Goal: Transaction & Acquisition: Book appointment/travel/reservation

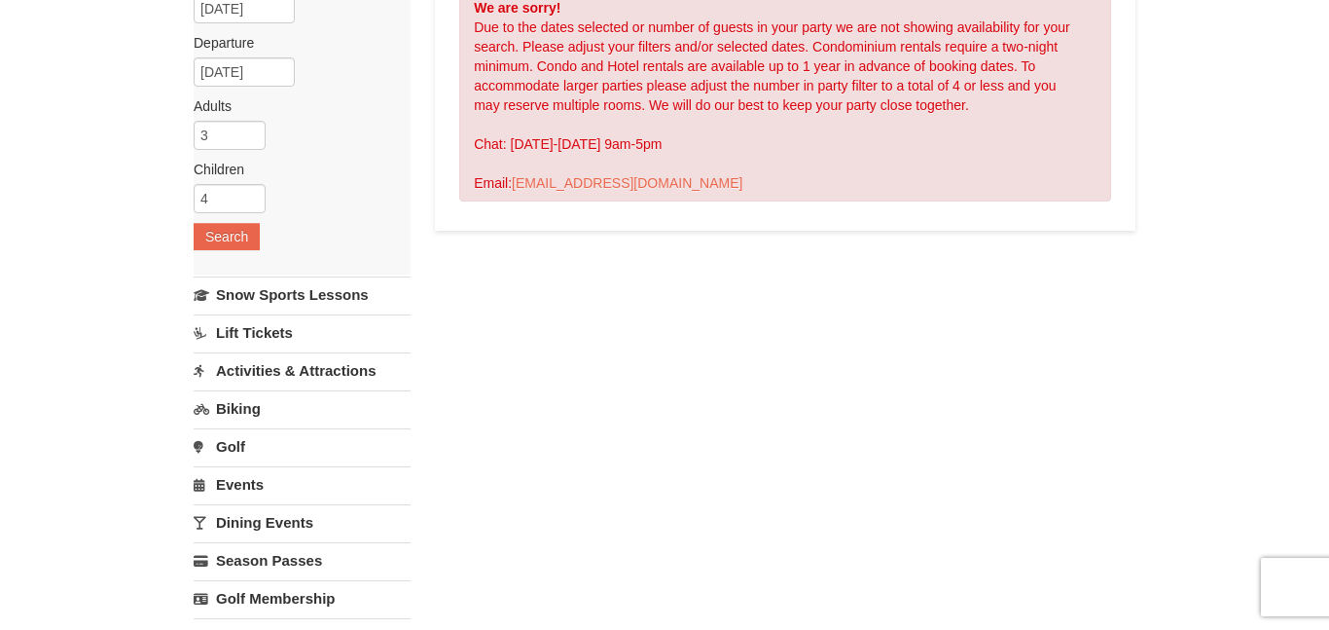
scroll to position [203, 0]
click at [357, 370] on link "Activities & Attractions" at bounding box center [302, 372] width 217 height 36
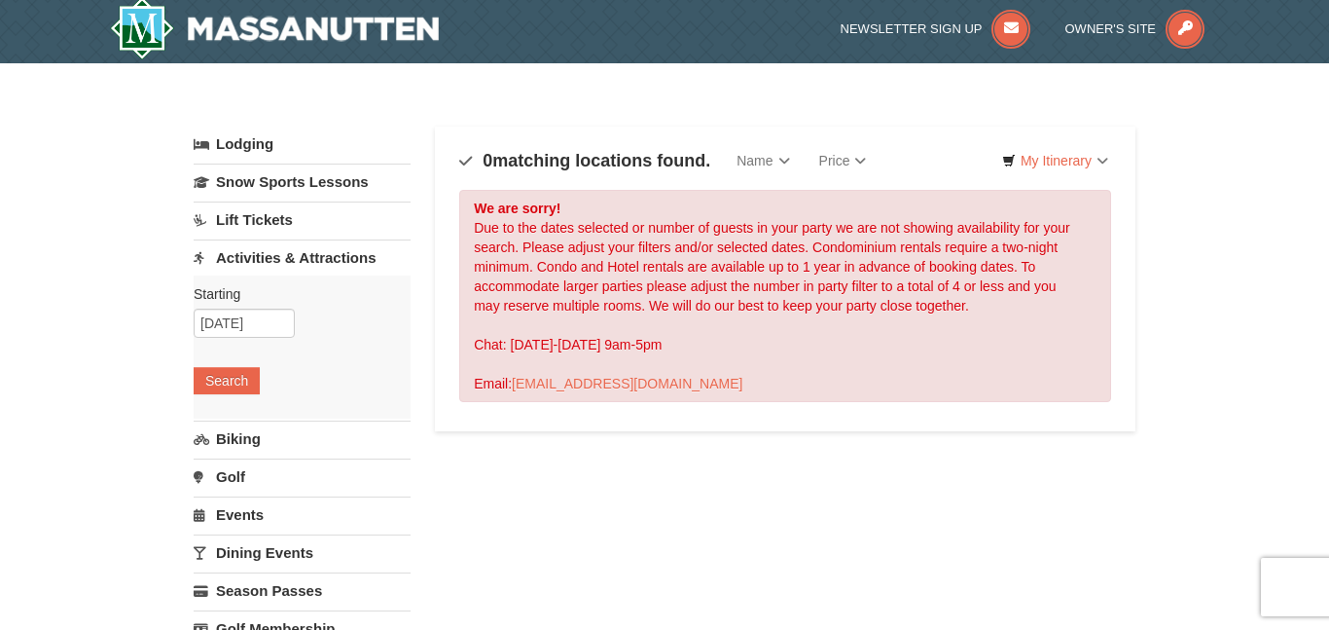
scroll to position [0, 0]
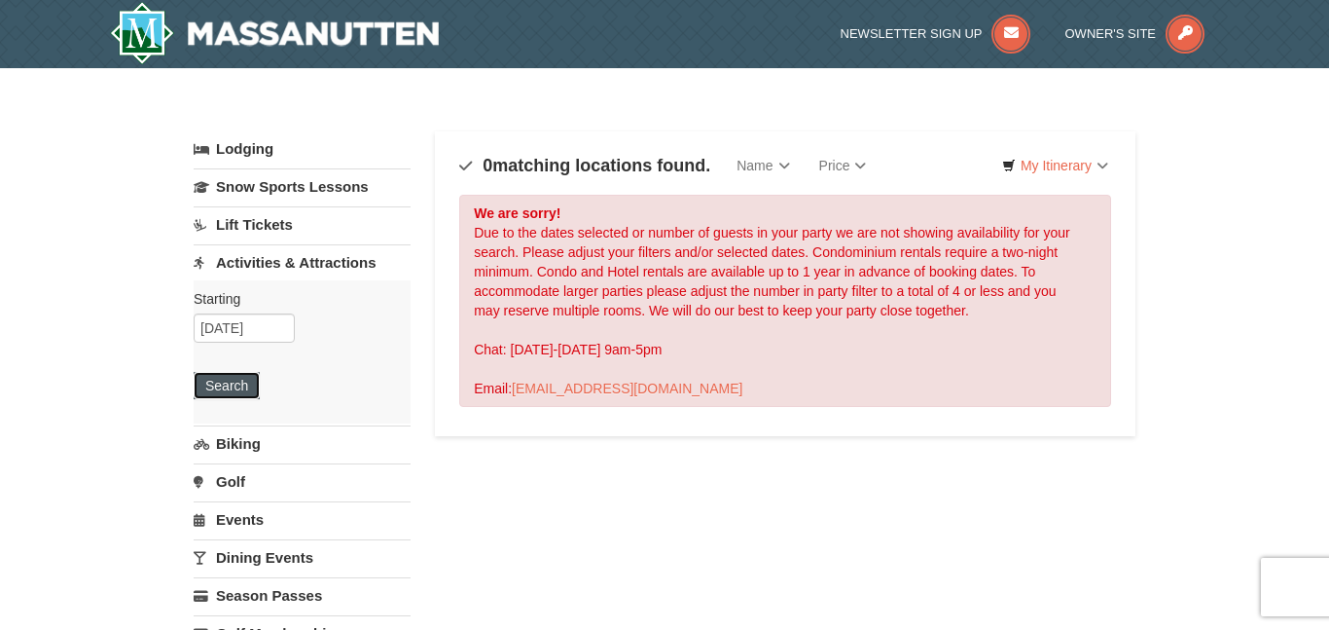
click at [225, 393] on button "Search" at bounding box center [227, 385] width 66 height 27
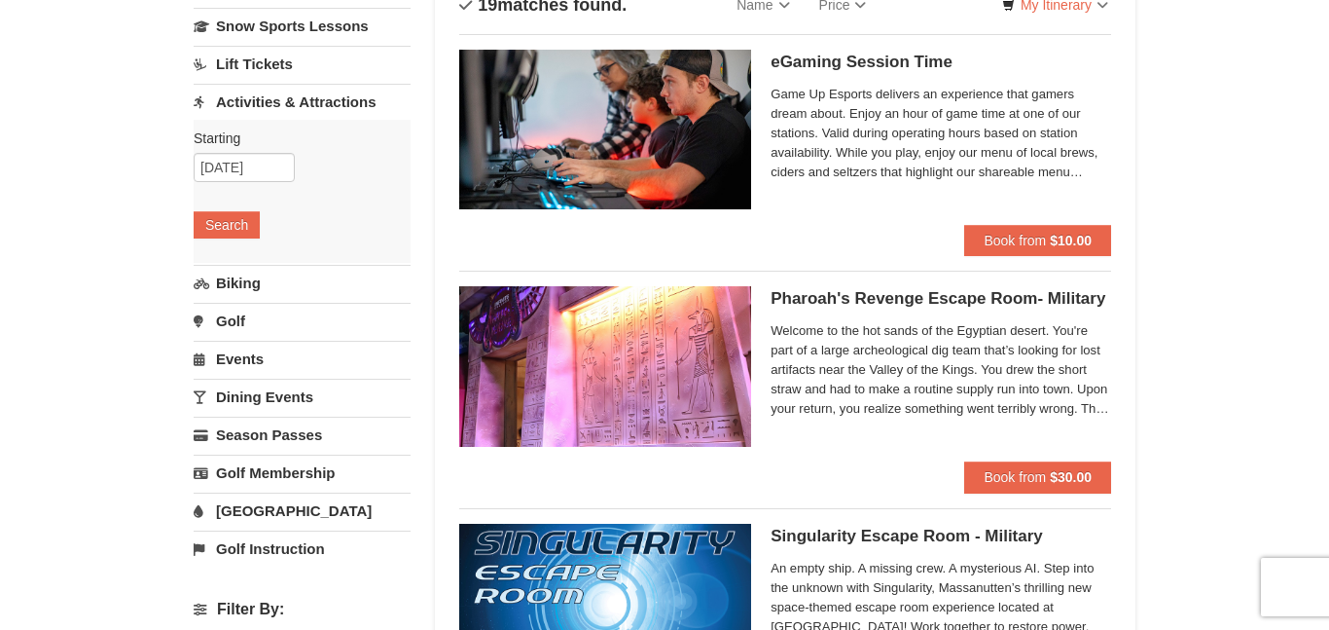
scroll to position [160, 0]
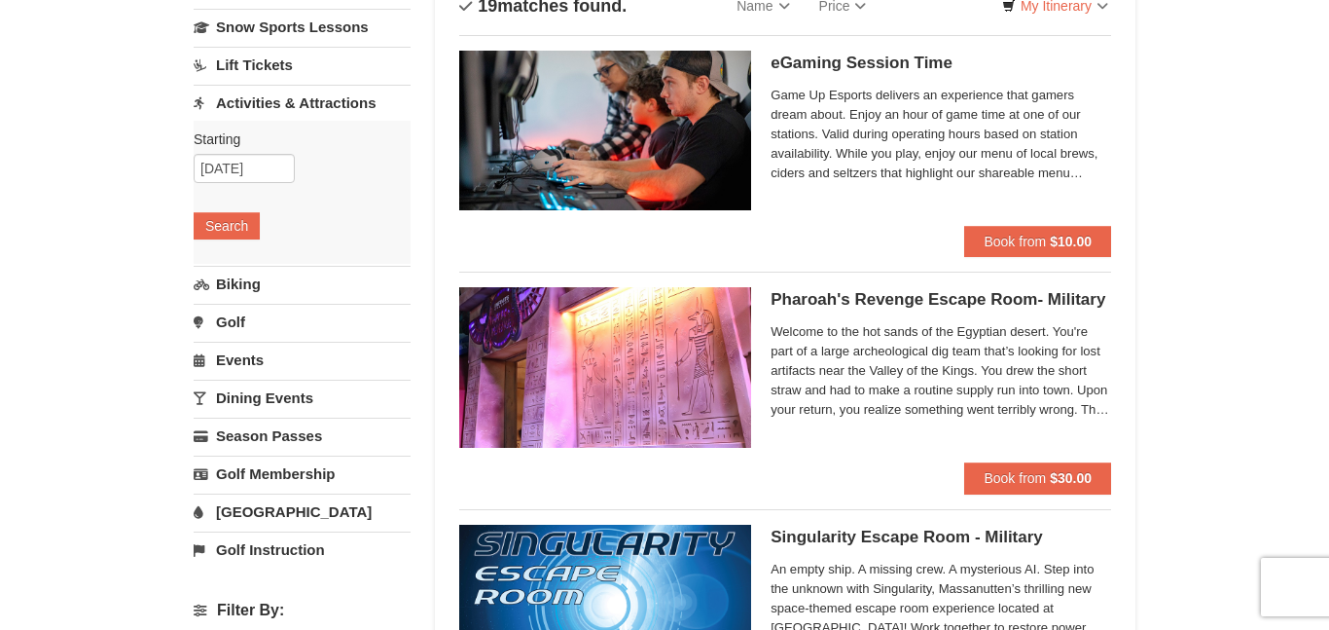
click at [306, 514] on link "[GEOGRAPHIC_DATA]" at bounding box center [302, 511] width 217 height 36
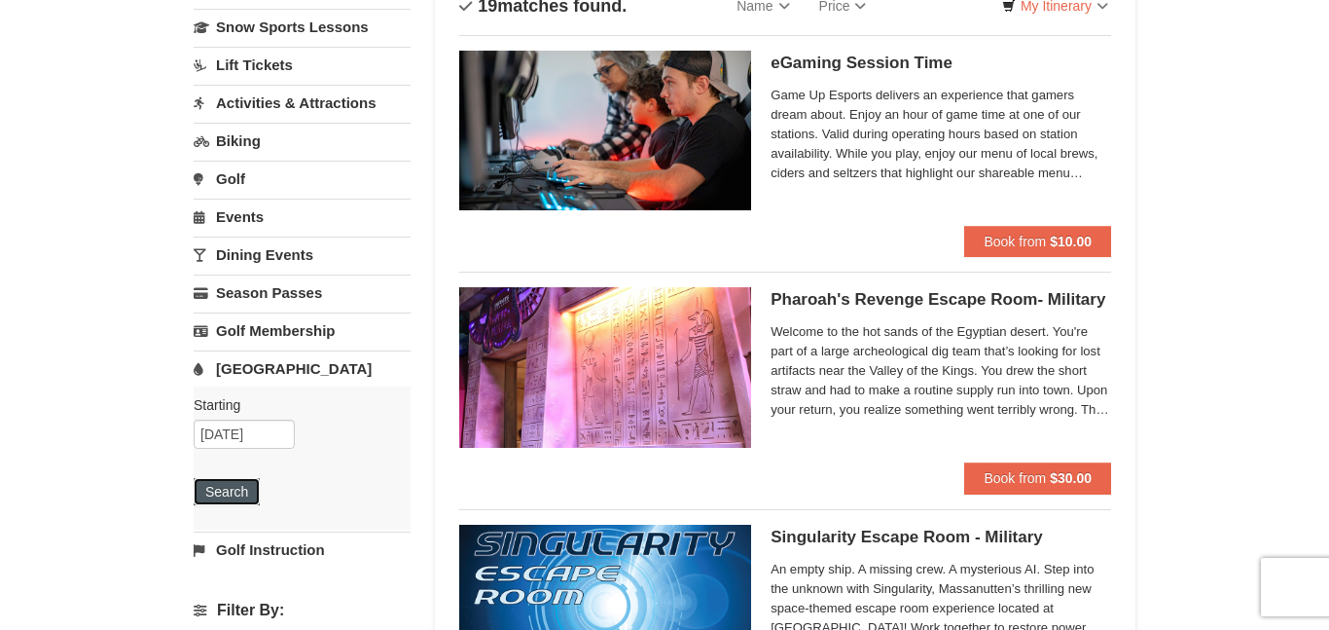
click at [219, 488] on button "Search" at bounding box center [227, 491] width 66 height 27
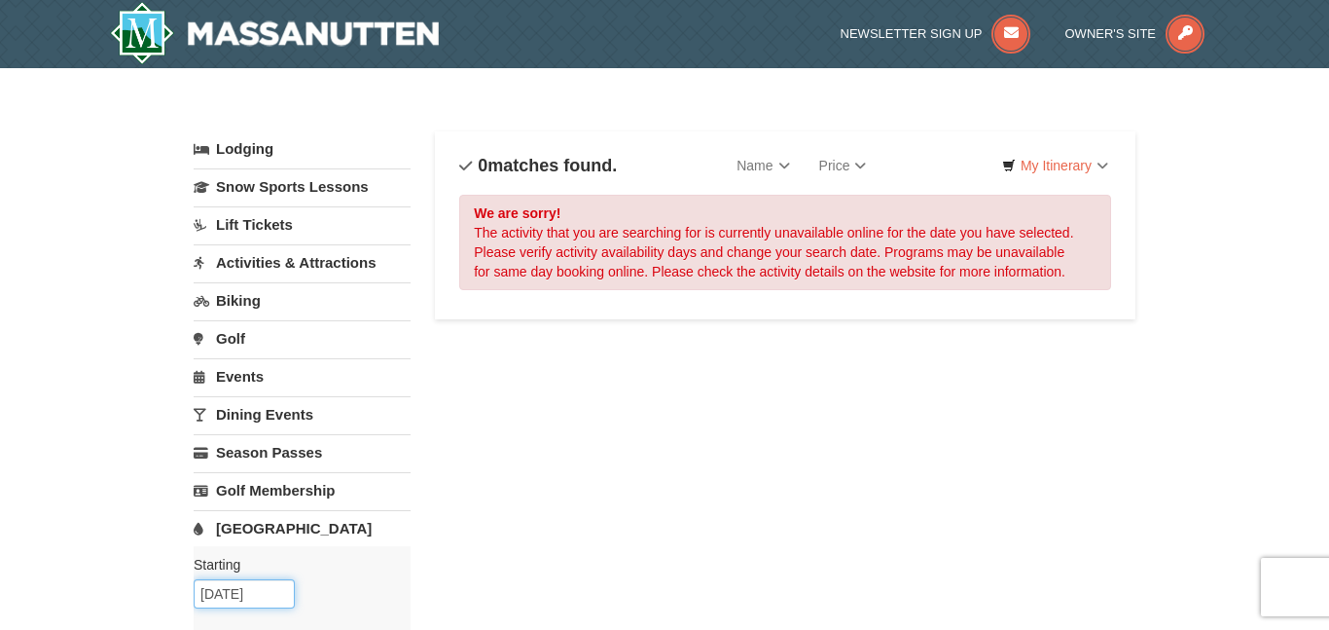
click at [234, 588] on input "10/17/2025" at bounding box center [244, 593] width 101 height 29
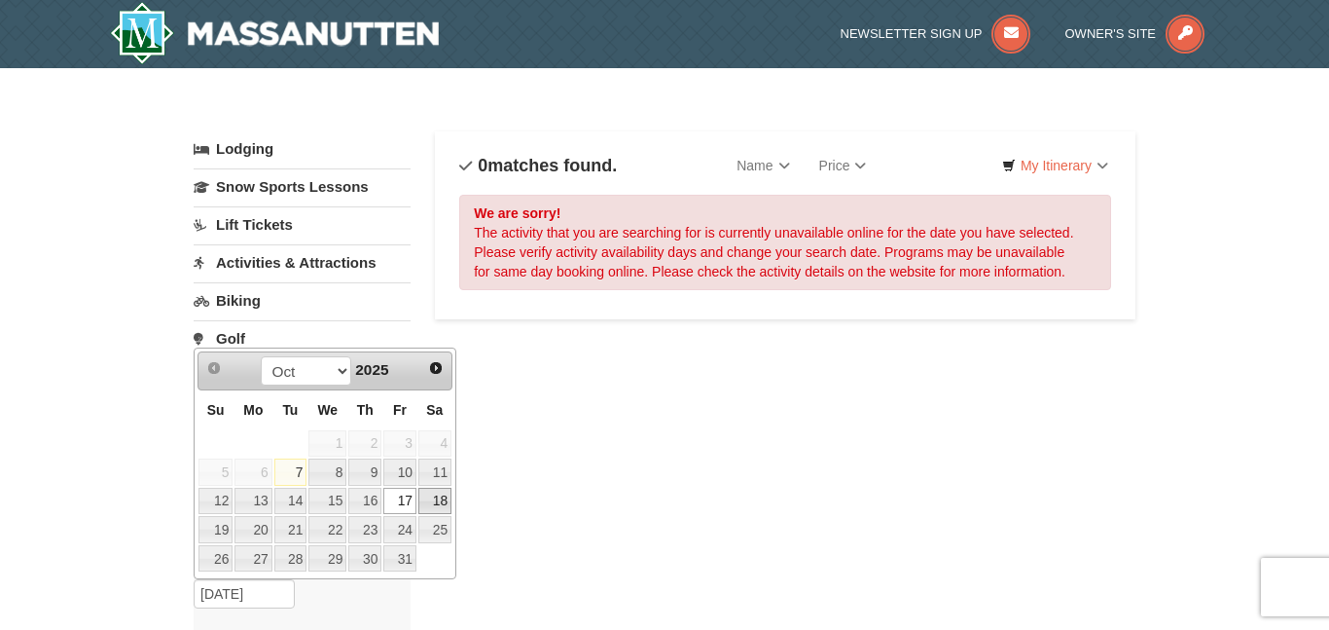
click at [438, 497] on link "18" at bounding box center [434, 500] width 33 height 27
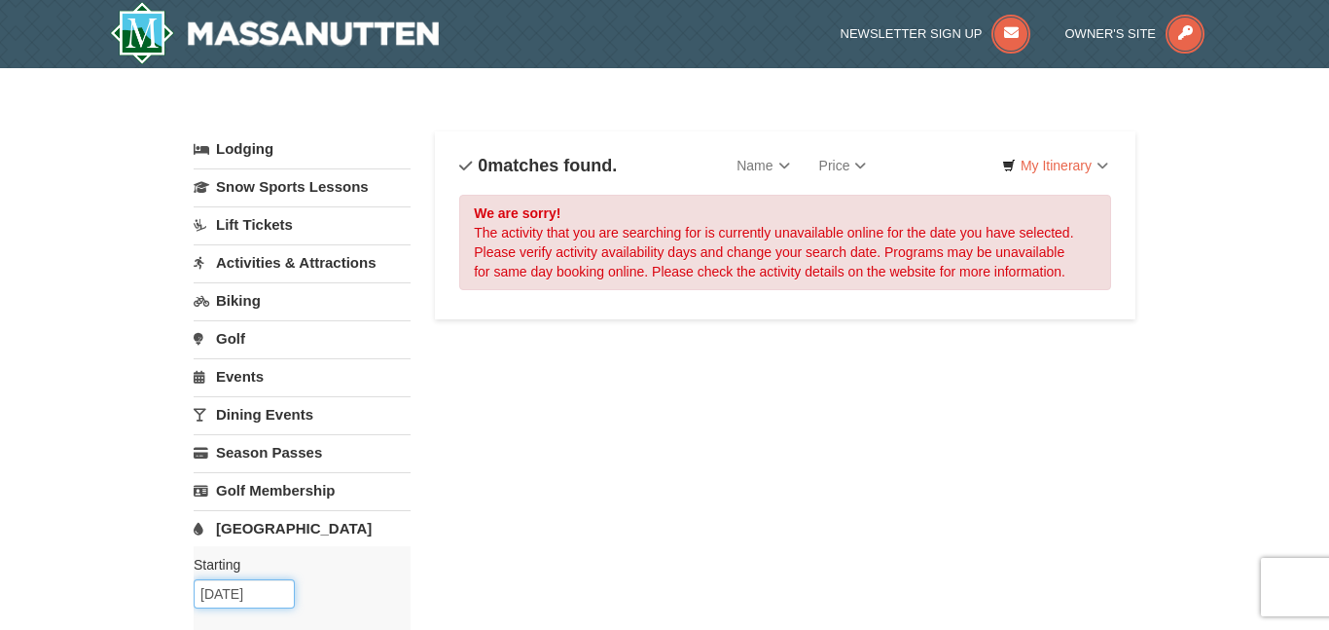
click at [235, 589] on input "10/18/2025" at bounding box center [244, 593] width 101 height 29
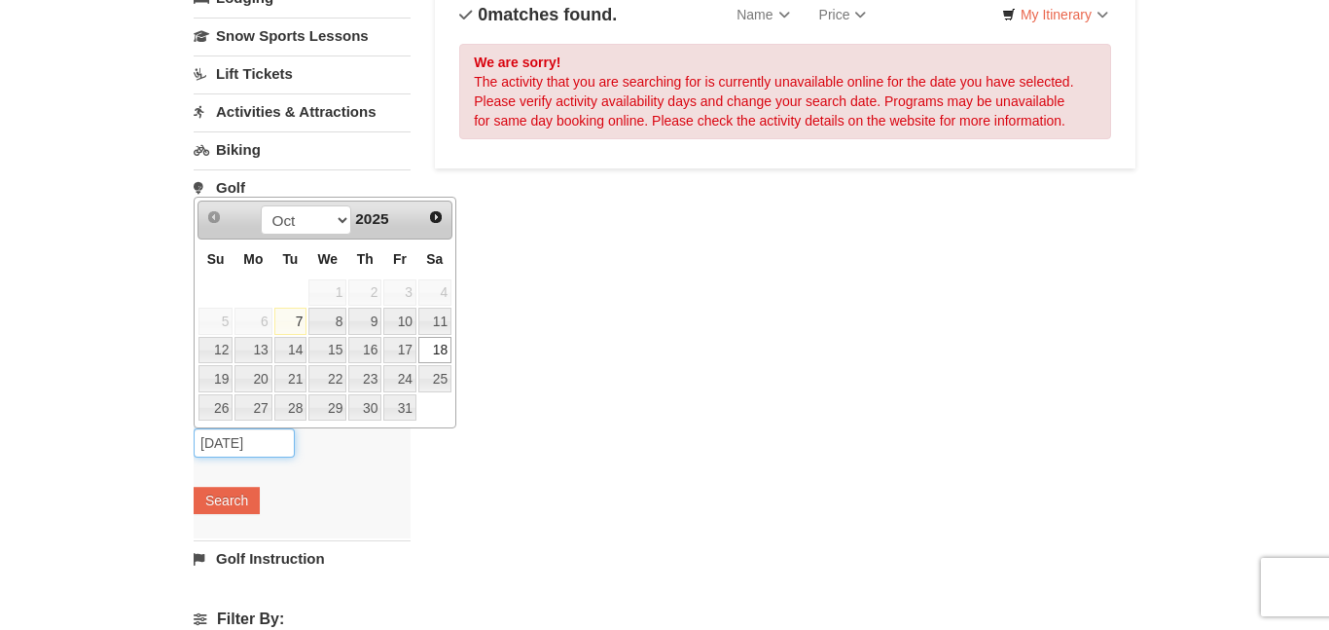
scroll to position [147, 0]
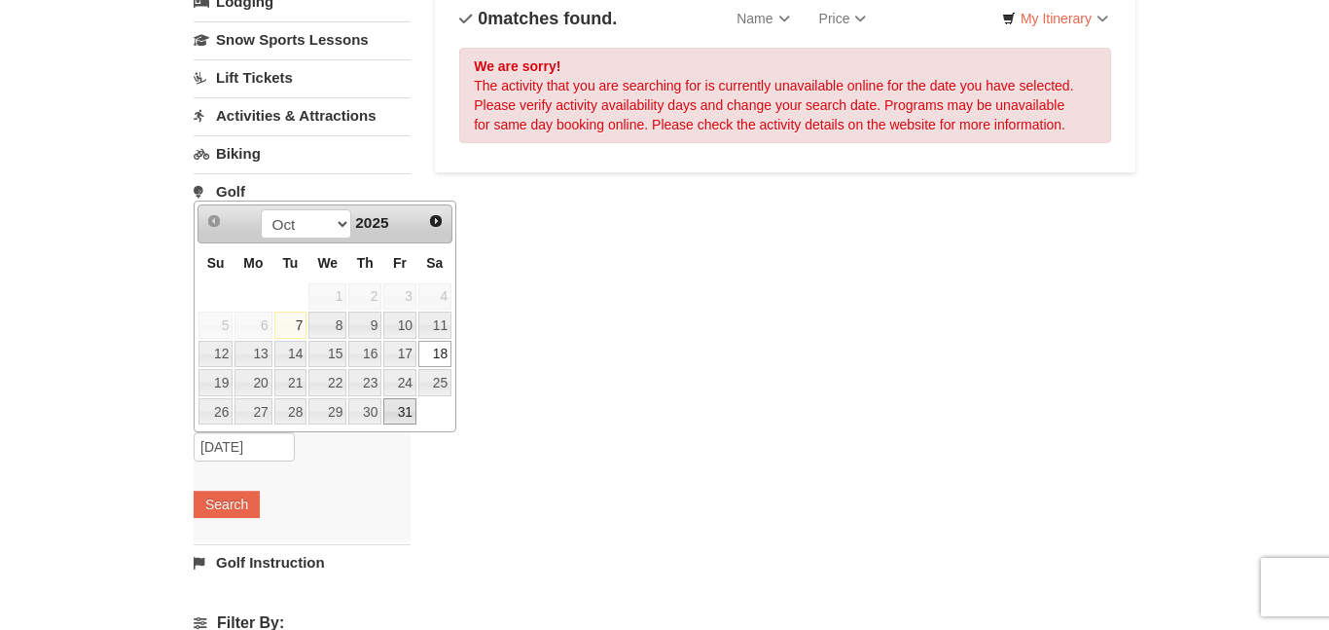
click at [397, 416] on link "31" at bounding box center [399, 411] width 33 height 27
type input "10/31/2025"
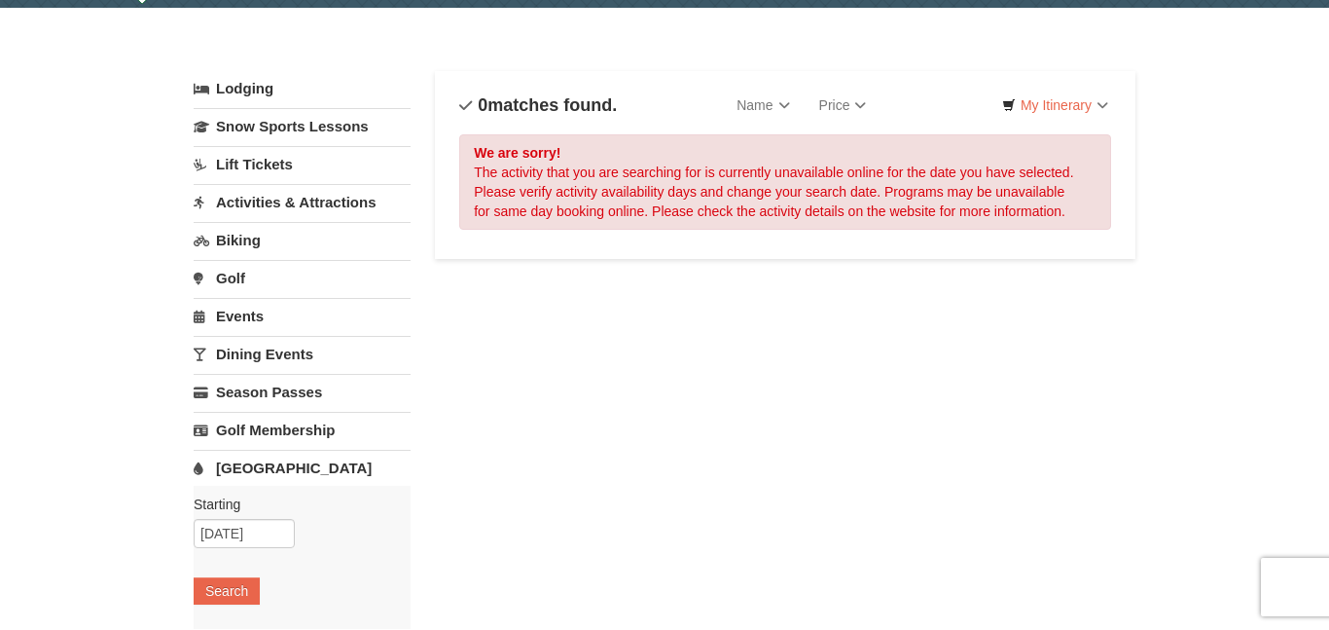
scroll to position [0, 0]
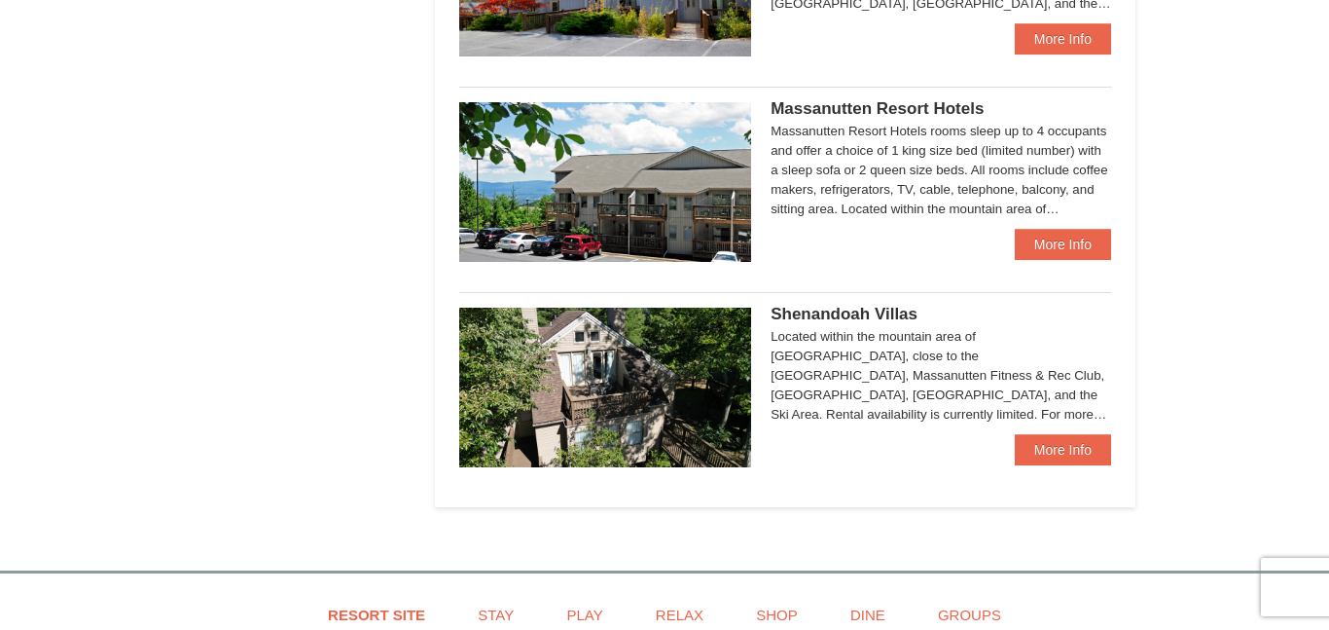
scroll to position [1134, 0]
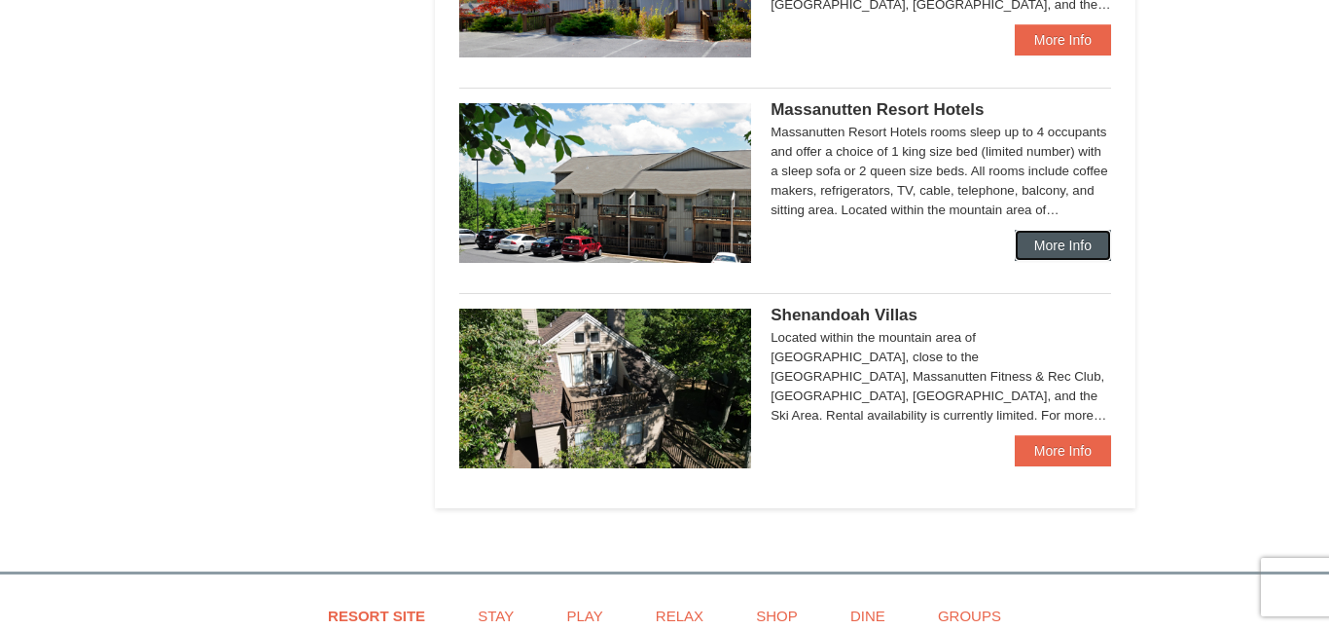
click at [1032, 240] on link "More Info" at bounding box center [1063, 245] width 96 height 31
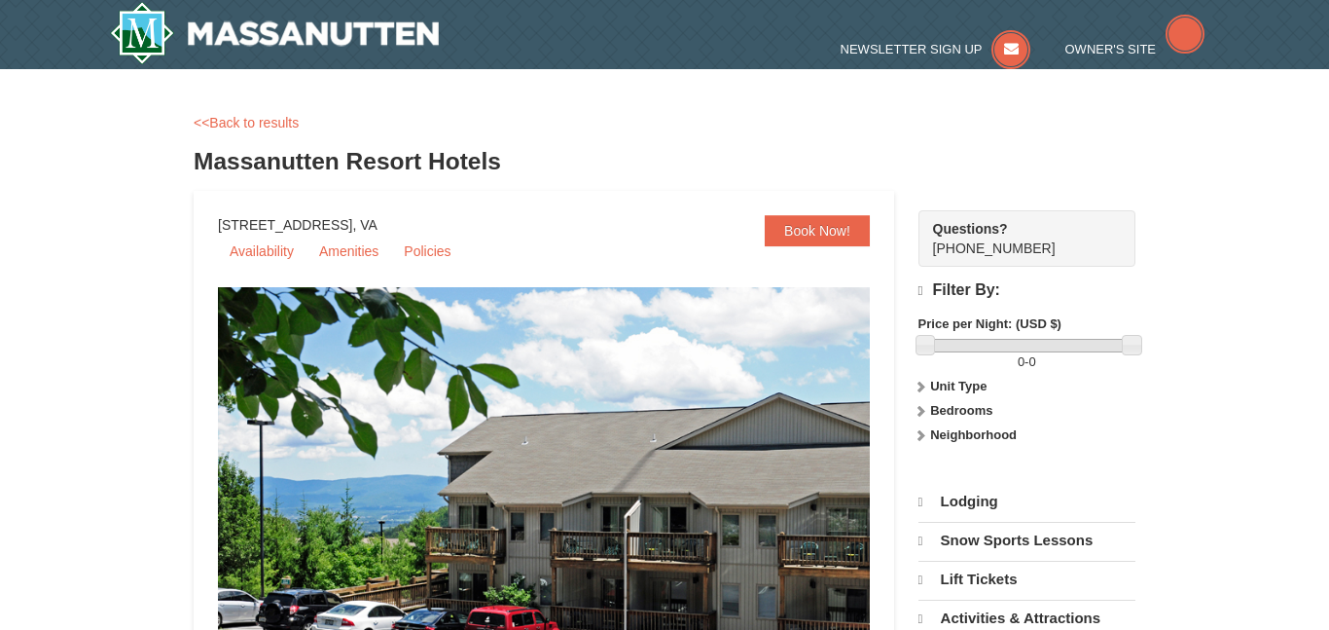
select select "10"
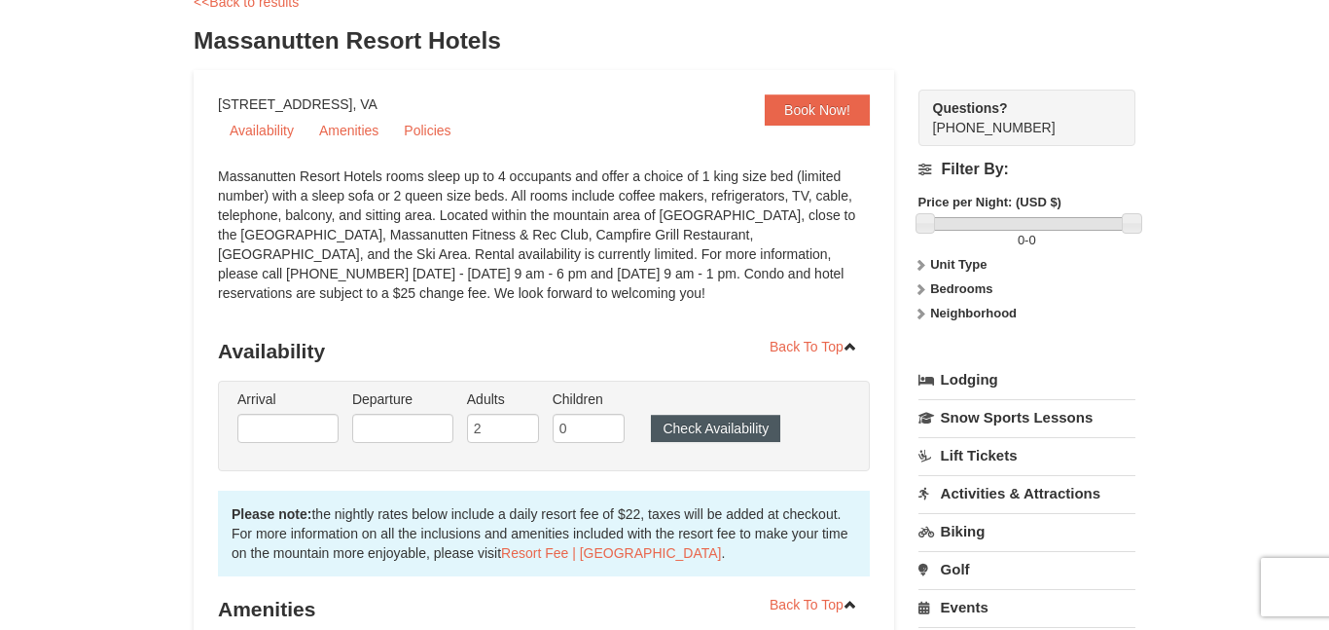
scroll to position [4, 0]
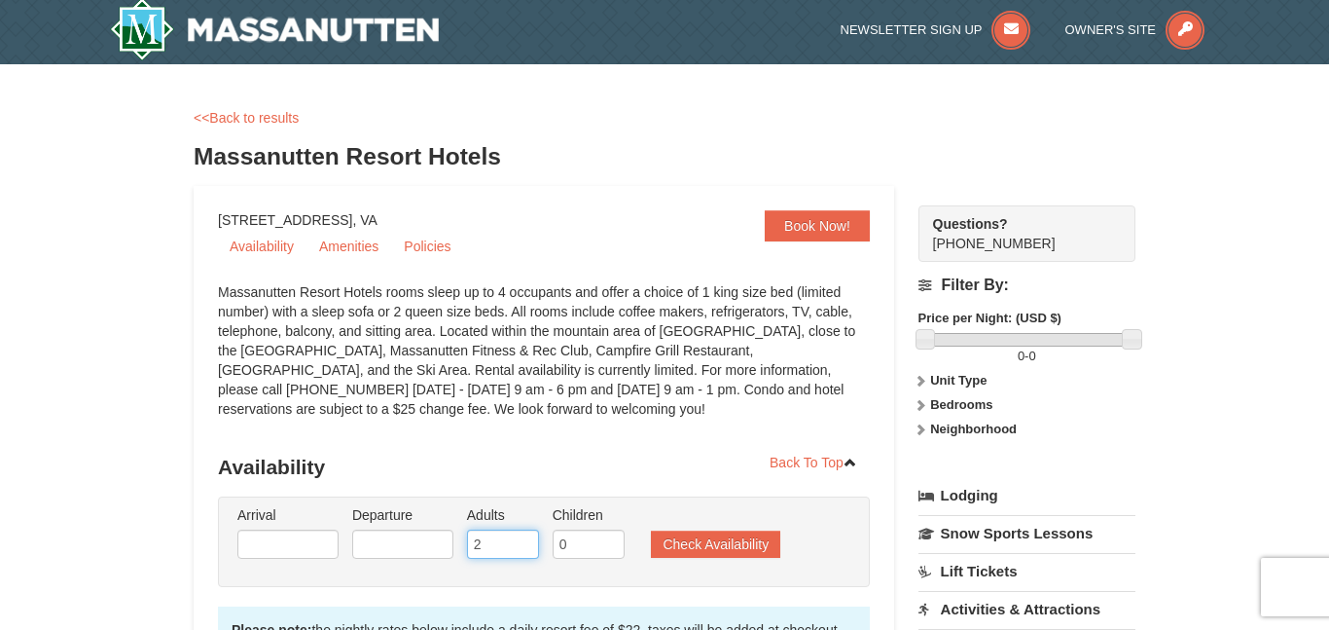
click at [504, 548] on input "2" at bounding box center [503, 543] width 72 height 29
type input "3"
click at [568, 536] on input "0" at bounding box center [589, 543] width 72 height 29
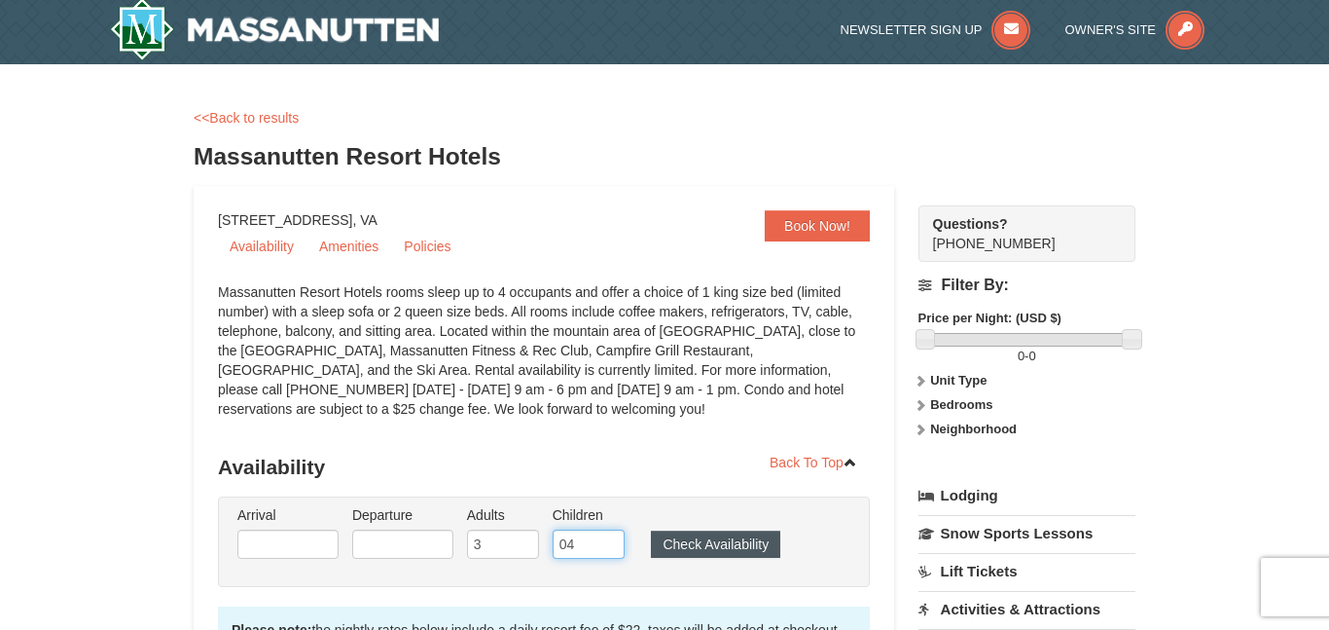
type input "0"
type input "4"
click at [767, 545] on button "Check Availability" at bounding box center [715, 543] width 129 height 27
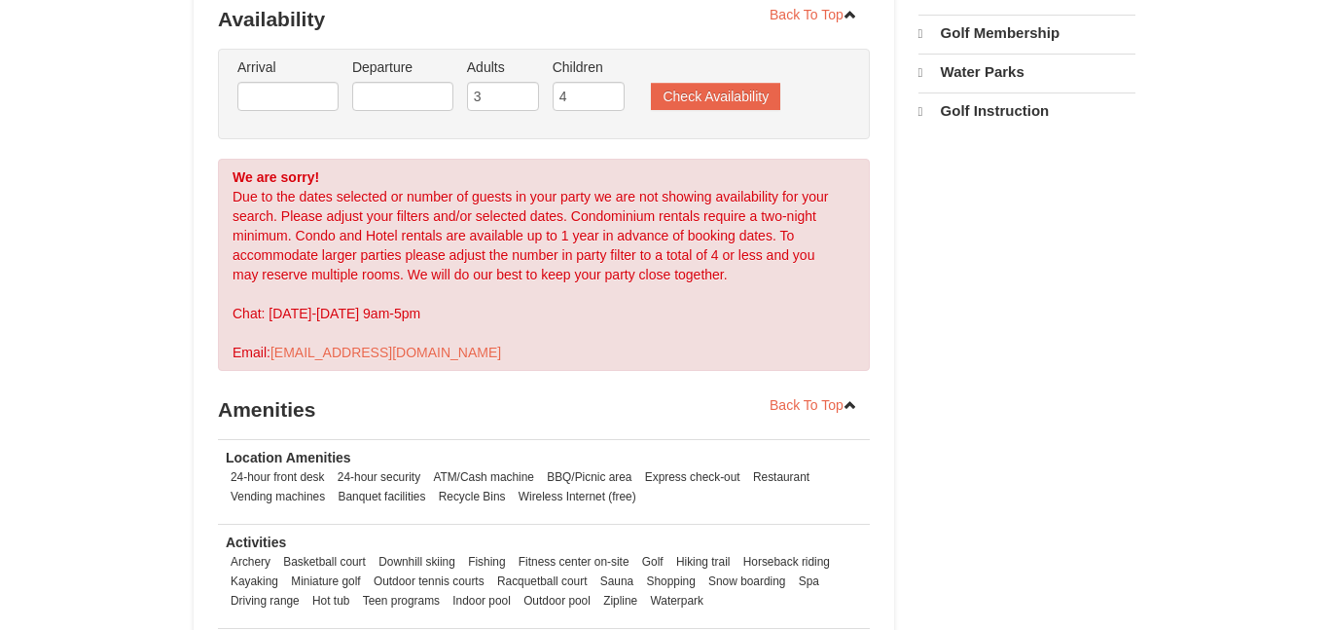
select select "10"
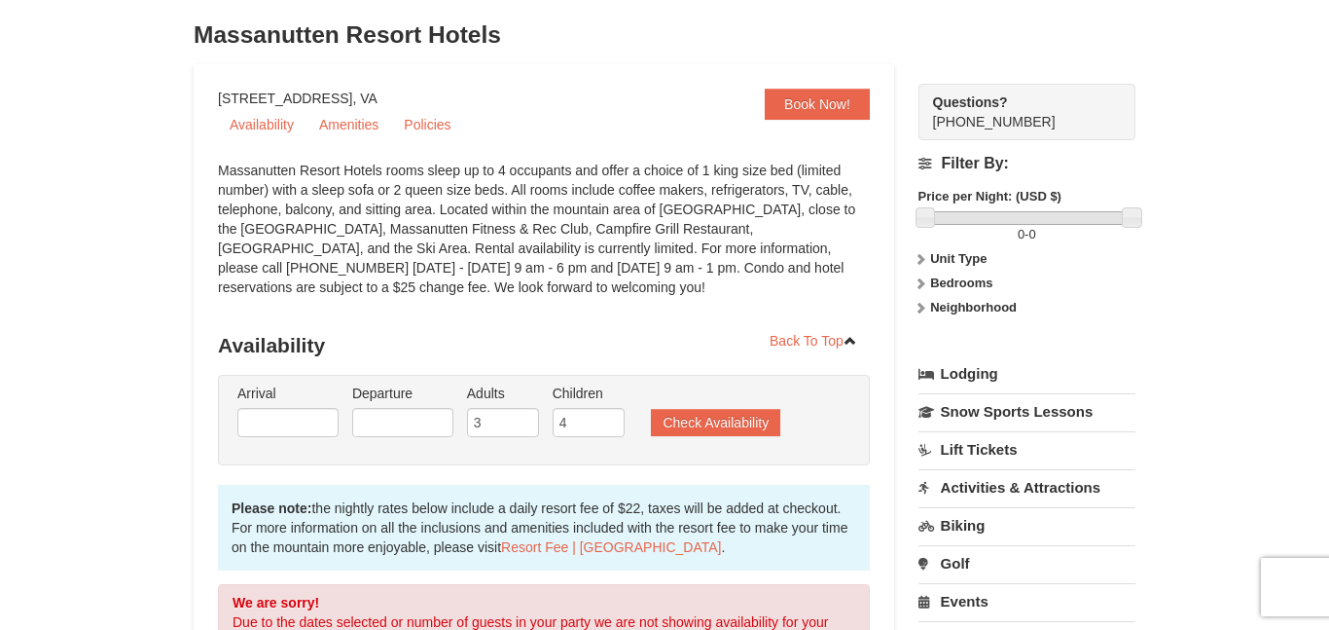
scroll to position [102, 0]
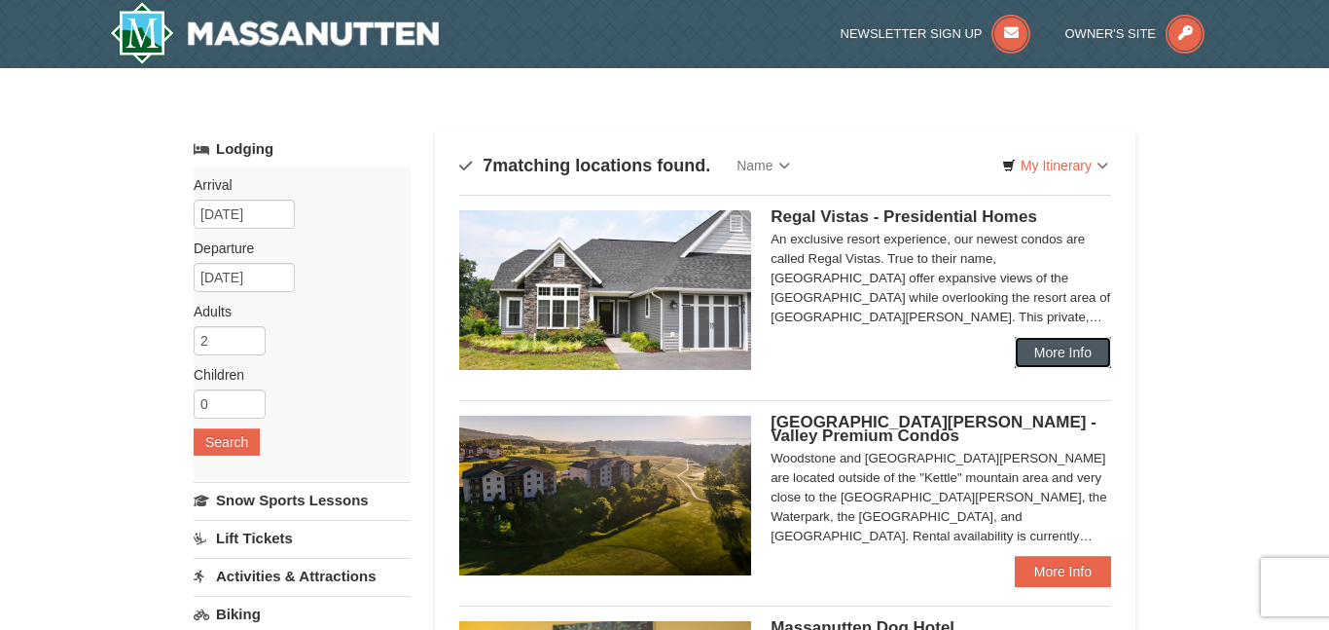
click at [1061, 348] on link "More Info" at bounding box center [1063, 352] width 96 height 31
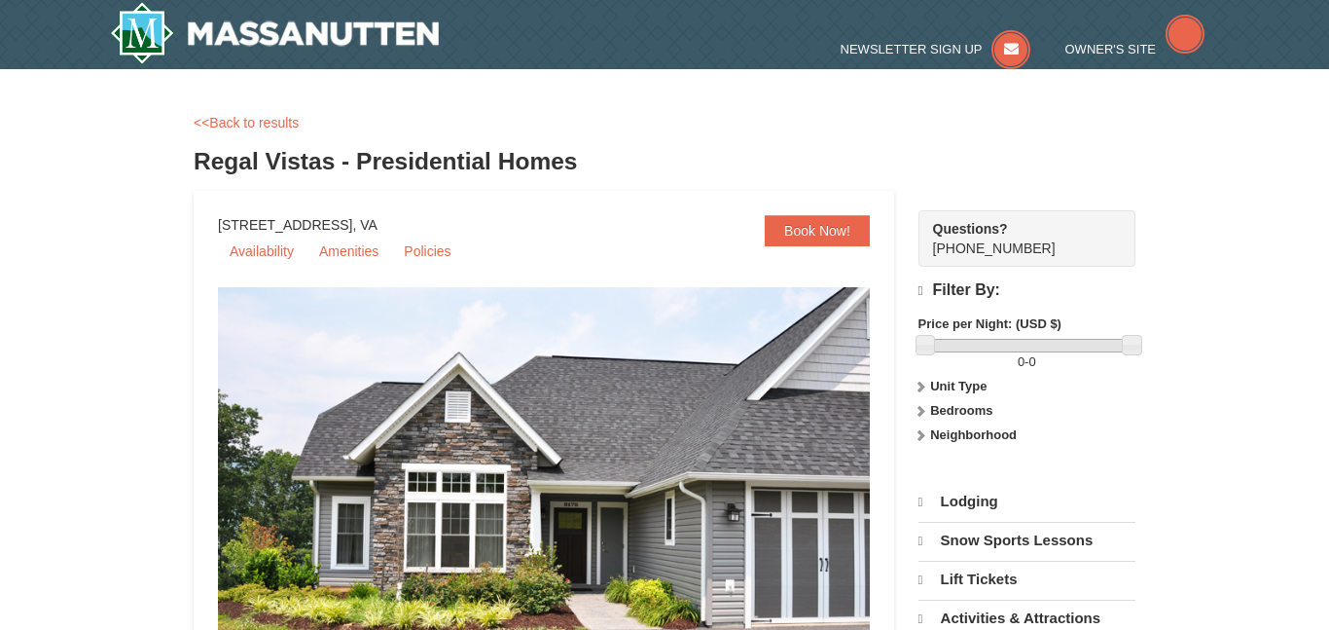
select select "10"
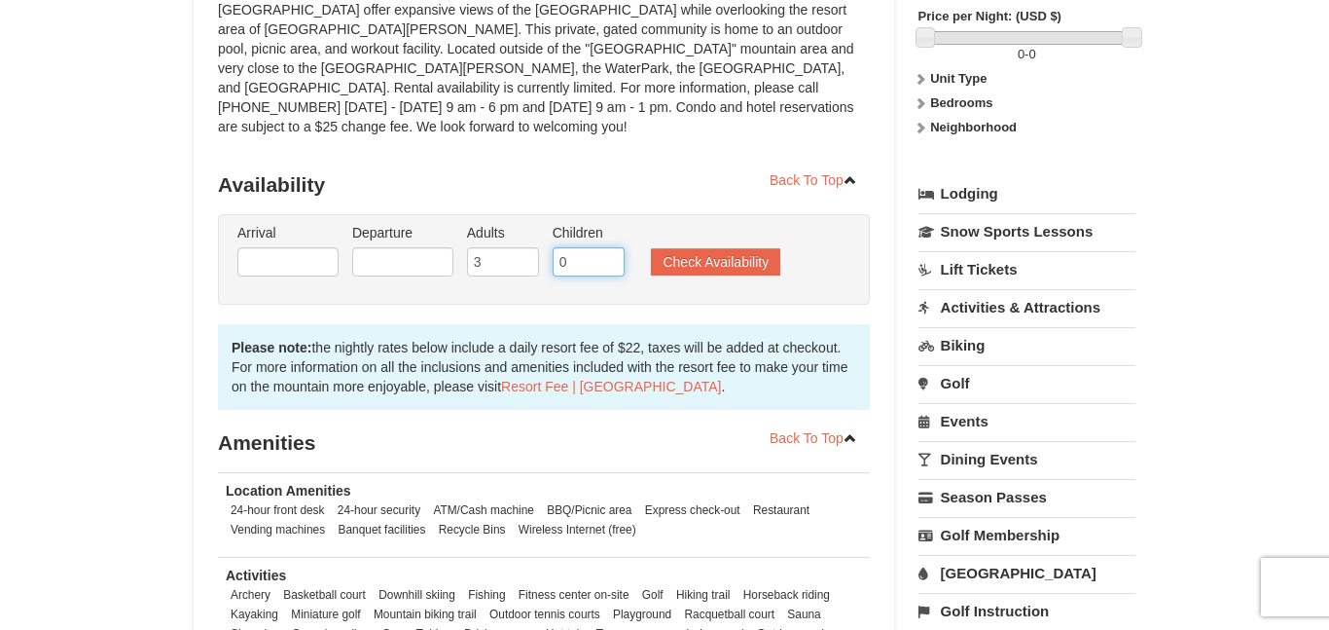
click at [592, 247] on input "0" at bounding box center [589, 261] width 72 height 29
type input "4"
click at [682, 251] on button "Check Availability" at bounding box center [715, 261] width 129 height 27
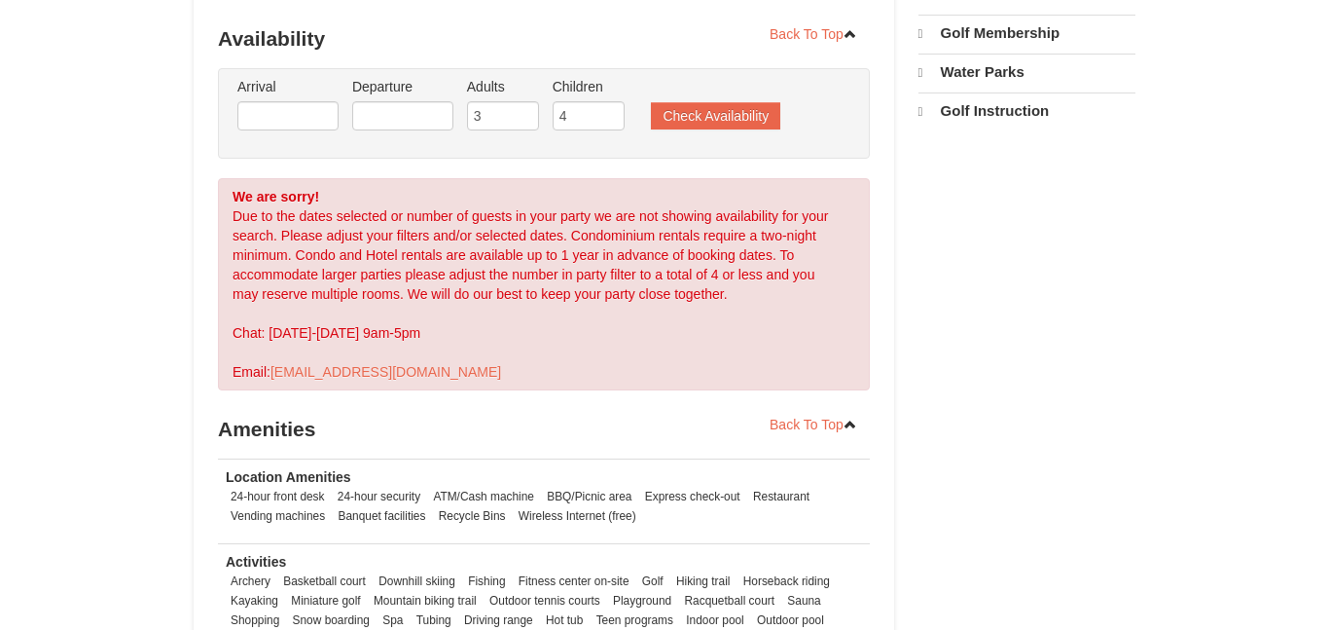
select select "10"
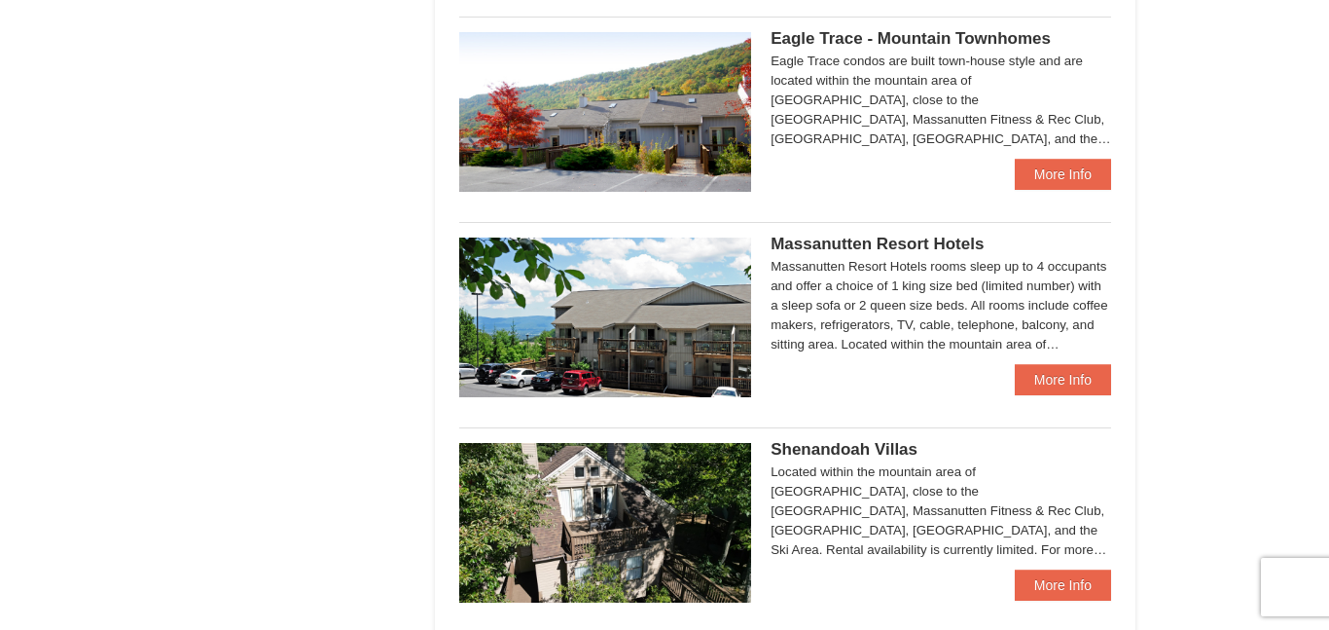
scroll to position [984, 0]
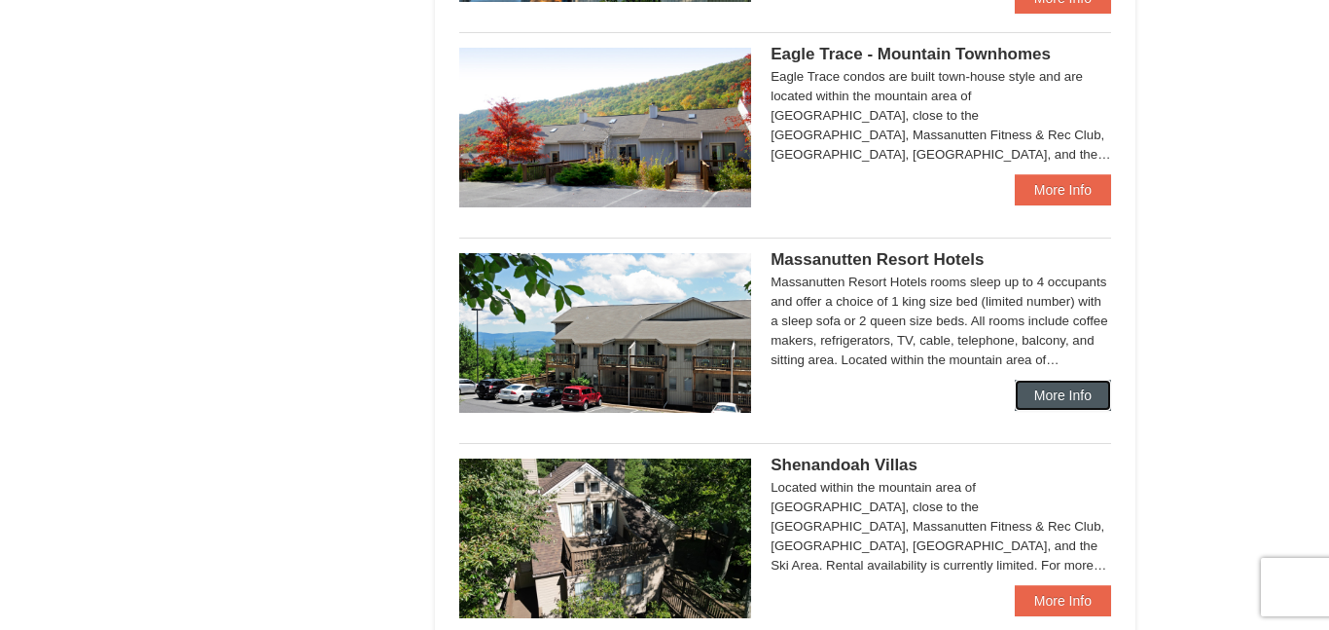
click at [1049, 388] on link "More Info" at bounding box center [1063, 394] width 96 height 31
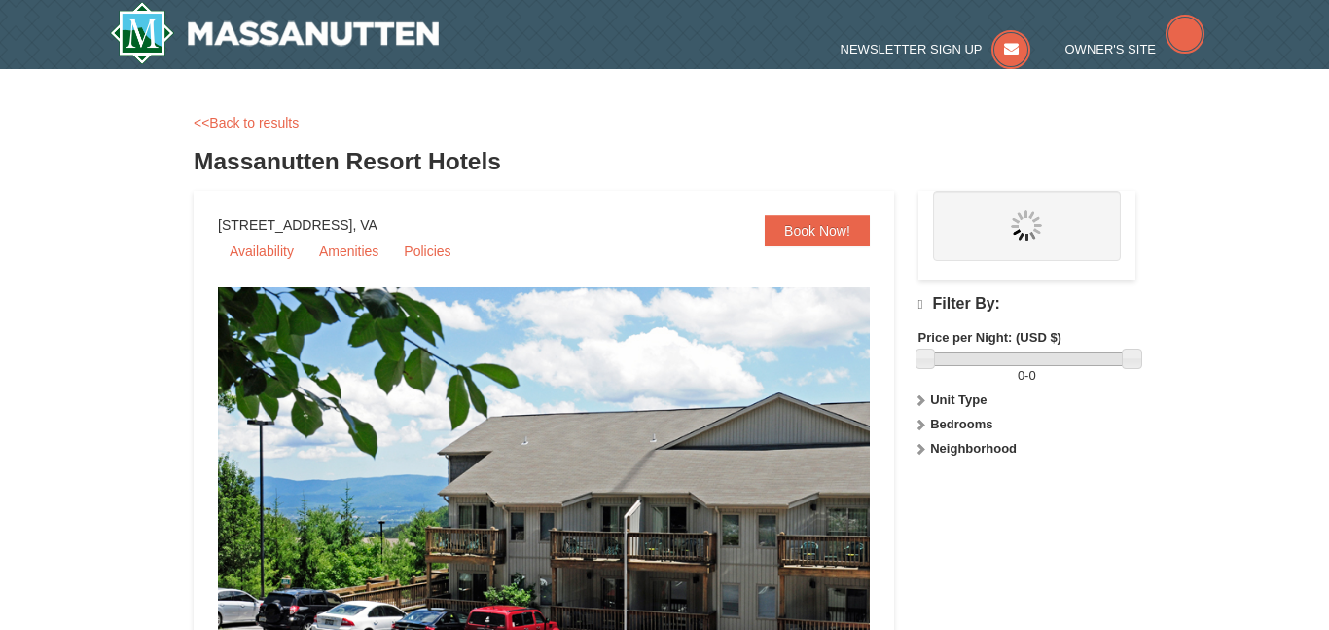
type input "3"
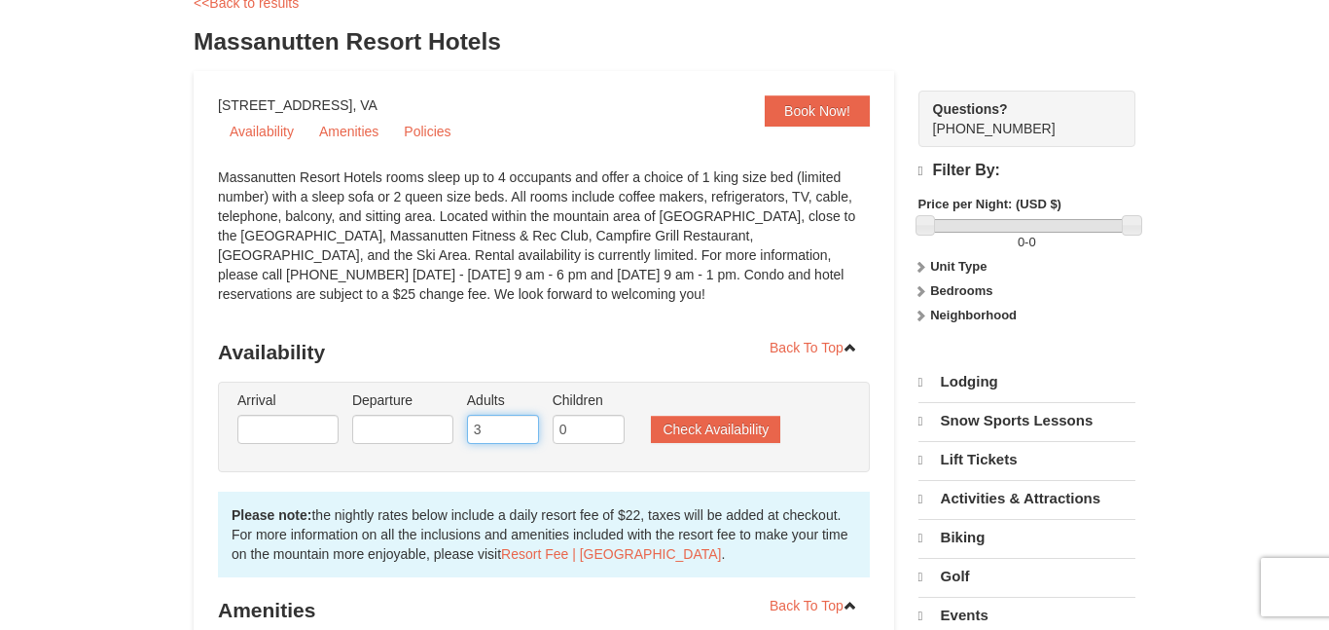
click at [481, 426] on input "3" at bounding box center [503, 429] width 72 height 29
type input "2"
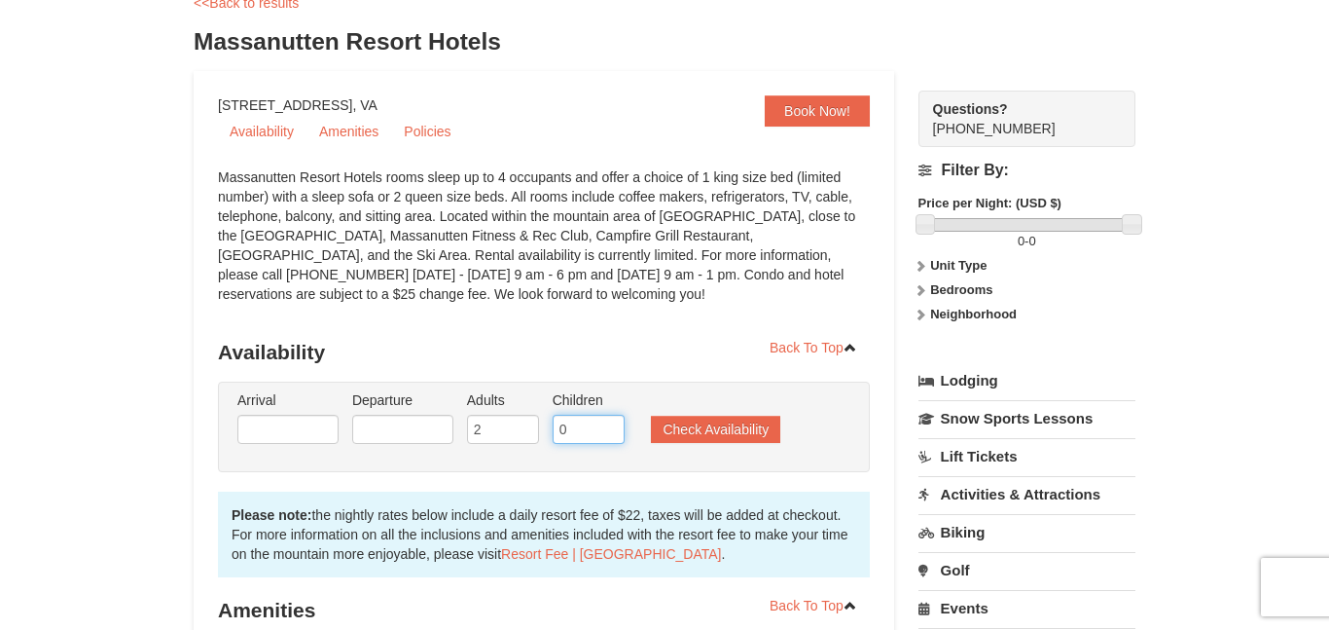
click at [562, 436] on input "0" at bounding box center [589, 429] width 72 height 29
type input "0"
click at [567, 437] on input "0" at bounding box center [589, 429] width 72 height 29
type input "2"
click at [671, 430] on button "Check Availability" at bounding box center [715, 428] width 129 height 27
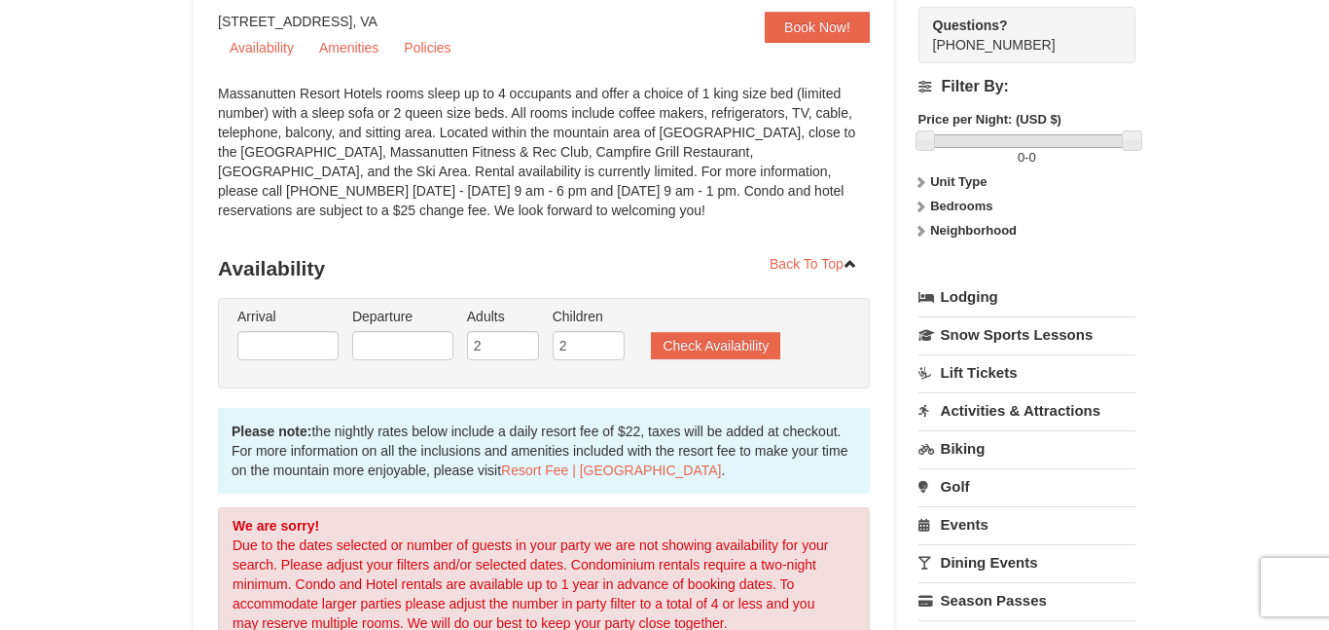
scroll to position [184, 0]
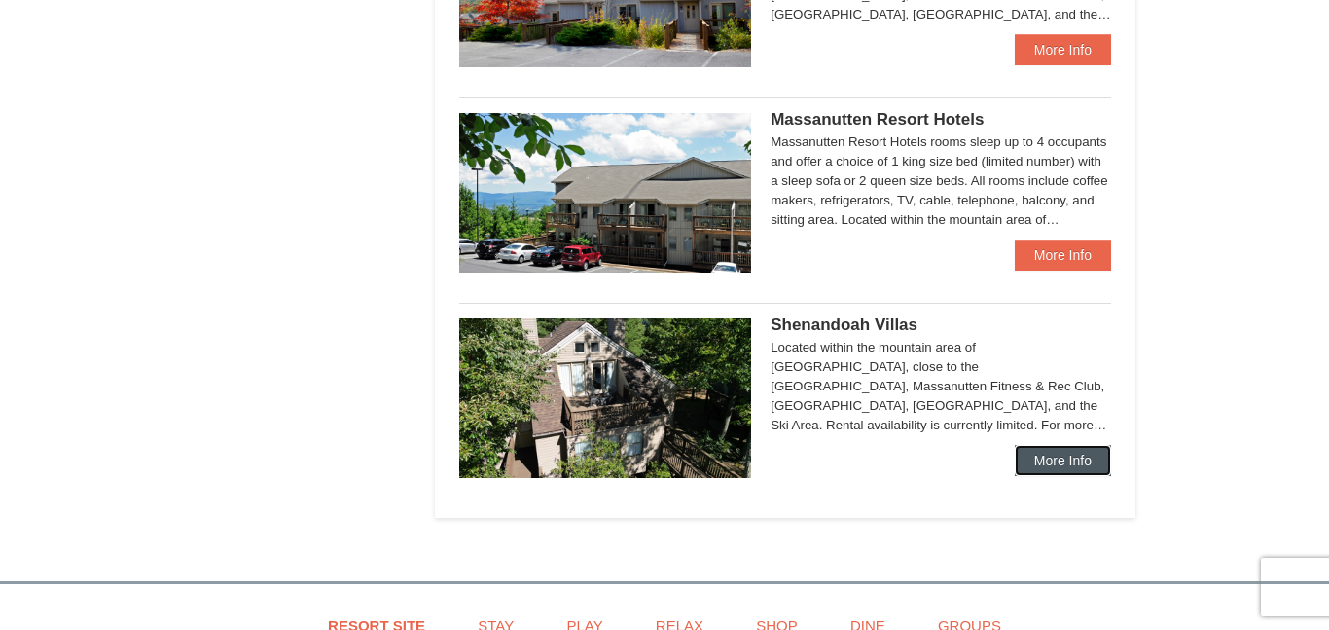
click at [1051, 470] on link "More Info" at bounding box center [1063, 460] width 96 height 31
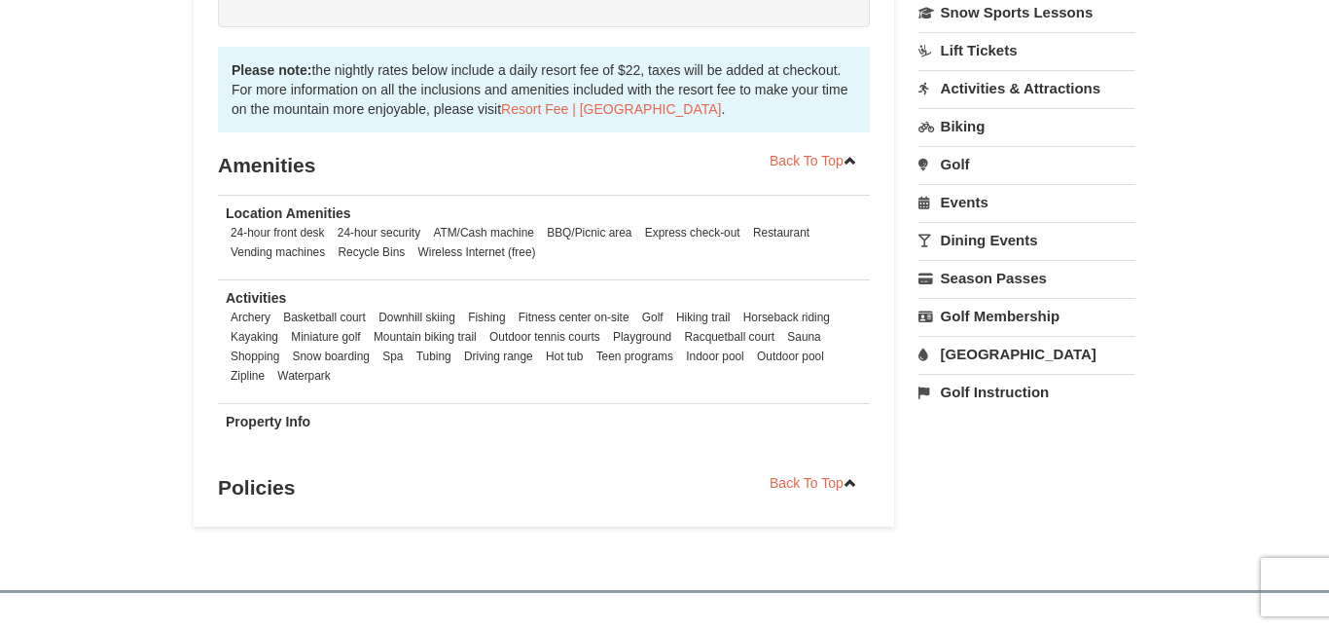
scroll to position [59, 0]
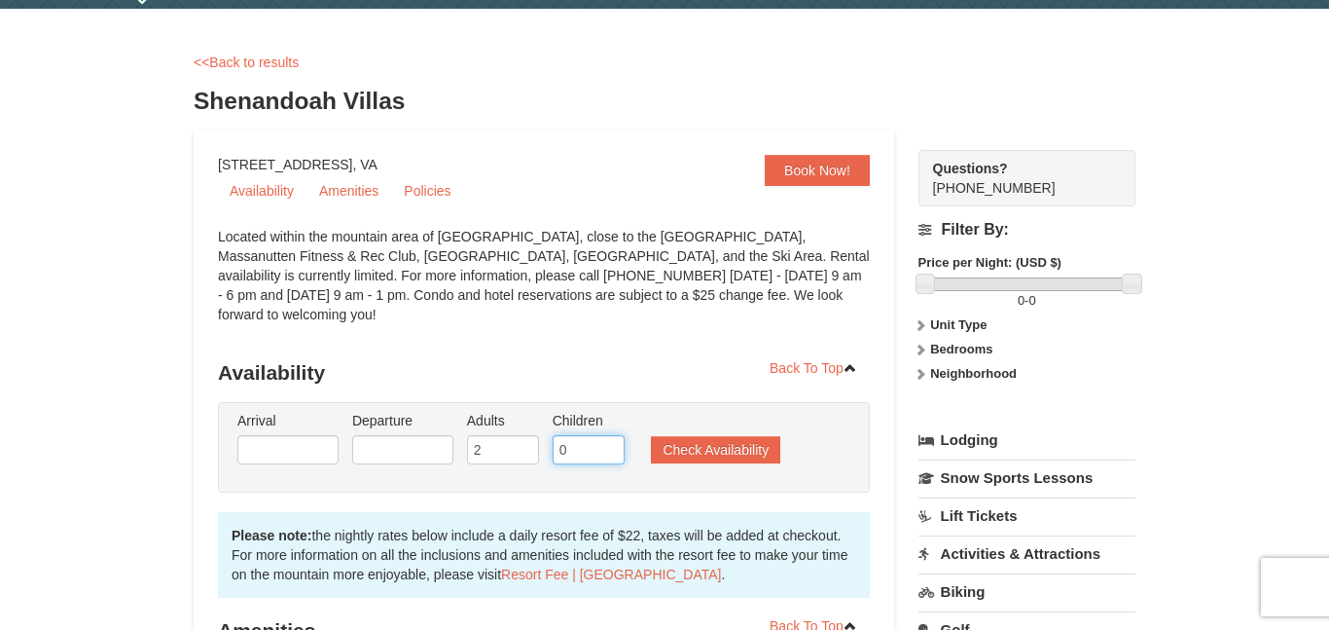
click at [567, 453] on input "0" at bounding box center [589, 449] width 72 height 29
type input "0"
type input "3"
type input "2"
click at [702, 443] on button "Check Availability" at bounding box center [715, 449] width 129 height 27
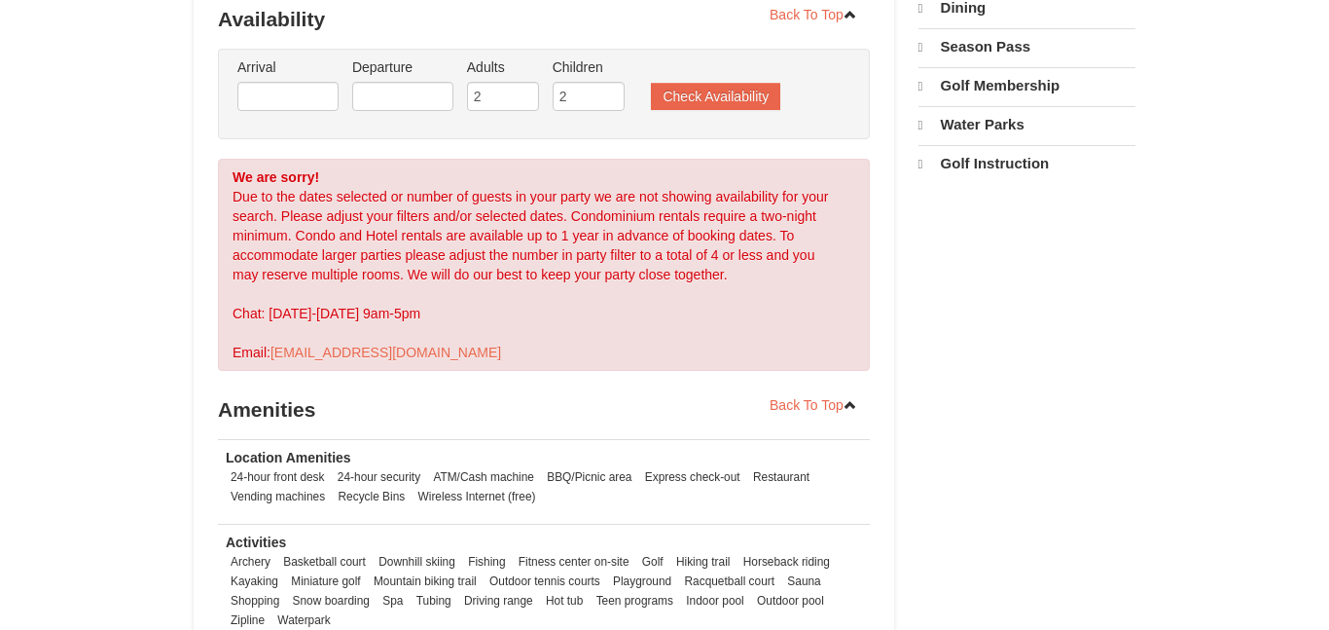
select select "10"
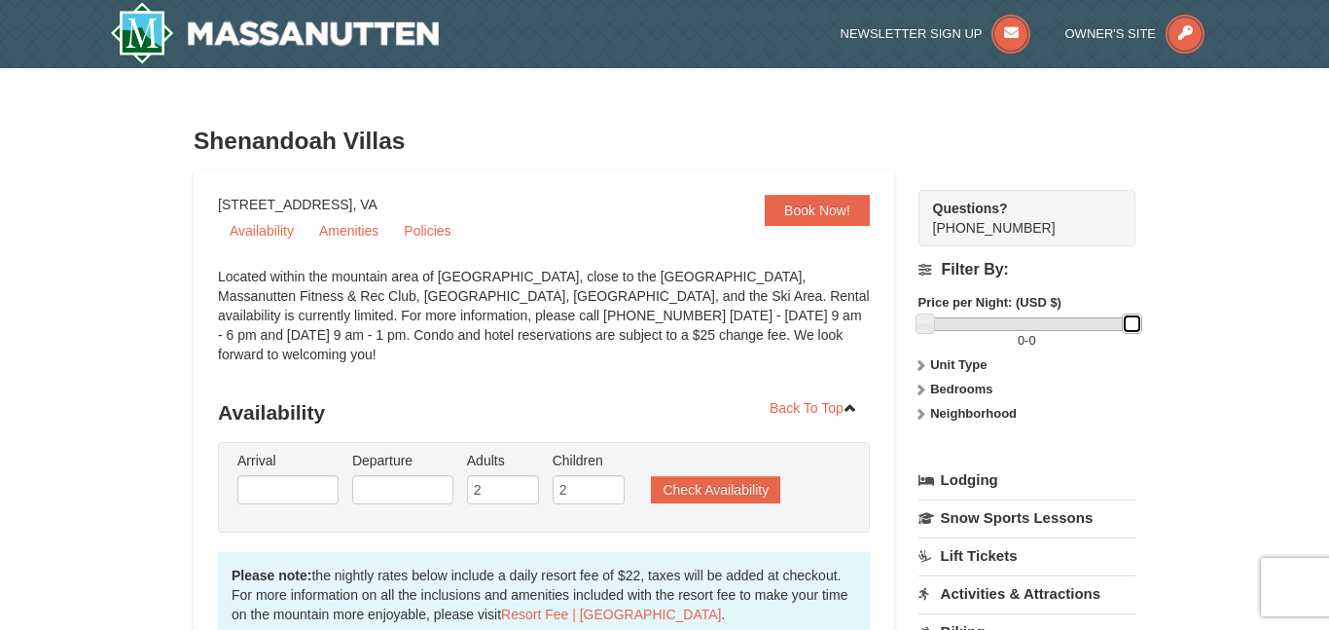
drag, startPoint x: 927, startPoint y: 321, endPoint x: 969, endPoint y: 328, distance: 42.4
click at [969, 328] on div at bounding box center [1027, 324] width 208 height 14
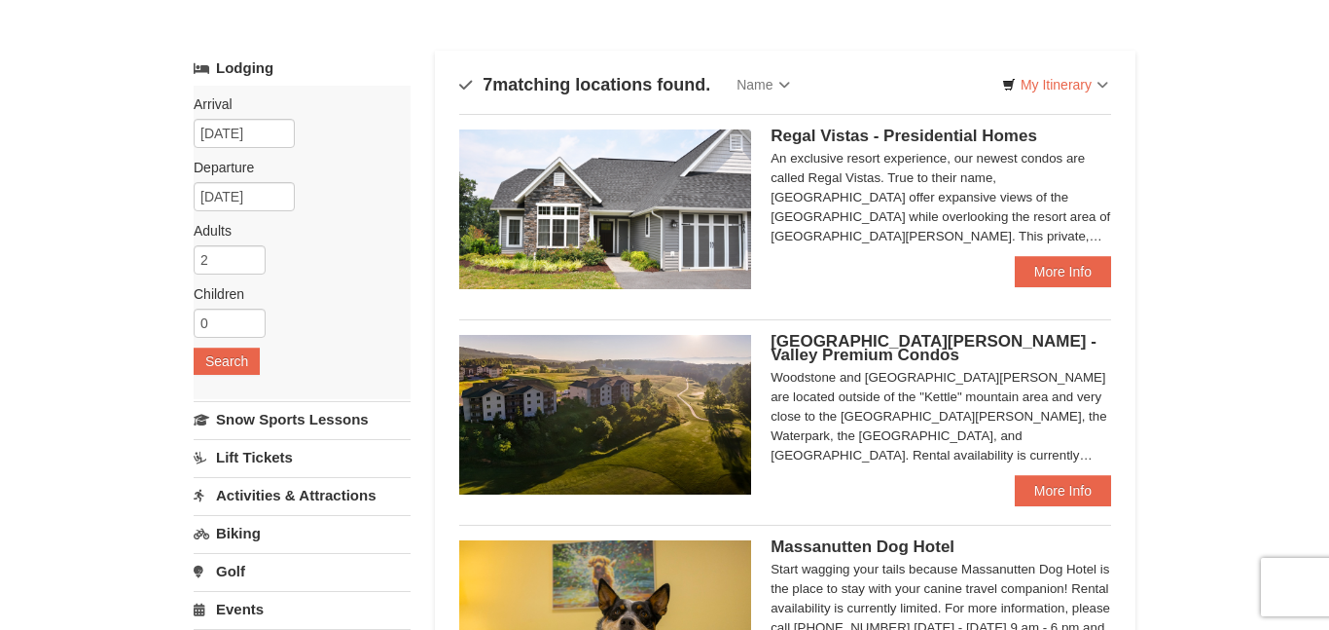
scroll to position [73, 0]
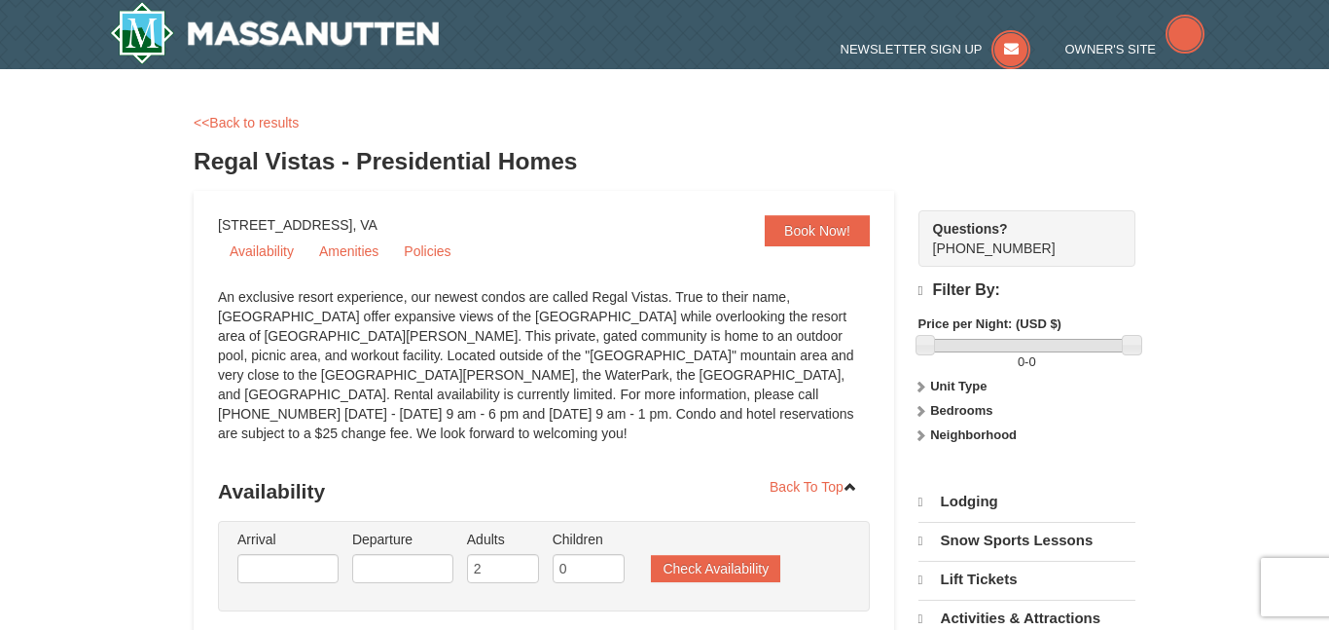
drag, startPoint x: 519, startPoint y: 129, endPoint x: 466, endPoint y: 220, distance: 104.6
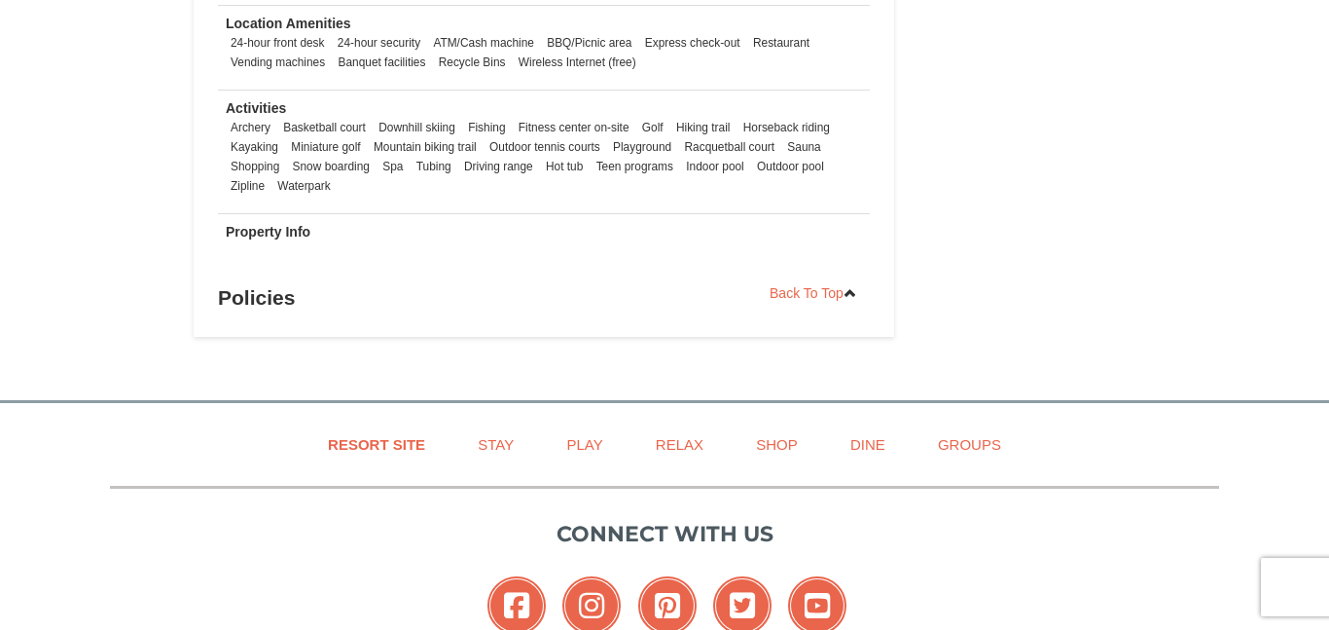
scroll to position [1182, 0]
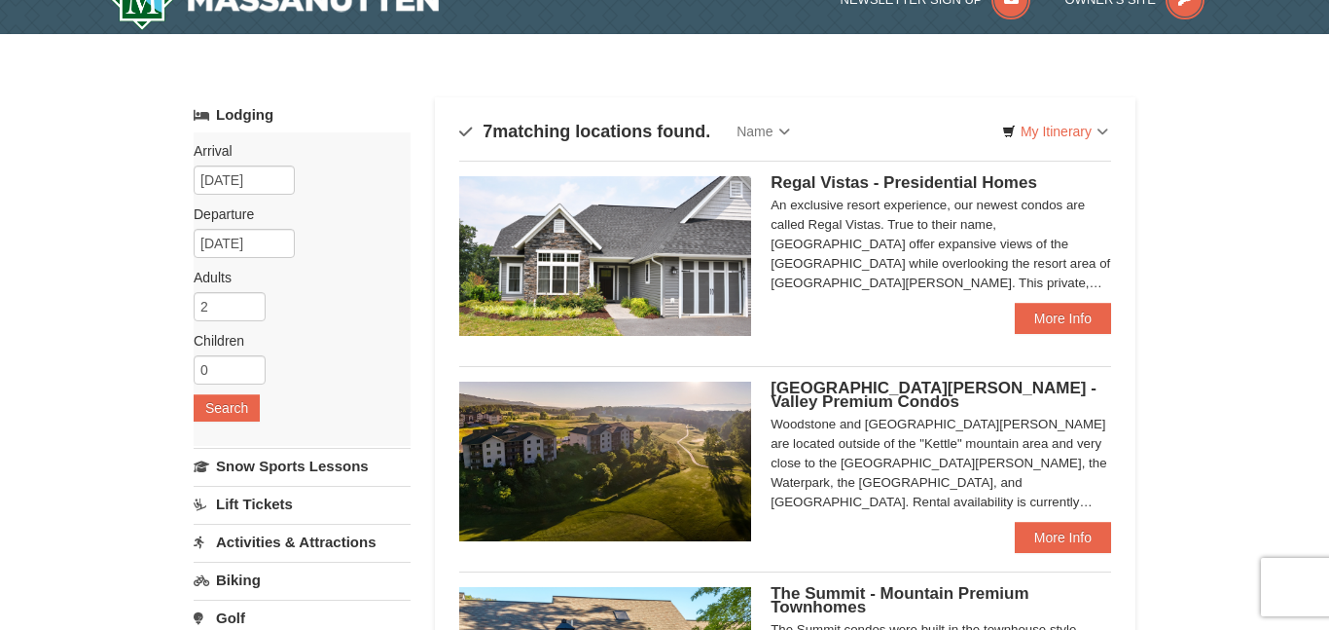
scroll to position [3, 0]
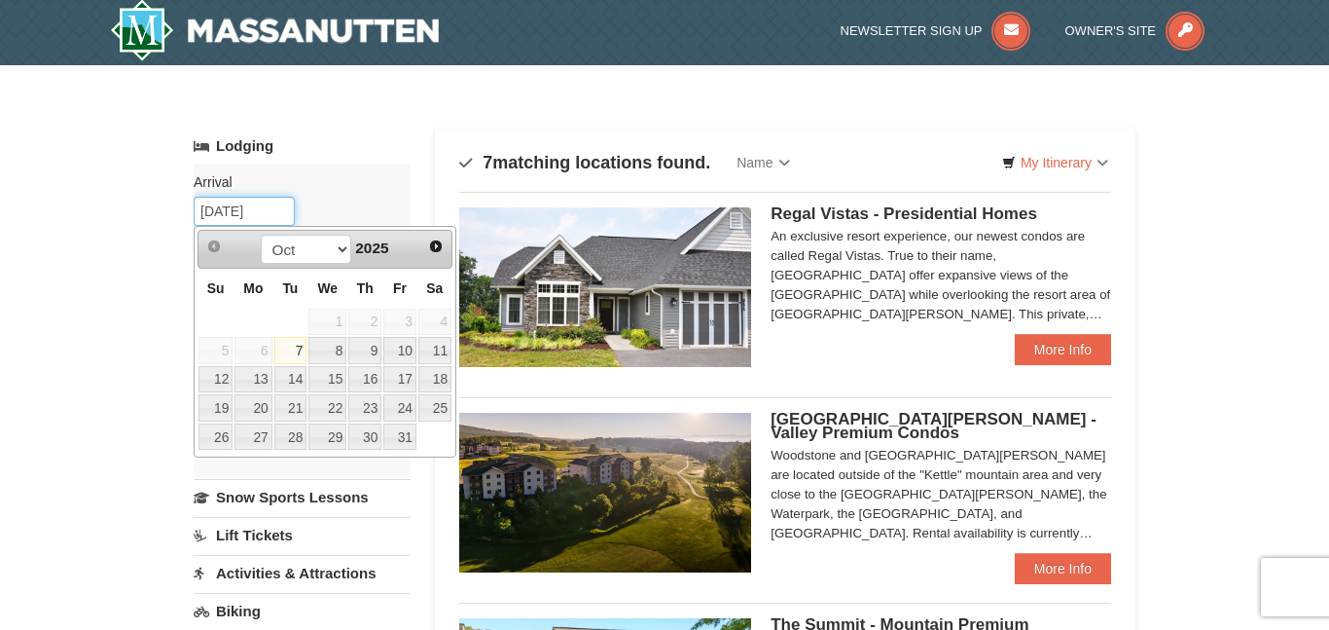
drag, startPoint x: 282, startPoint y: 218, endPoint x: 248, endPoint y: 213, distance: 34.4
click at [248, 213] on input "10/07/2025" at bounding box center [244, 211] width 101 height 29
click at [426, 377] on link "18" at bounding box center [434, 379] width 33 height 27
type input "10/18/2025"
type input "[DATE]"
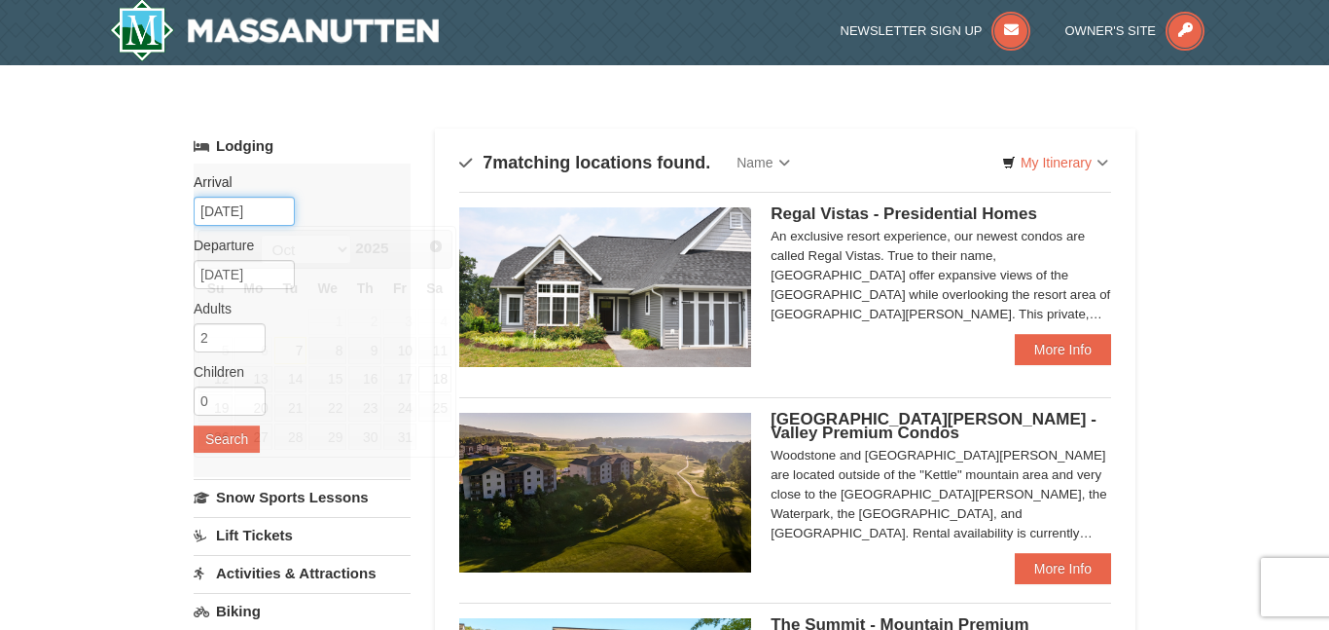
click at [264, 220] on input "10/18/2025" at bounding box center [244, 211] width 101 height 29
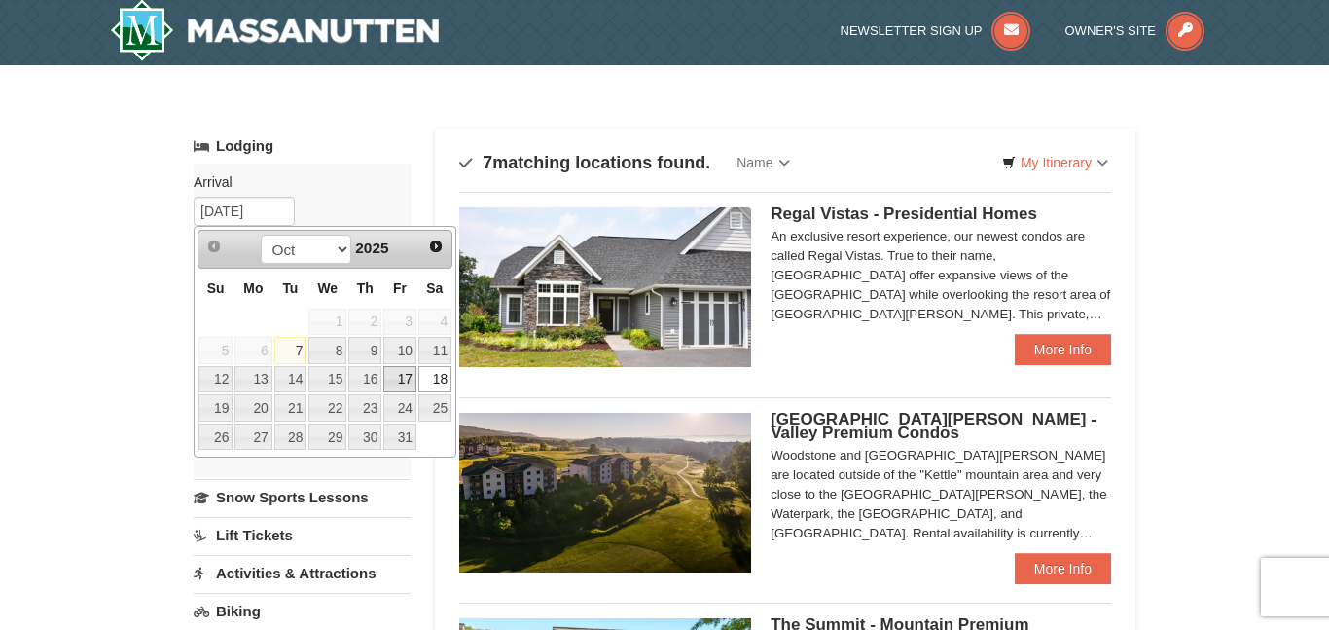
click at [408, 384] on link "17" at bounding box center [399, 379] width 33 height 27
type input "[DATE]"
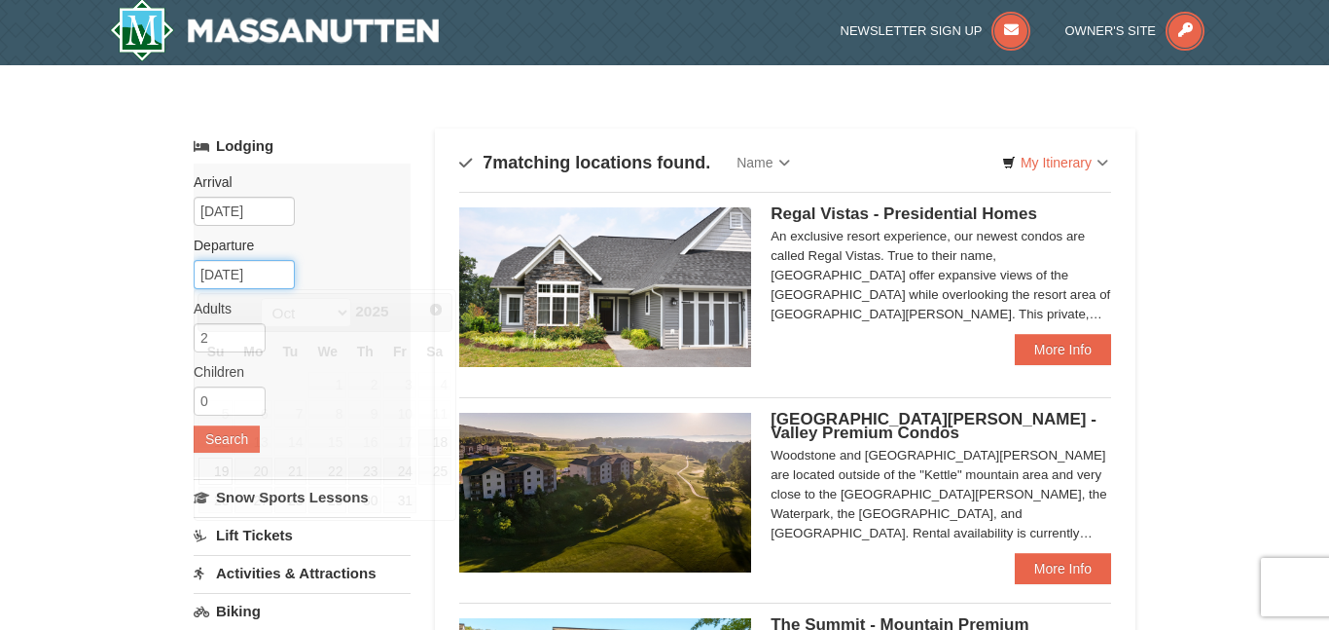
click at [235, 281] on input "[DATE]" at bounding box center [244, 274] width 101 height 29
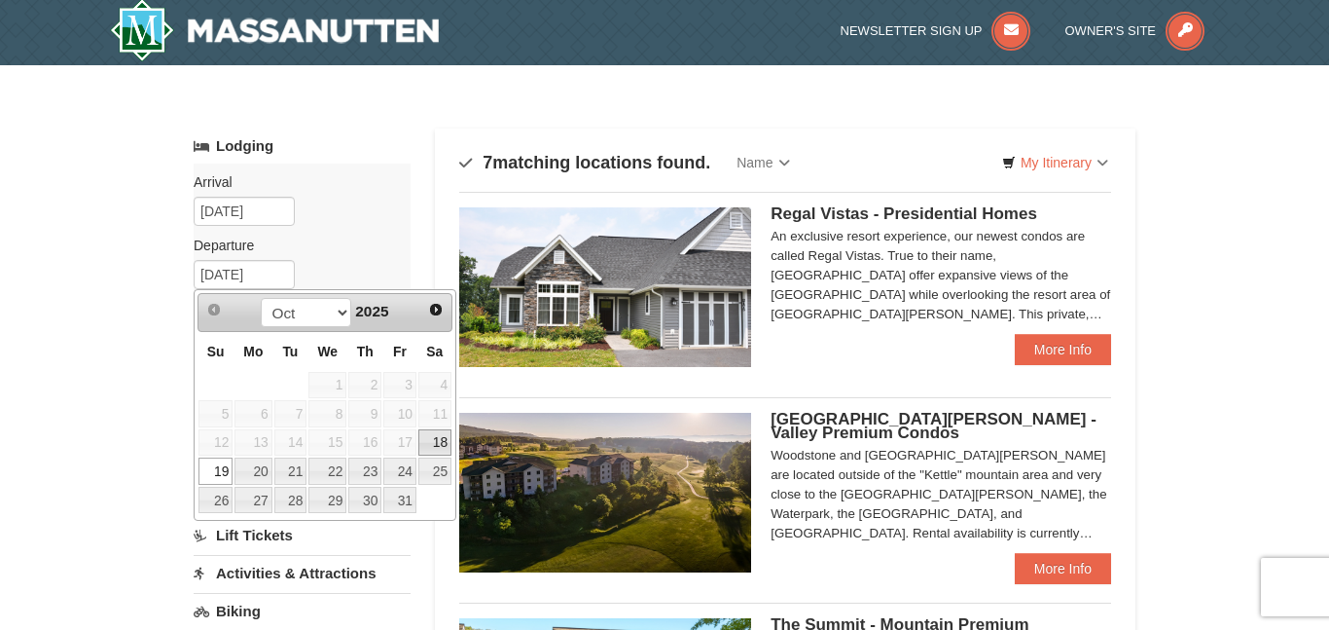
click at [441, 447] on link "18" at bounding box center [434, 442] width 33 height 27
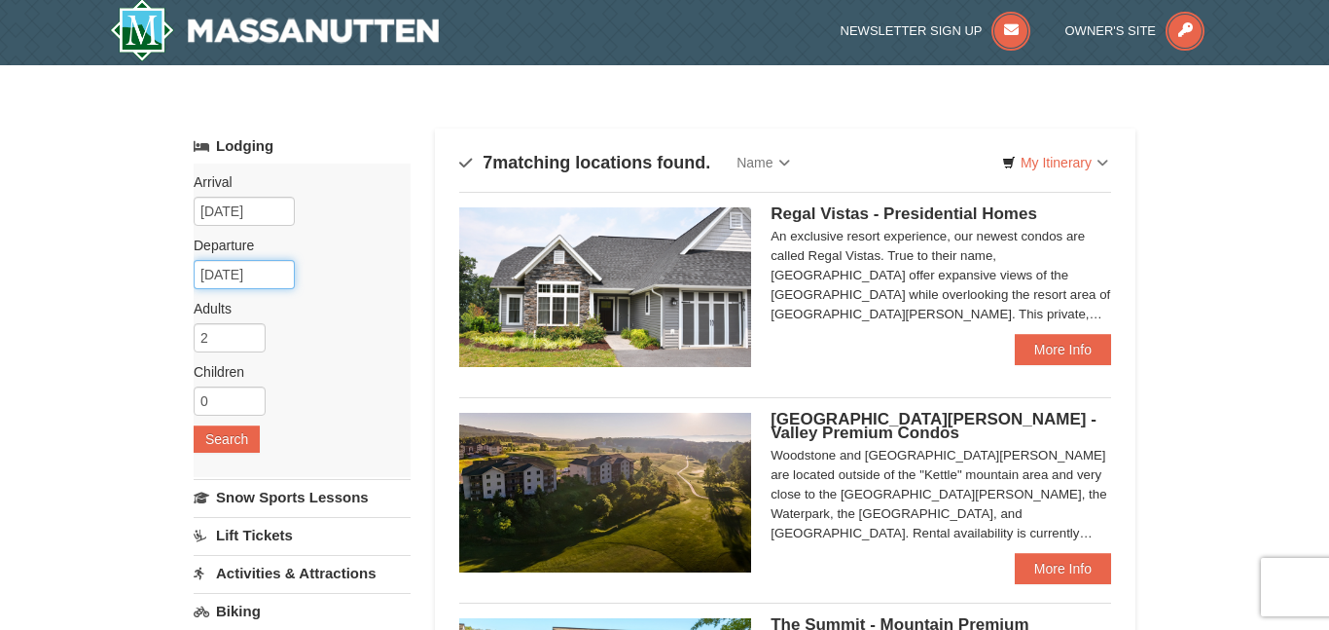
click at [248, 273] on input "10/18/2025" at bounding box center [244, 274] width 101 height 29
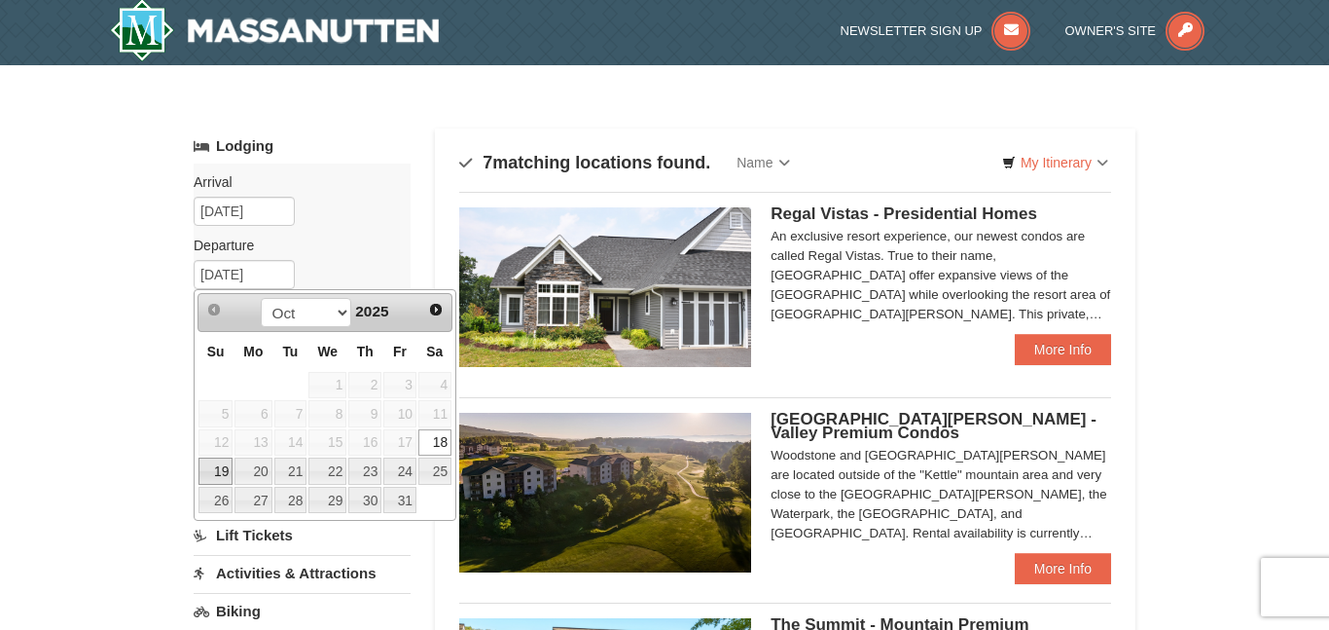
click at [217, 469] on link "19" at bounding box center [215, 470] width 34 height 27
type input "[DATE]"
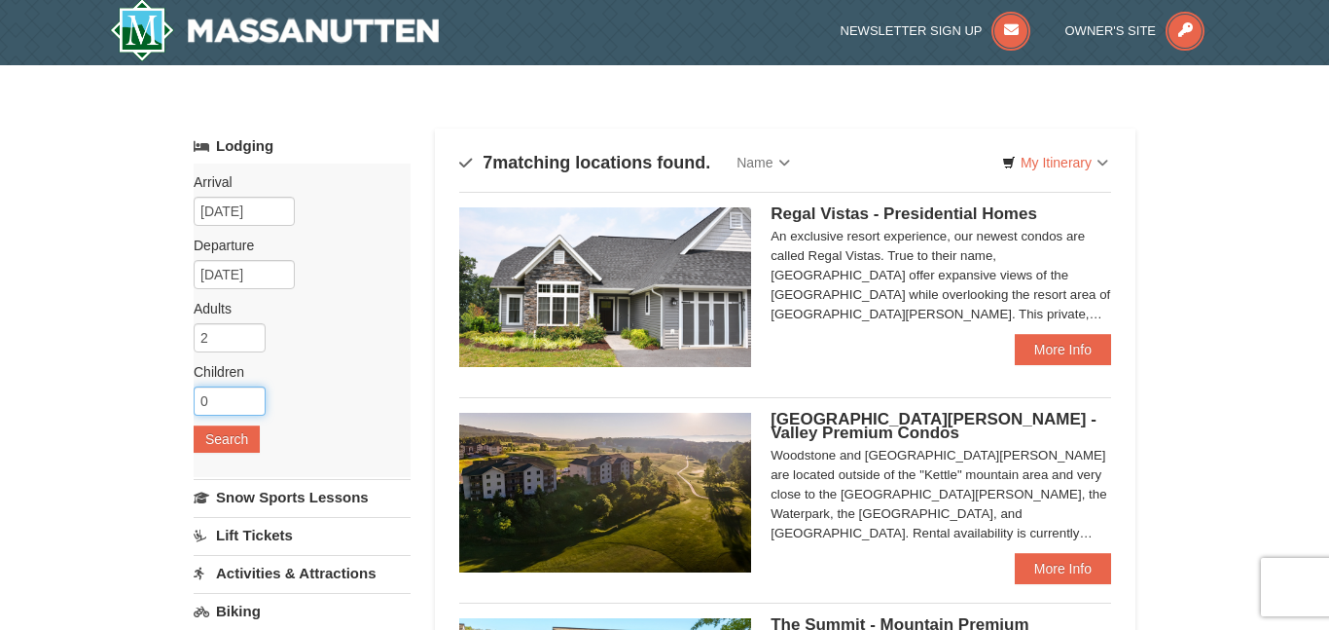
click at [227, 402] on input "0" at bounding box center [230, 400] width 72 height 29
type input "2"
click at [246, 439] on button "Search" at bounding box center [227, 438] width 66 height 27
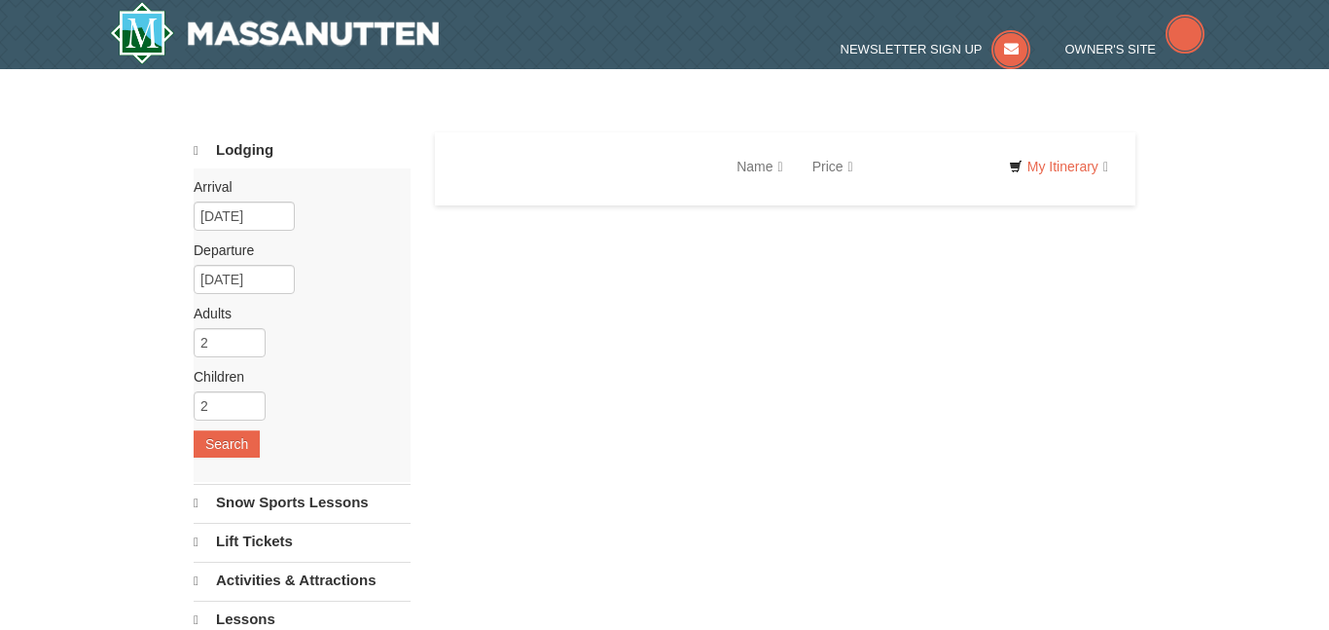
select select "10"
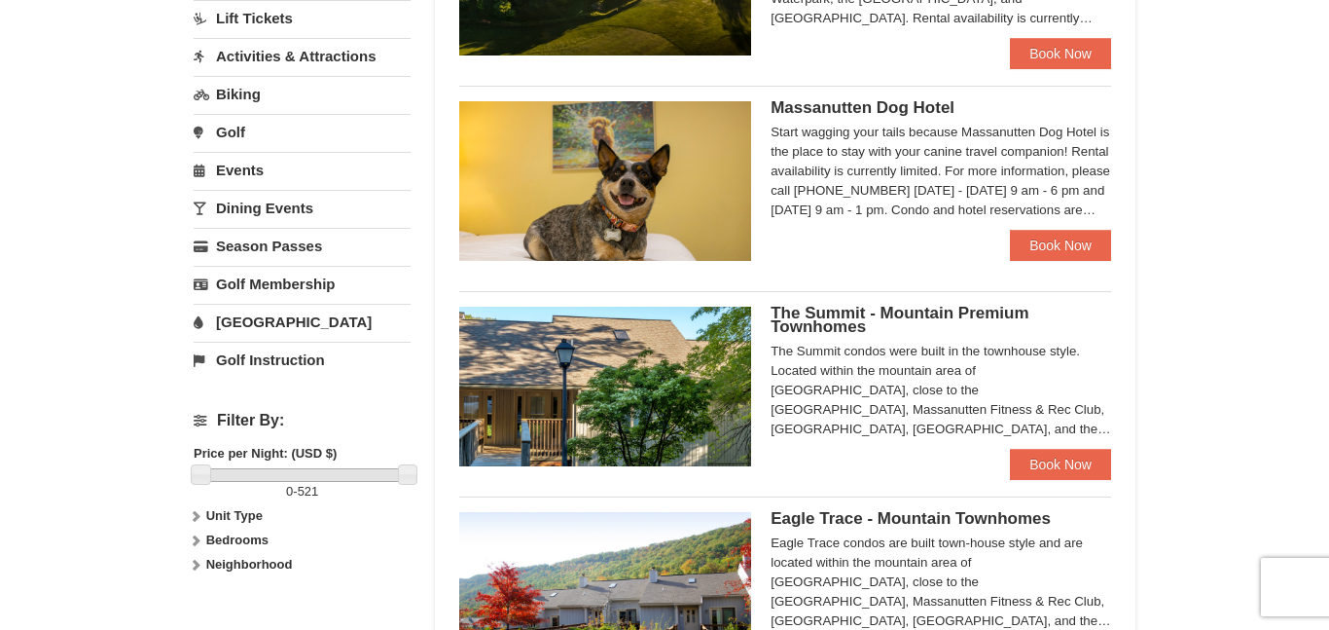
scroll to position [590, 0]
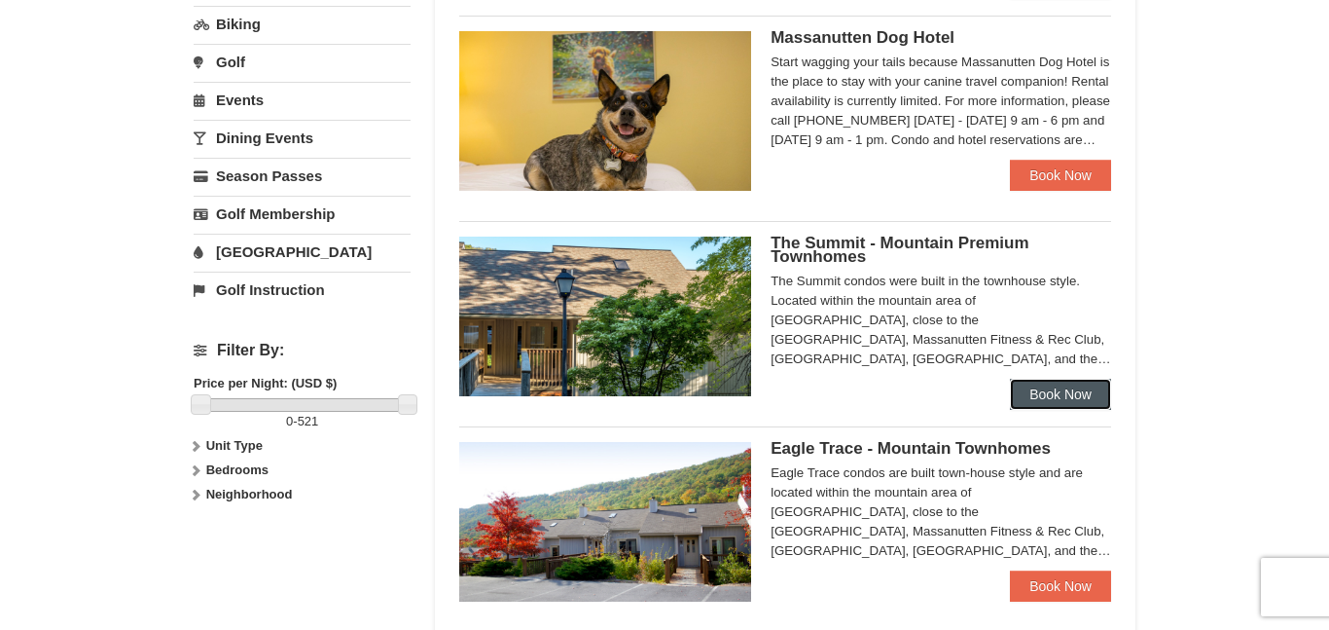
click at [1028, 382] on link "Book Now" at bounding box center [1060, 393] width 101 height 31
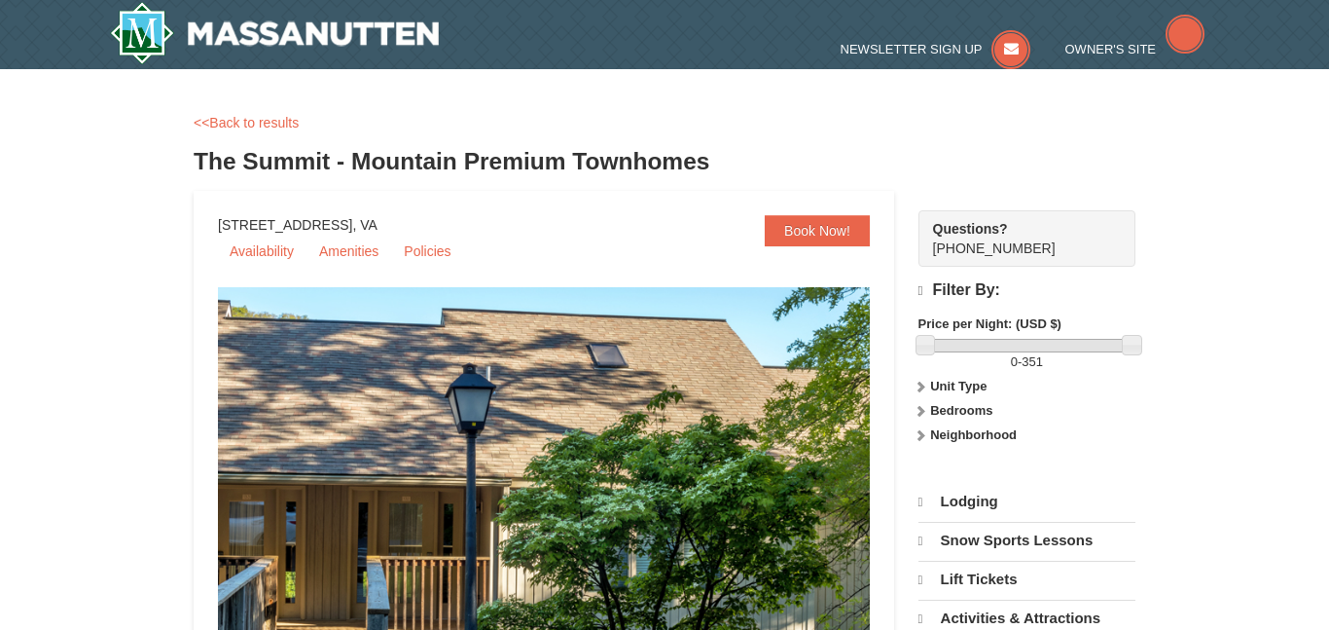
select select "10"
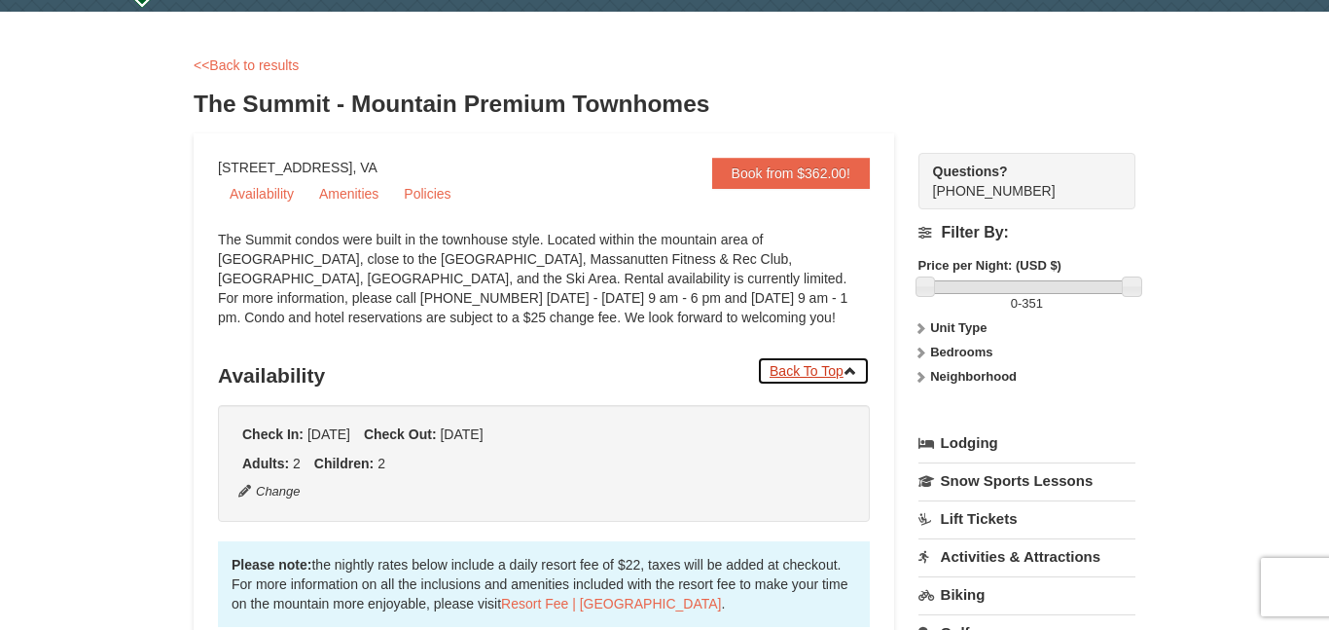
click at [823, 366] on link "Back To Top" at bounding box center [813, 370] width 113 height 29
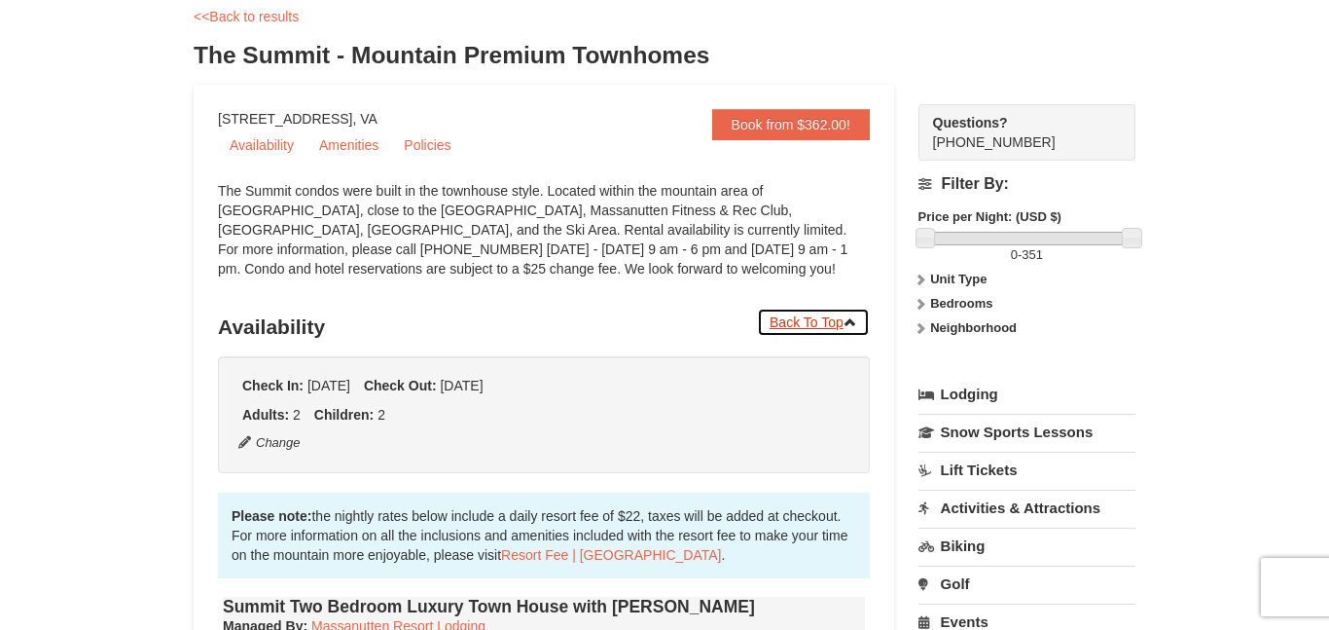
scroll to position [112, 0]
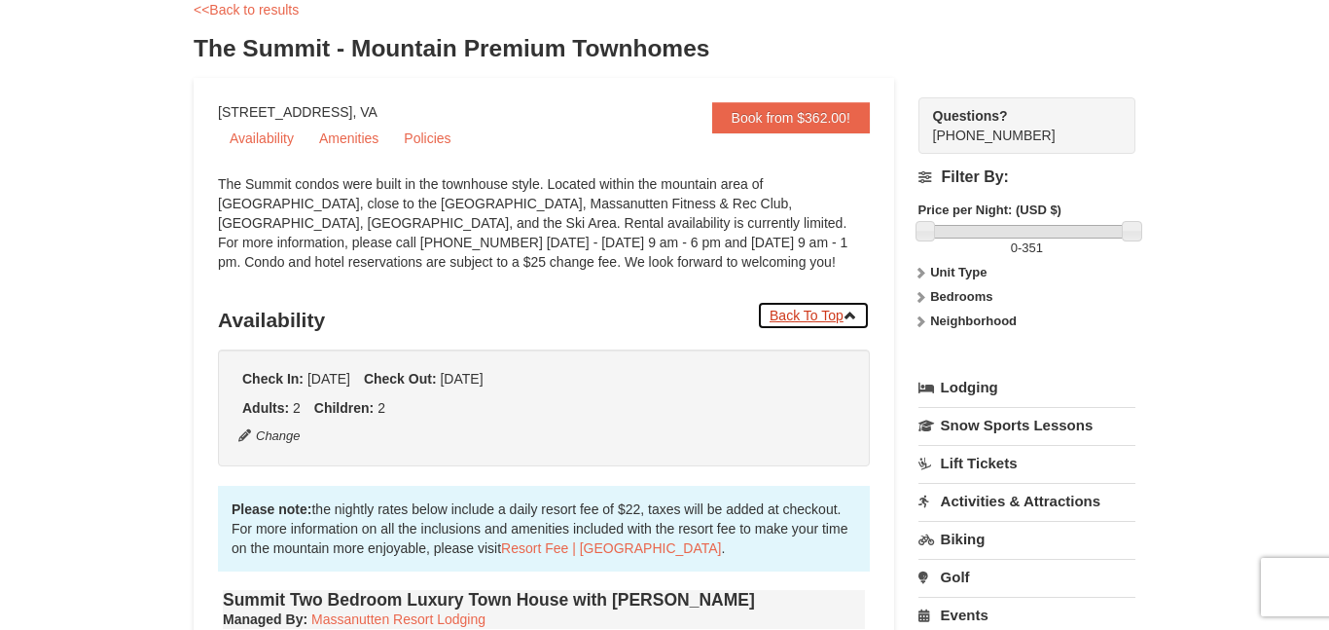
click at [792, 309] on link "Back To Top" at bounding box center [813, 315] width 113 height 29
click at [846, 315] on icon at bounding box center [851, 315] width 14 height 14
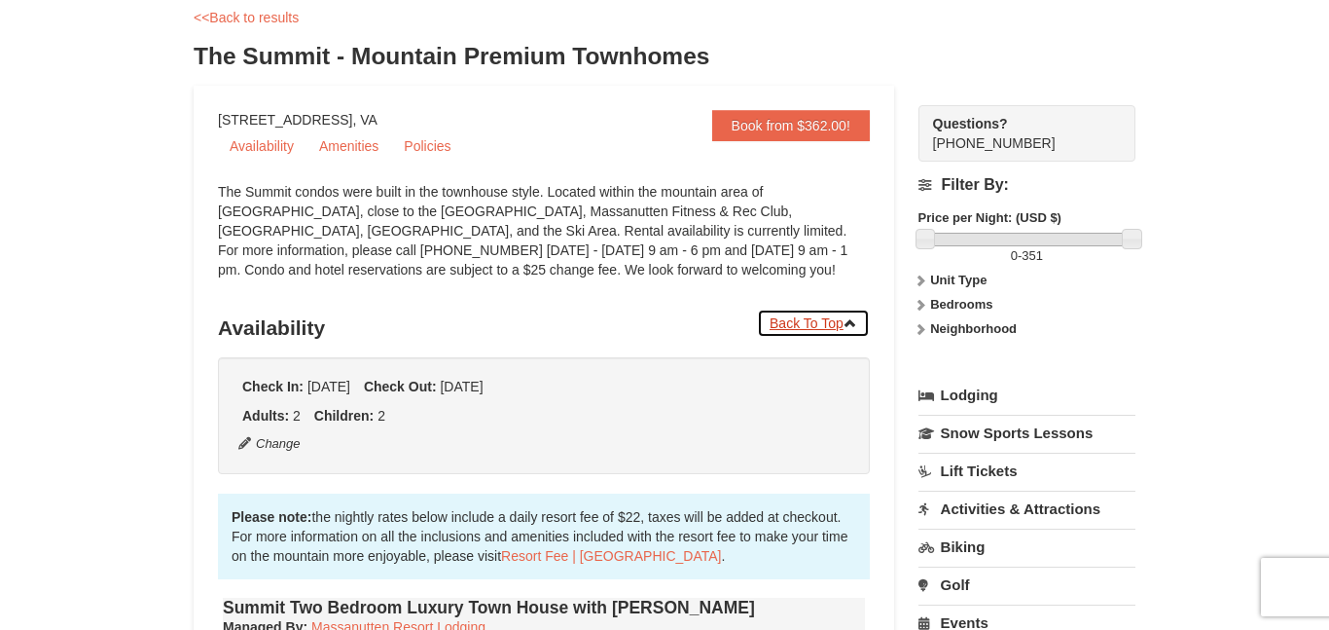
scroll to position [100, 0]
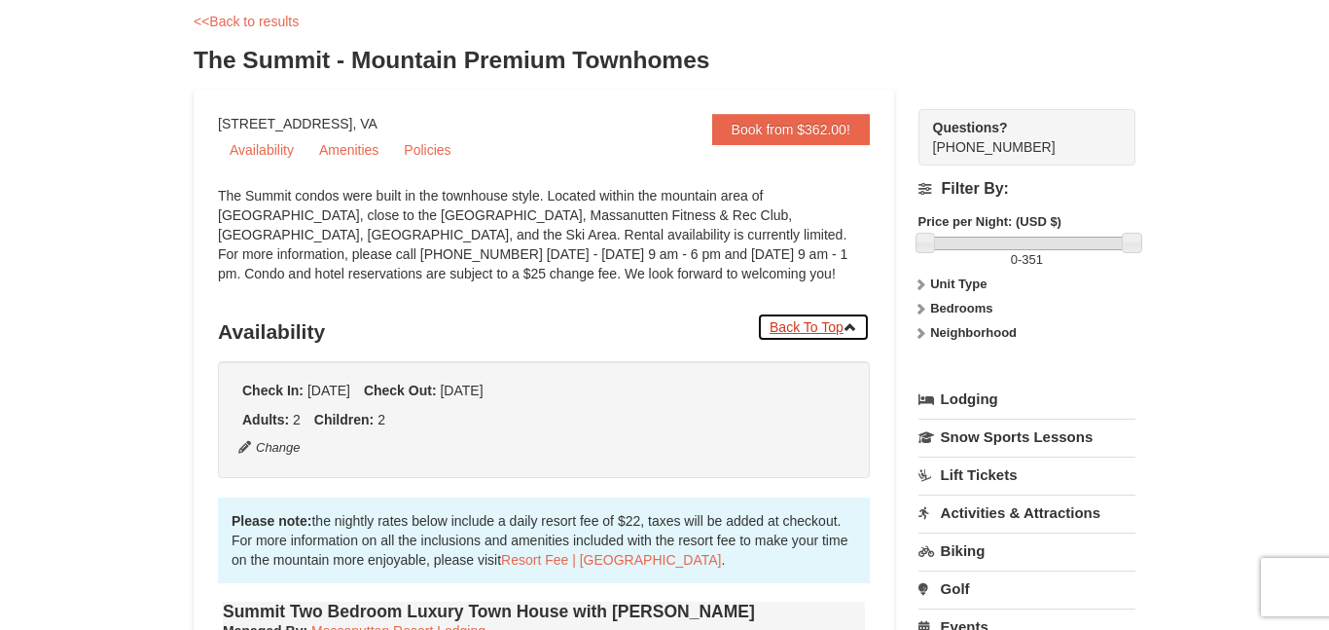
click at [822, 328] on link "Back To Top" at bounding box center [813, 326] width 113 height 29
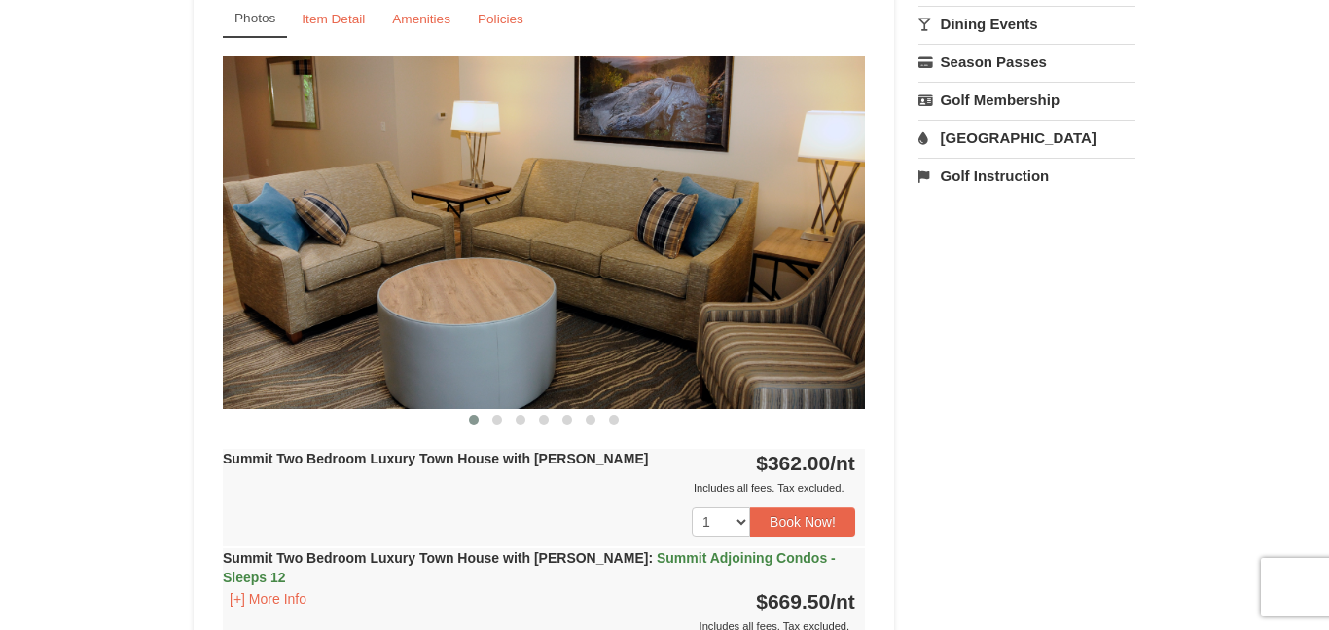
scroll to position [744, 0]
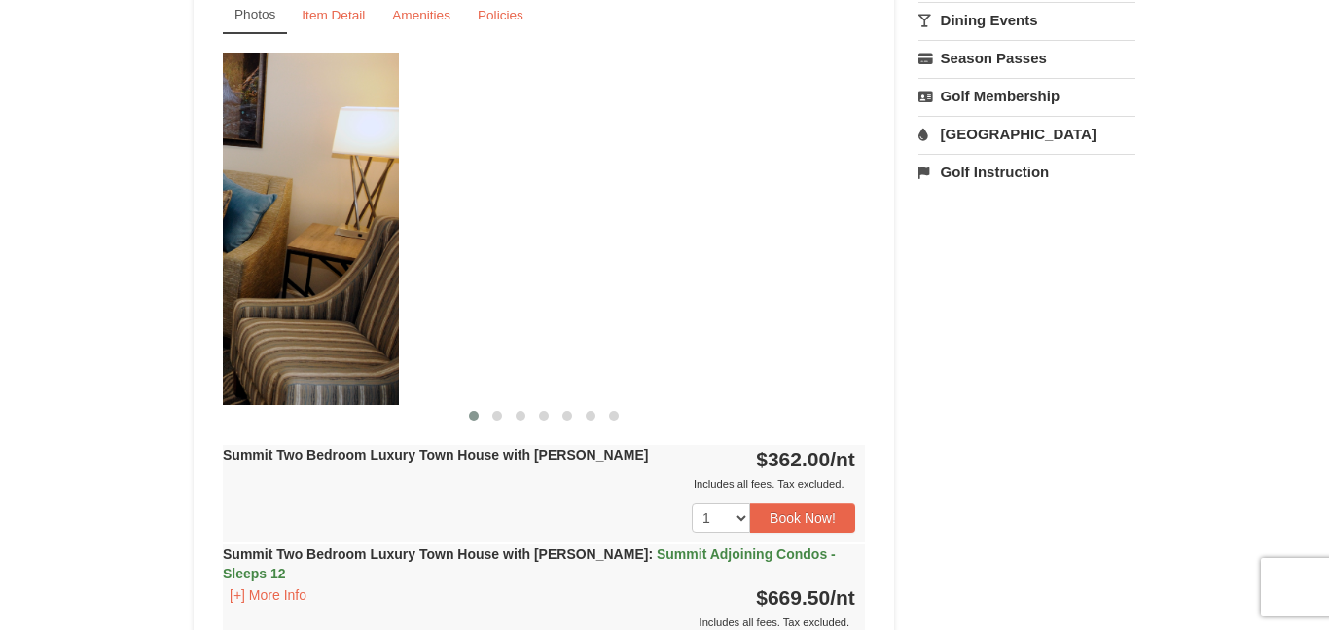
drag, startPoint x: 626, startPoint y: 320, endPoint x: 30, endPoint y: 300, distance: 595.8
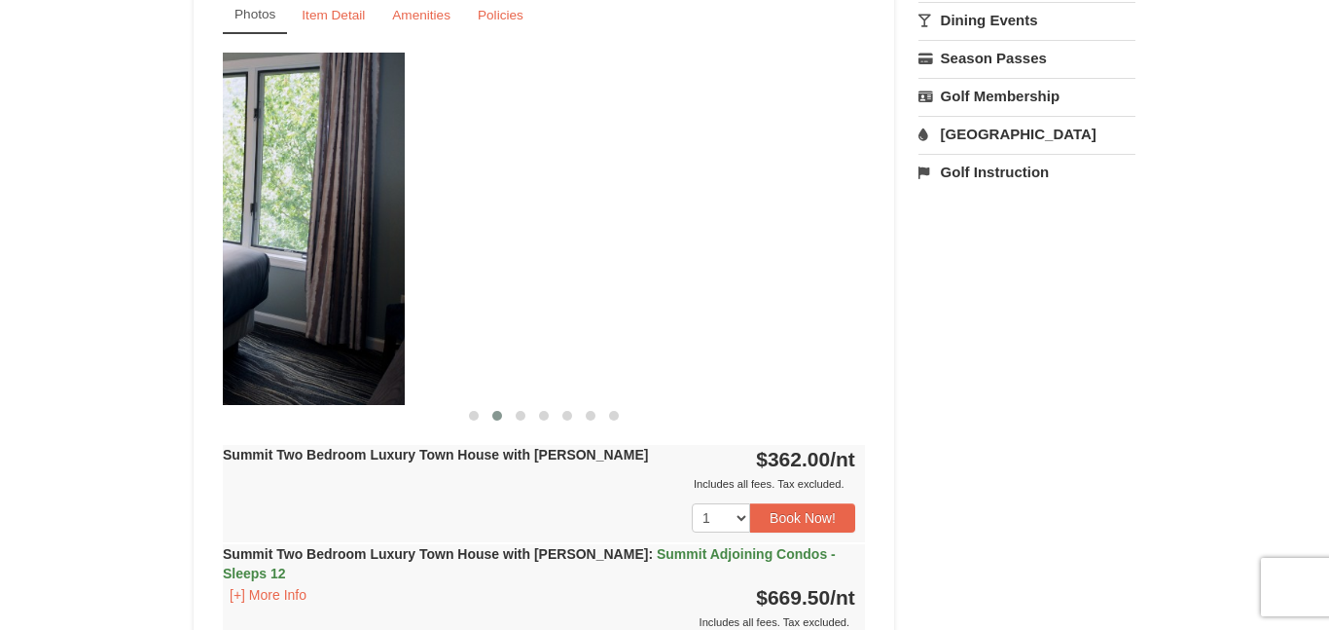
drag, startPoint x: 460, startPoint y: 268, endPoint x: 0, endPoint y: 318, distance: 463.0
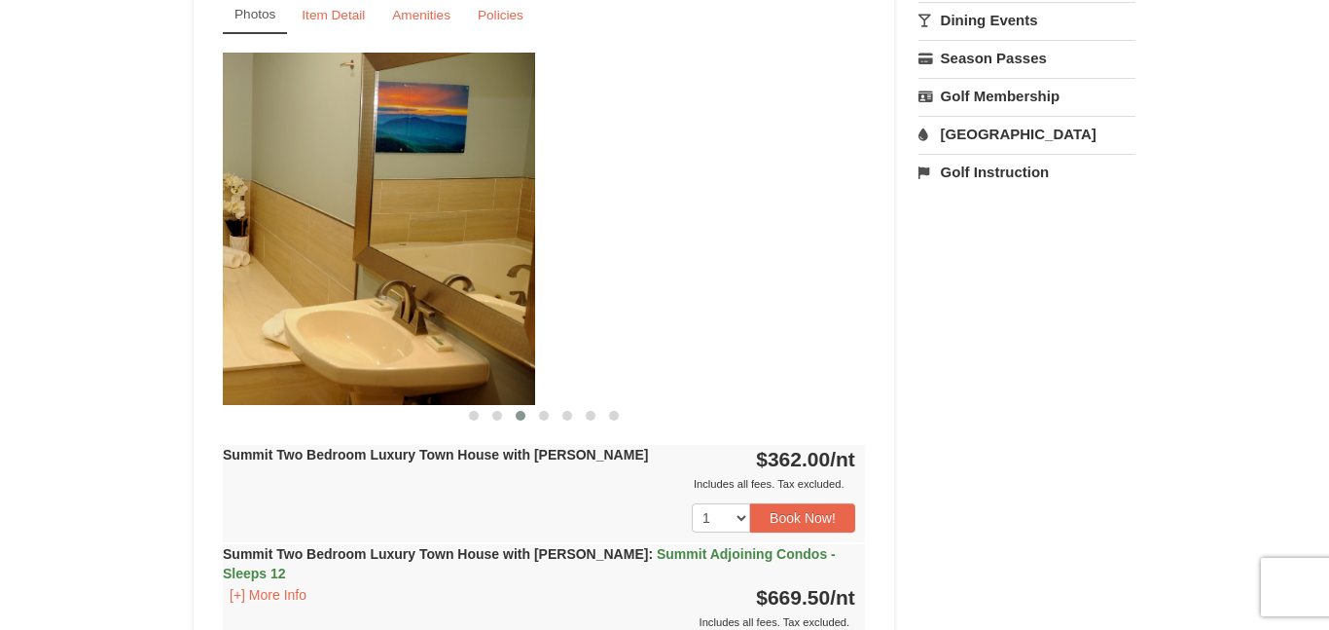
drag, startPoint x: 415, startPoint y: 222, endPoint x: 0, endPoint y: 235, distance: 414.7
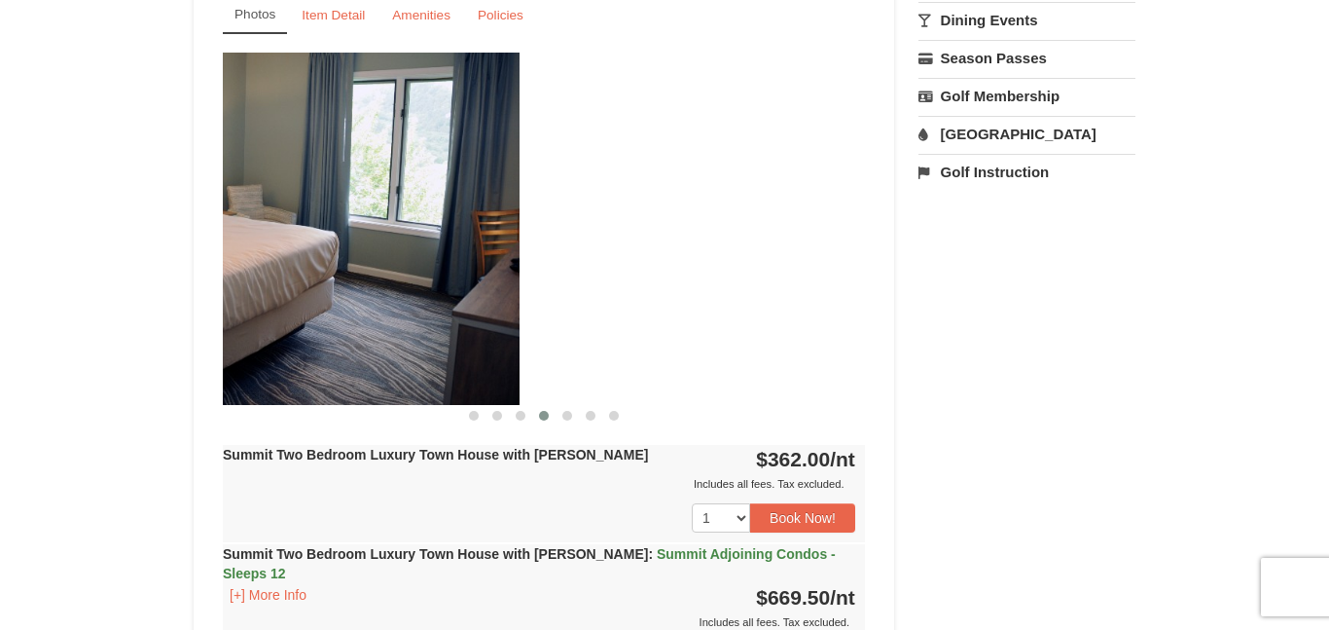
drag, startPoint x: 557, startPoint y: 218, endPoint x: 134, endPoint y: 233, distance: 422.5
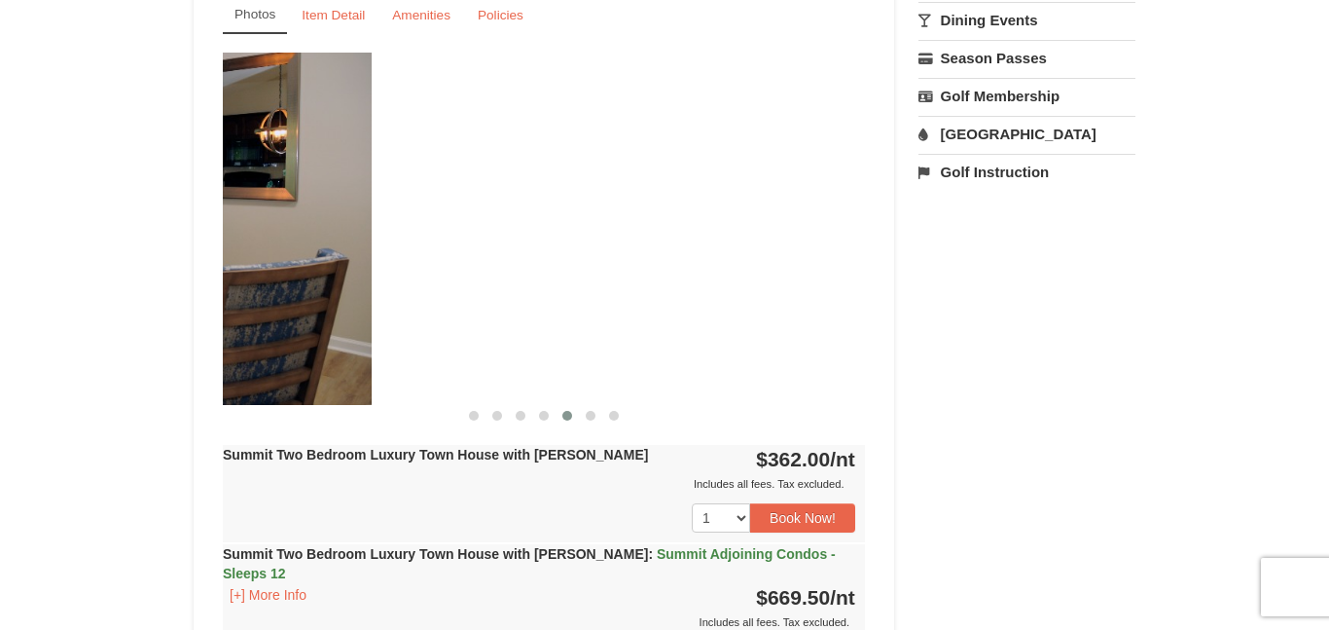
drag, startPoint x: 571, startPoint y: 204, endPoint x: 71, endPoint y: 194, distance: 500.2
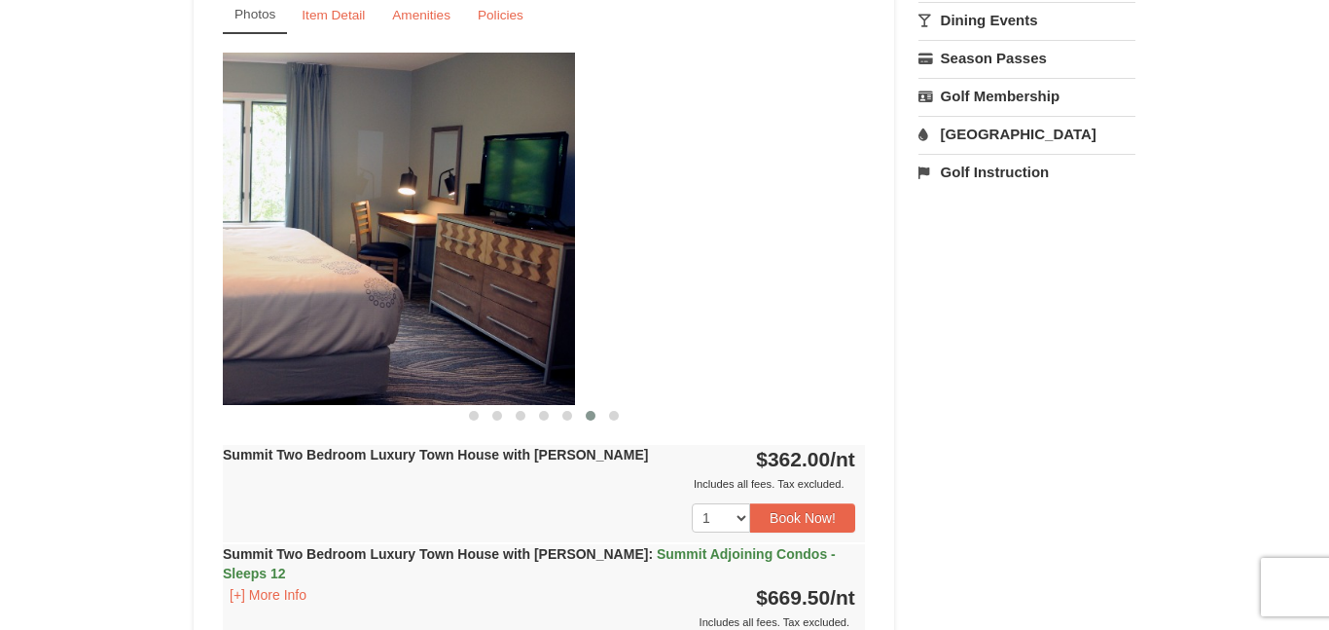
drag, startPoint x: 642, startPoint y: 273, endPoint x: 112, endPoint y: 330, distance: 533.3
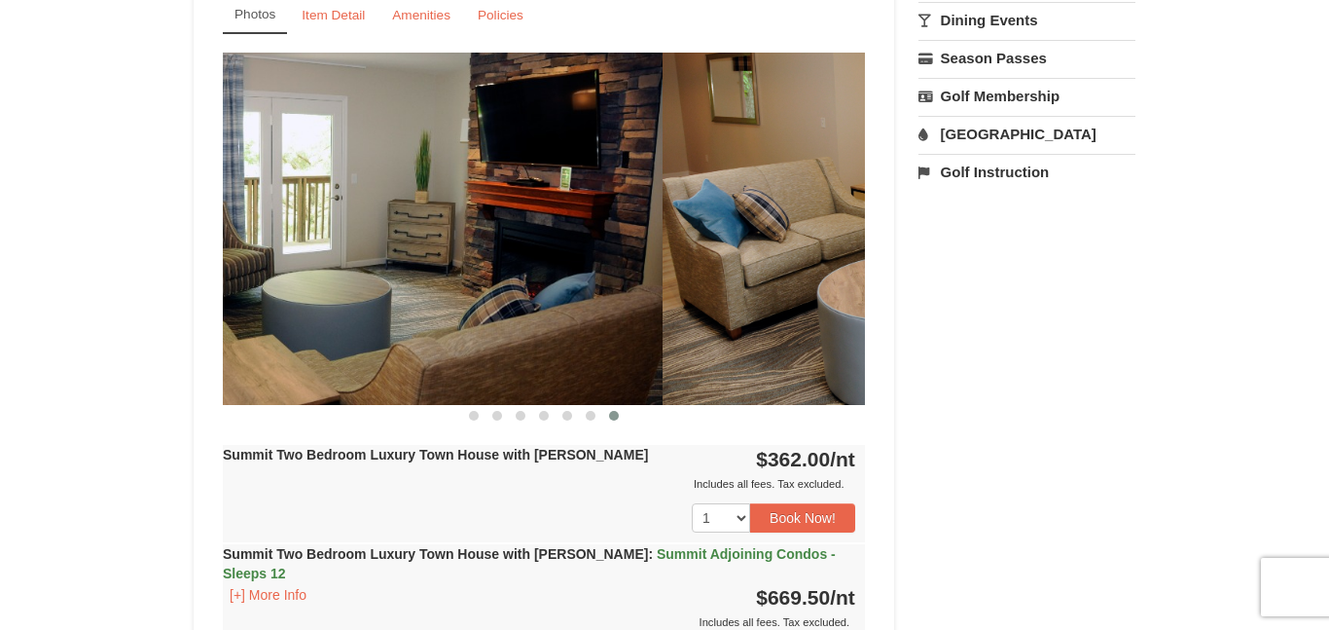
drag, startPoint x: 681, startPoint y: 254, endPoint x: 193, endPoint y: 360, distance: 499.8
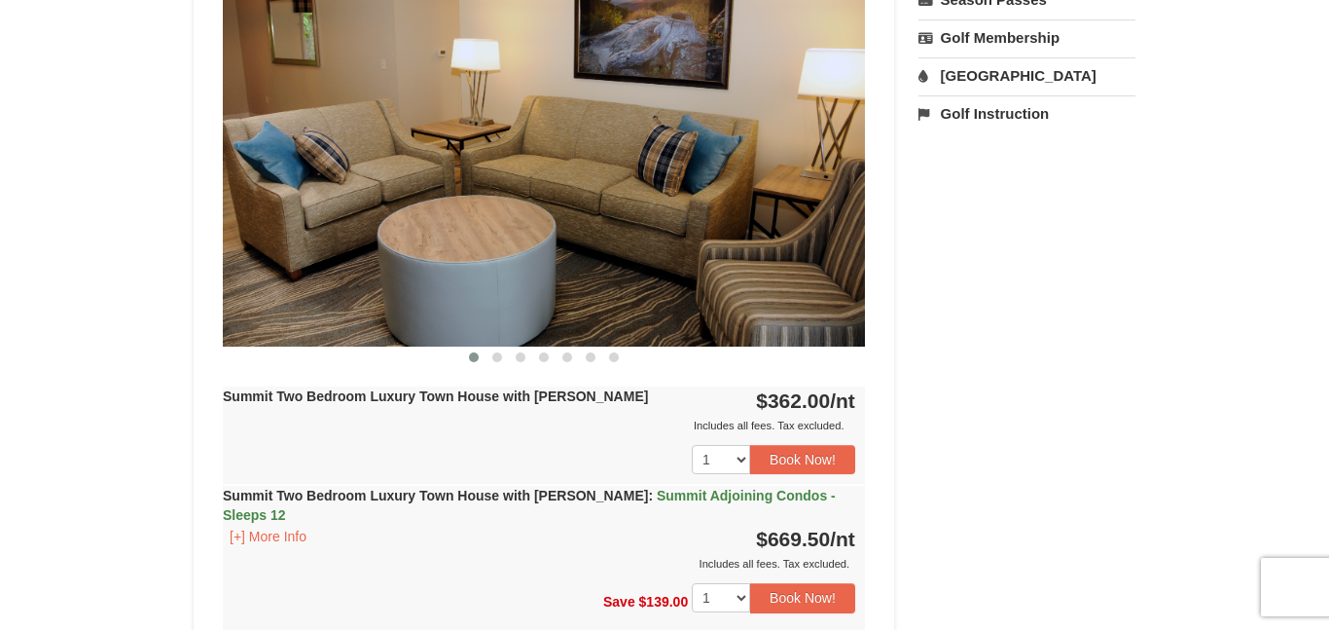
scroll to position [801, 0]
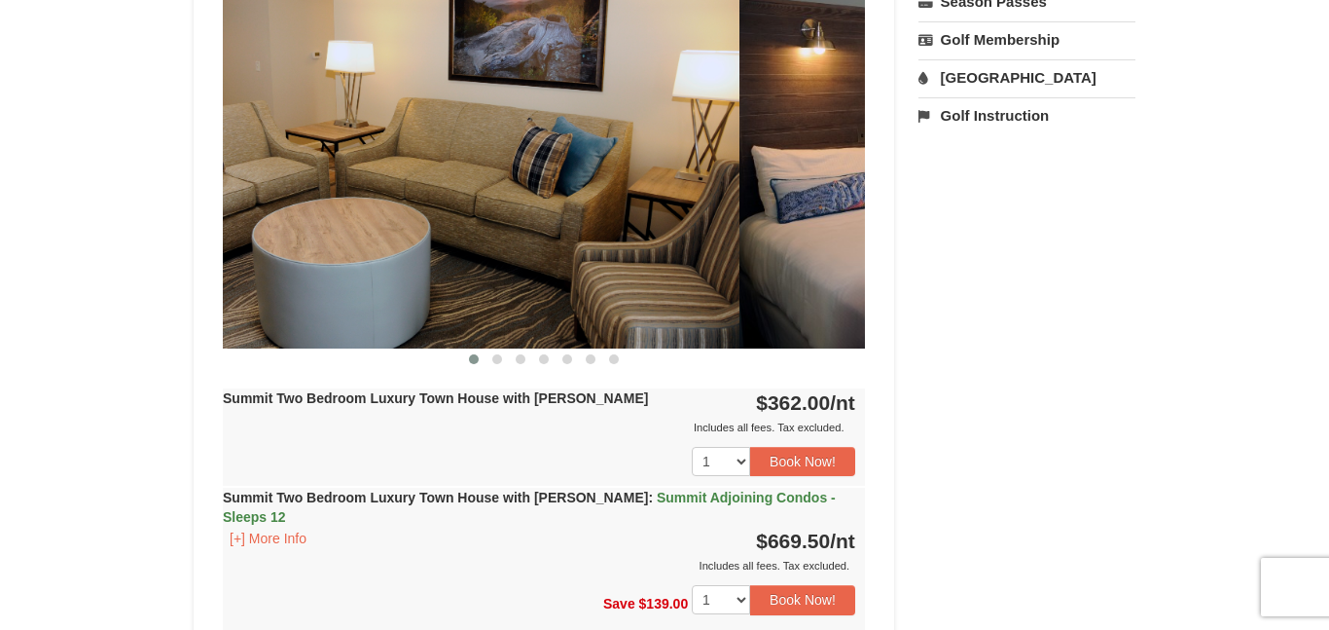
drag, startPoint x: 722, startPoint y: 295, endPoint x: 174, endPoint y: 346, distance: 550.2
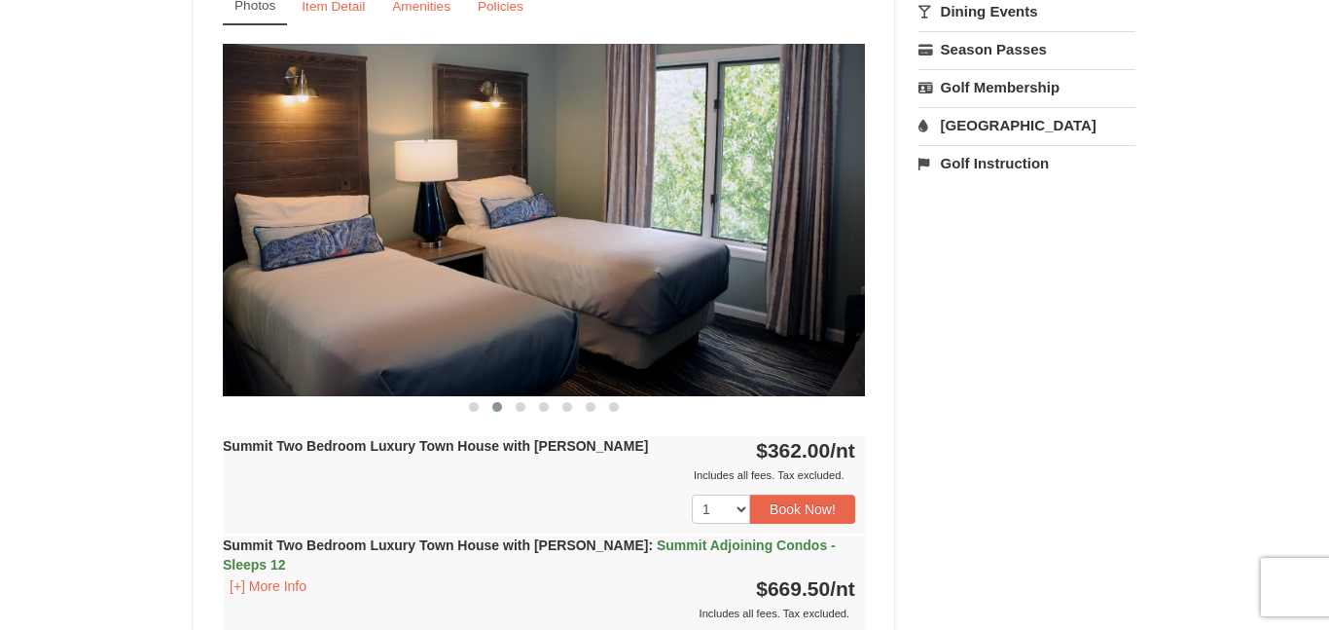
scroll to position [743, 0]
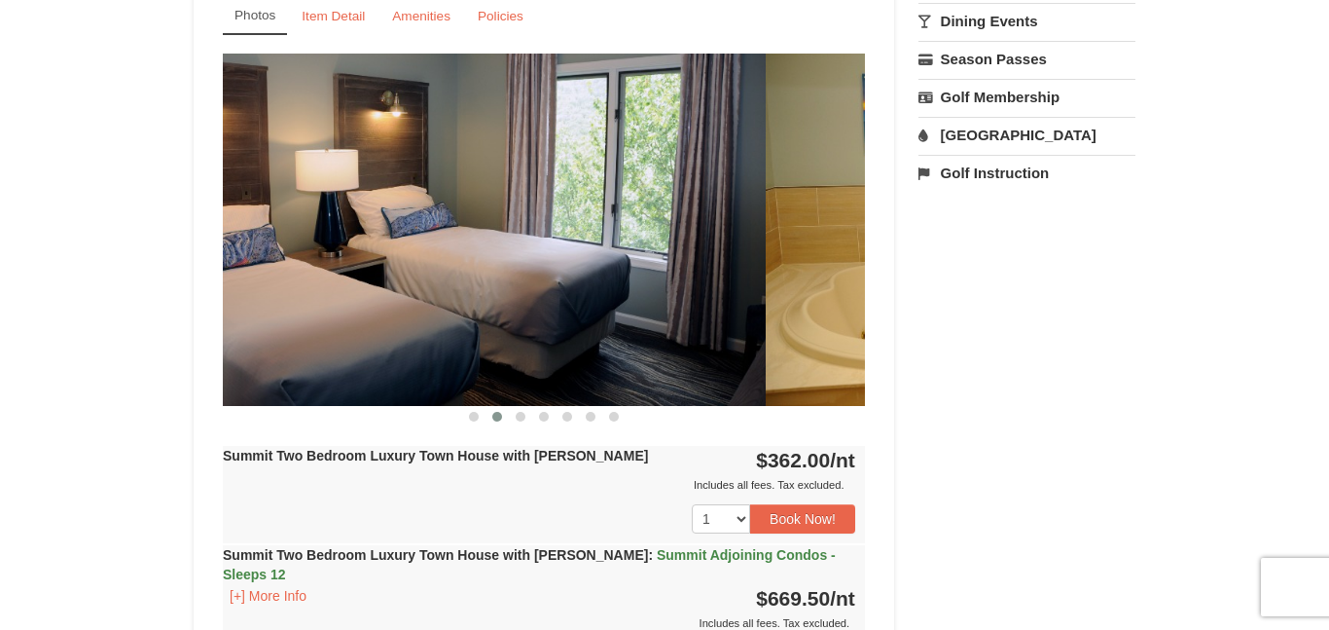
drag, startPoint x: 469, startPoint y: 339, endPoint x: 0, endPoint y: 336, distance: 469.0
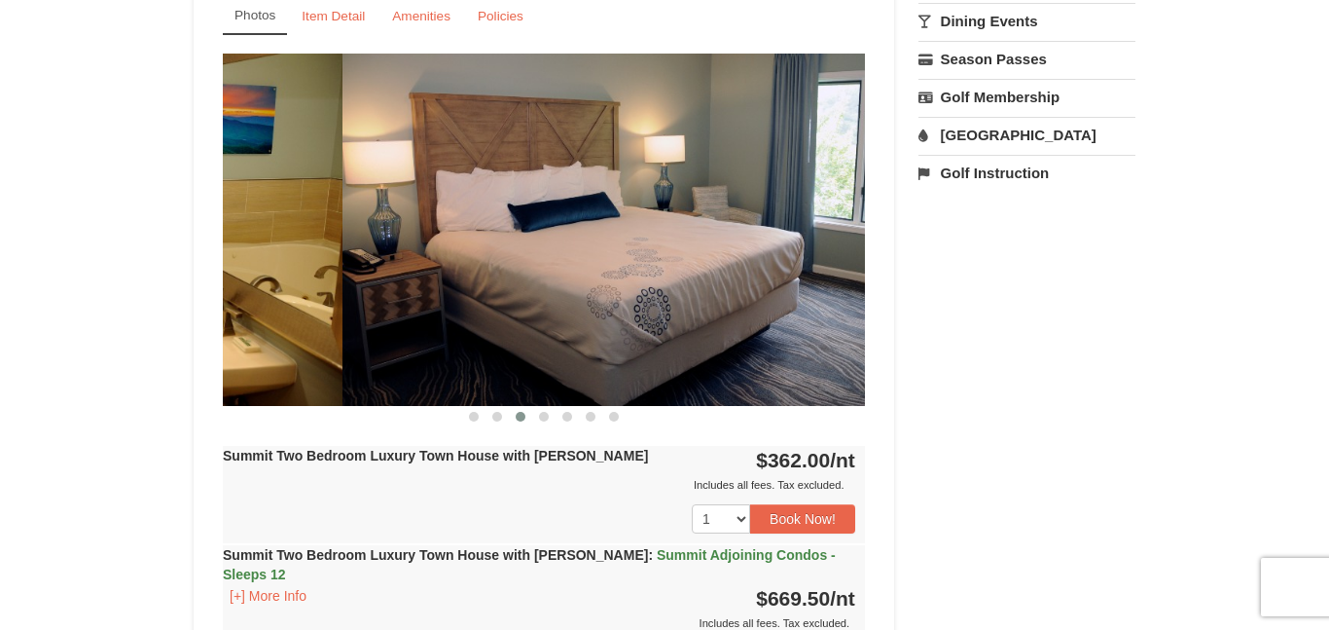
drag, startPoint x: 619, startPoint y: 212, endPoint x: 35, endPoint y: 308, distance: 591.7
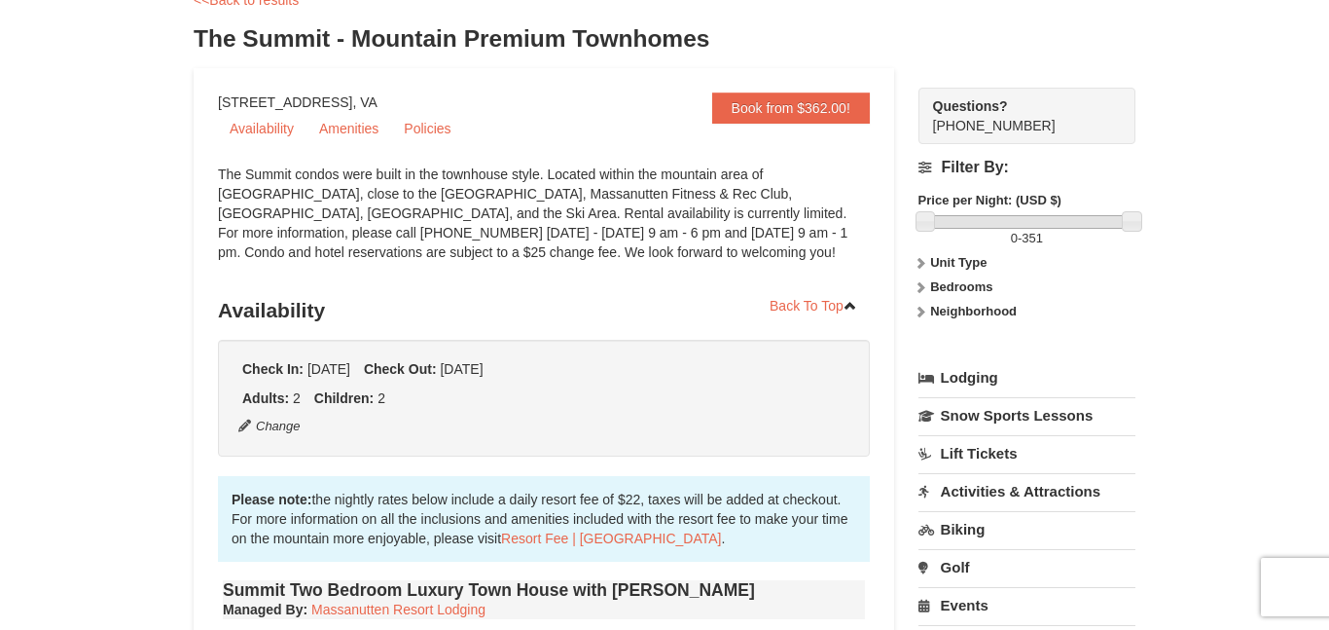
scroll to position [0, 0]
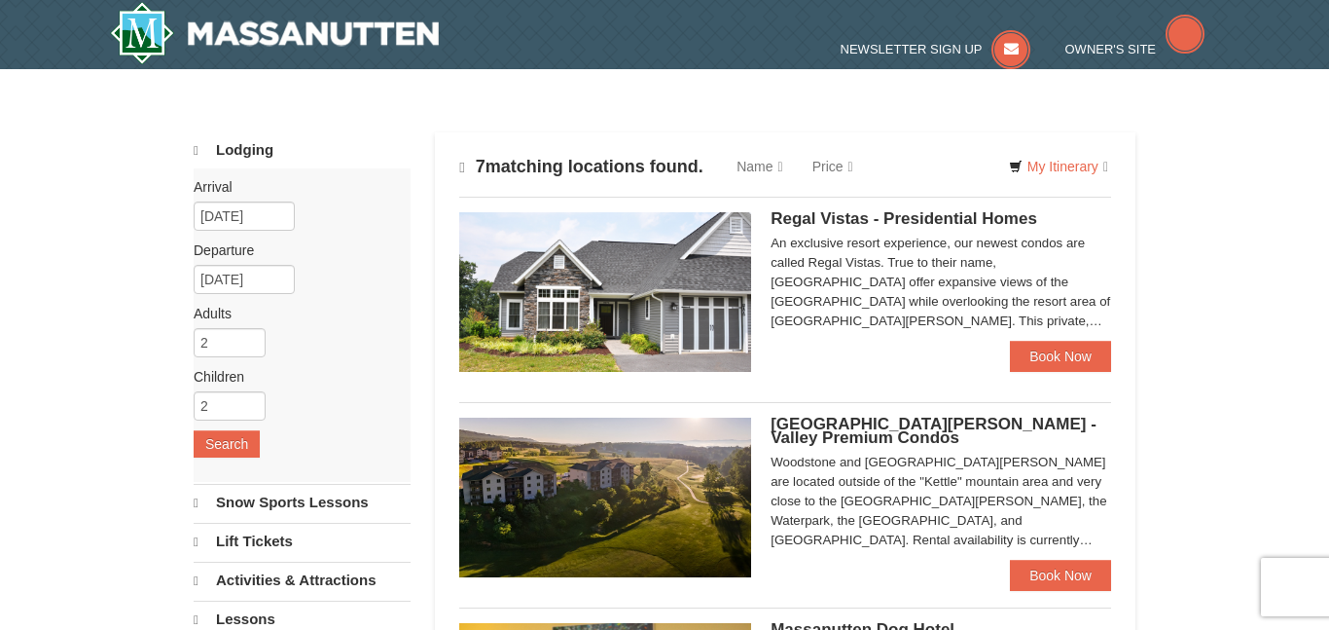
scroll to position [179, 0]
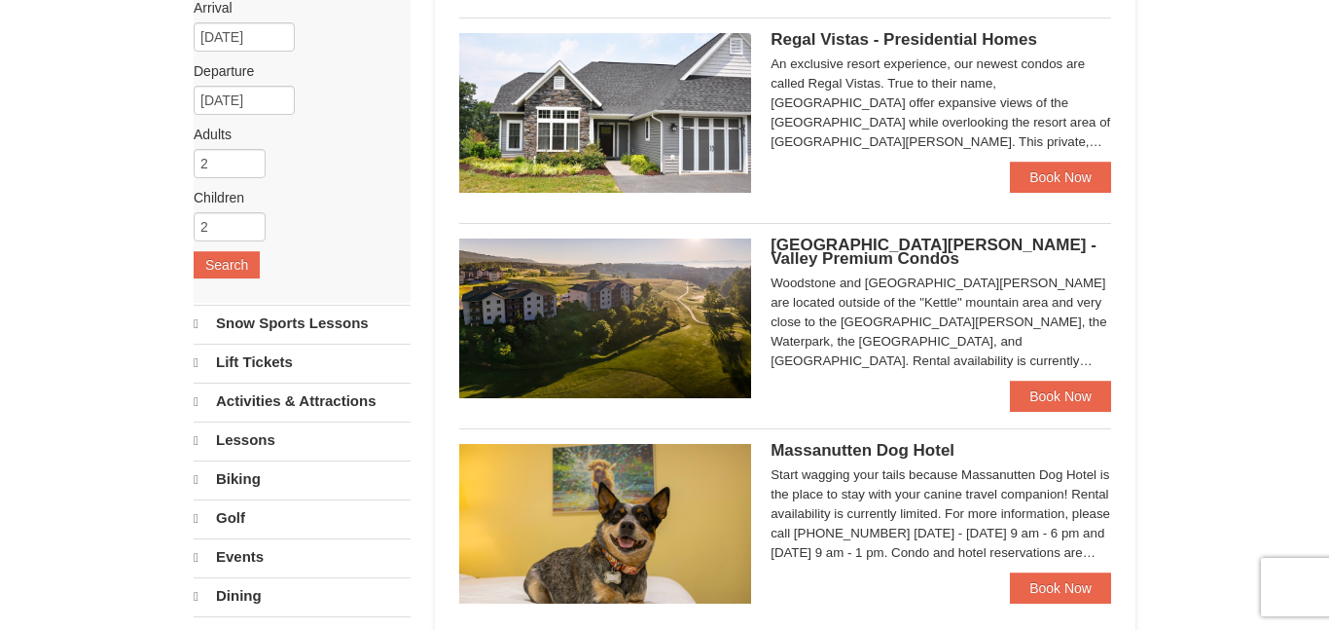
select select "10"
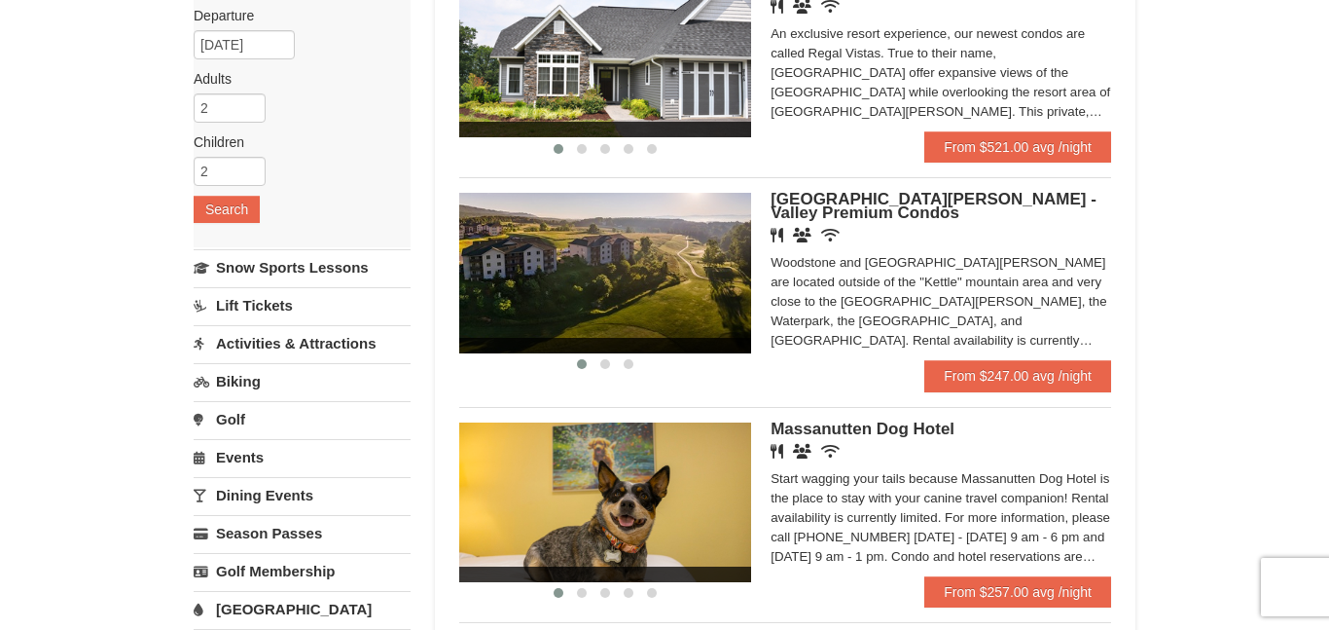
scroll to position [238, 0]
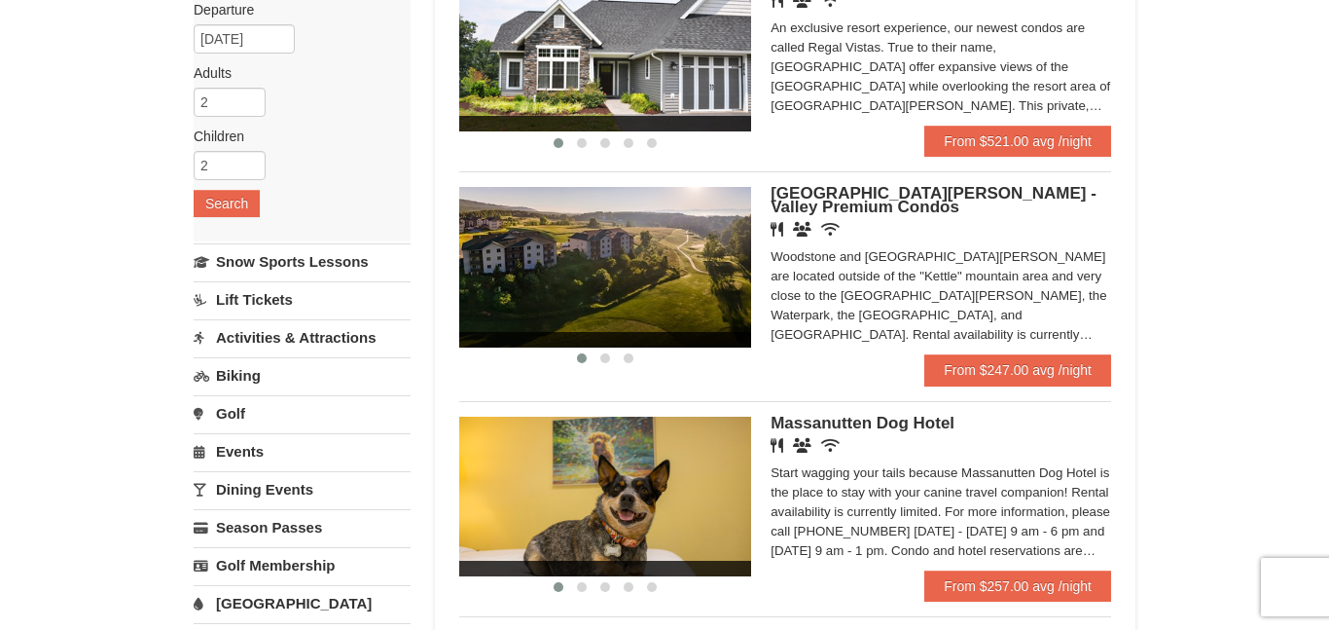
click at [899, 294] on div "Woodstone and [GEOGRAPHIC_DATA][PERSON_NAME] are located outside of the "Kettle…" at bounding box center [941, 295] width 341 height 97
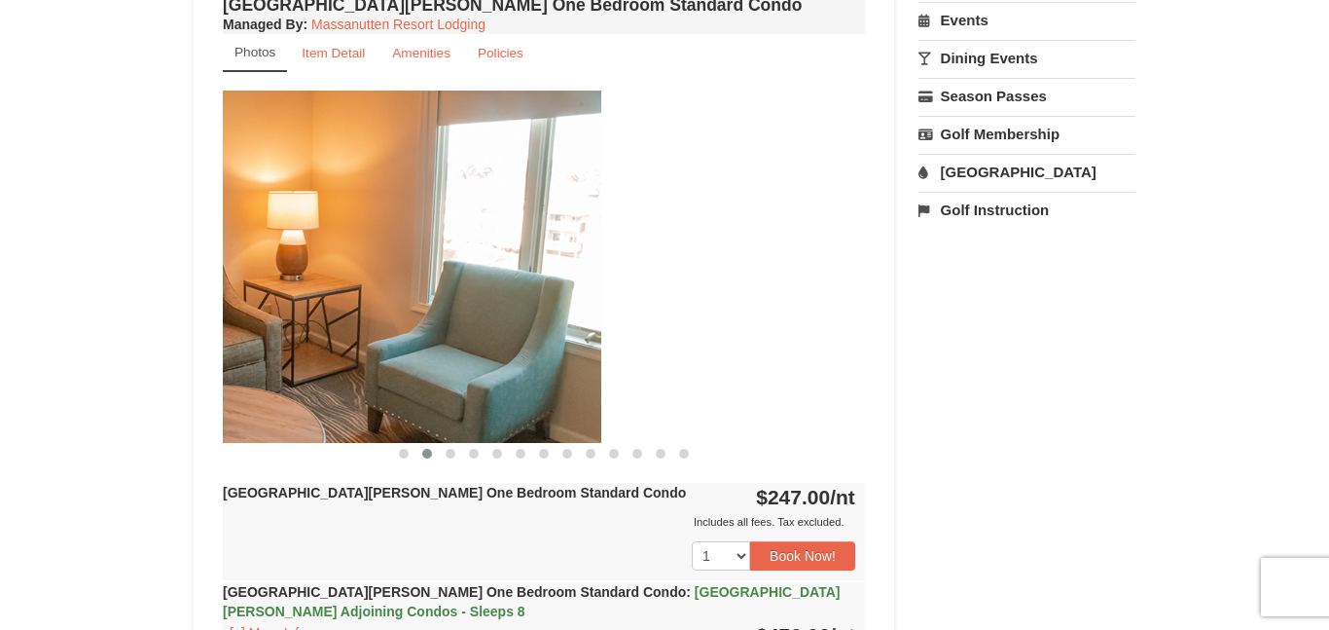
drag, startPoint x: 704, startPoint y: 370, endPoint x: 328, endPoint y: 312, distance: 380.9
click at [328, 312] on div at bounding box center [280, 265] width 642 height 351
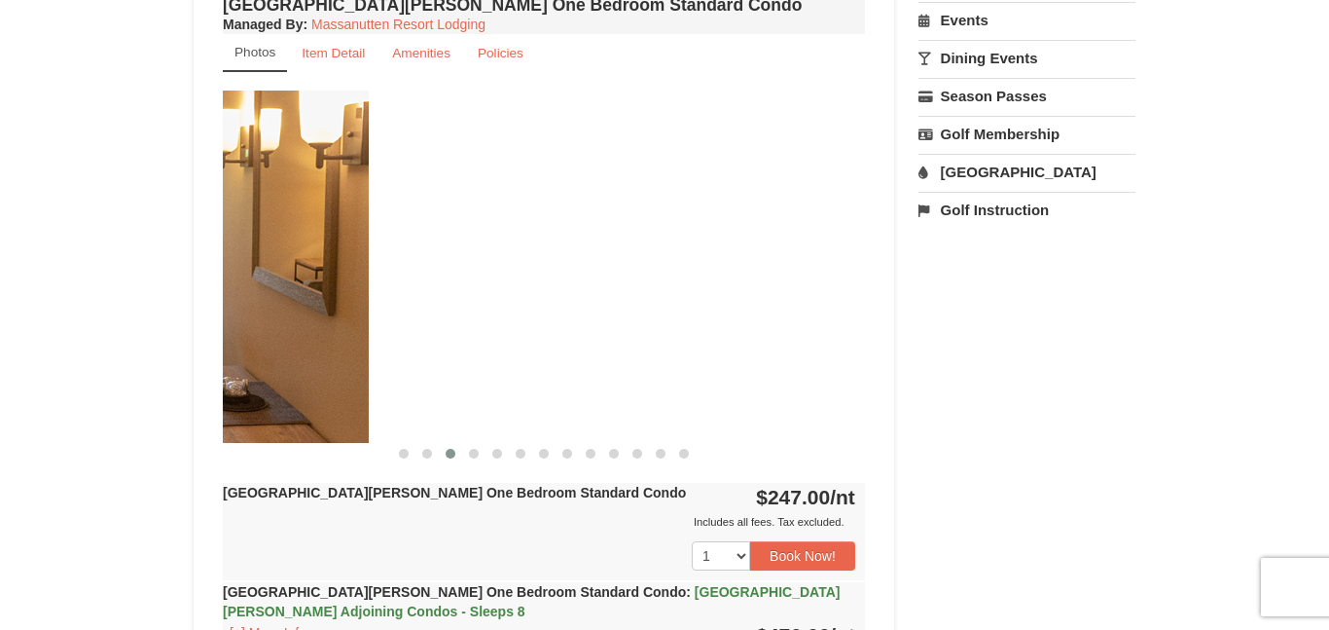
drag, startPoint x: 660, startPoint y: 322, endPoint x: 0, endPoint y: 348, distance: 660.2
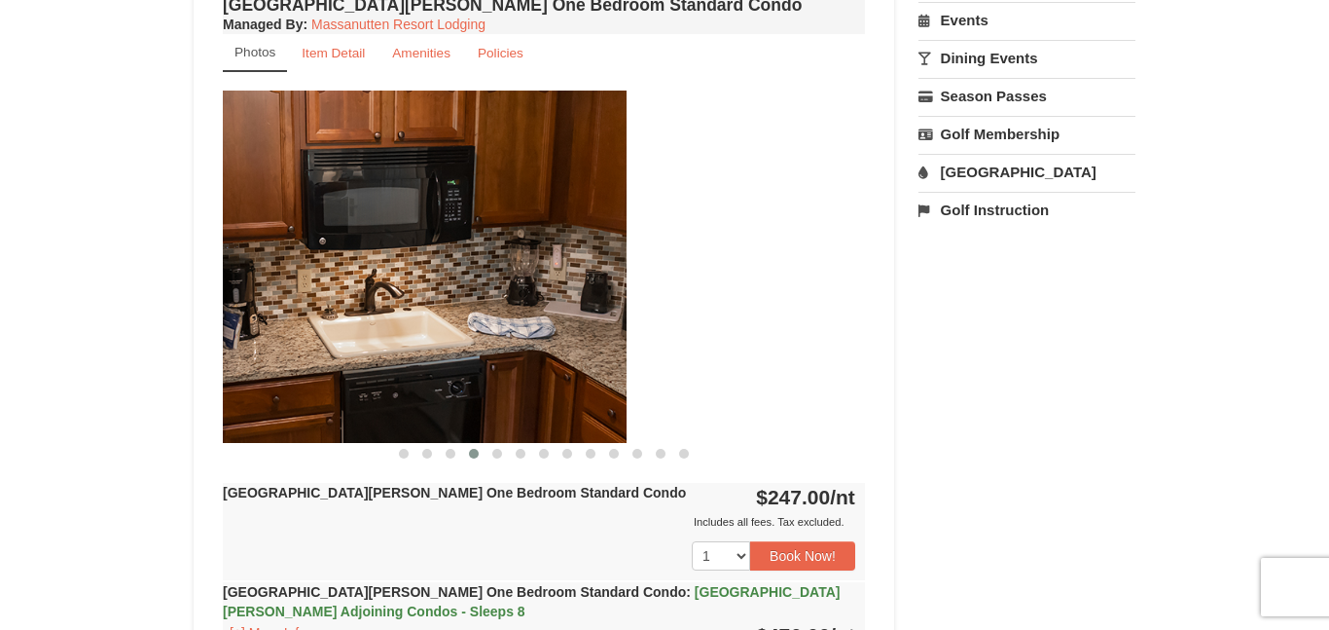
drag, startPoint x: 547, startPoint y: 303, endPoint x: 141, endPoint y: 350, distance: 408.5
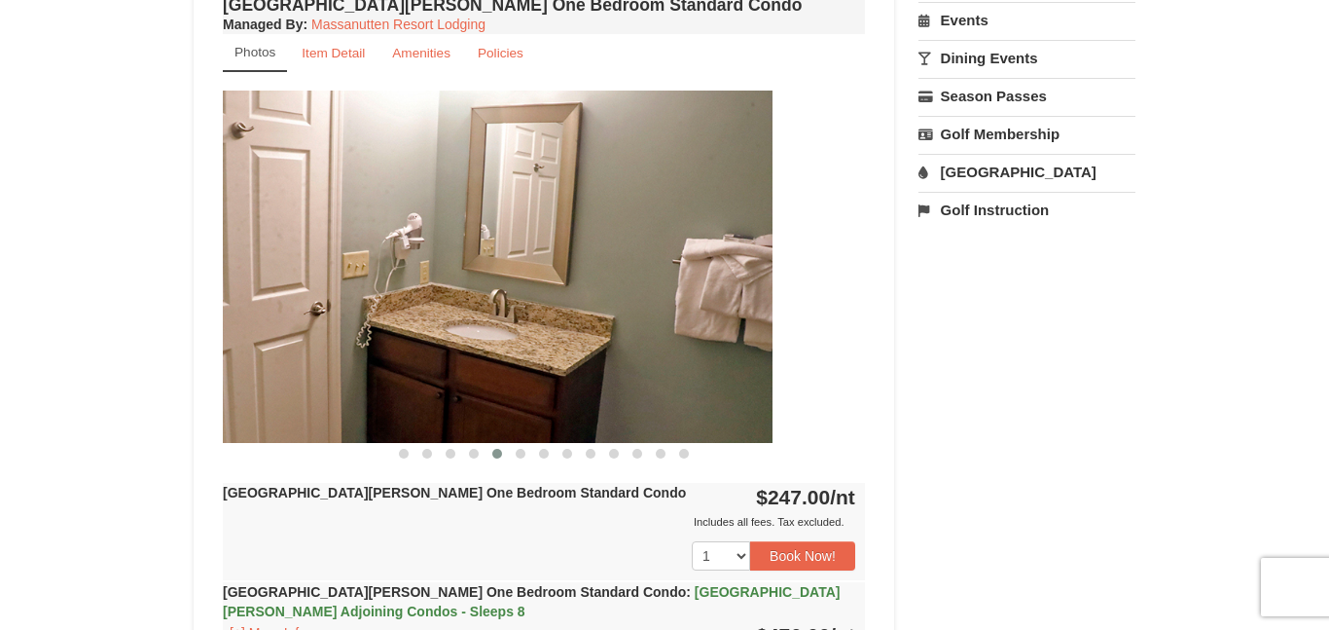
drag, startPoint x: 803, startPoint y: 286, endPoint x: 339, endPoint y: 306, distance: 464.5
click at [339, 306] on img at bounding box center [451, 265] width 642 height 351
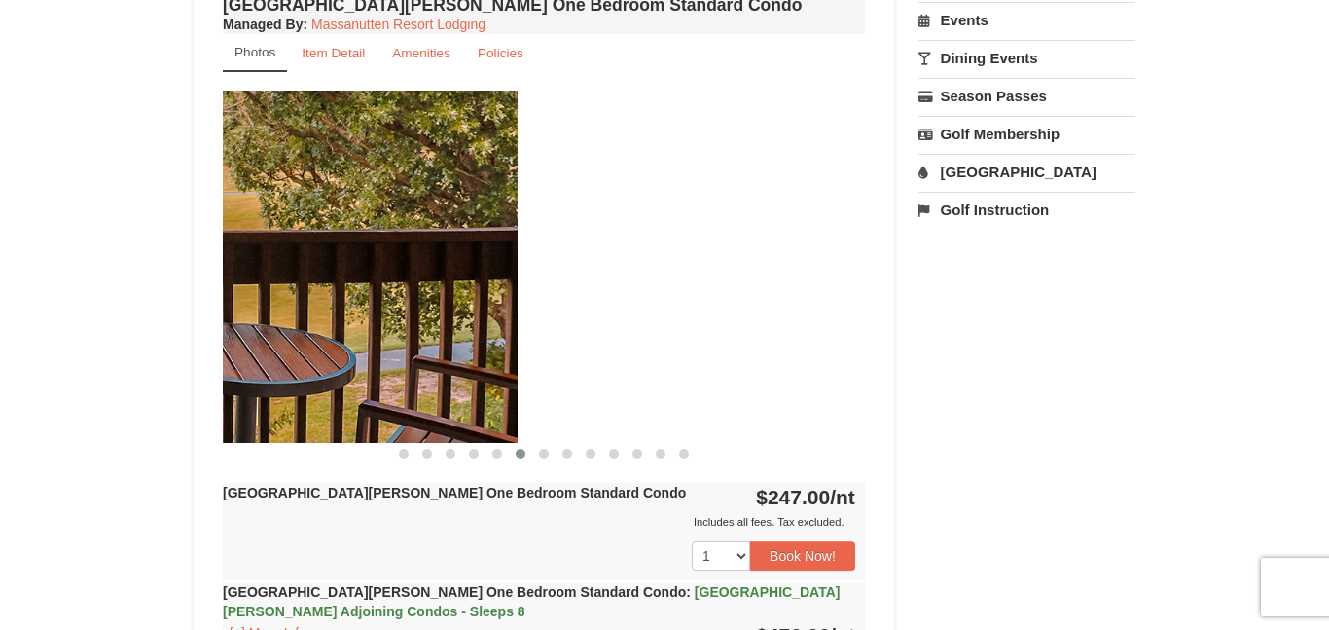
drag, startPoint x: 677, startPoint y: 287, endPoint x: 226, endPoint y: 295, distance: 451.5
click at [226, 295] on img at bounding box center [196, 265] width 642 height 351
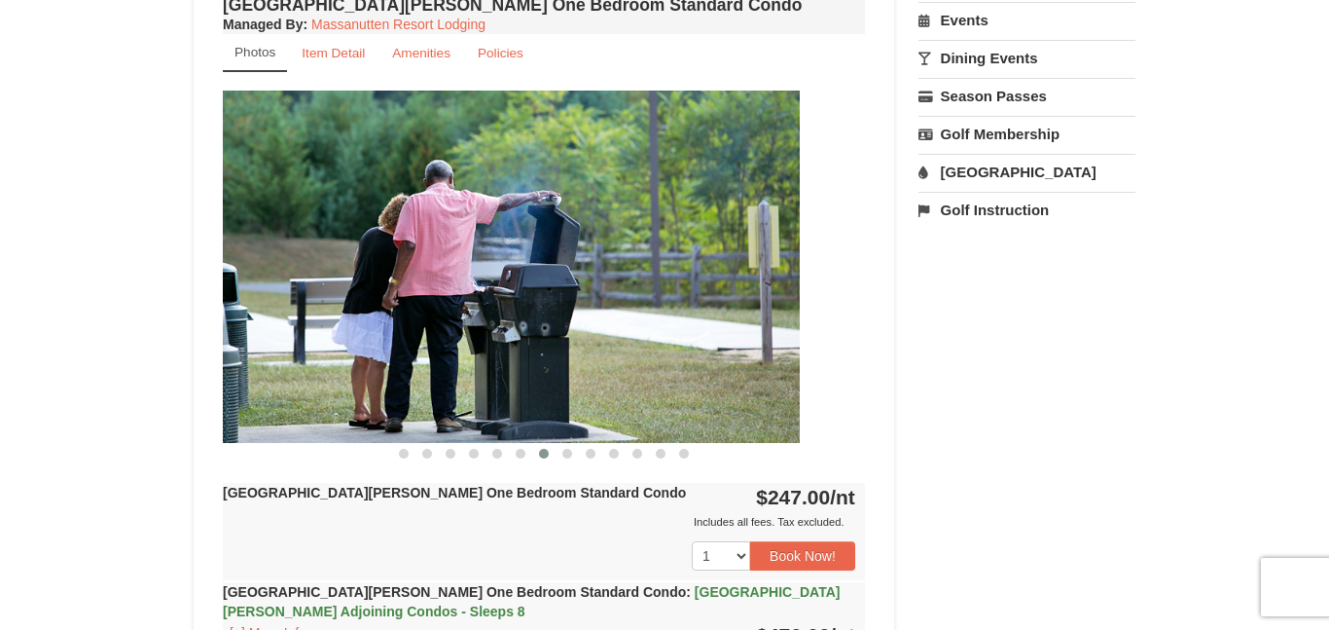
drag, startPoint x: 672, startPoint y: 292, endPoint x: 202, endPoint y: 306, distance: 470.2
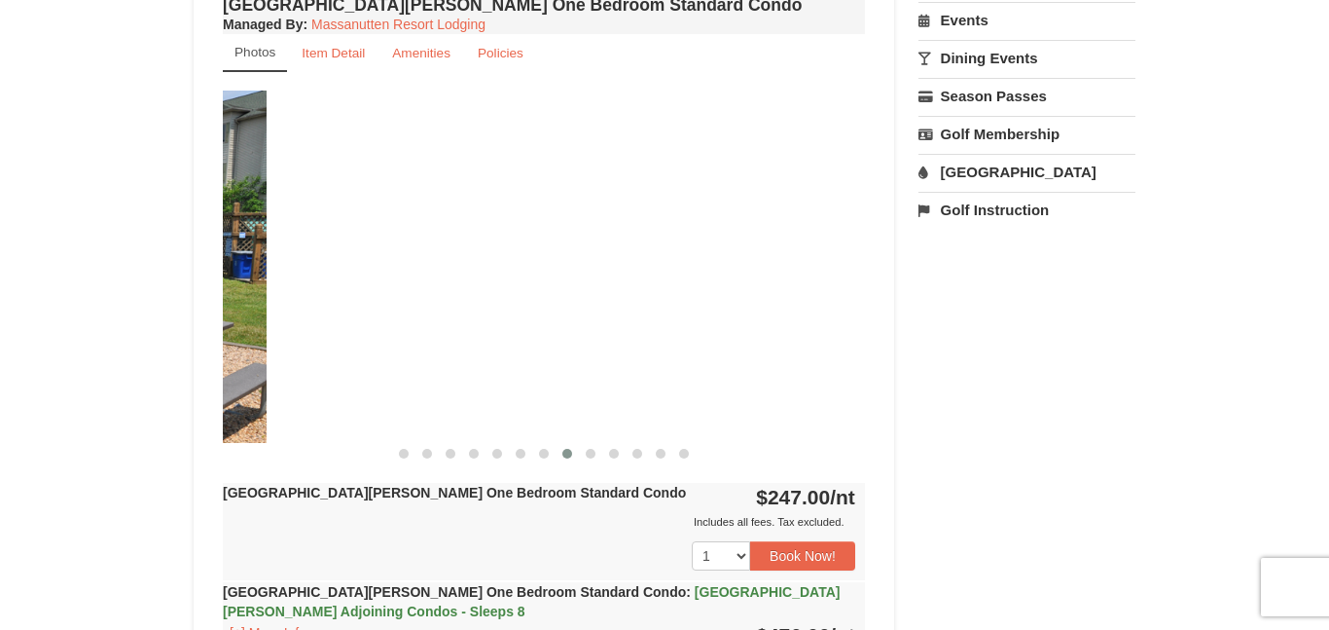
drag, startPoint x: 683, startPoint y: 314, endPoint x: 47, endPoint y: 334, distance: 636.6
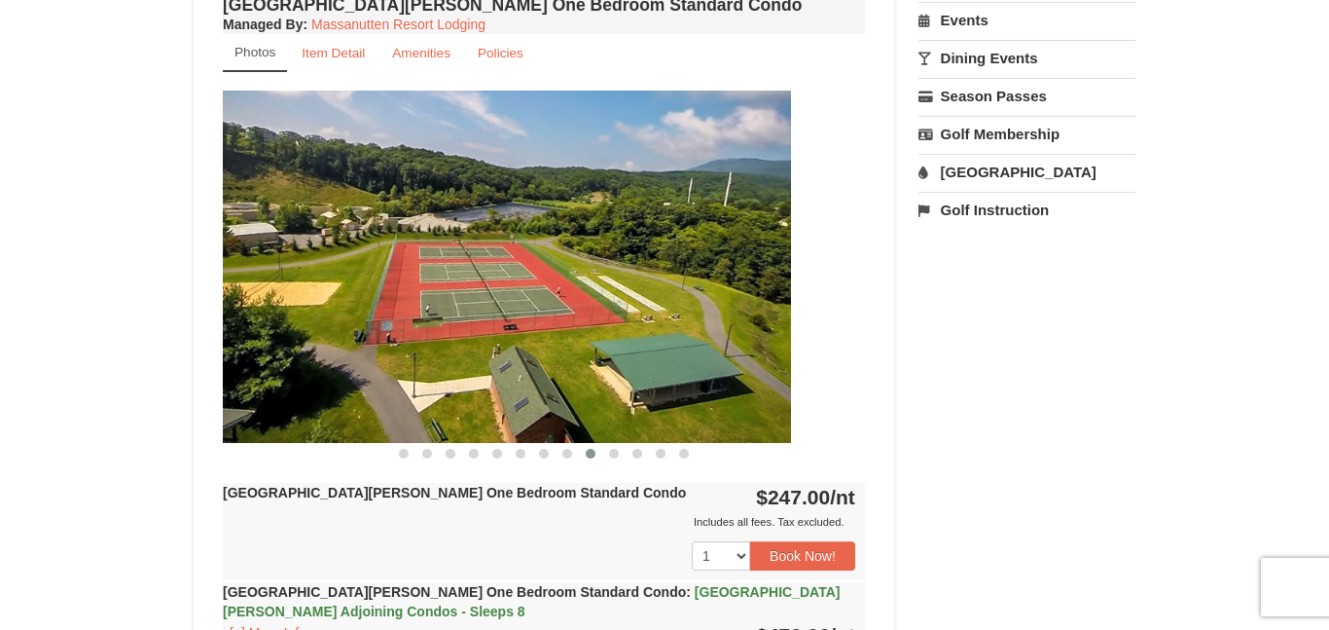
drag, startPoint x: 612, startPoint y: 285, endPoint x: 298, endPoint y: 313, distance: 315.5
click at [298, 313] on img at bounding box center [470, 265] width 642 height 351
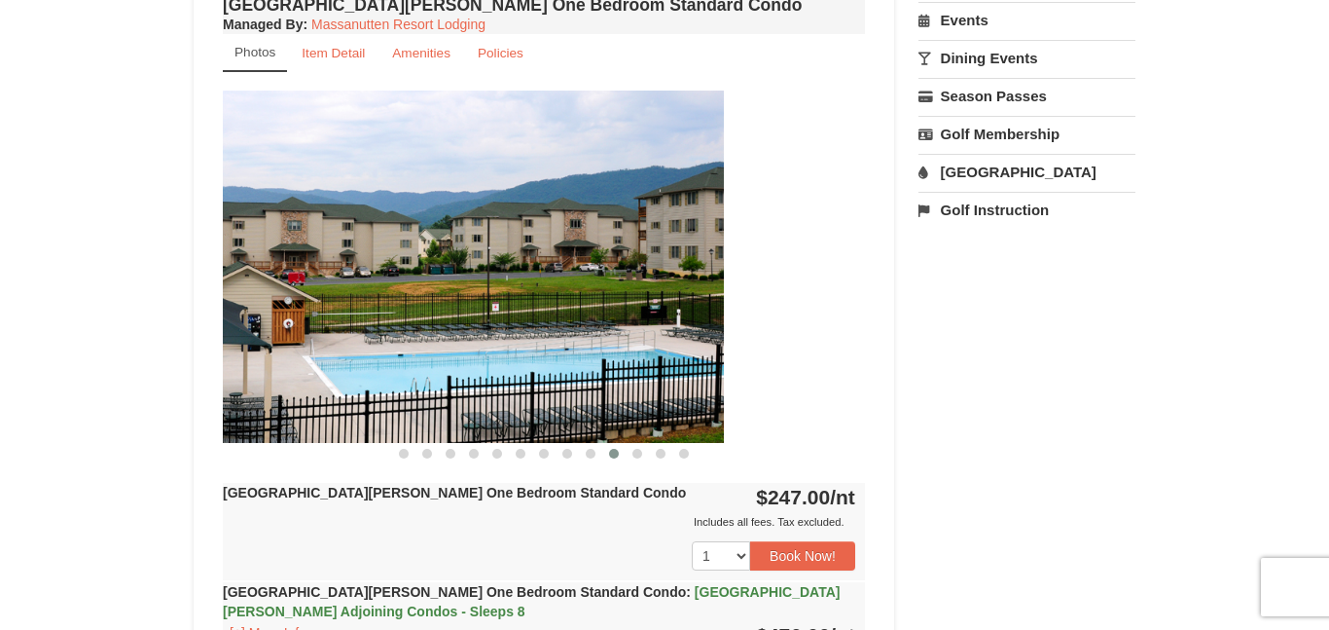
drag, startPoint x: 779, startPoint y: 297, endPoint x: 425, endPoint y: 363, distance: 360.3
click at [425, 363] on img at bounding box center [403, 265] width 642 height 351
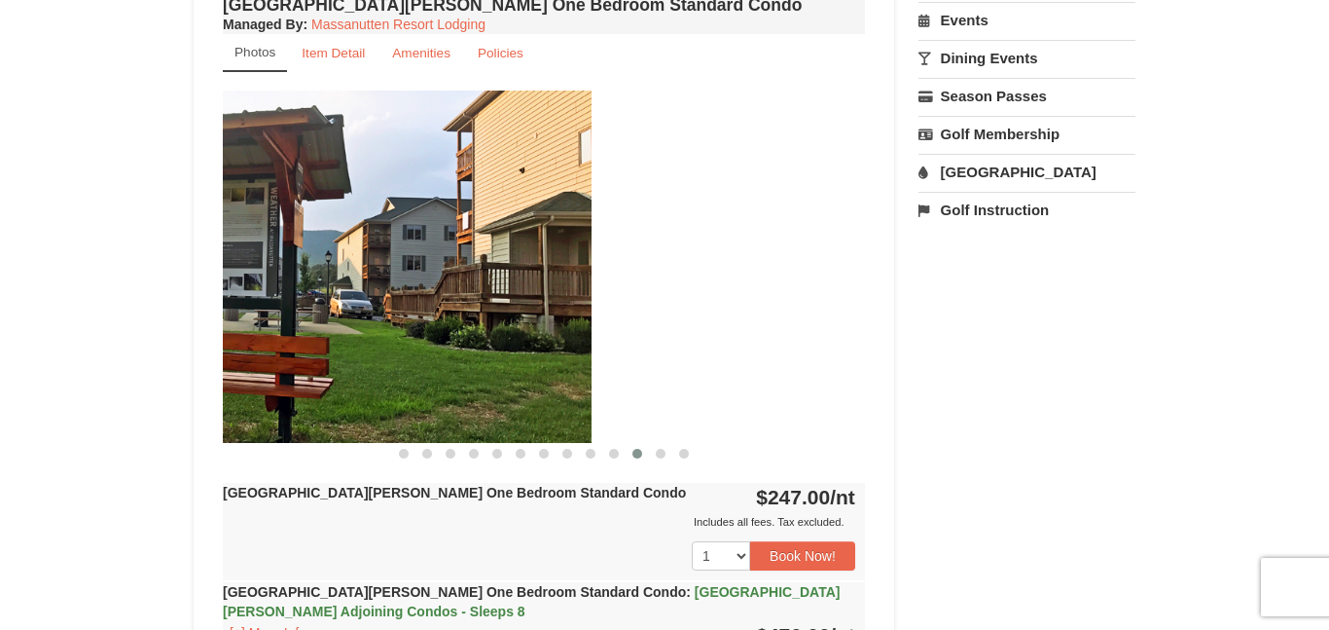
drag, startPoint x: 659, startPoint y: 305, endPoint x: 198, endPoint y: 378, distance: 466.1
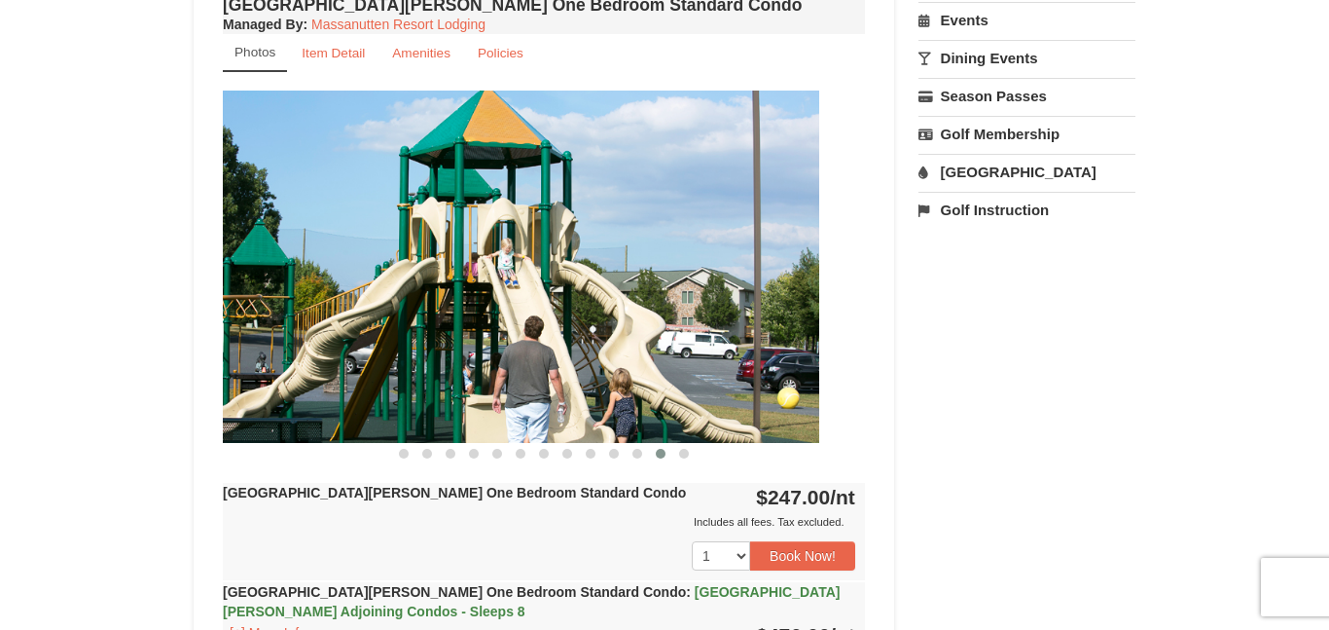
drag, startPoint x: 634, startPoint y: 345, endPoint x: 186, endPoint y: 335, distance: 448.7
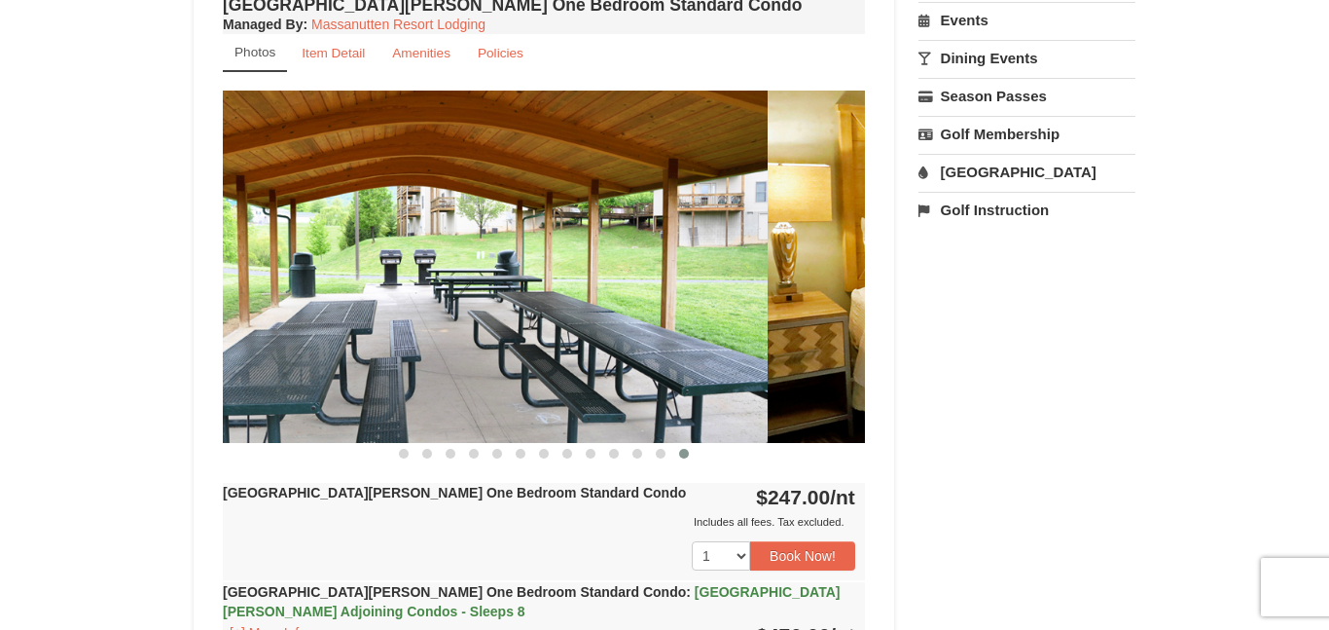
drag, startPoint x: 444, startPoint y: 339, endPoint x: 0, endPoint y: 405, distance: 448.6
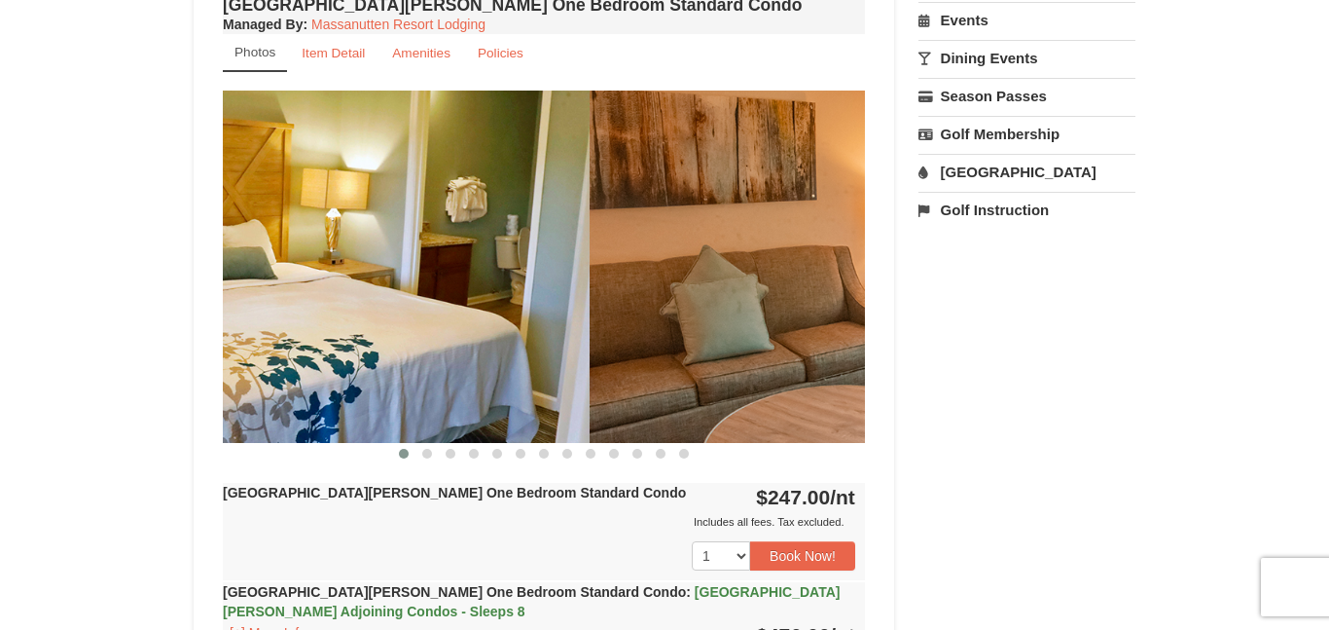
drag, startPoint x: 643, startPoint y: 339, endPoint x: 364, endPoint y: 374, distance: 281.4
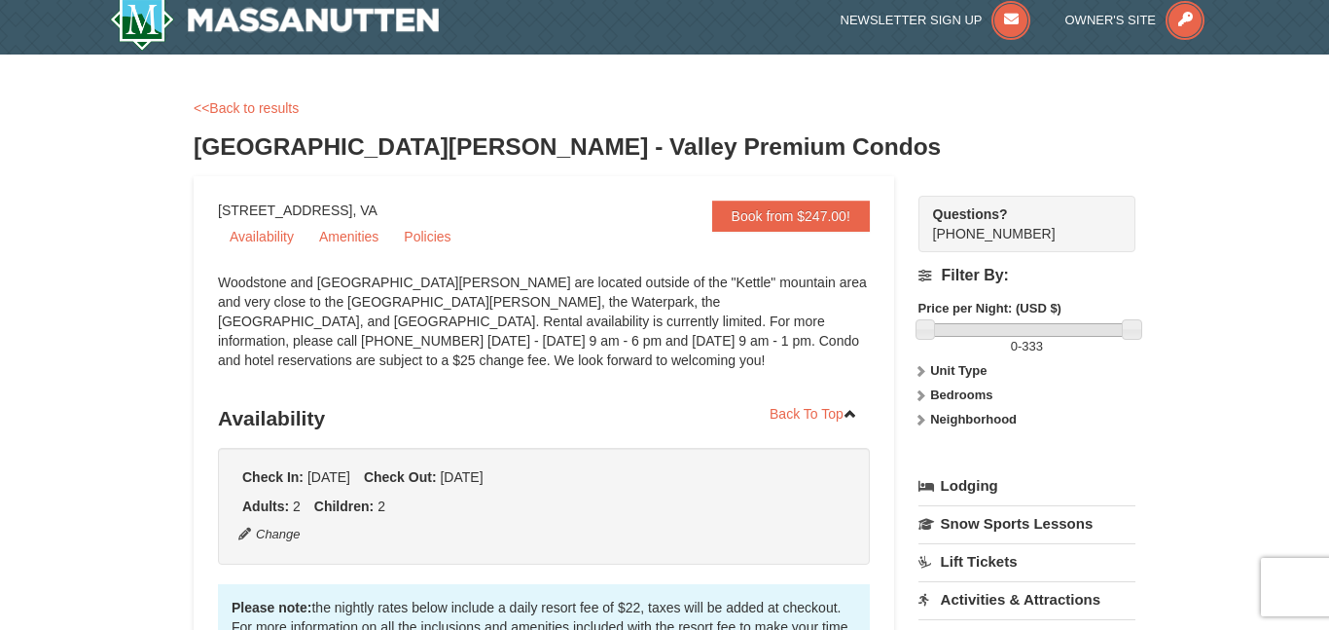
scroll to position [8, 0]
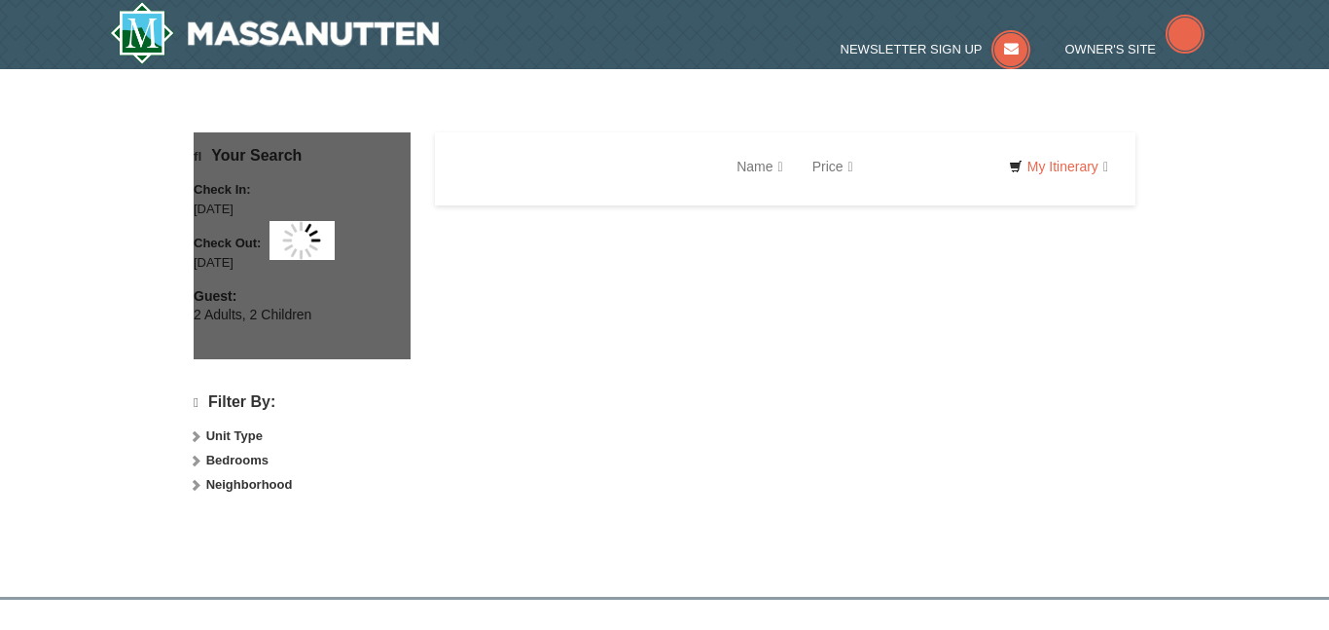
scroll to position [238, 0]
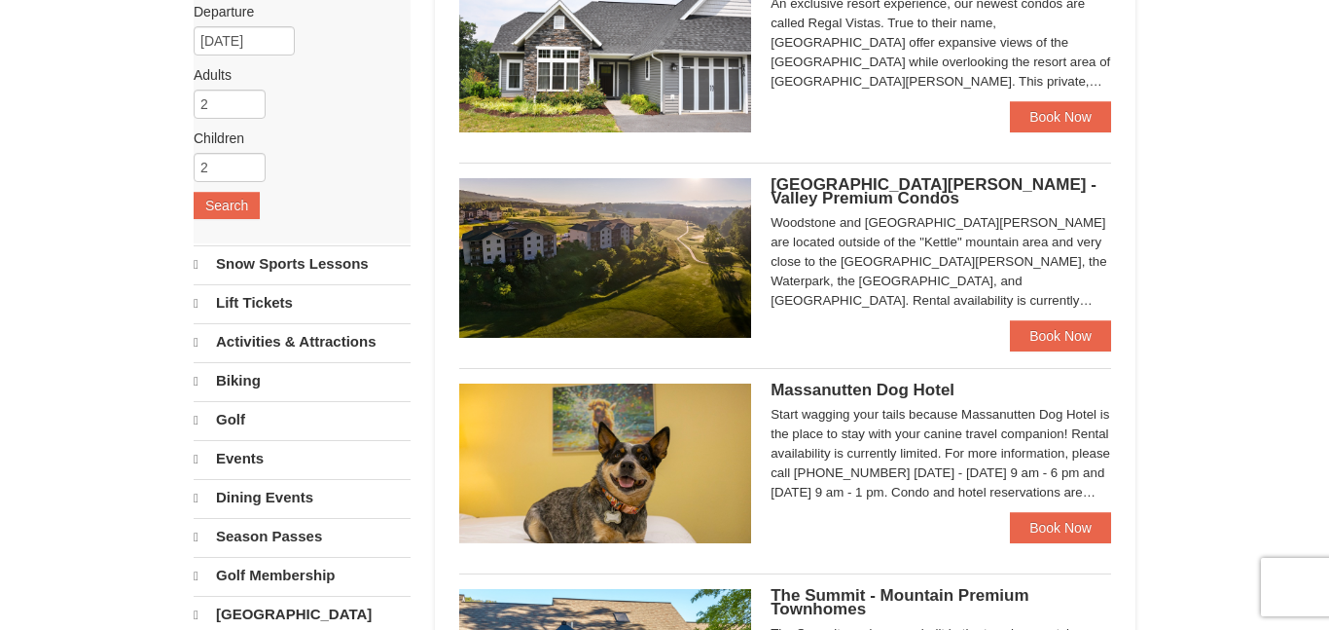
select select "10"
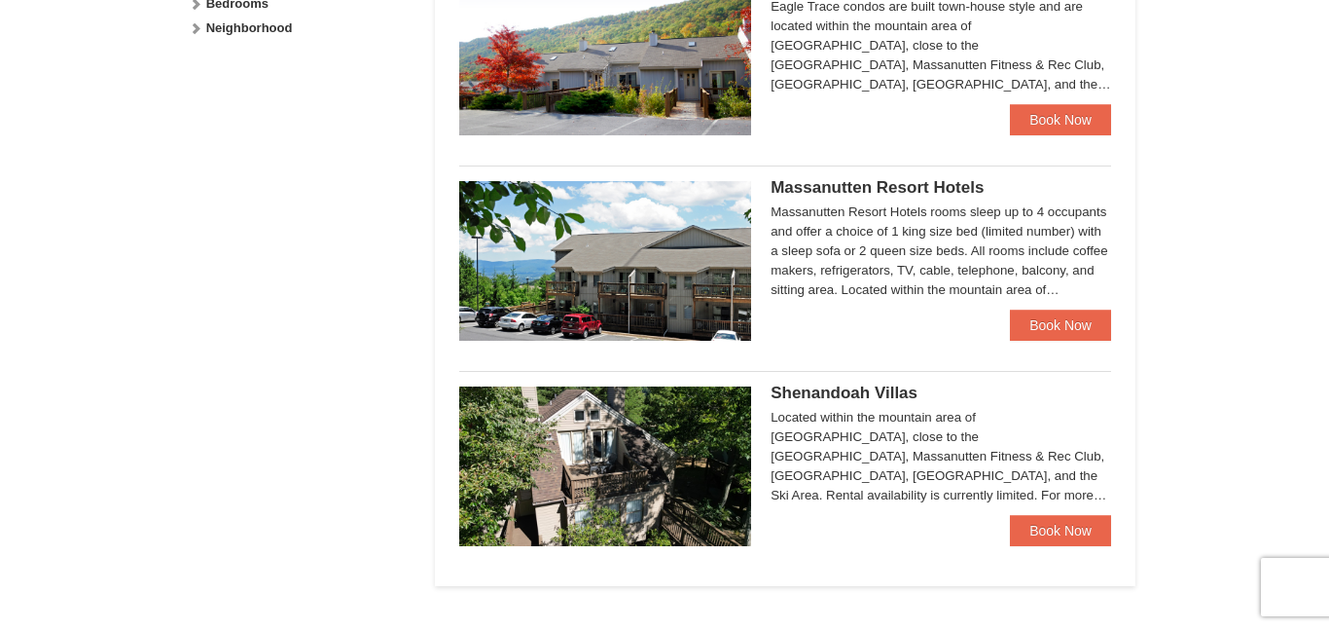
scroll to position [1057, 0]
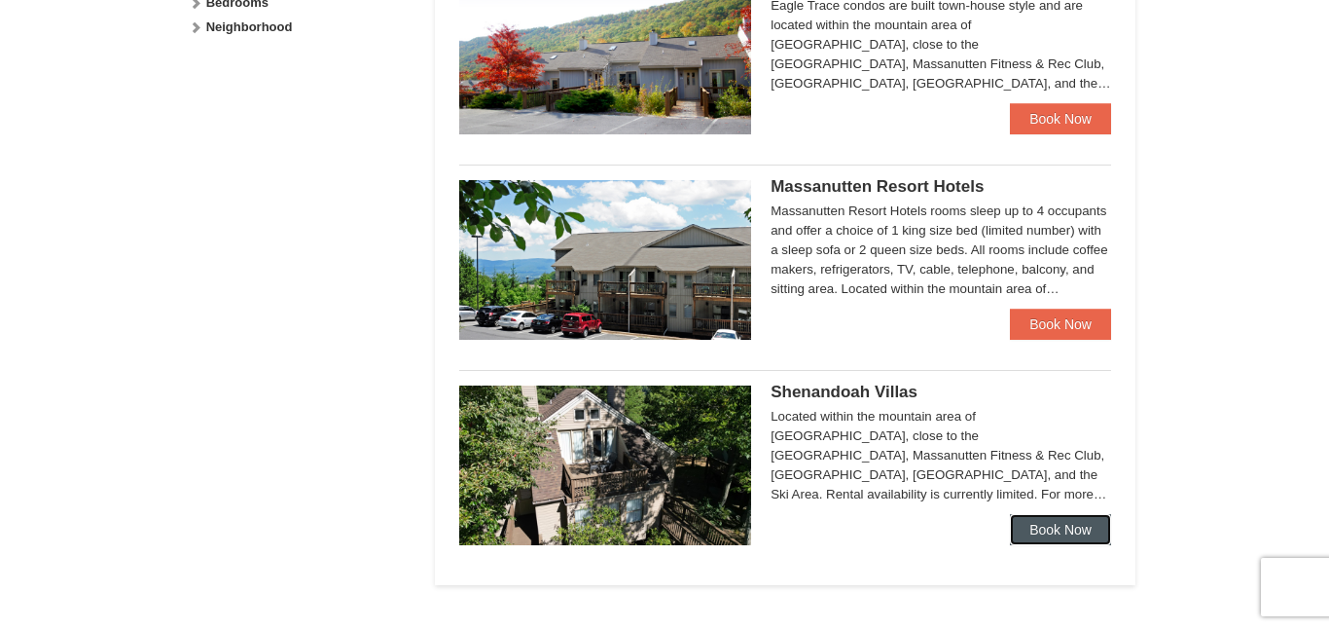
click at [1084, 534] on link "Book Now" at bounding box center [1060, 529] width 101 height 31
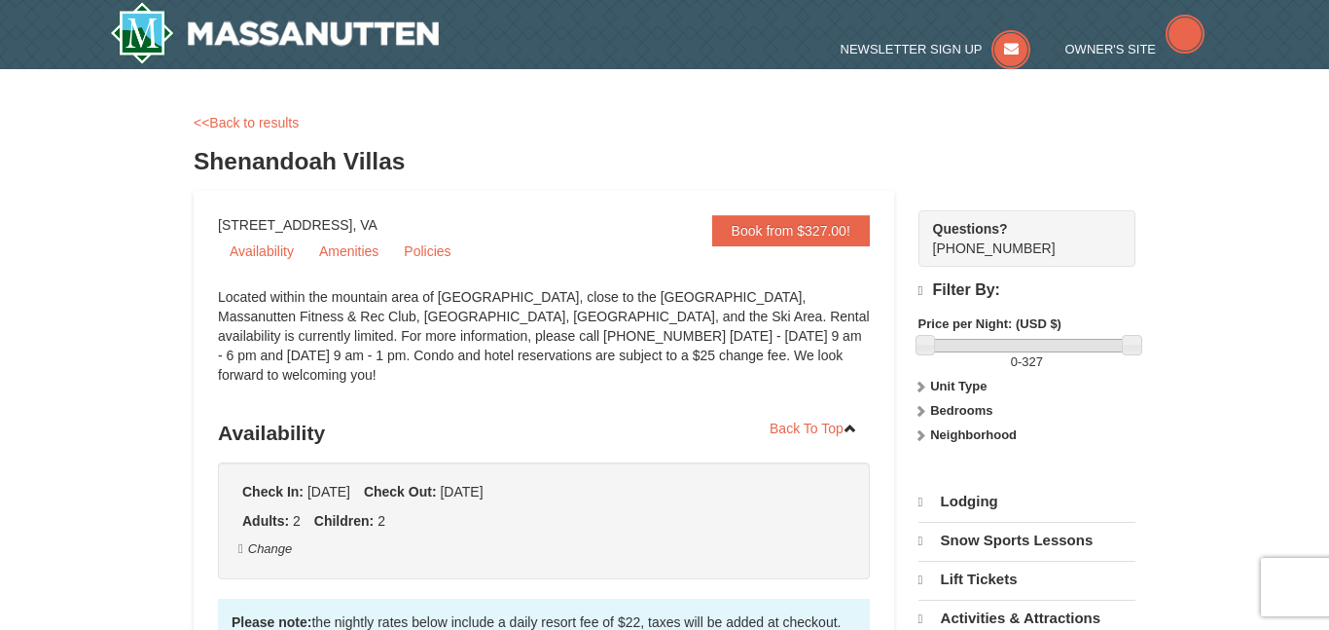
scroll to position [354, 0]
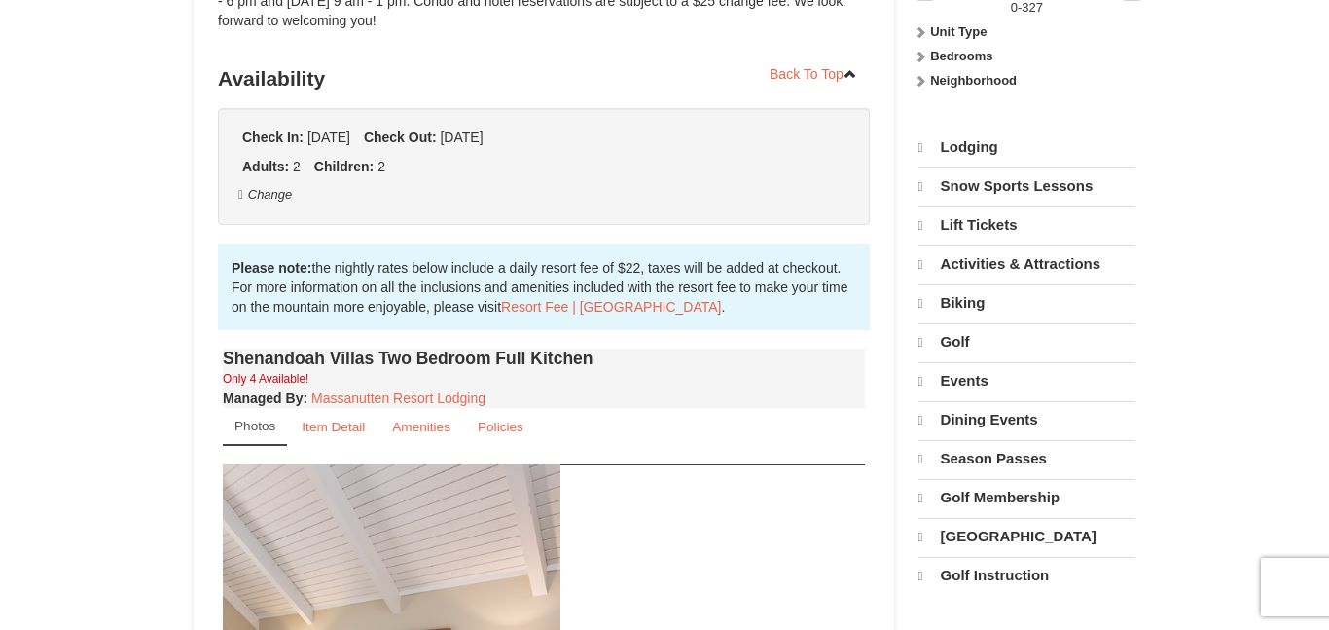
drag, startPoint x: 755, startPoint y: 432, endPoint x: 98, endPoint y: 529, distance: 663.9
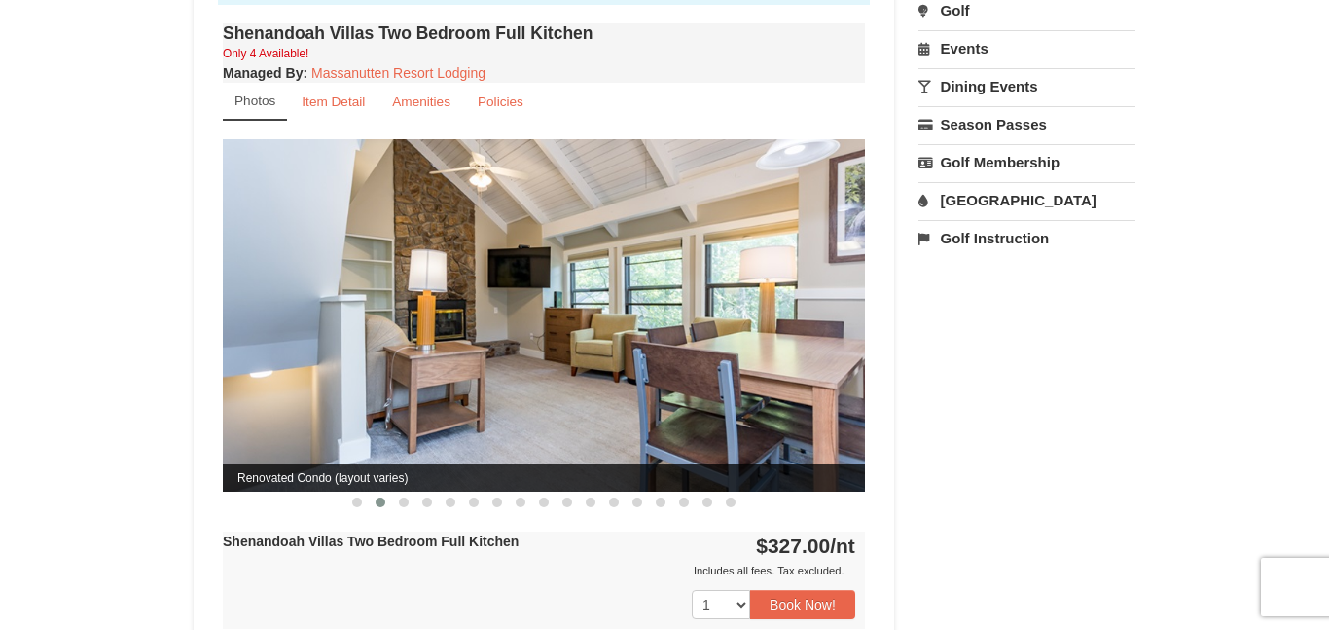
scroll to position [0, 0]
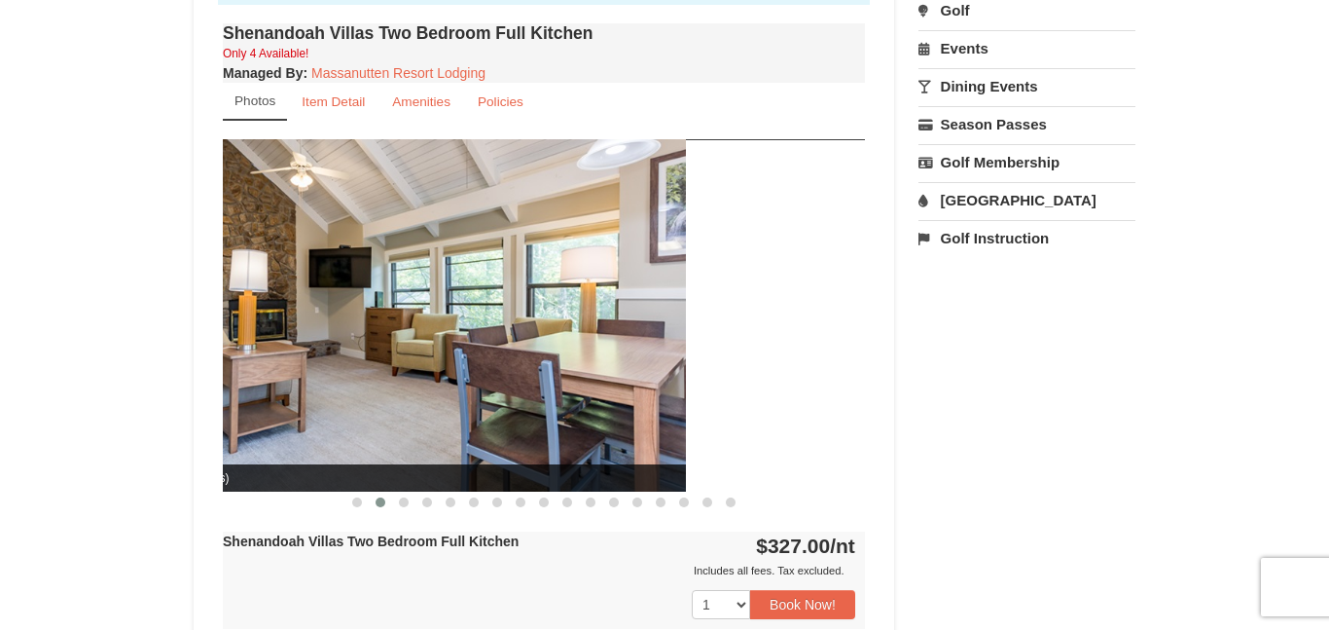
drag, startPoint x: 490, startPoint y: 363, endPoint x: 134, endPoint y: 377, distance: 356.4
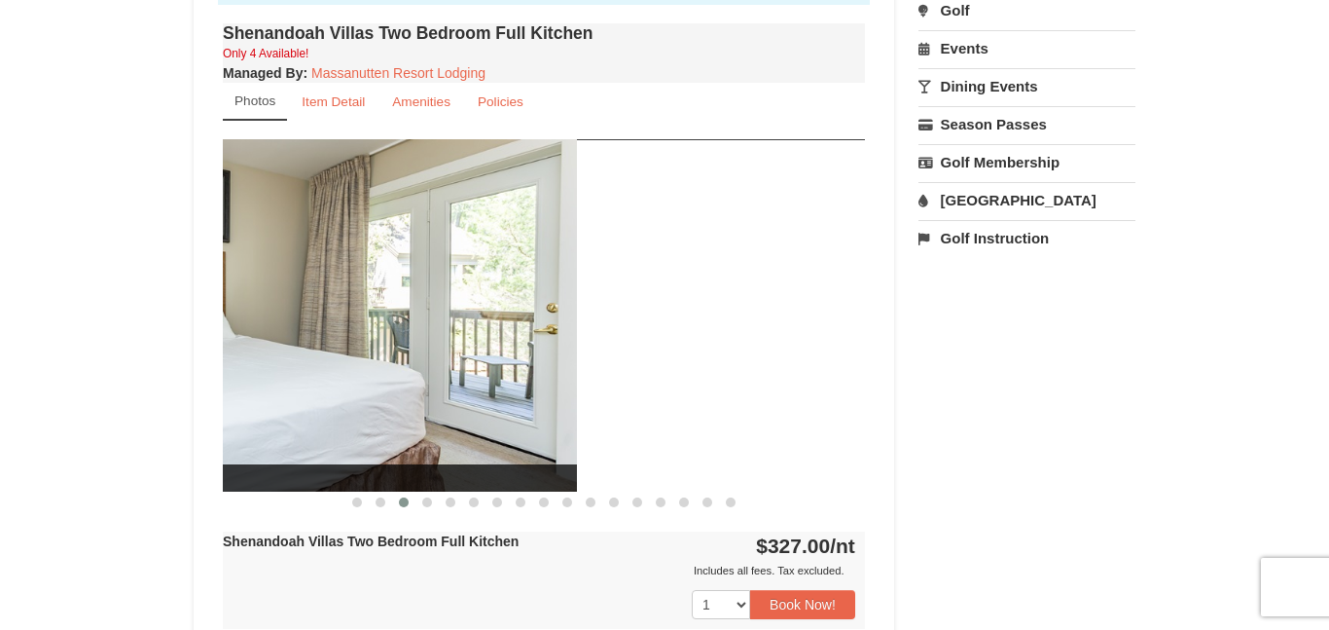
drag, startPoint x: 543, startPoint y: 327, endPoint x: 241, endPoint y: 329, distance: 301.6
click at [241, 329] on img at bounding box center [256, 314] width 642 height 351
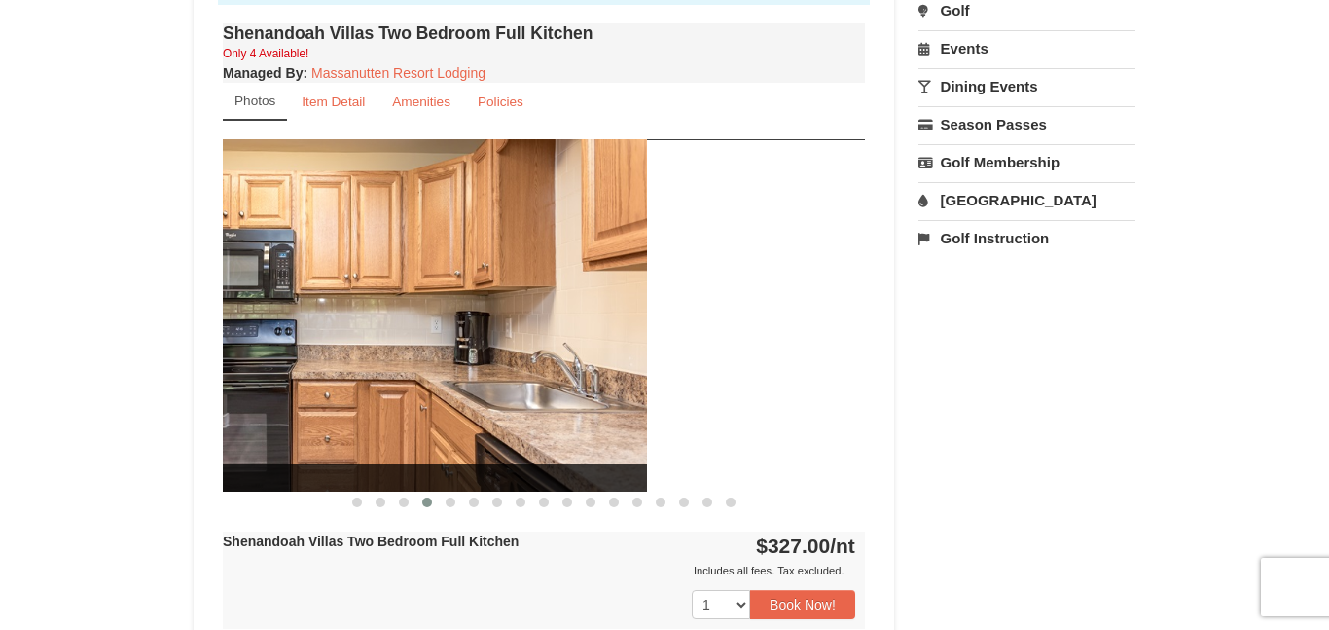
drag, startPoint x: 476, startPoint y: 331, endPoint x: 191, endPoint y: 319, distance: 285.3
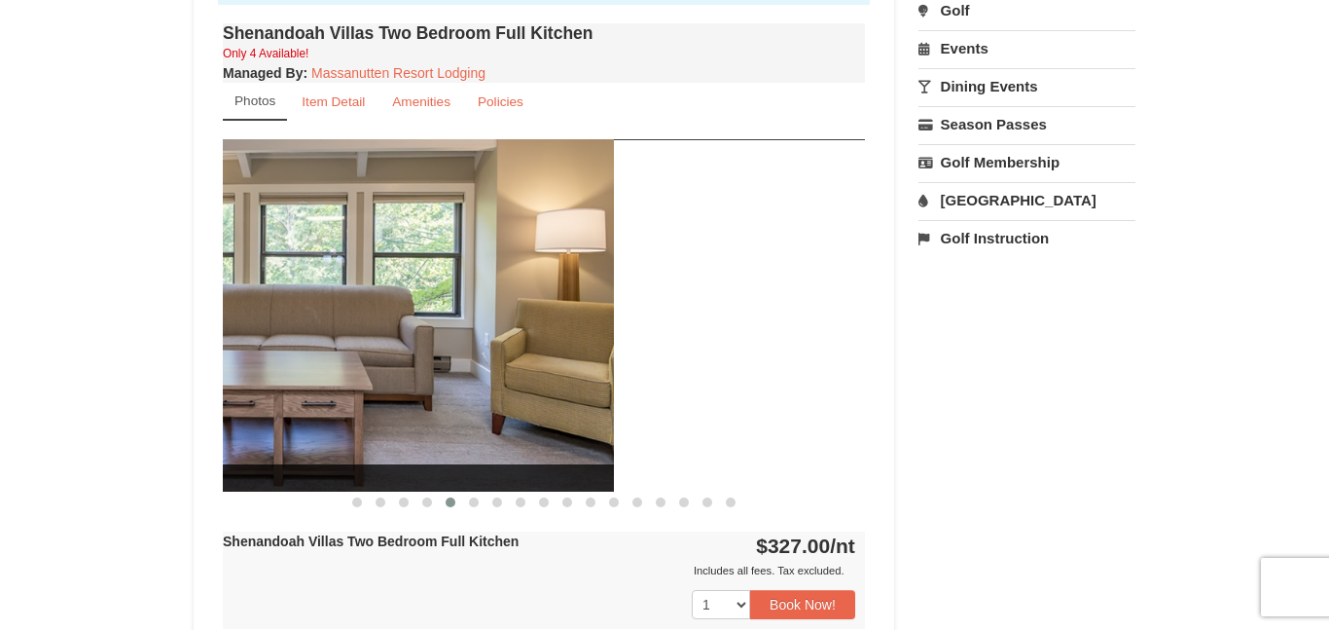
drag, startPoint x: 529, startPoint y: 286, endPoint x: 236, endPoint y: 308, distance: 293.7
click at [236, 308] on img at bounding box center [293, 314] width 642 height 351
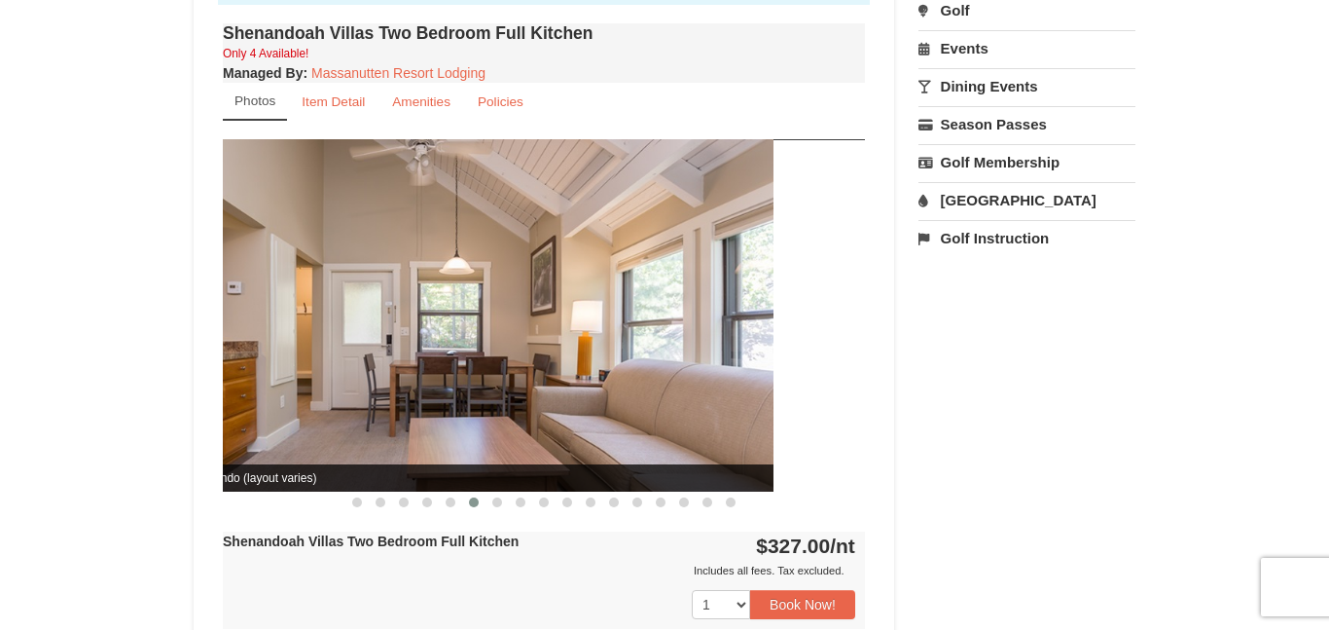
drag, startPoint x: 563, startPoint y: 295, endPoint x: 262, endPoint y: 306, distance: 301.8
click at [262, 306] on img at bounding box center [452, 314] width 642 height 351
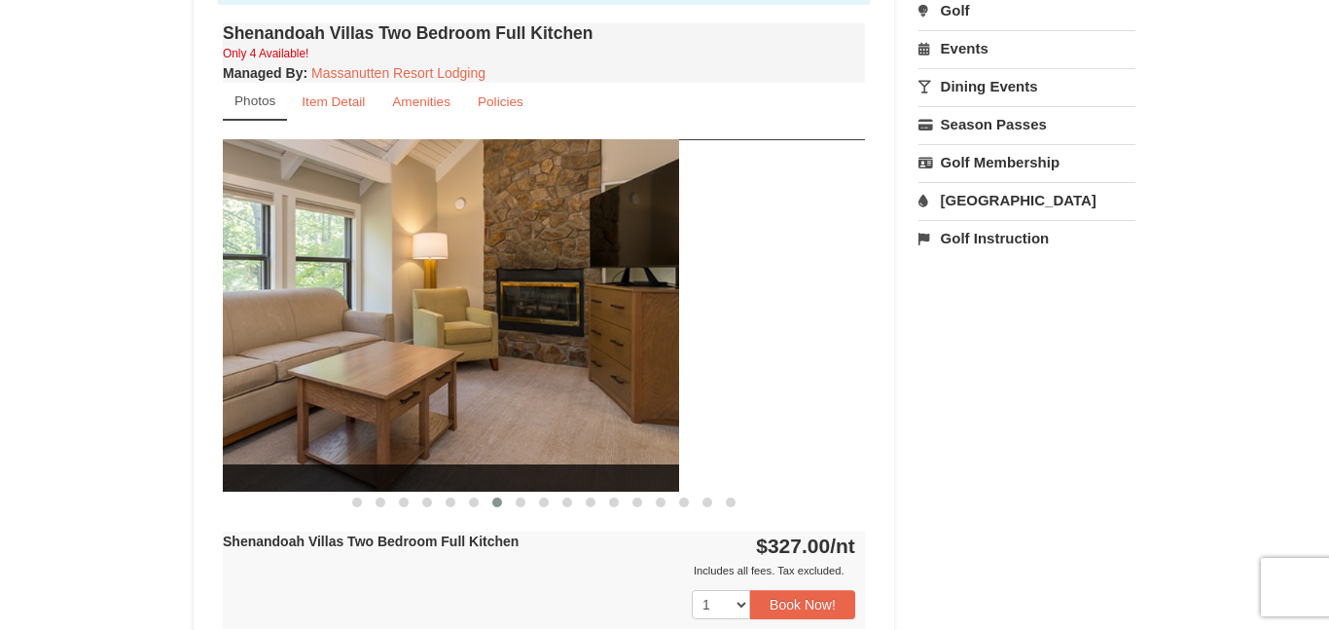
drag, startPoint x: 544, startPoint y: 309, endPoint x: 354, endPoint y: 314, distance: 189.8
click at [354, 314] on img at bounding box center [358, 314] width 642 height 351
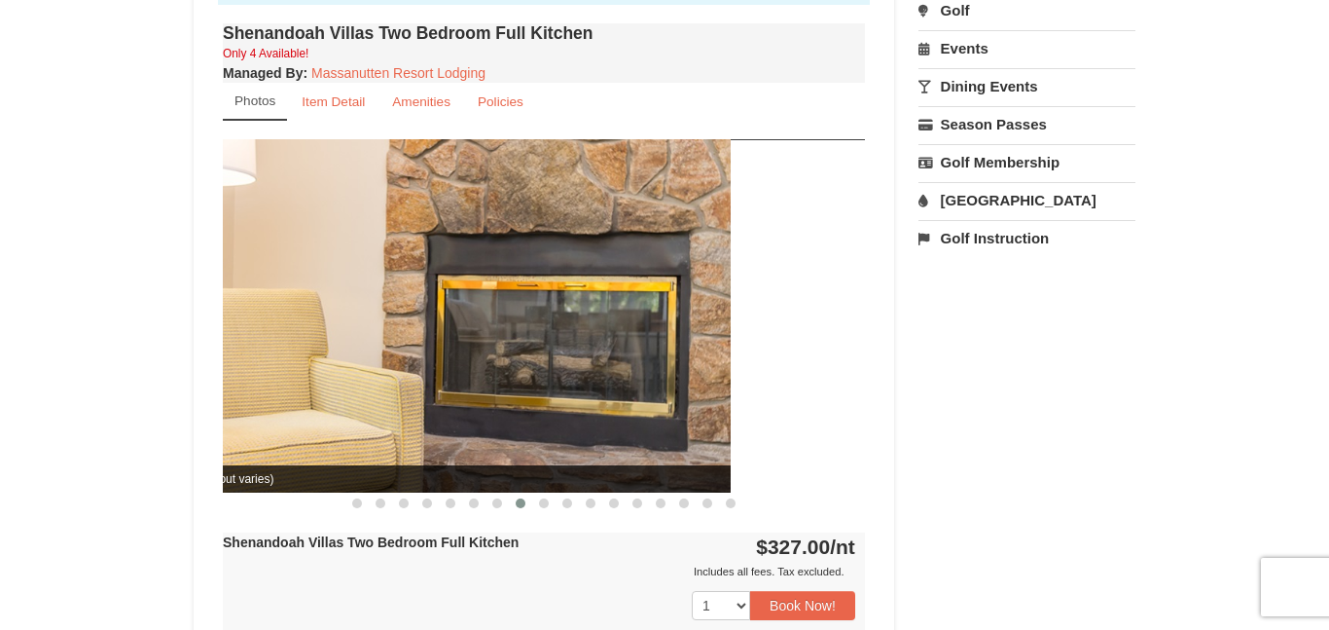
drag, startPoint x: 610, startPoint y: 313, endPoint x: 295, endPoint y: 354, distance: 317.9
click at [295, 354] on img at bounding box center [410, 315] width 642 height 352
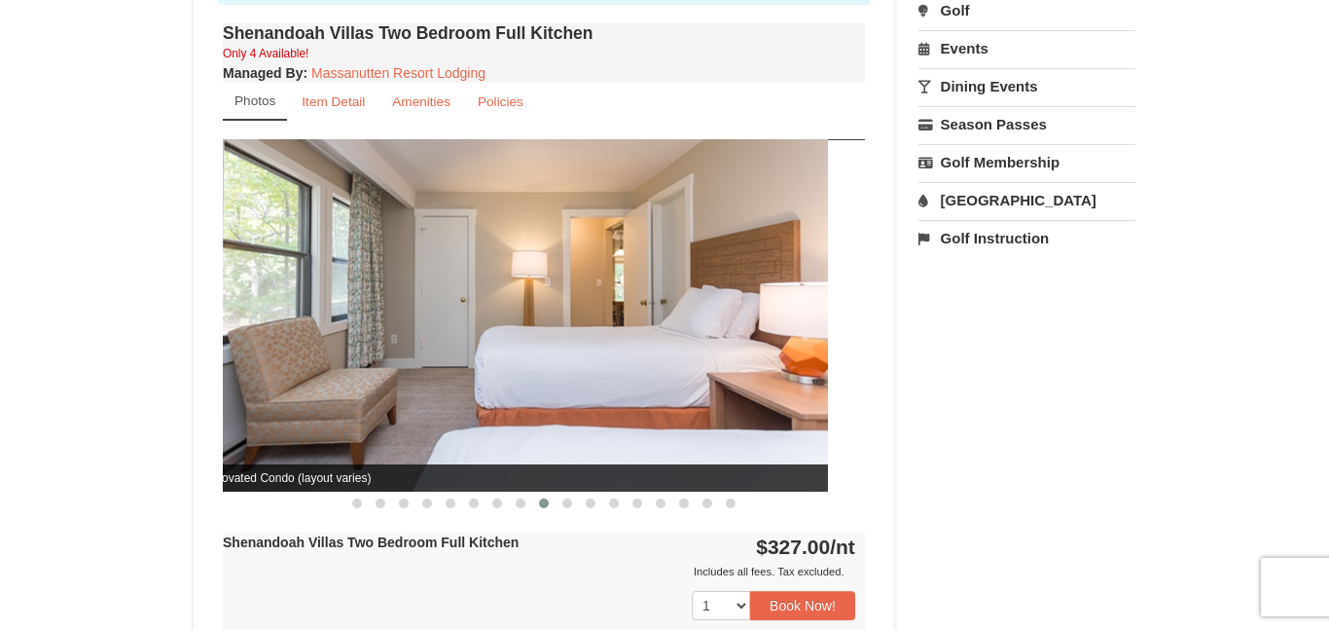
drag, startPoint x: 555, startPoint y: 379, endPoint x: 314, endPoint y: 385, distance: 240.4
click at [314, 385] on img at bounding box center [507, 314] width 642 height 351
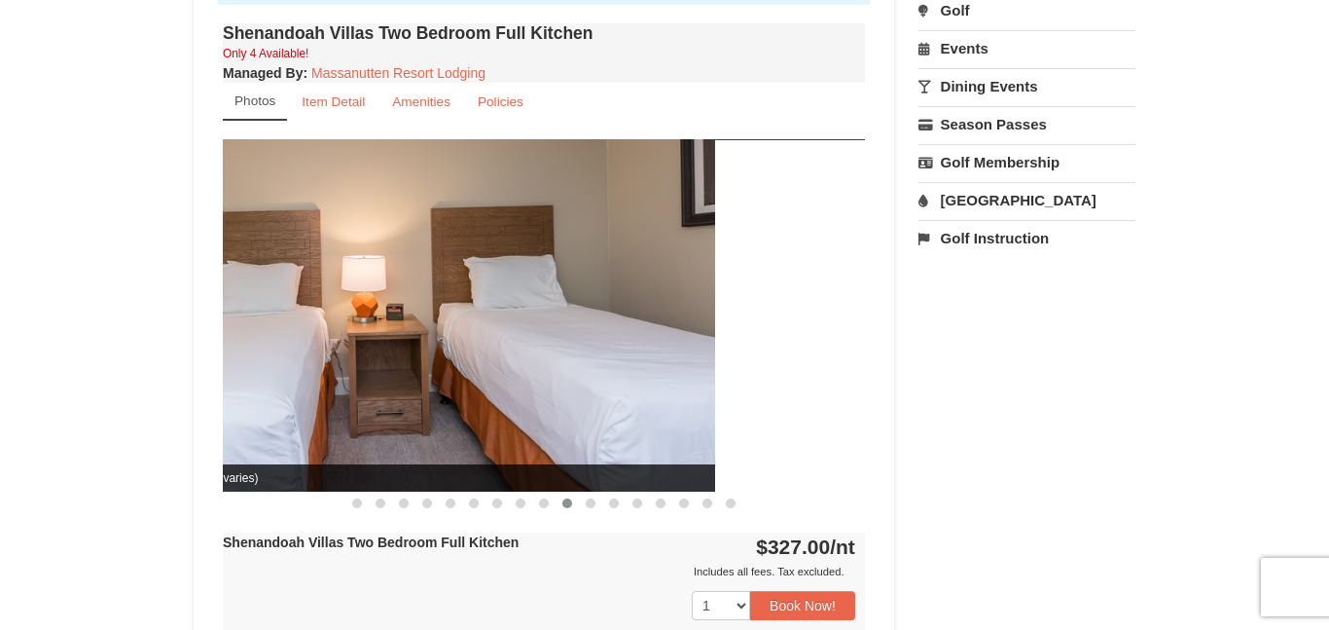
drag, startPoint x: 665, startPoint y: 342, endPoint x: 337, endPoint y: 354, distance: 328.1
click at [337, 354] on img at bounding box center [394, 314] width 642 height 351
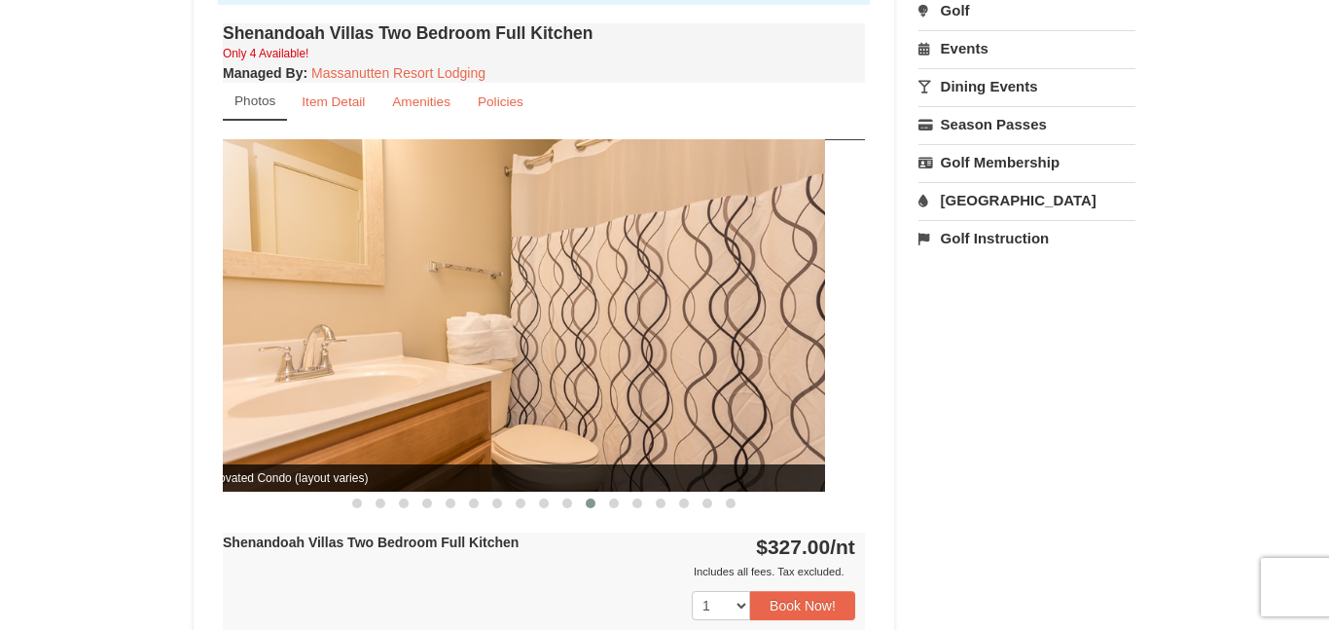
drag, startPoint x: 627, startPoint y: 357, endPoint x: 415, endPoint y: 393, distance: 215.1
click at [415, 393] on img at bounding box center [504, 314] width 642 height 351
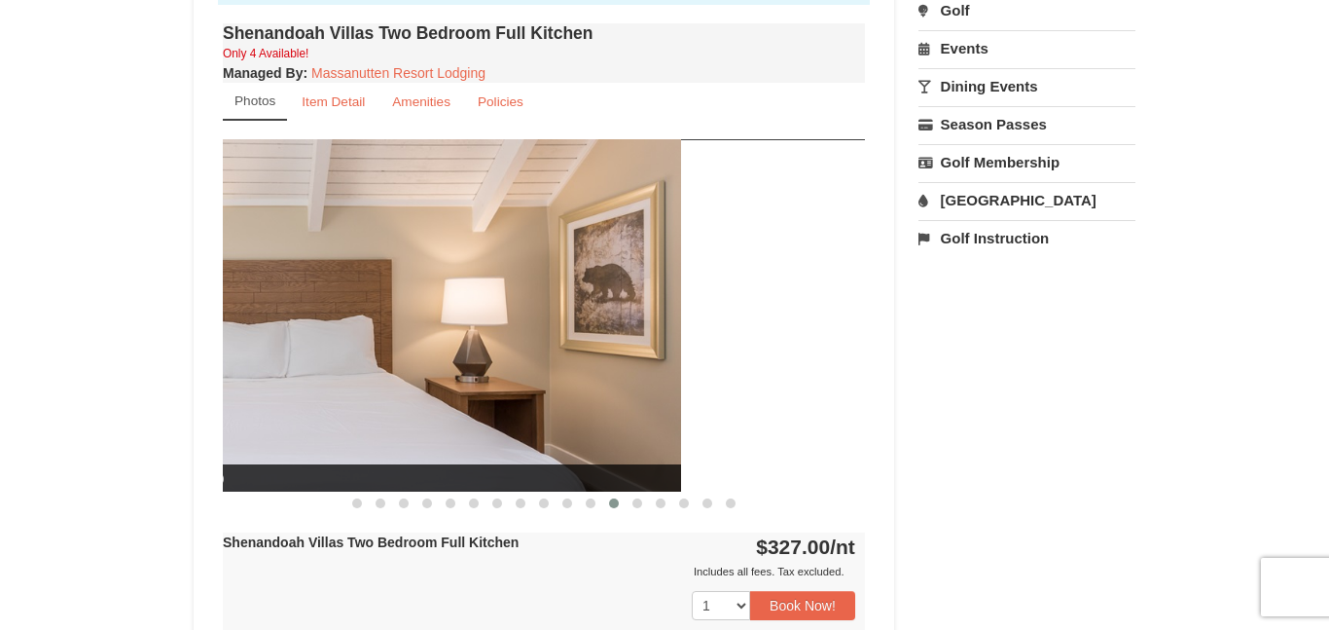
drag, startPoint x: 415, startPoint y: 393, endPoint x: 93, endPoint y: 393, distance: 321.1
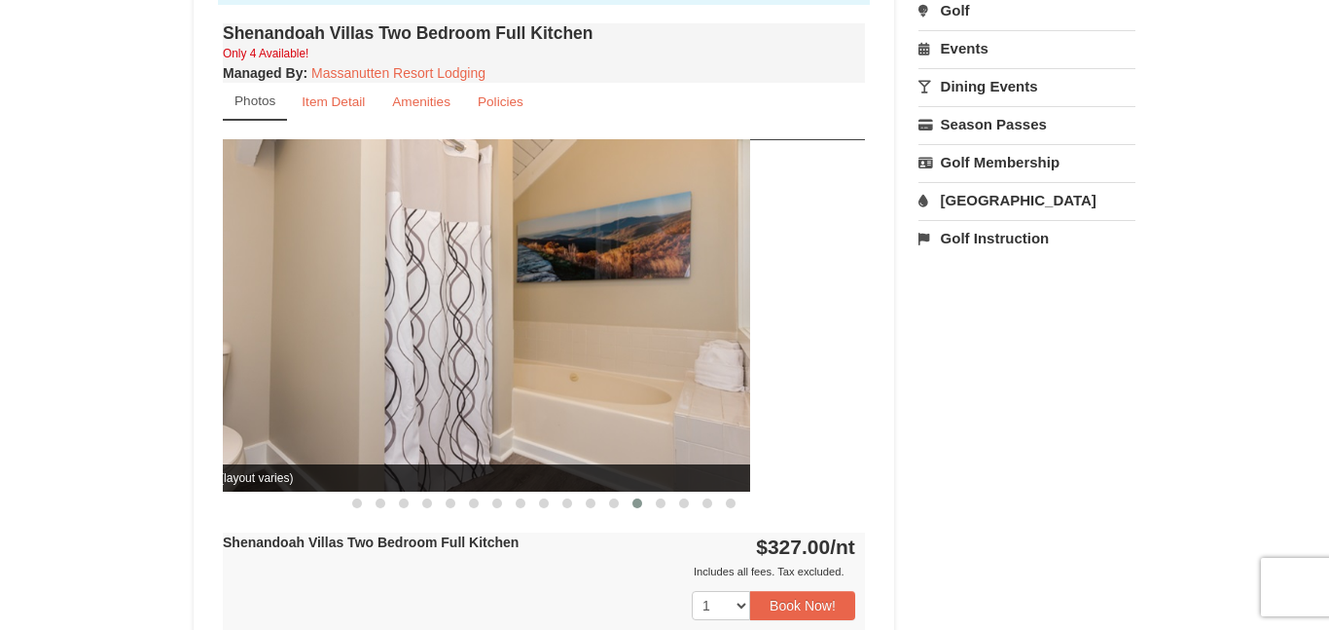
drag, startPoint x: 461, startPoint y: 312, endPoint x: 221, endPoint y: 300, distance: 240.7
click at [221, 300] on div "Shenandoah Villas Two Bedroom Full Kitchen Only 4 Available! Managed By : Massa…" at bounding box center [544, 343] width 652 height 650
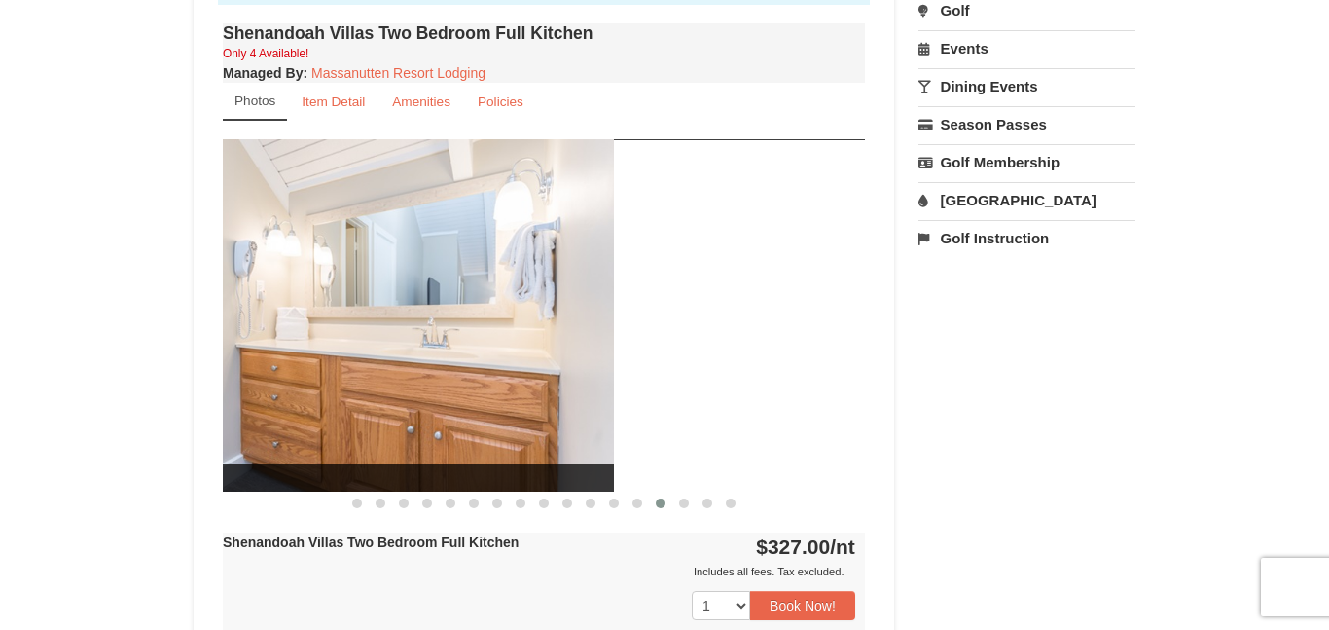
drag, startPoint x: 616, startPoint y: 304, endPoint x: 245, endPoint y: 333, distance: 371.9
click at [245, 333] on img at bounding box center [293, 314] width 642 height 351
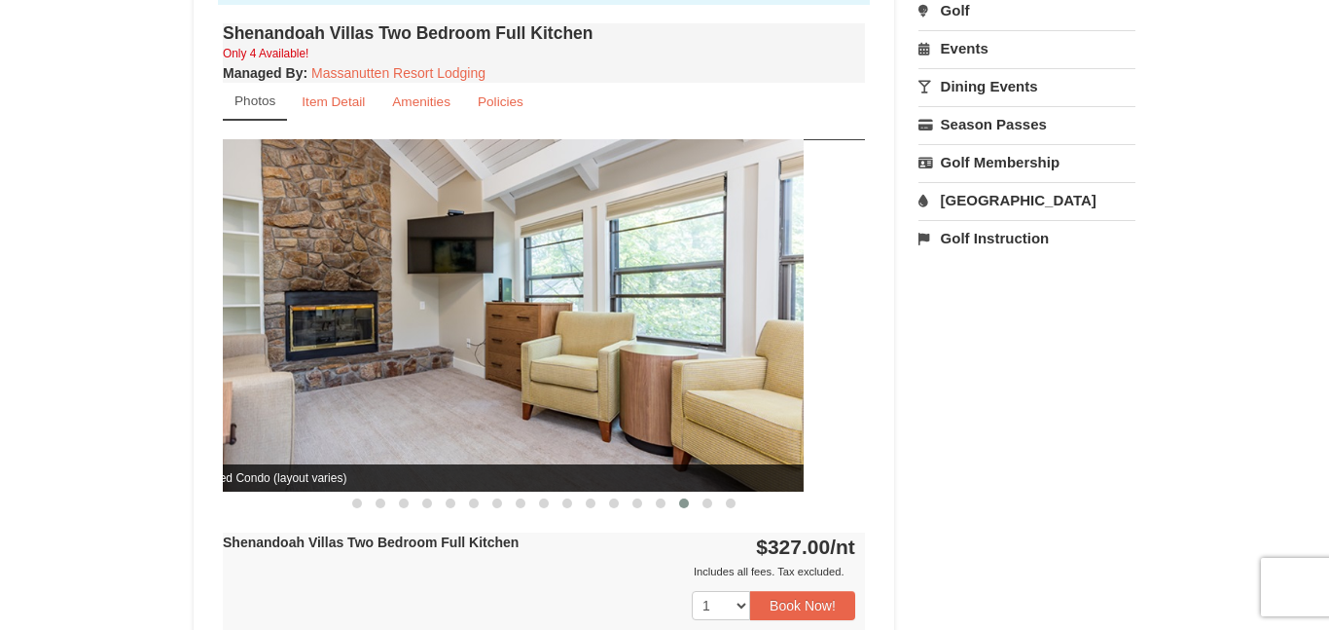
drag, startPoint x: 549, startPoint y: 351, endPoint x: 169, endPoint y: 322, distance: 380.6
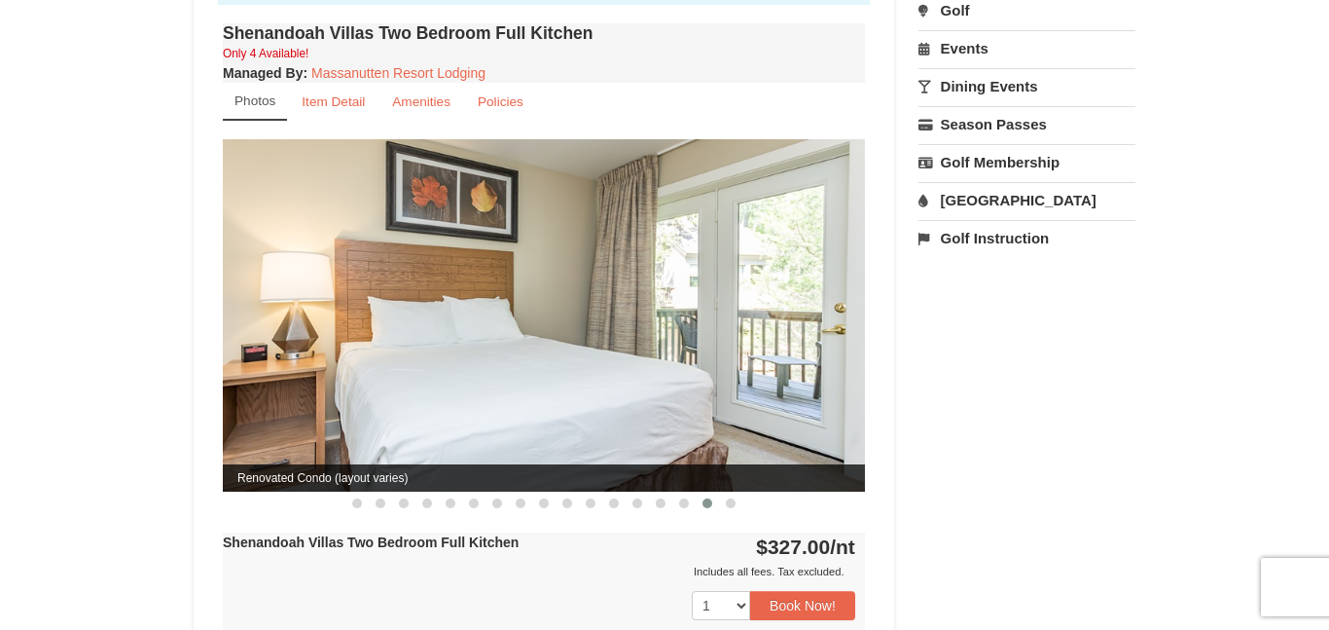
drag, startPoint x: 579, startPoint y: 298, endPoint x: 371, endPoint y: 277, distance: 209.2
click at [371, 277] on img at bounding box center [544, 314] width 642 height 351
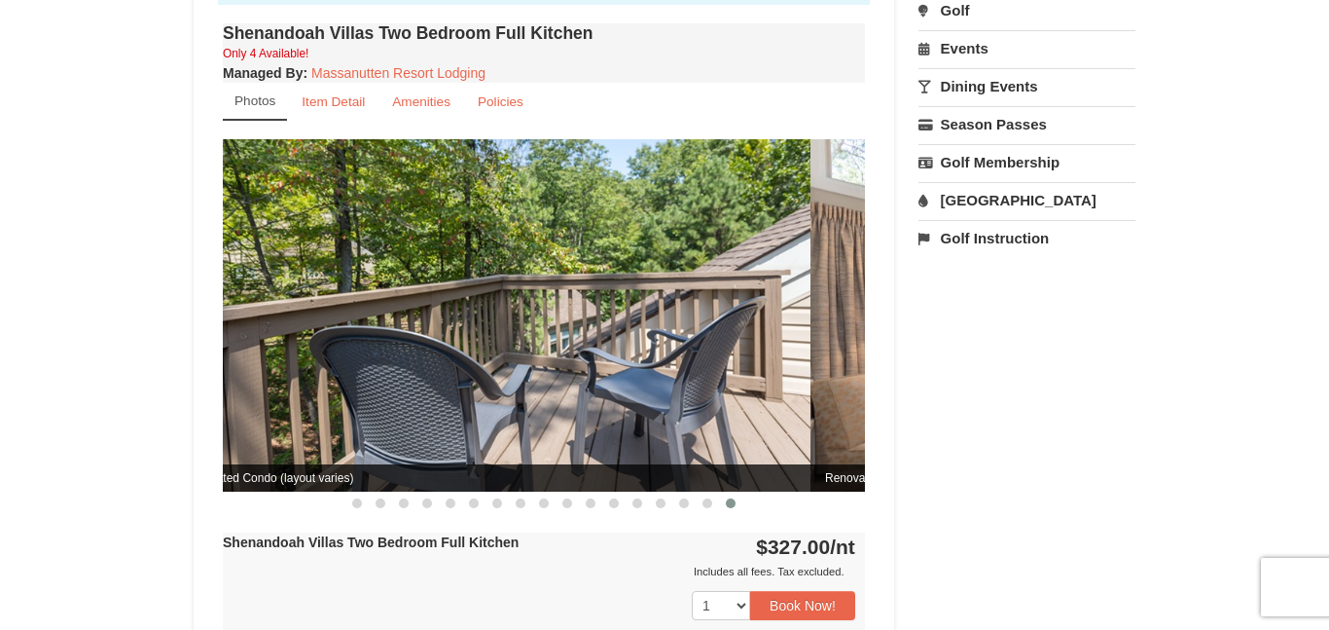
drag, startPoint x: 627, startPoint y: 324, endPoint x: 269, endPoint y: 387, distance: 363.6
click at [269, 387] on img at bounding box center [489, 314] width 642 height 351
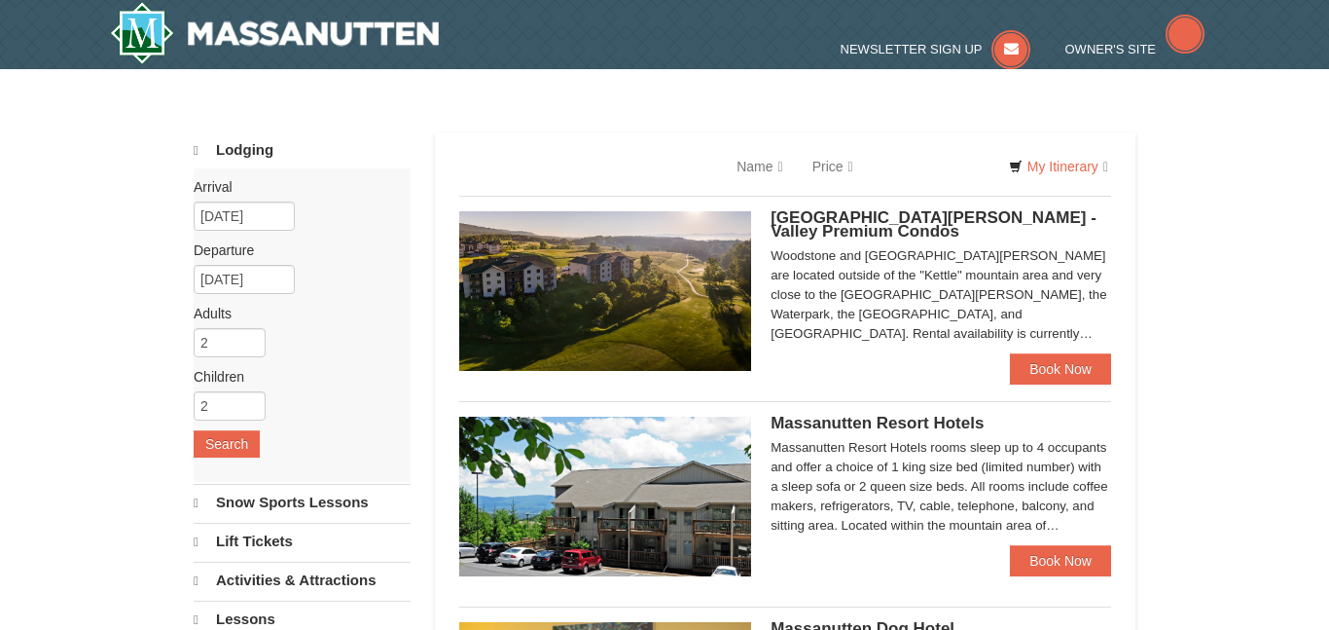
select select "10"
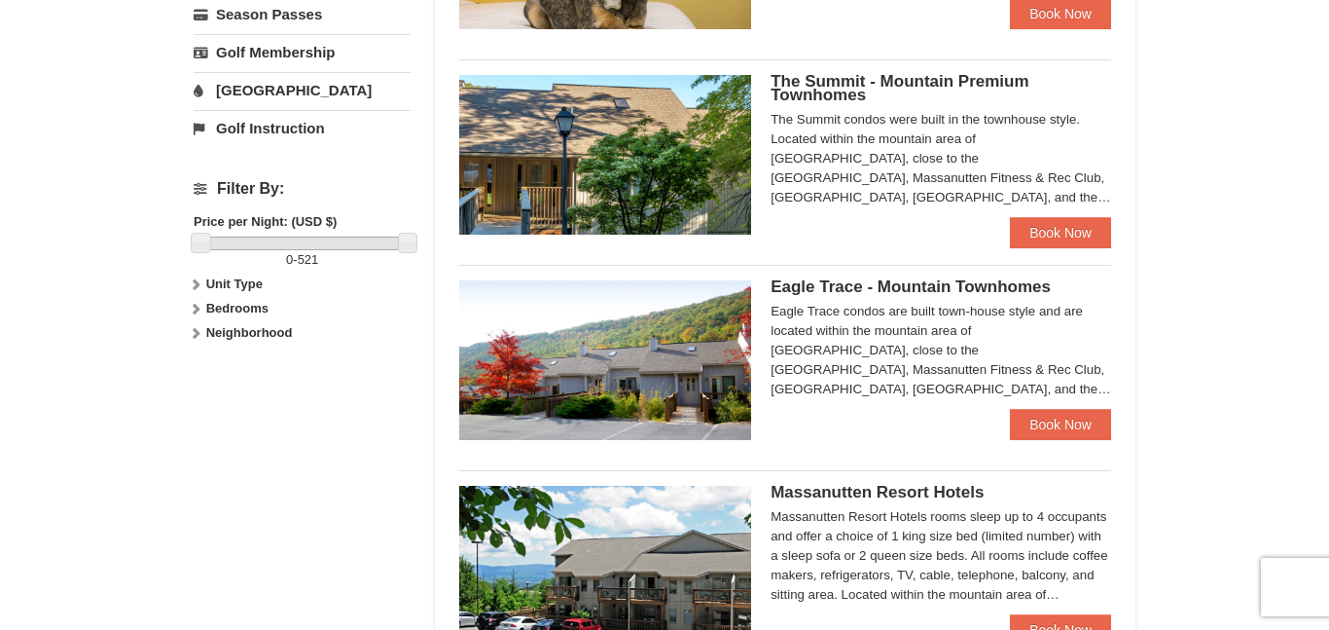
scroll to position [738, 0]
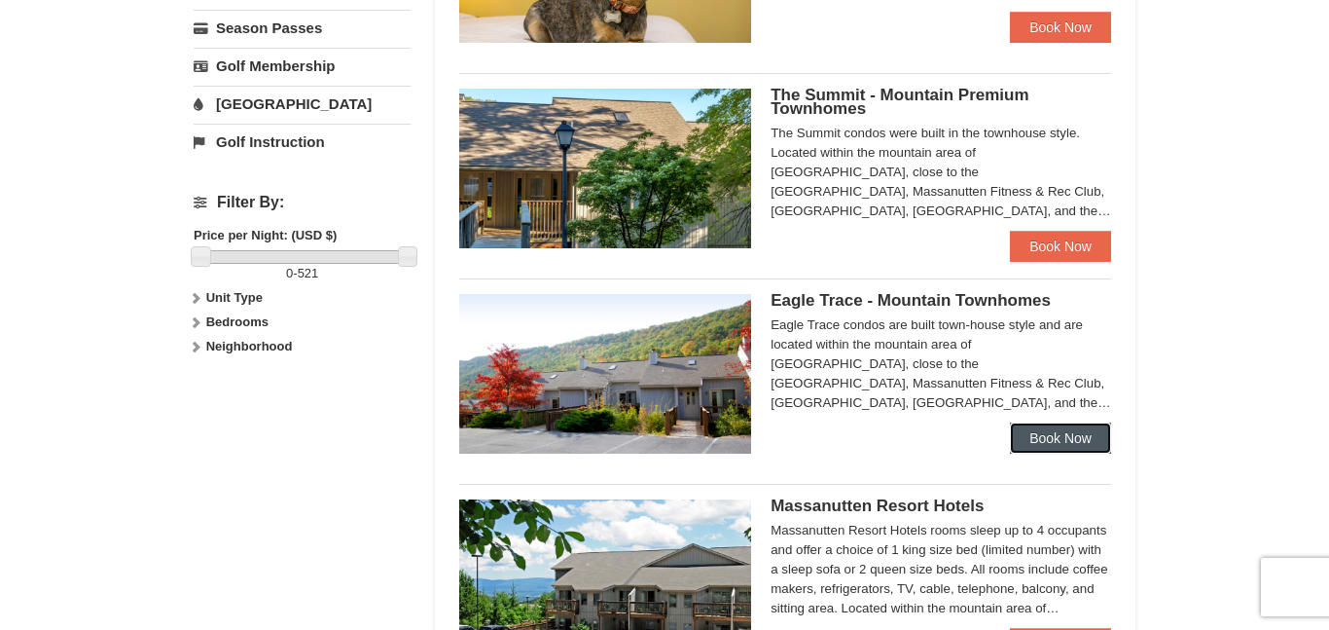
click at [1050, 446] on link "Book Now" at bounding box center [1060, 437] width 101 height 31
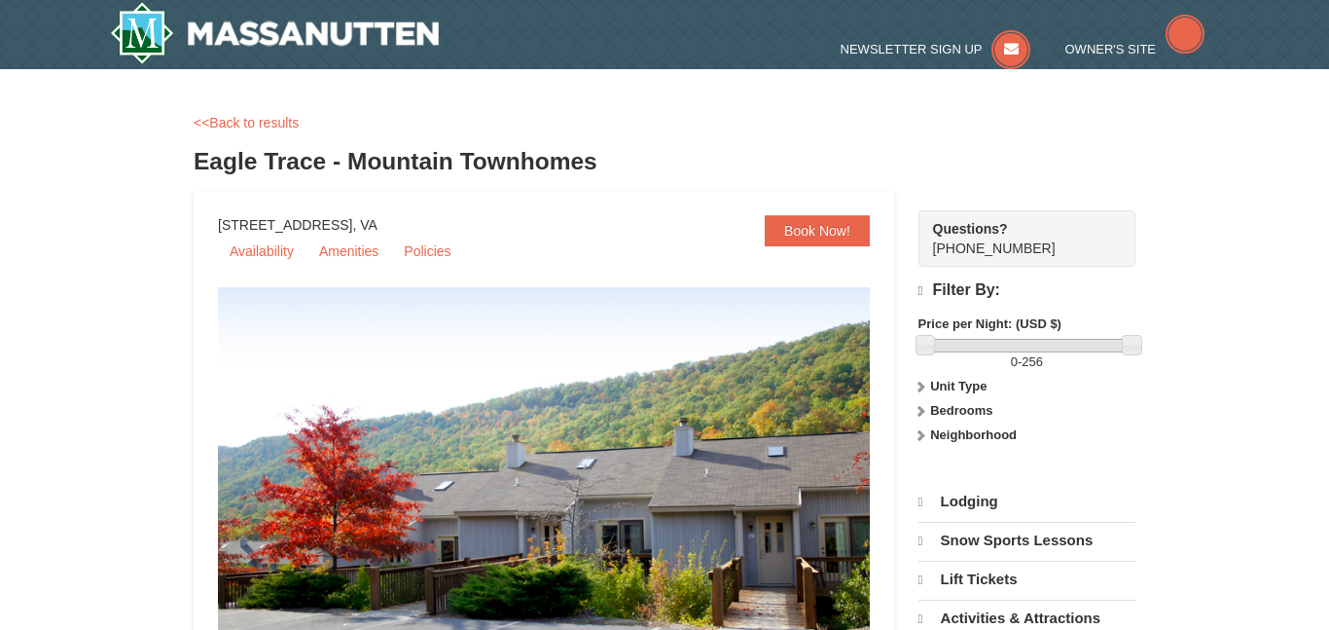
scroll to position [64, 0]
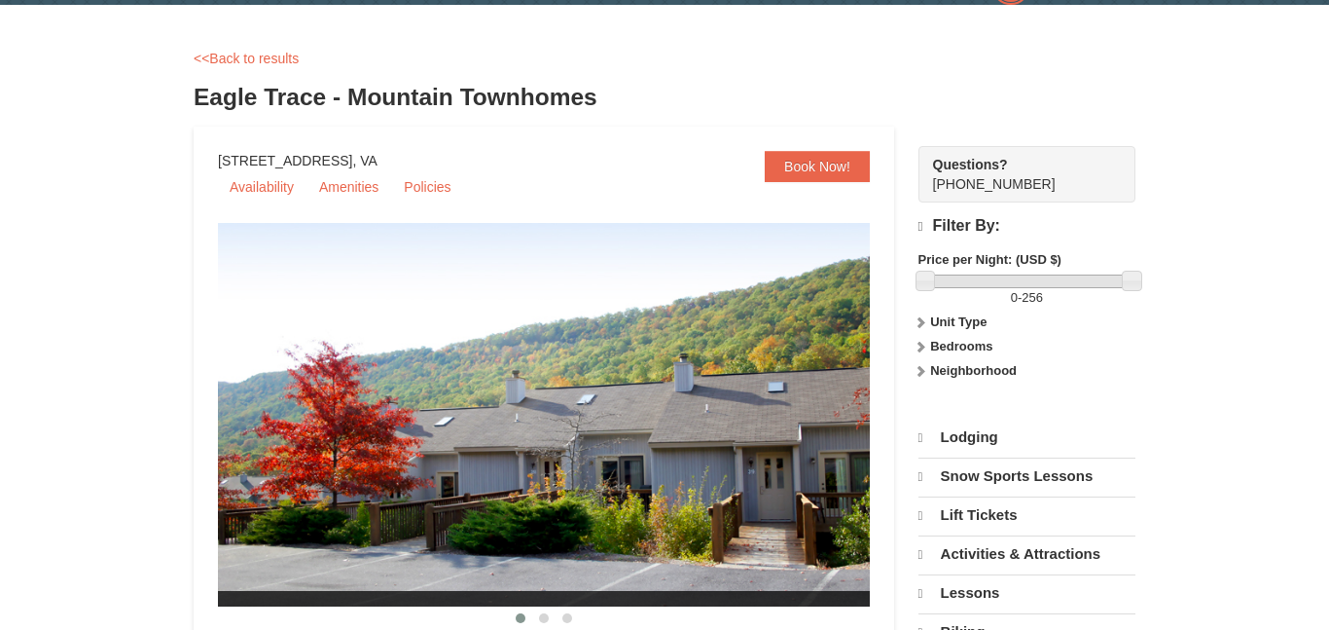
select select "10"
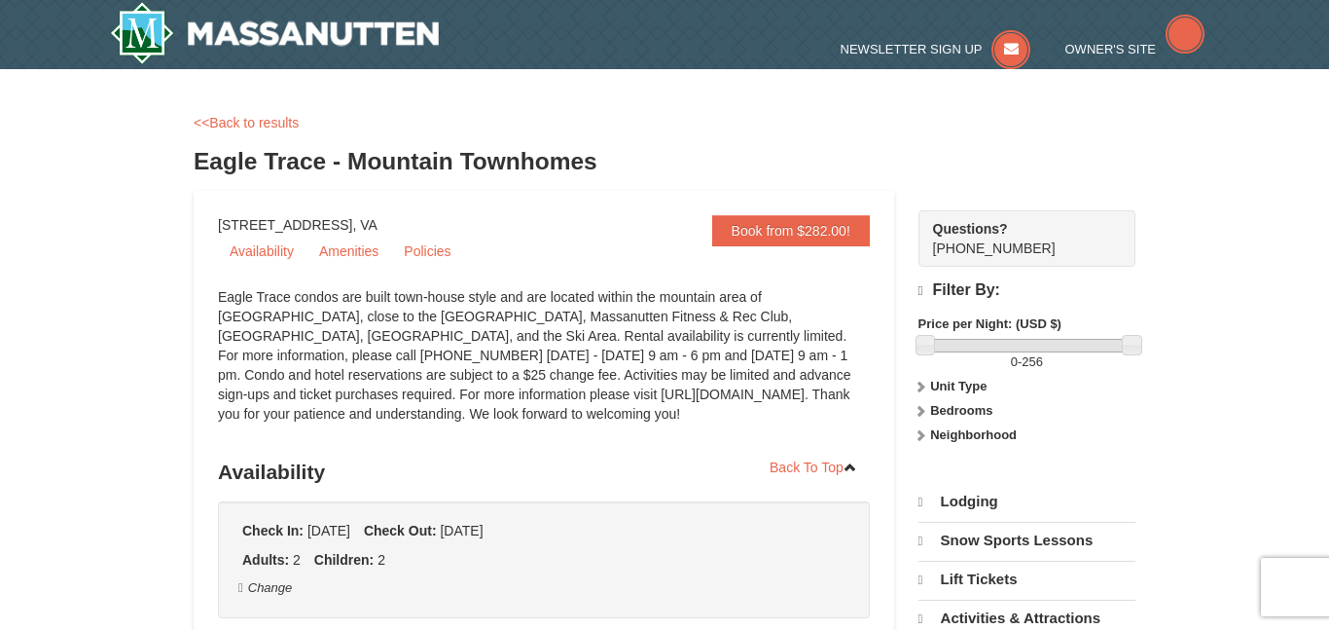
scroll to position [777, 0]
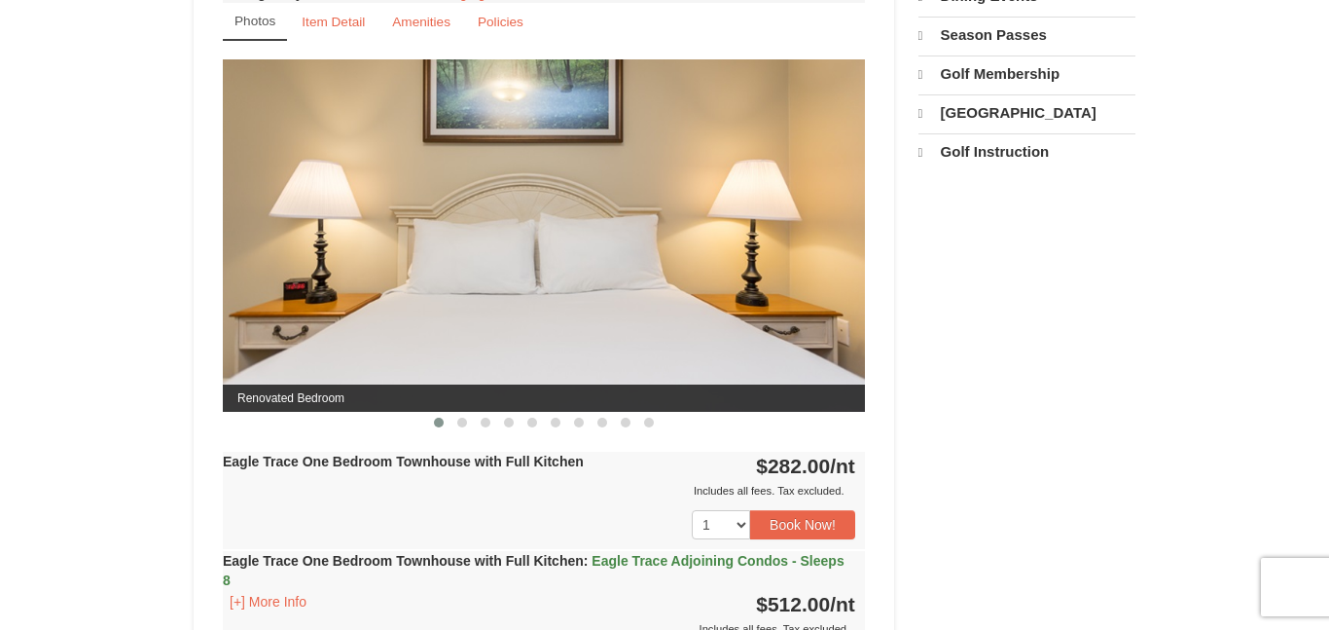
drag, startPoint x: 408, startPoint y: 326, endPoint x: 315, endPoint y: 358, distance: 97.9
click at [315, 358] on img at bounding box center [544, 234] width 642 height 351
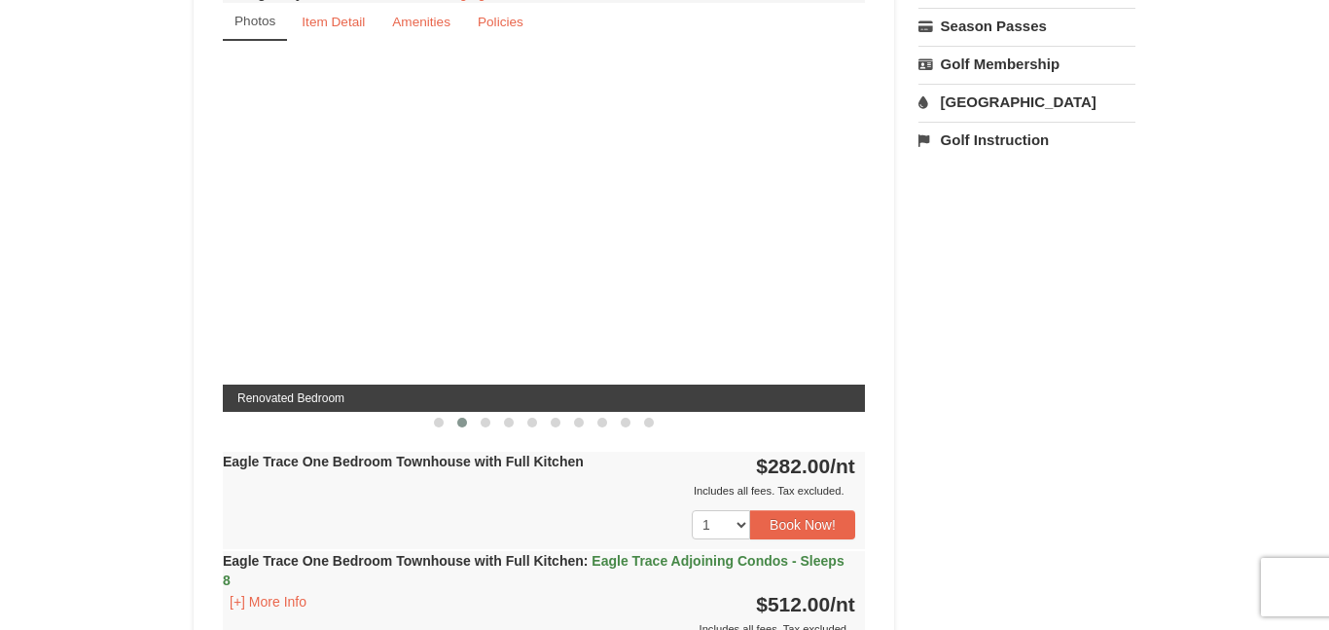
scroll to position [0, 0]
drag, startPoint x: 581, startPoint y: 315, endPoint x: 461, endPoint y: 302, distance: 120.5
click at [461, 302] on div "Renovated Bedroom" at bounding box center [426, 234] width 642 height 351
drag, startPoint x: 466, startPoint y: 304, endPoint x: 596, endPoint y: 289, distance: 131.2
click at [596, 289] on div "Renovated Bathroom" at bounding box center [611, 234] width 642 height 351
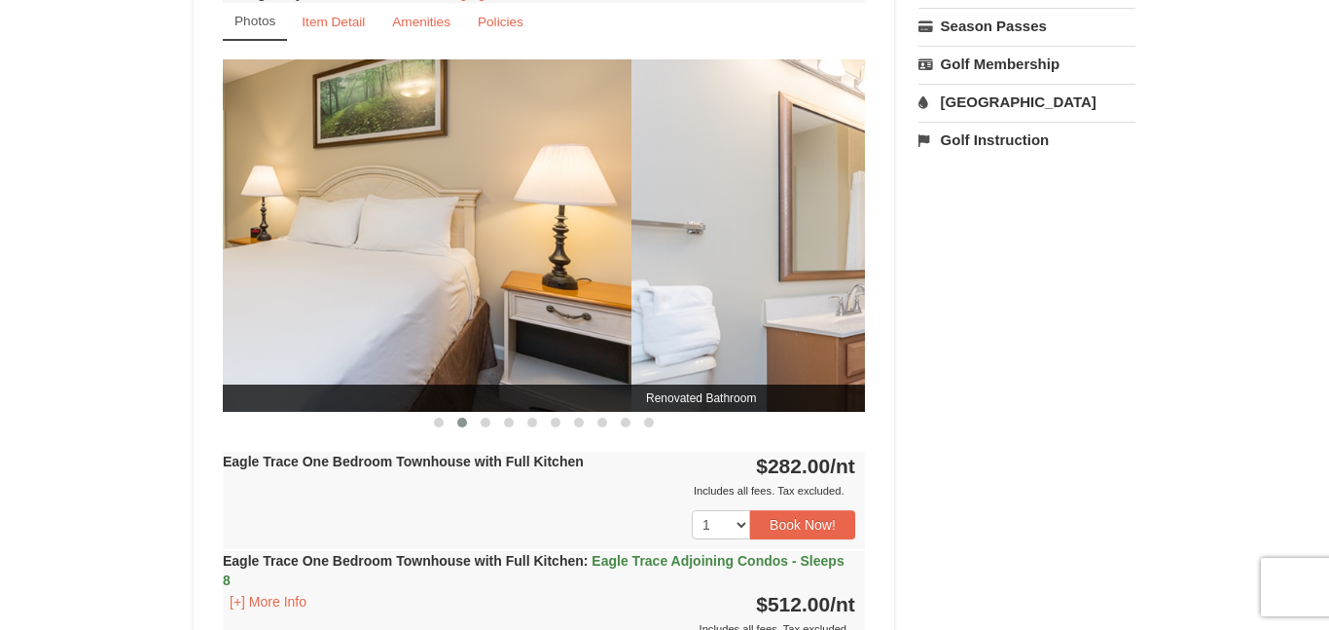
drag, startPoint x: 596, startPoint y: 289, endPoint x: 358, endPoint y: 278, distance: 238.6
click at [358, 278] on img at bounding box center [310, 234] width 642 height 351
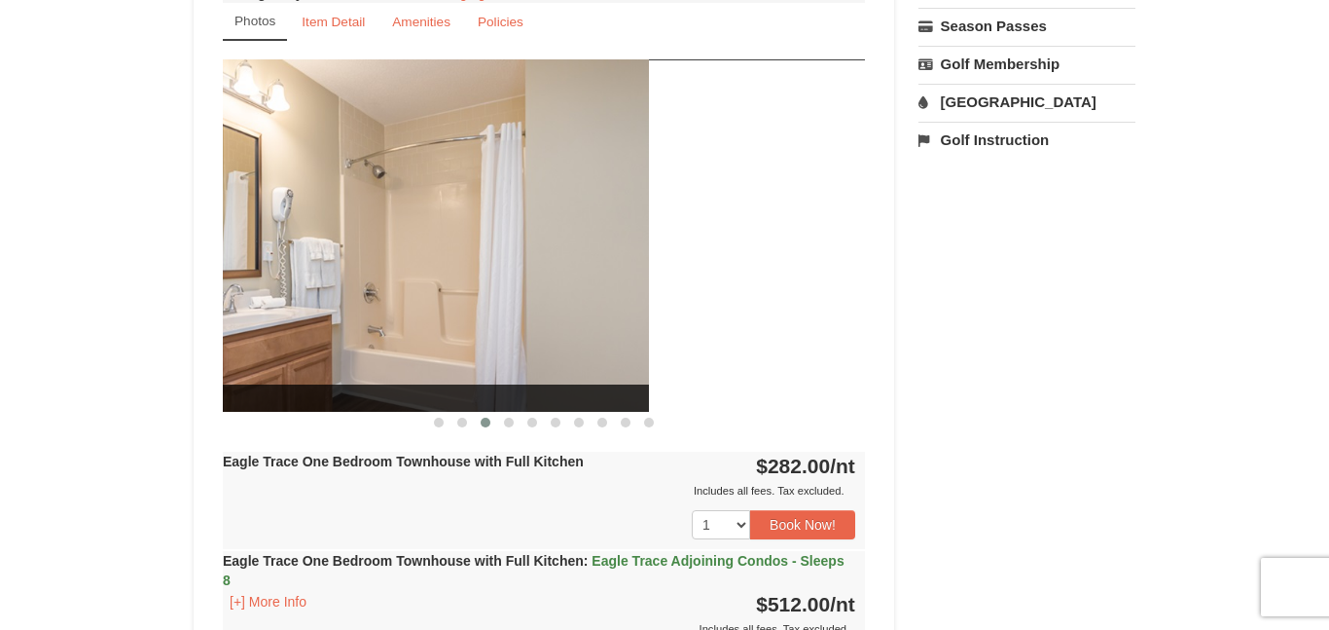
drag, startPoint x: 650, startPoint y: 249, endPoint x: 321, endPoint y: 226, distance: 329.7
click at [321, 226] on img at bounding box center [328, 234] width 642 height 351
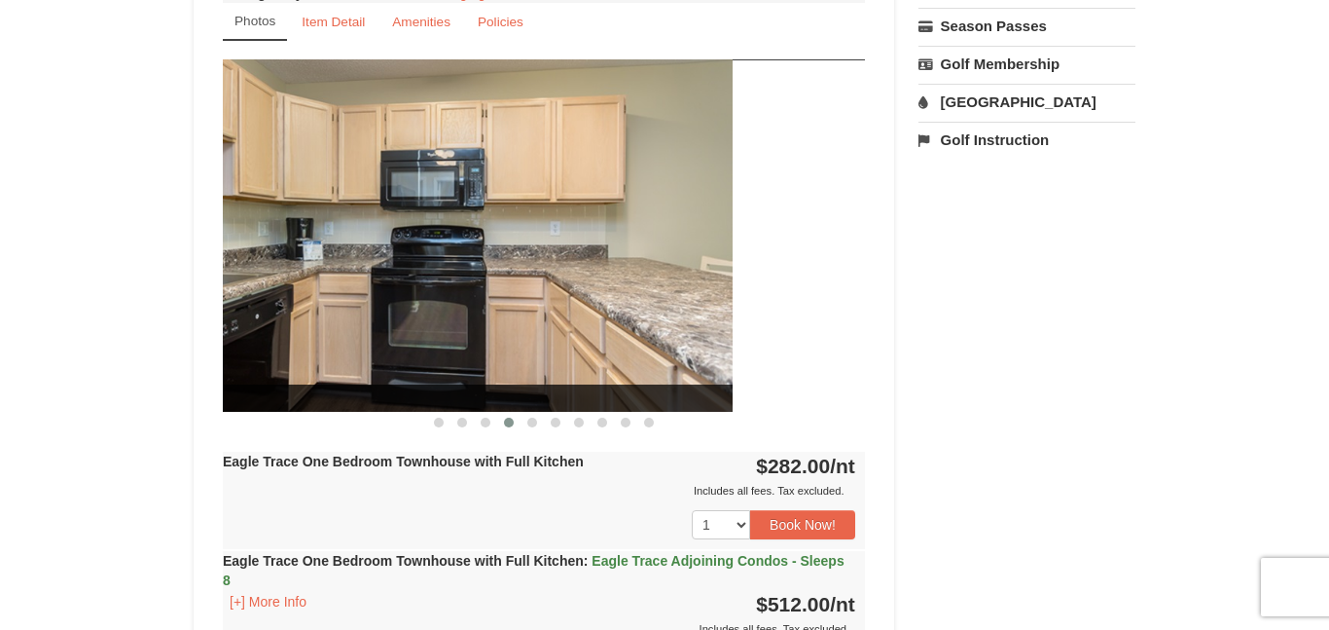
drag, startPoint x: 563, startPoint y: 217, endPoint x: 349, endPoint y: 213, distance: 214.1
click at [349, 213] on img at bounding box center [411, 234] width 642 height 351
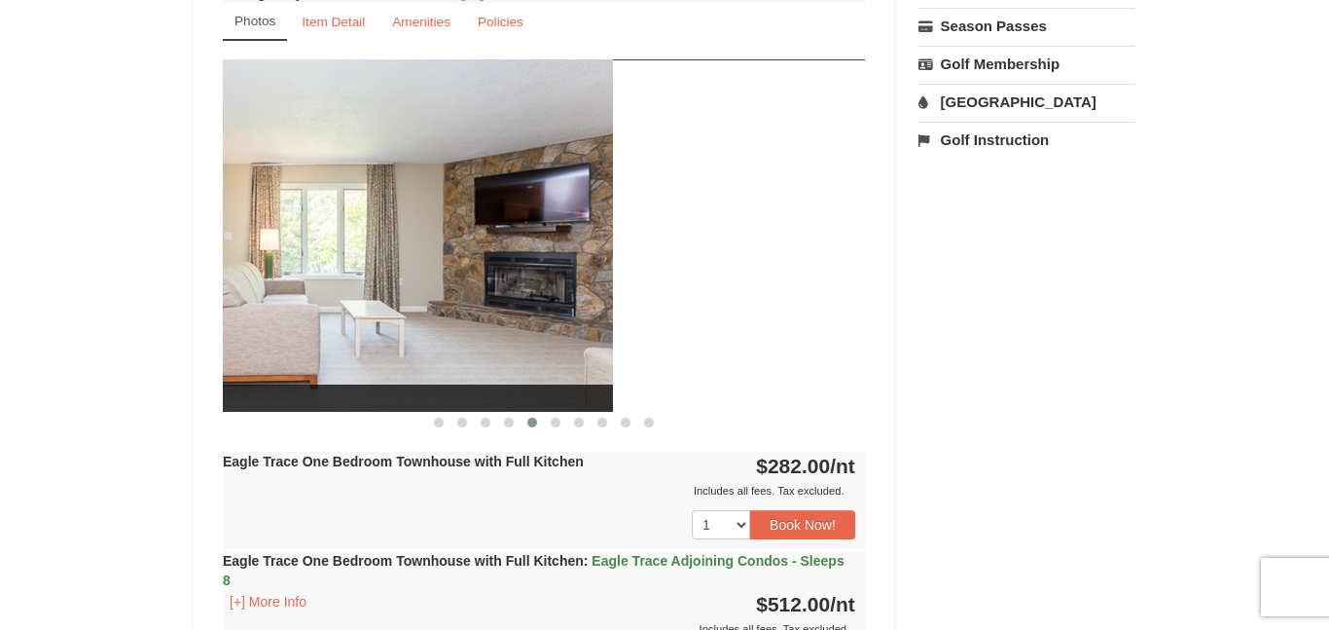
drag, startPoint x: 720, startPoint y: 197, endPoint x: 379, endPoint y: 226, distance: 341.8
click at [379, 226] on img at bounding box center [292, 234] width 642 height 351
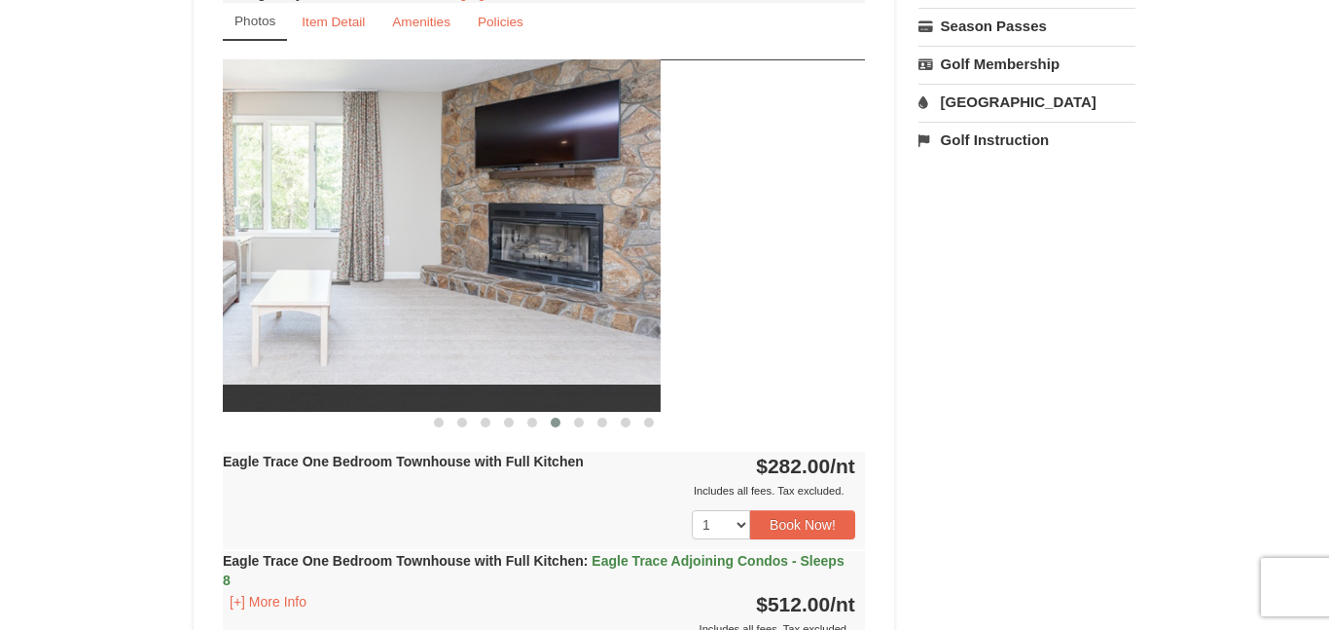
drag, startPoint x: 733, startPoint y: 211, endPoint x: 479, endPoint y: 209, distance: 254.0
click at [479, 209] on img at bounding box center [339, 234] width 642 height 351
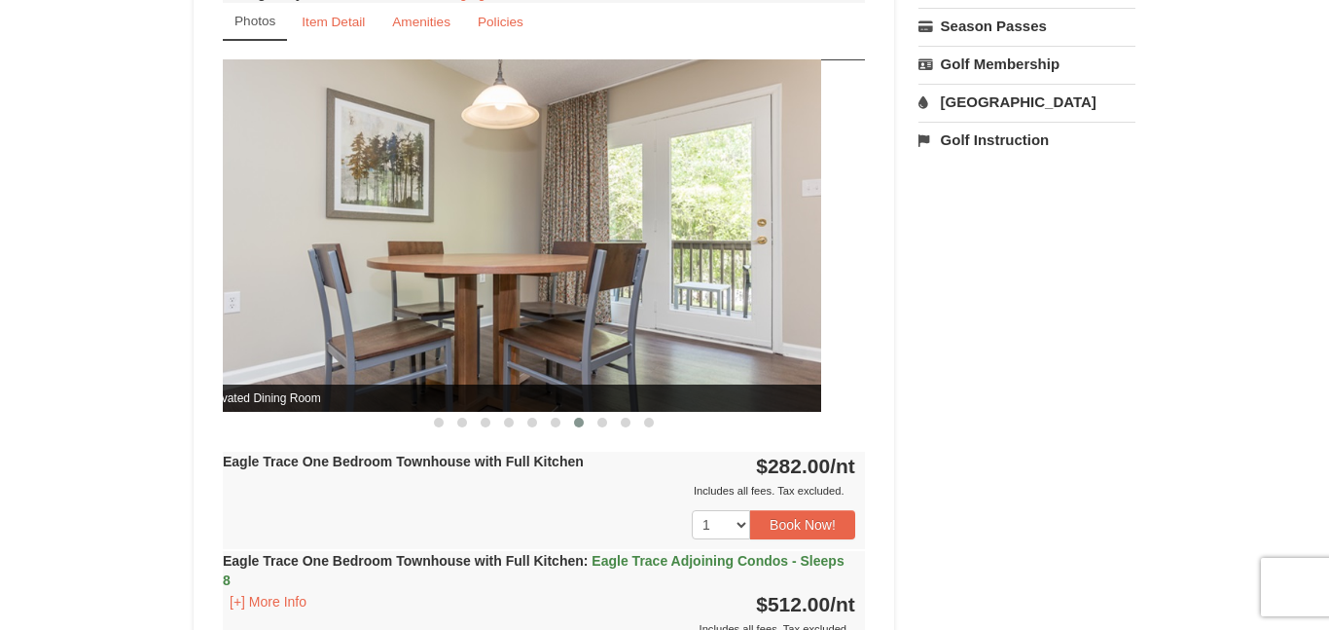
drag, startPoint x: 667, startPoint y: 232, endPoint x: 306, endPoint y: 255, distance: 362.7
click at [306, 255] on img at bounding box center [500, 234] width 642 height 351
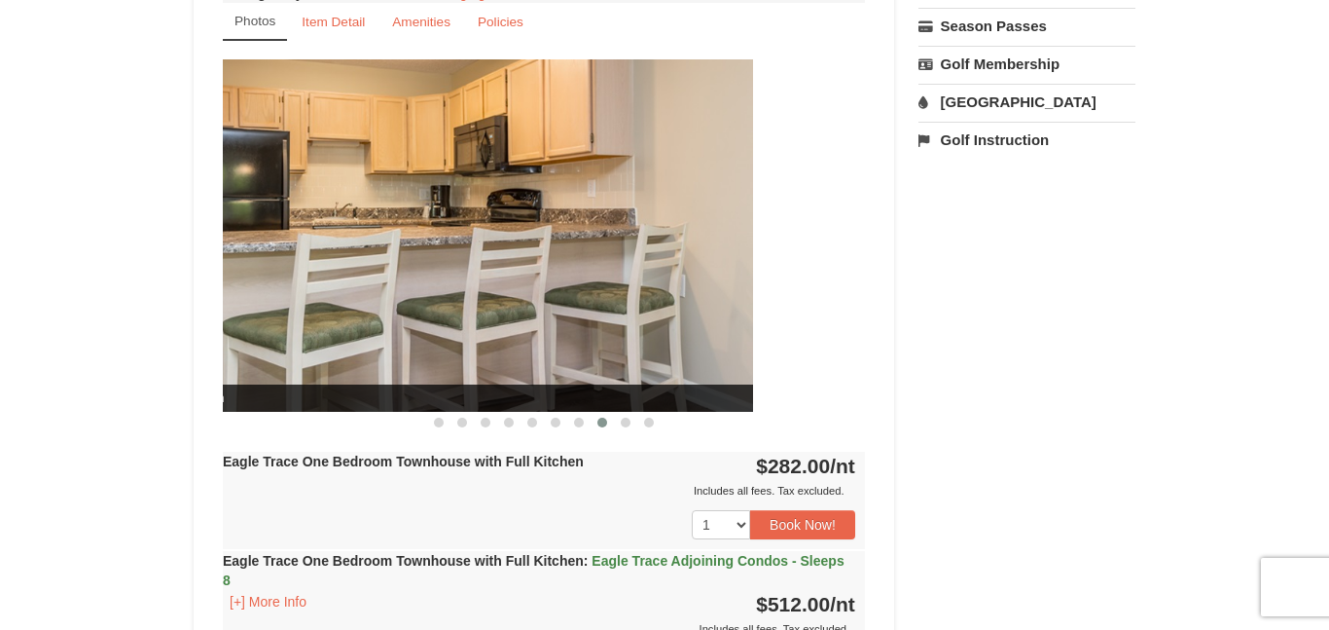
drag, startPoint x: 367, startPoint y: 268, endPoint x: 0, endPoint y: 204, distance: 372.2
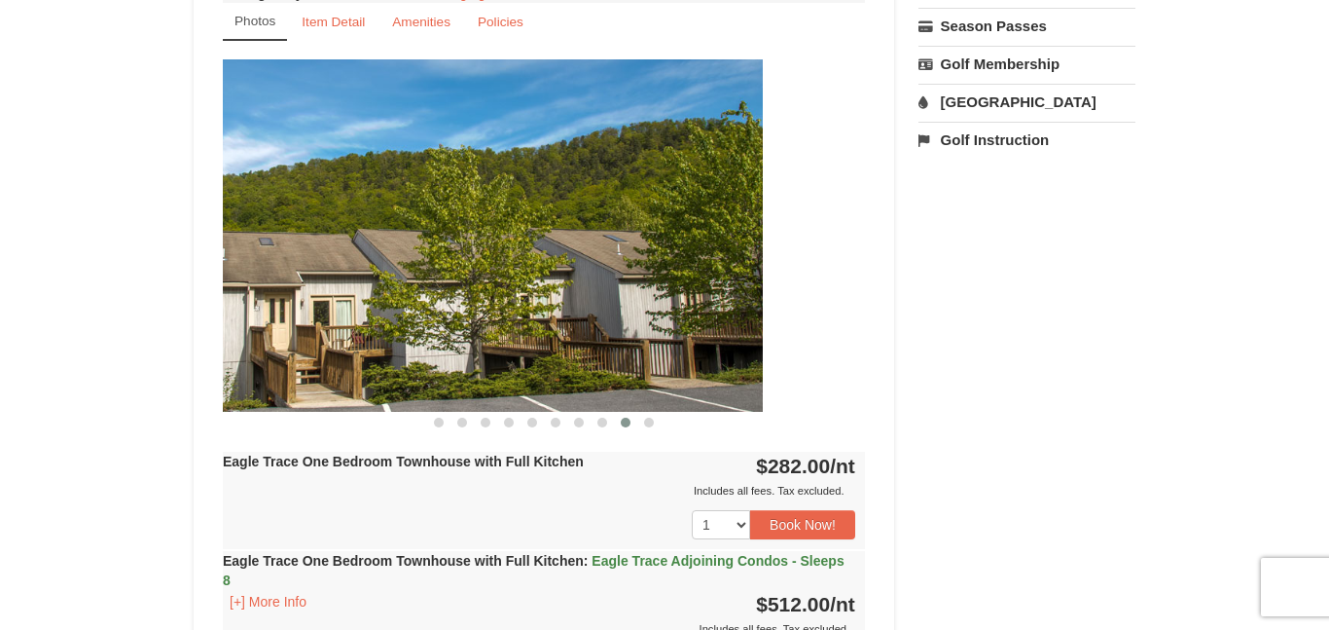
drag, startPoint x: 487, startPoint y: 198, endPoint x: 255, endPoint y: 203, distance: 232.6
click at [255, 203] on img at bounding box center [442, 234] width 642 height 351
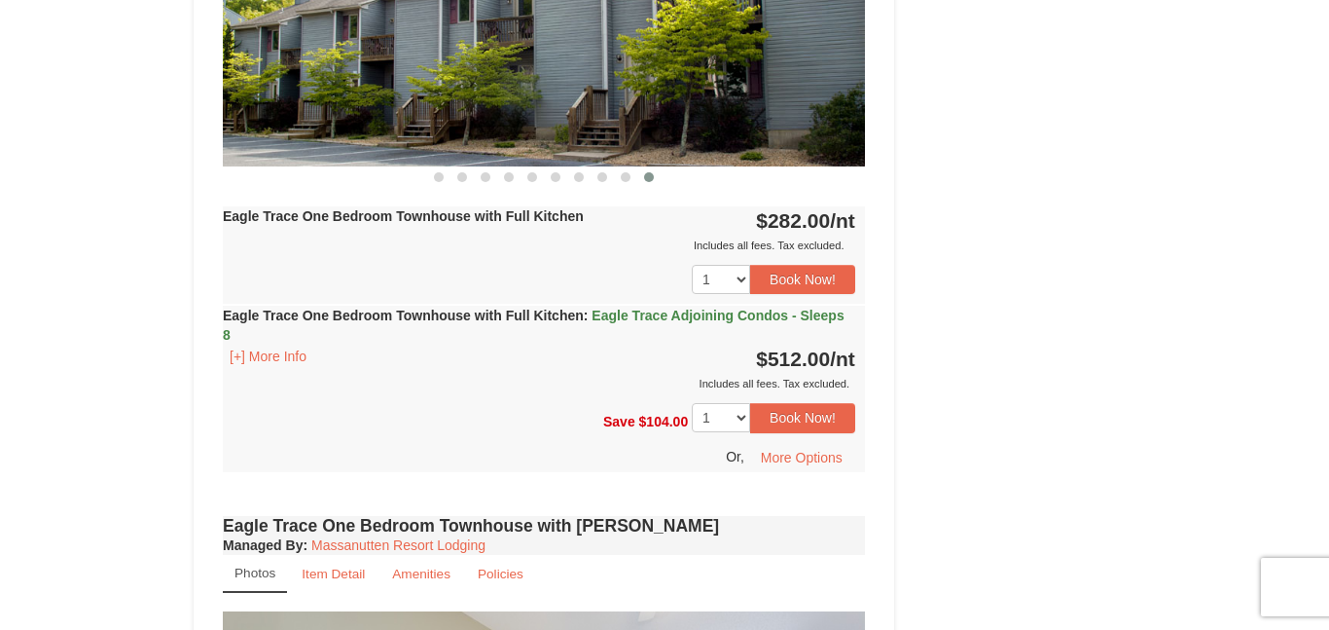
scroll to position [1027, 0]
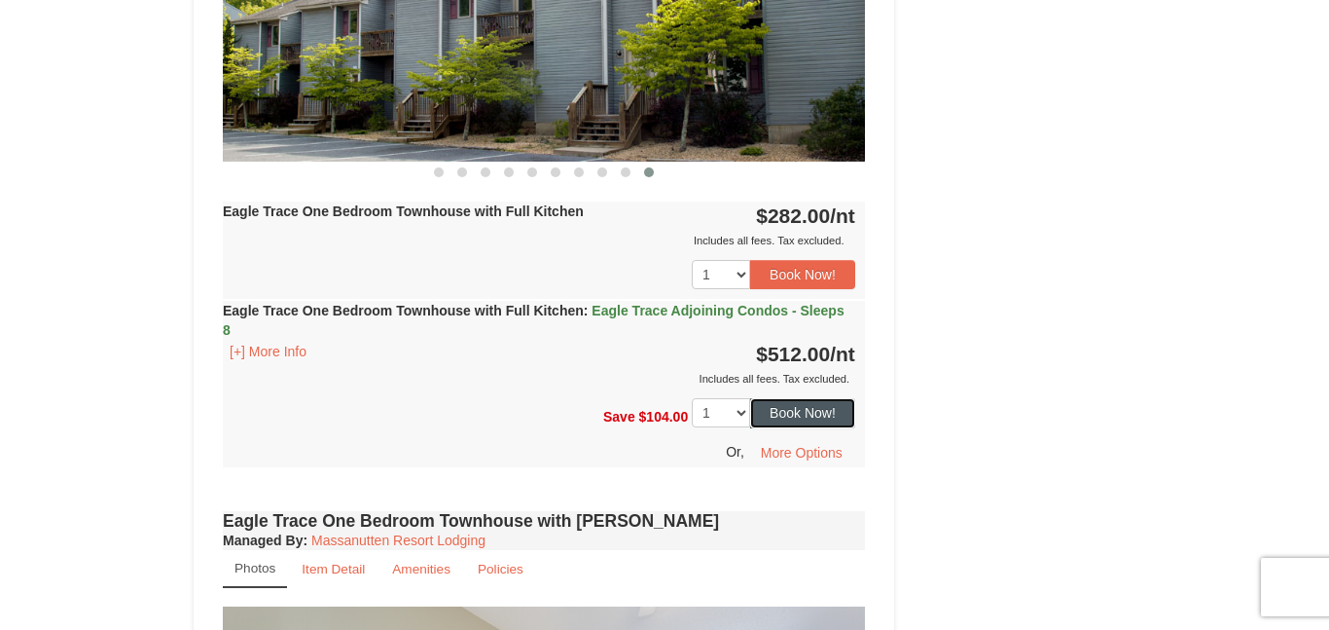
click at [768, 416] on button "Book Now!" at bounding box center [802, 412] width 105 height 29
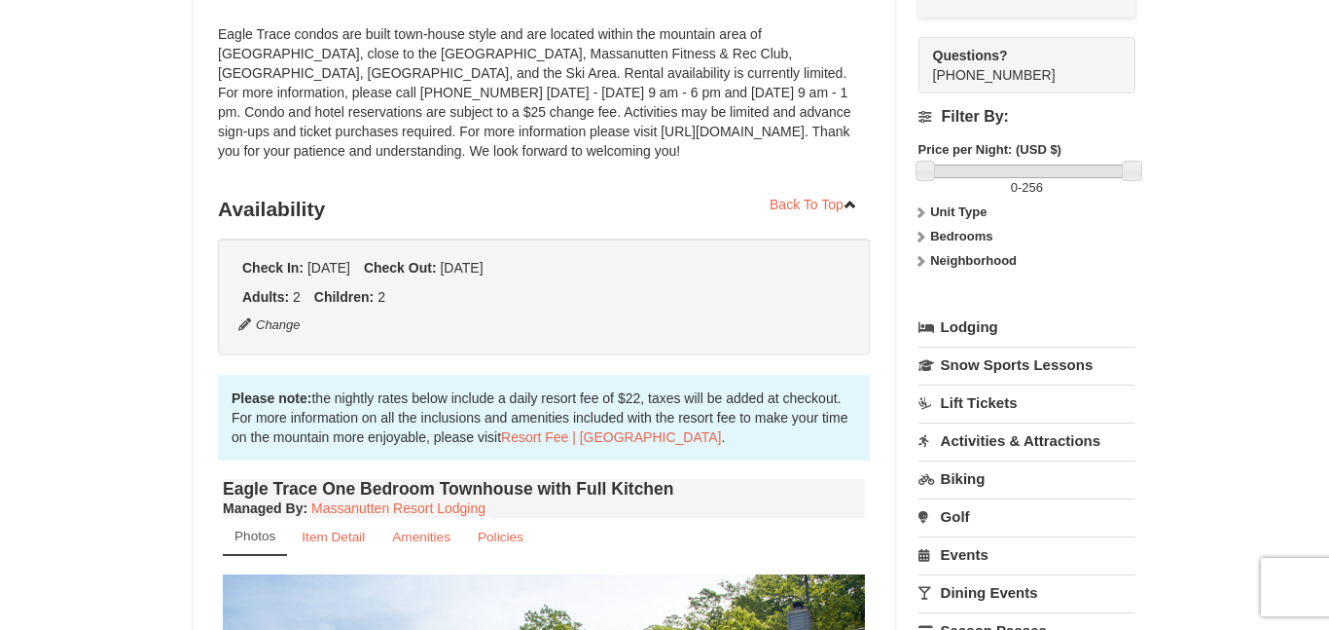
scroll to position [190, 0]
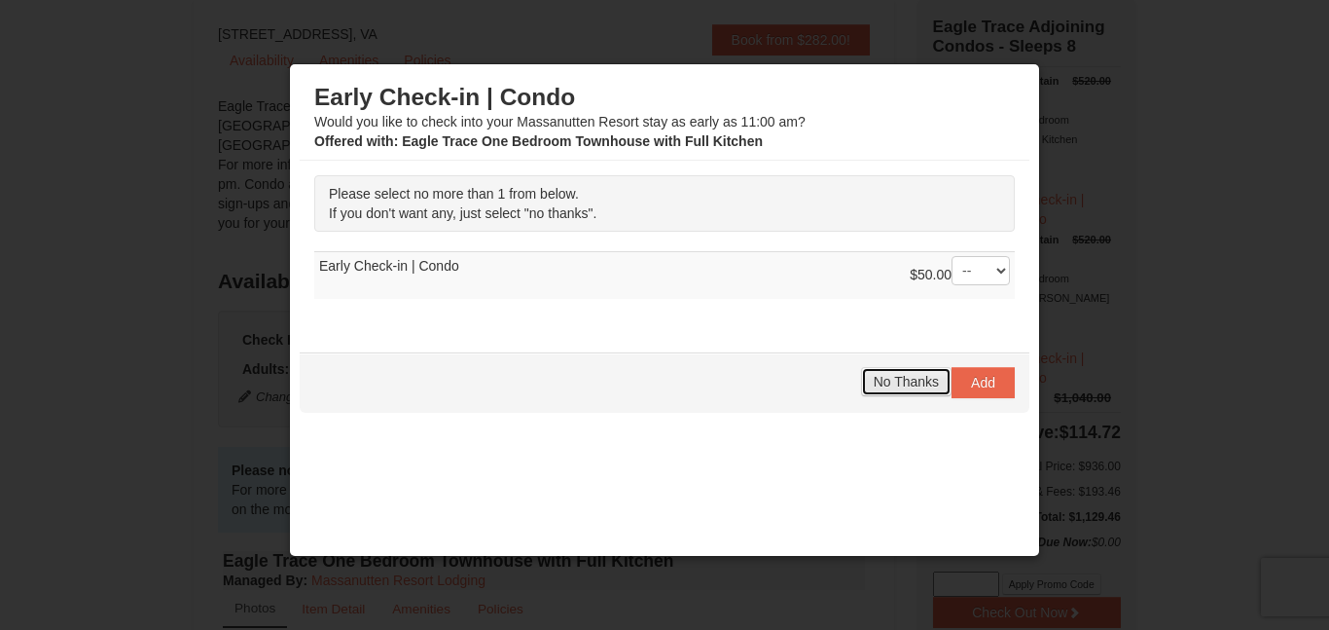
click at [886, 387] on span "No Thanks" at bounding box center [906, 382] width 65 height 16
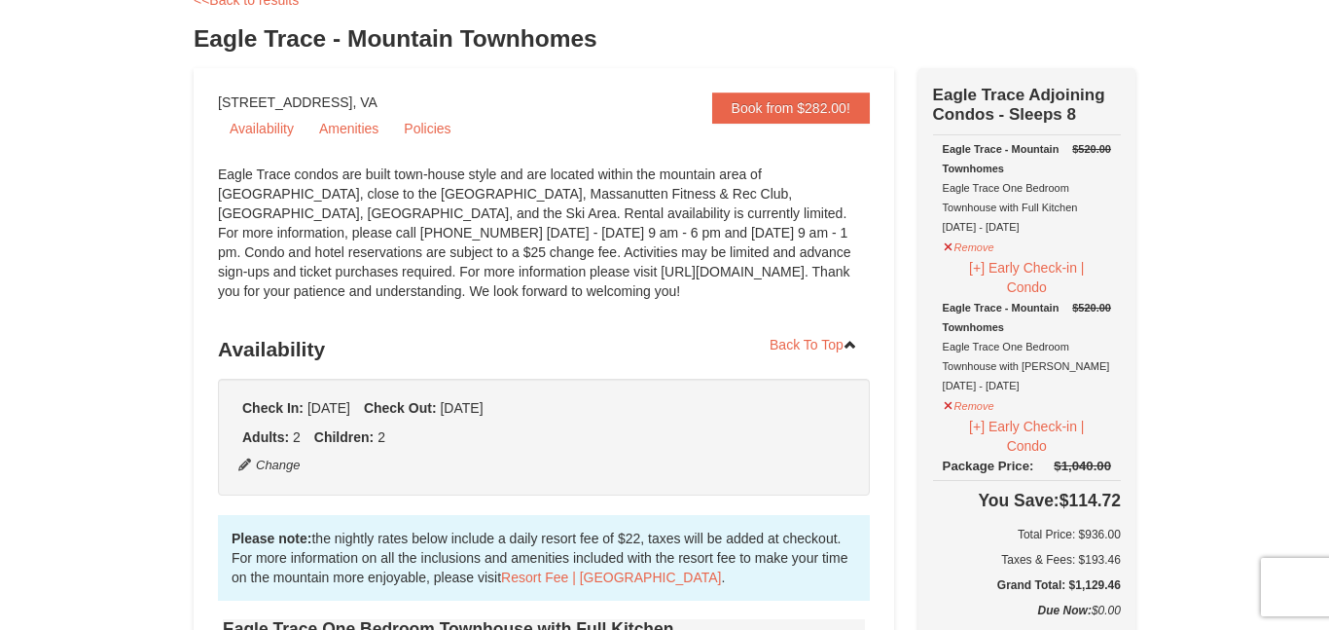
scroll to position [131, 0]
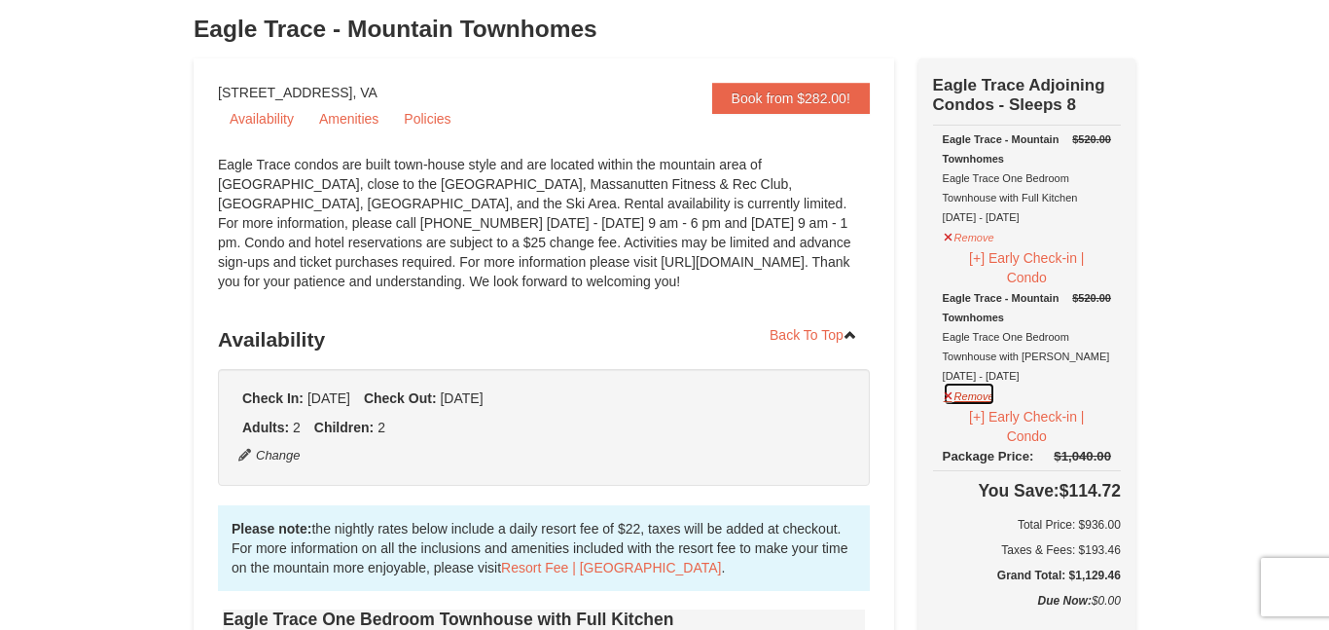
click at [946, 395] on button "Remove" at bounding box center [969, 393] width 53 height 24
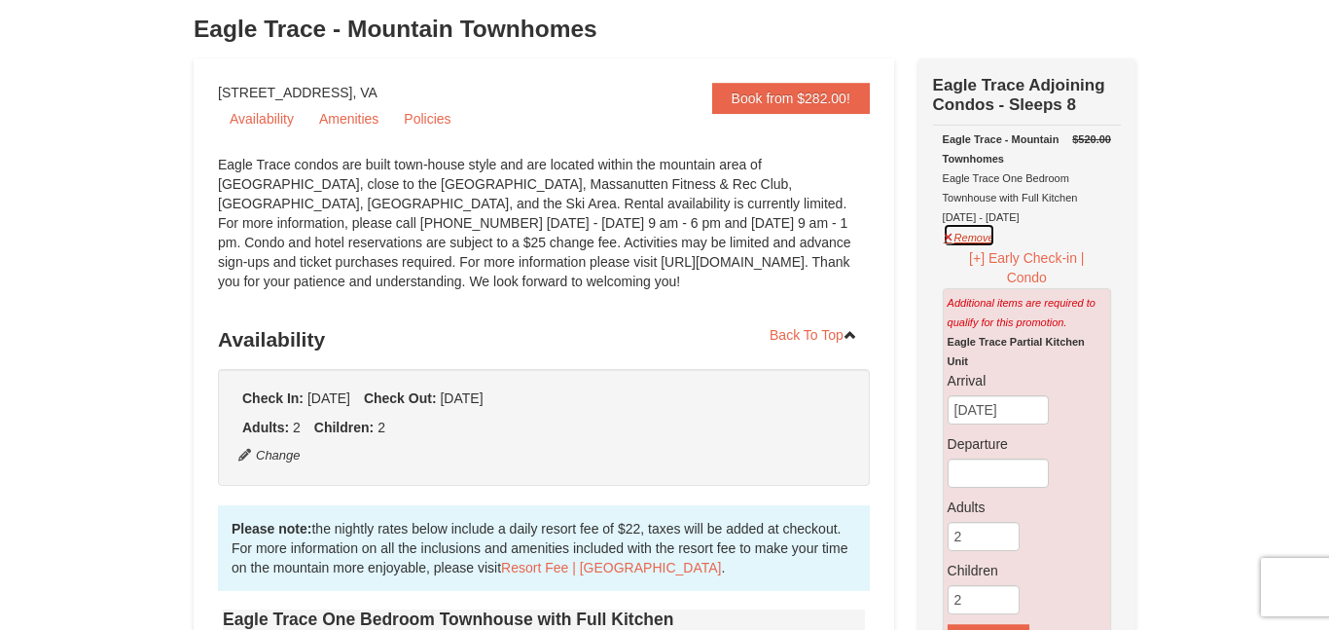
click at [949, 235] on button "Remove" at bounding box center [969, 235] width 53 height 24
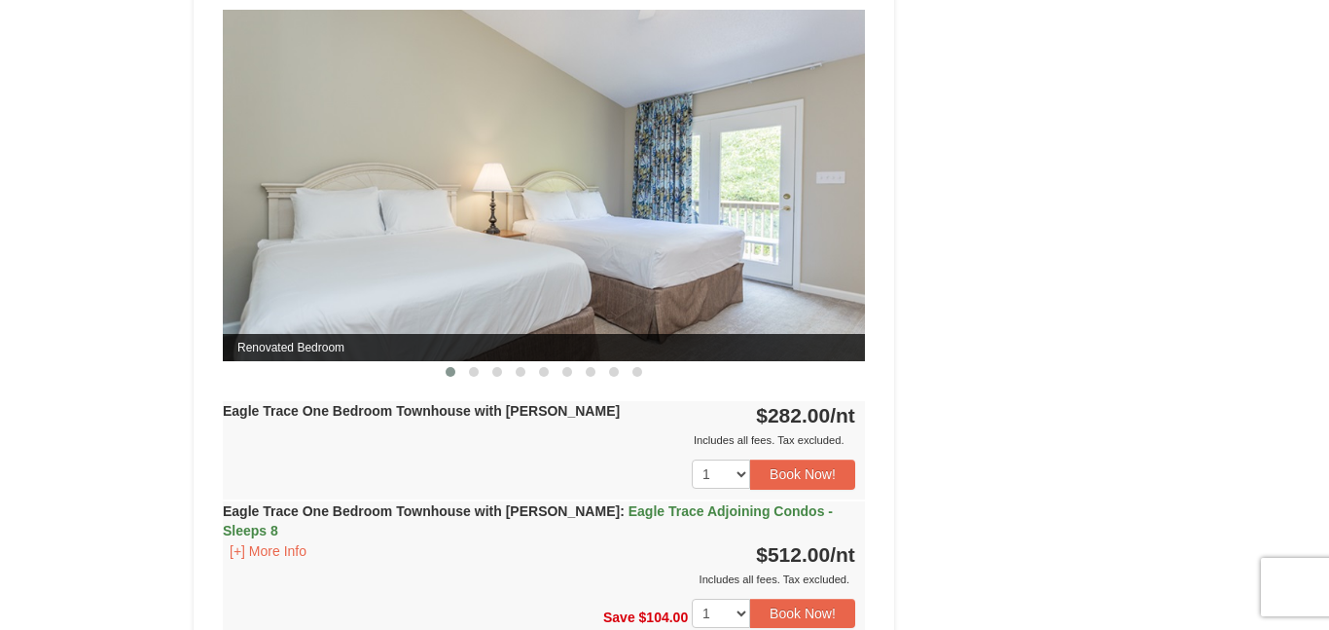
scroll to position [1606, 0]
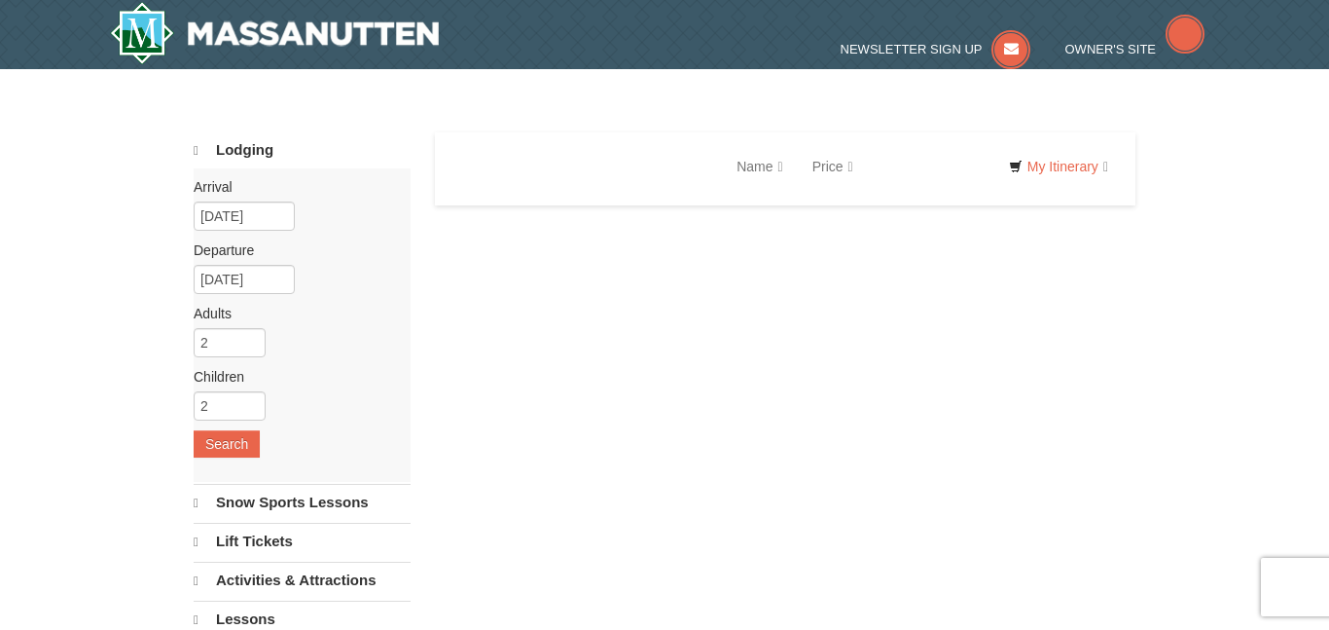
scroll to position [776, 0]
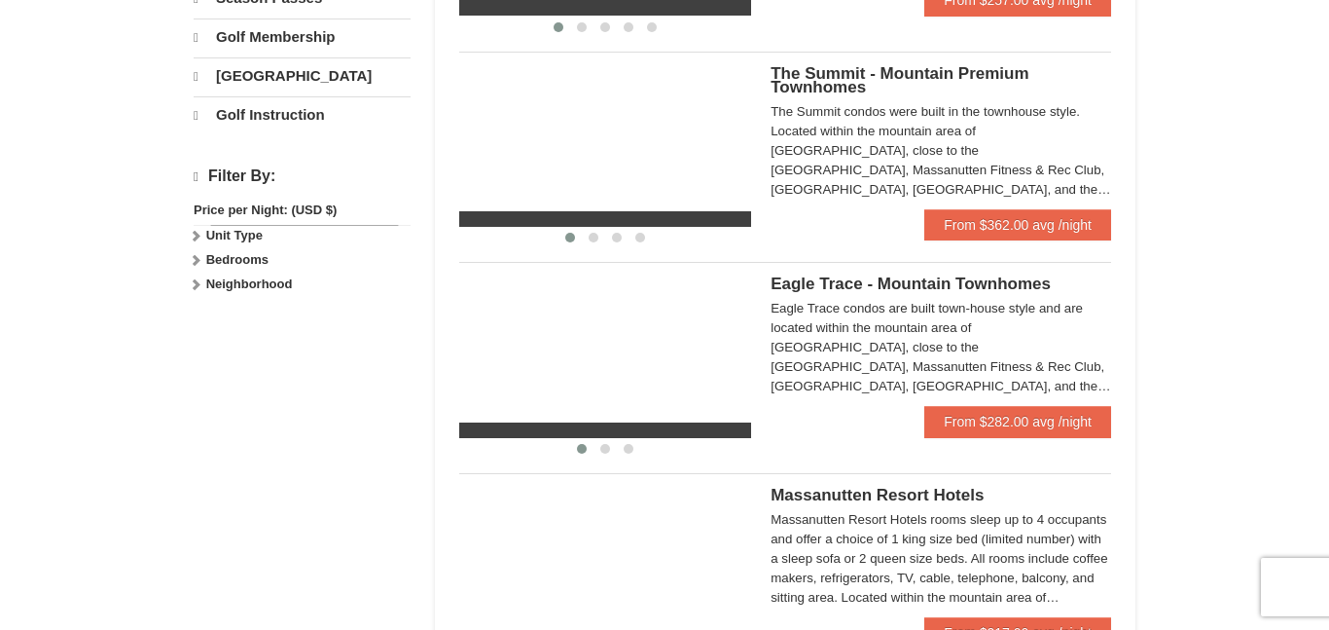
select select "10"
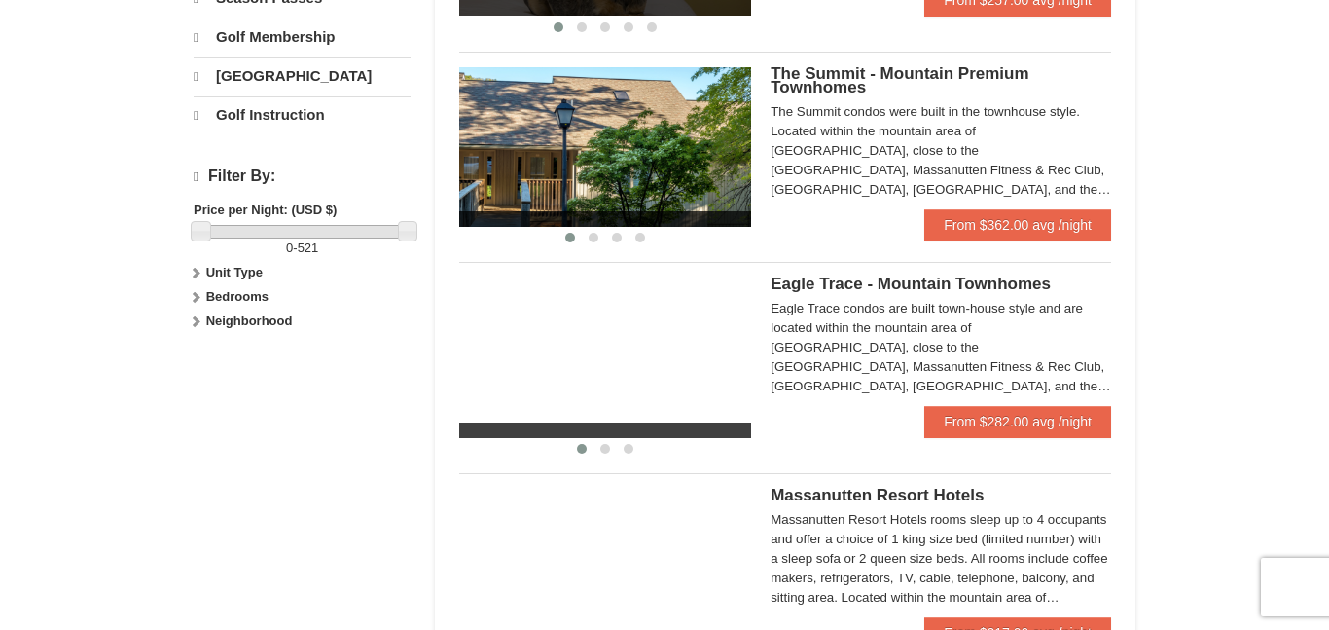
scroll to position [8, 0]
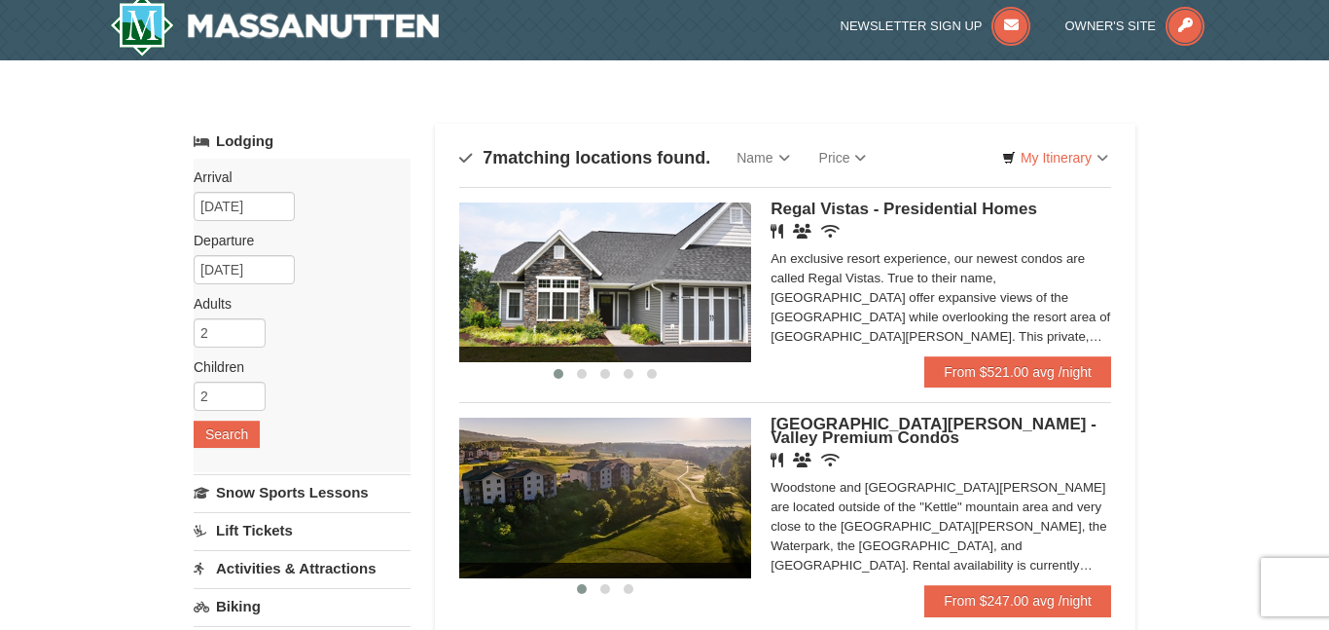
click at [906, 328] on div "An exclusive resort experience, our newest condos are called Regal Vistas. True…" at bounding box center [941, 297] width 341 height 97
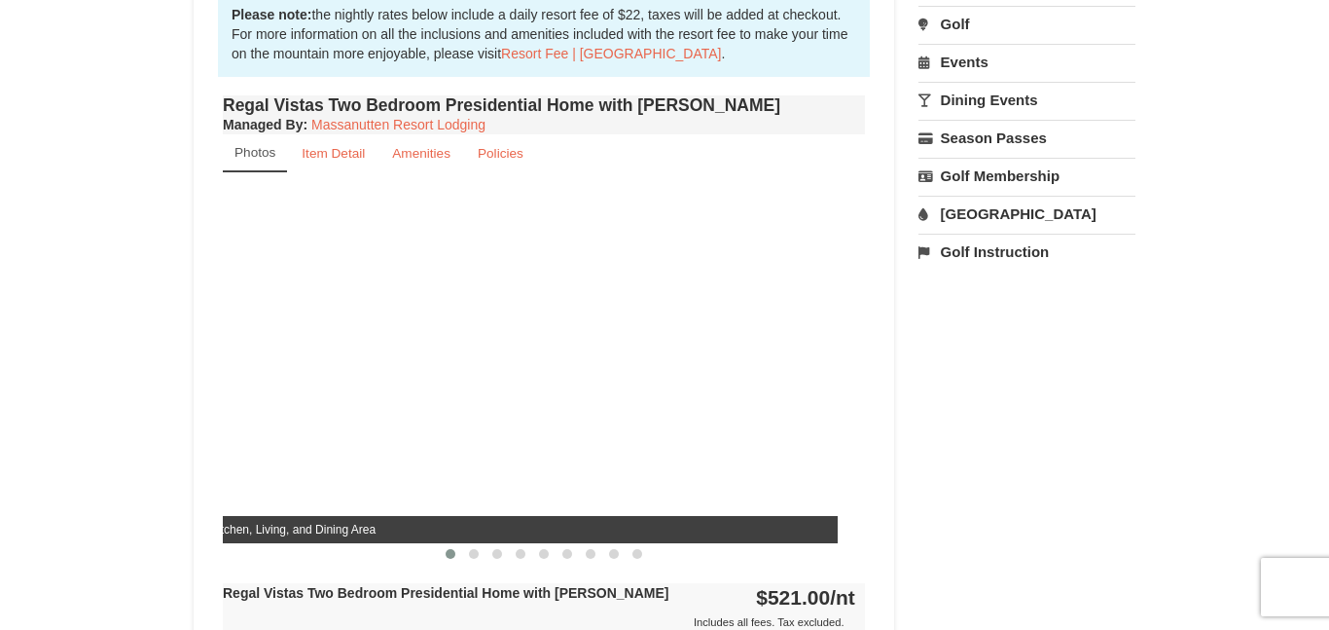
drag, startPoint x: 664, startPoint y: 293, endPoint x: 636, endPoint y: 298, distance: 27.7
click at [636, 298] on div "Kitchen, Living, and Dining Area" at bounding box center [517, 366] width 642 height 351
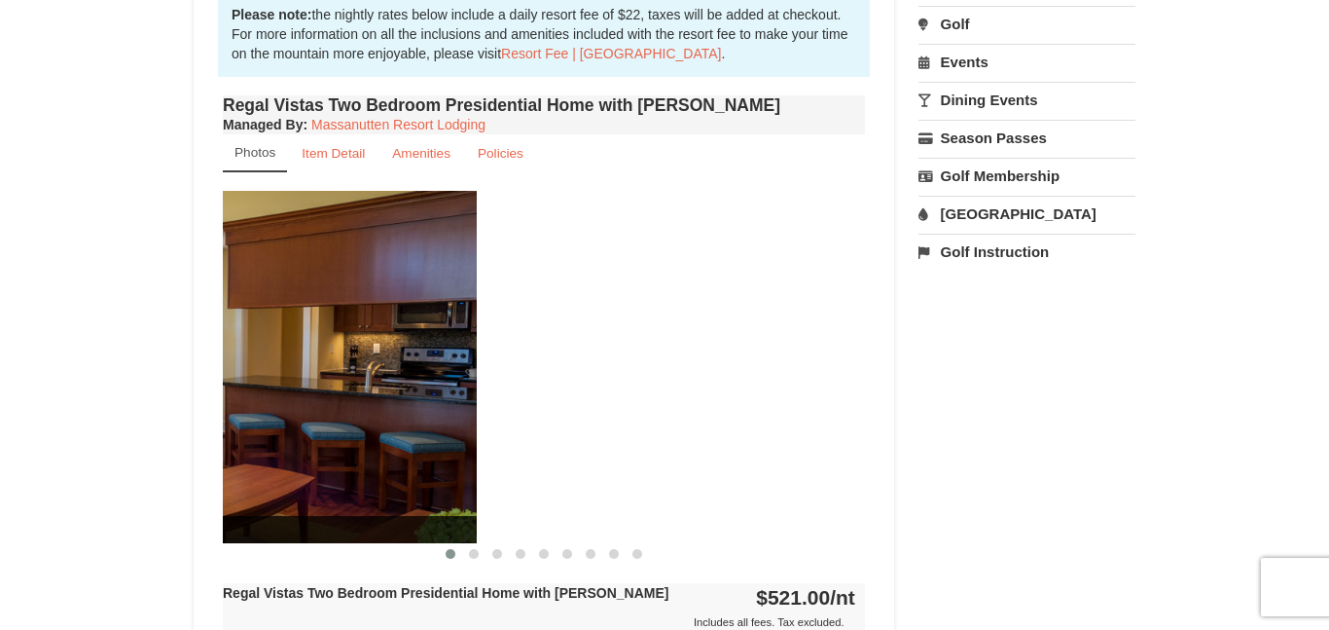
drag, startPoint x: 689, startPoint y: 317, endPoint x: 160, endPoint y: 342, distance: 529.9
click at [160, 342] on div "× <<Back to results Regal Vistas - Presidential Homes Book from $521.00! [STREE…" at bounding box center [664, 278] width 1329 height 1749
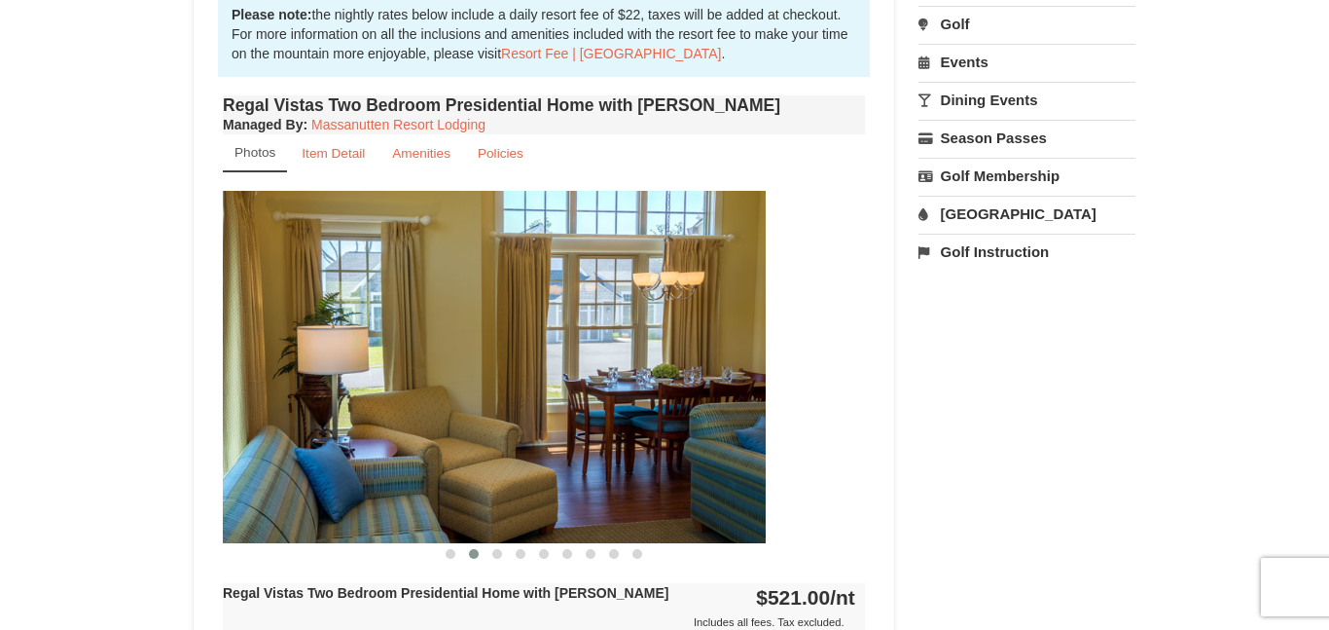
drag, startPoint x: 495, startPoint y: 330, endPoint x: 252, endPoint y: 319, distance: 243.5
click at [252, 319] on img at bounding box center [445, 366] width 642 height 351
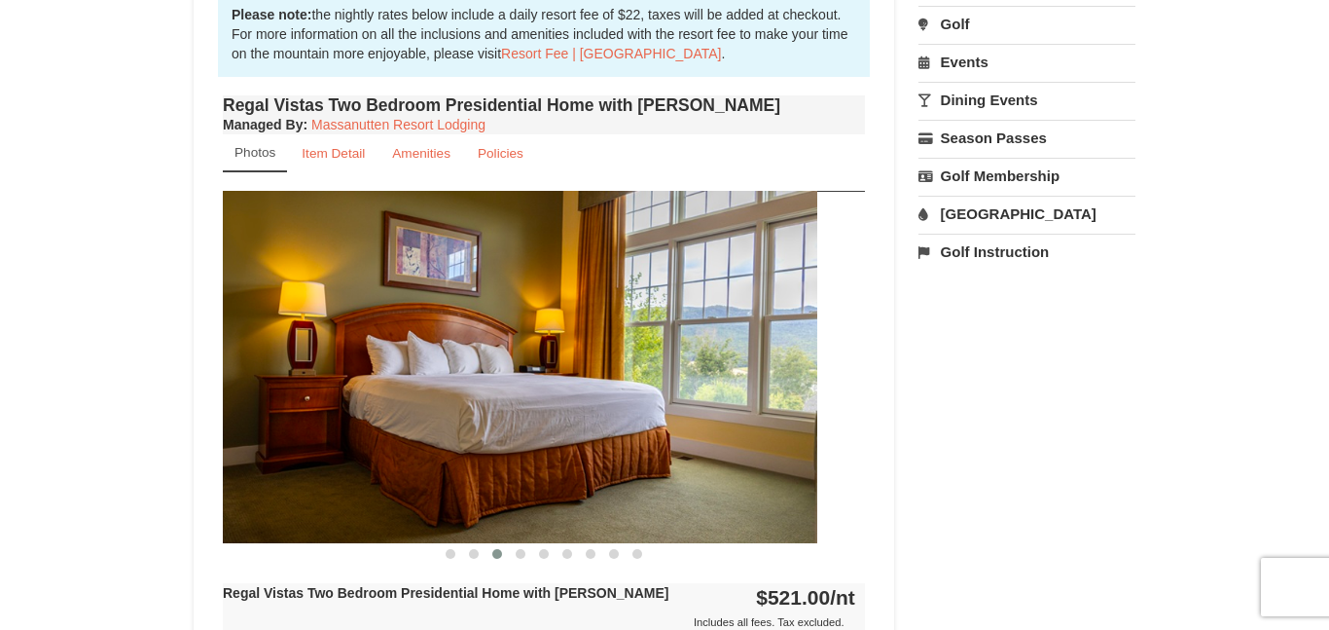
drag, startPoint x: 524, startPoint y: 327, endPoint x: 220, endPoint y: 320, distance: 304.6
click at [220, 320] on div "Regal Vistas Two Bedroom Presidential Home with [PERSON_NAME] Managed By : Mass…" at bounding box center [544, 404] width 652 height 629
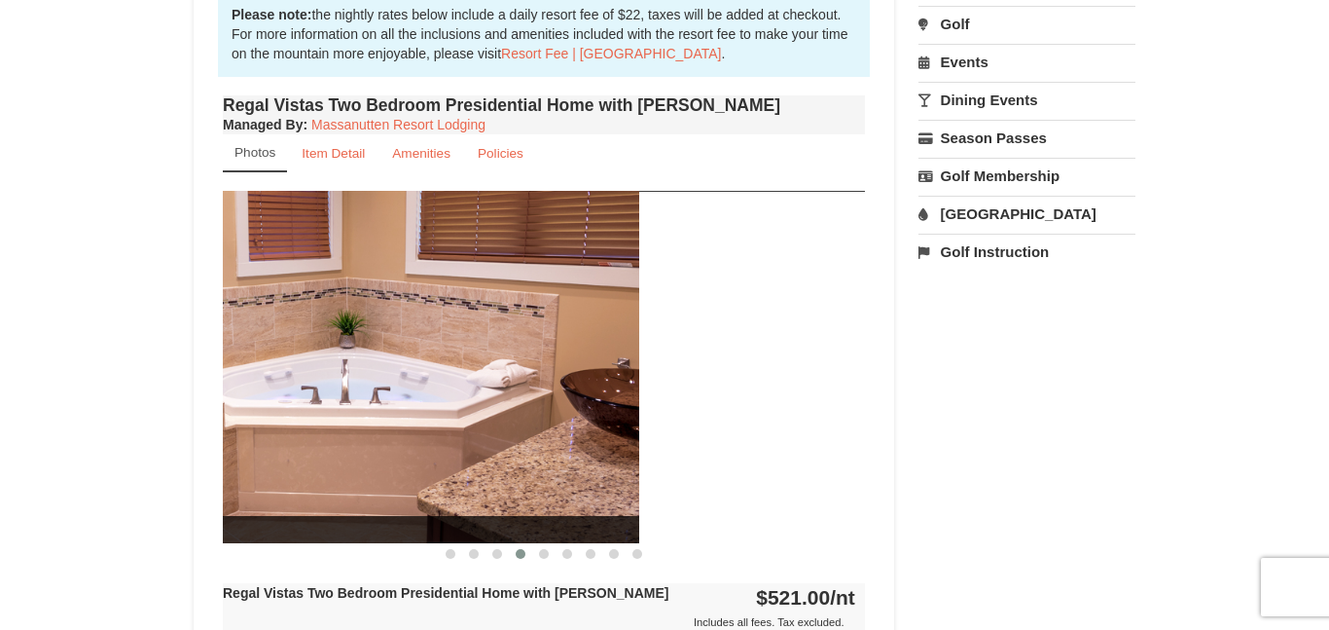
drag, startPoint x: 535, startPoint y: 344, endPoint x: 300, endPoint y: 368, distance: 236.6
click at [300, 368] on img at bounding box center [318, 366] width 642 height 351
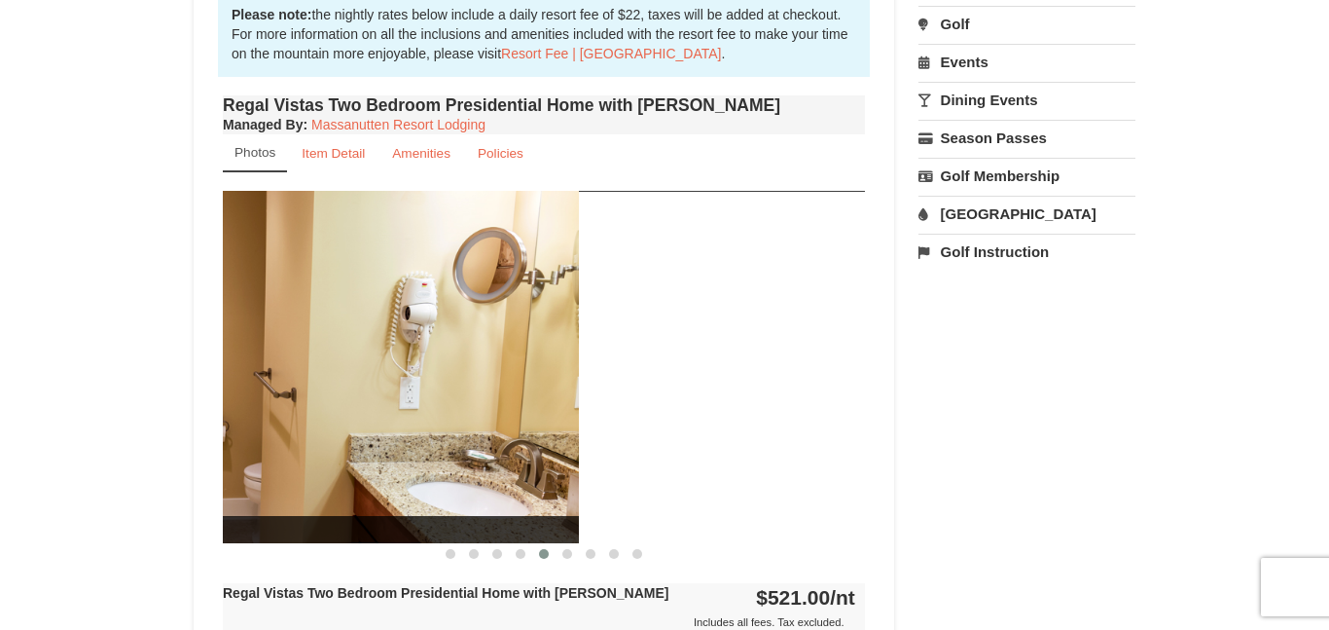
drag, startPoint x: 516, startPoint y: 375, endPoint x: 208, endPoint y: 366, distance: 307.6
click at [208, 366] on div "Book from $521.00! [STREET_ADDRESS], VA Availability Amenities Policies" at bounding box center [544, 317] width 701 height 1584
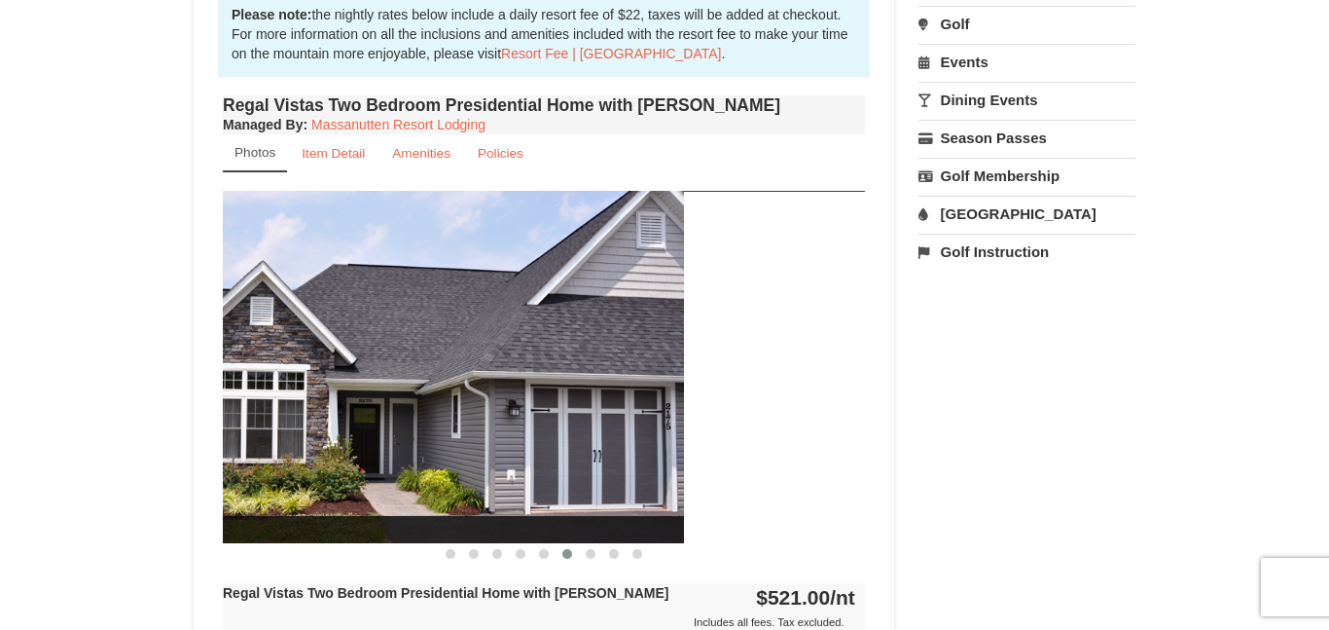
drag, startPoint x: 471, startPoint y: 375, endPoint x: 160, endPoint y: 363, distance: 311.6
click at [160, 363] on div "× <<Back to results Regal Vistas - Presidential Homes Book from $521.00! [STREE…" at bounding box center [664, 278] width 1329 height 1749
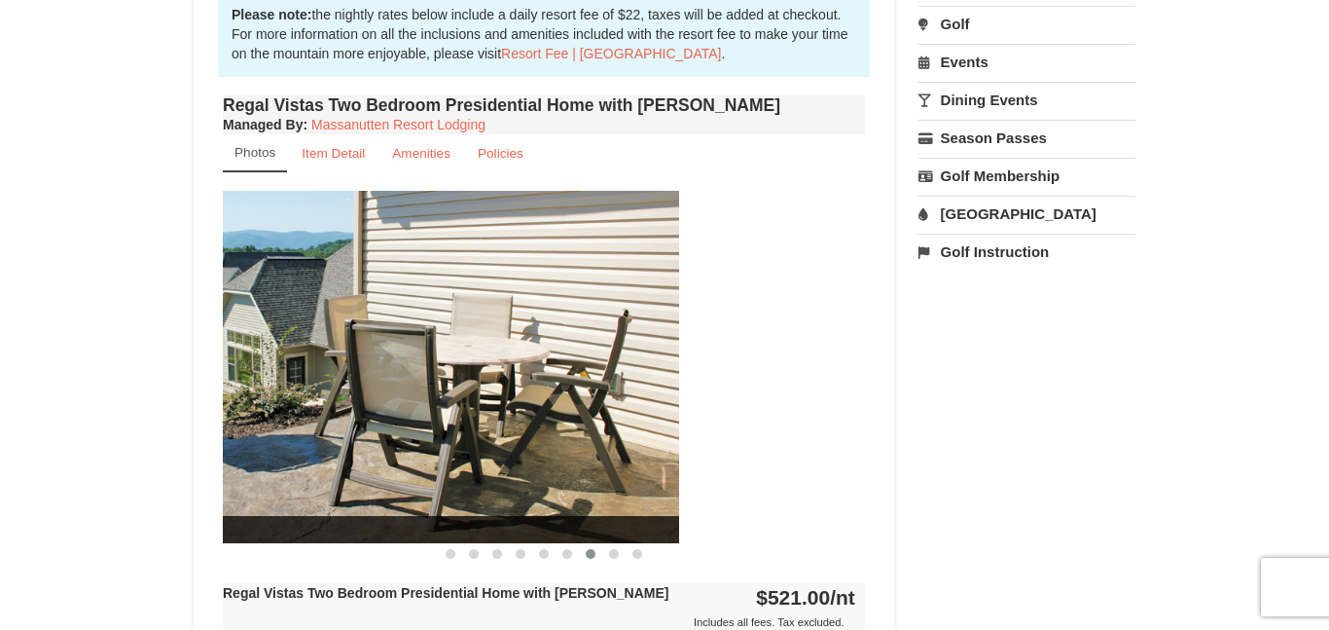
drag, startPoint x: 466, startPoint y: 362, endPoint x: 165, endPoint y: 339, distance: 301.6
click at [165, 339] on div "× <<Back to results Regal Vistas - Presidential Homes Book from $521.00! [STREE…" at bounding box center [664, 278] width 1329 height 1749
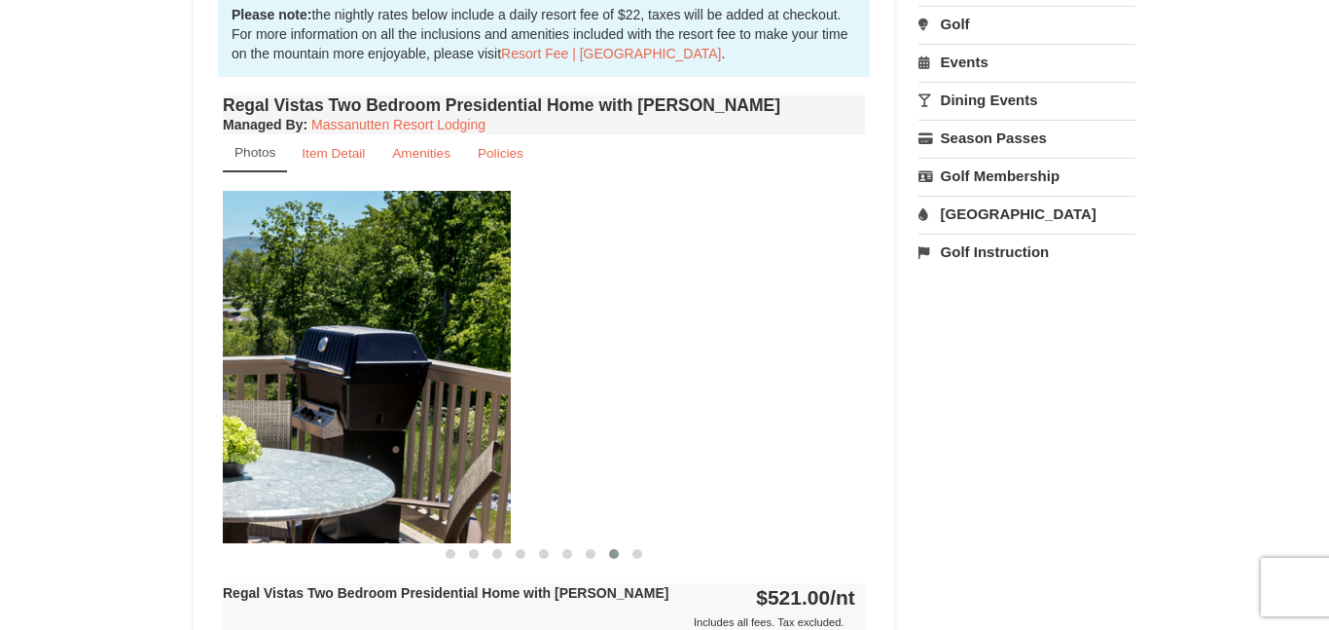
drag, startPoint x: 533, startPoint y: 334, endPoint x: 166, endPoint y: 368, distance: 368.4
click at [166, 368] on div "× <<Back to results Regal Vistas - Presidential Homes Book from $521.00! [STREE…" at bounding box center [664, 278] width 1329 height 1749
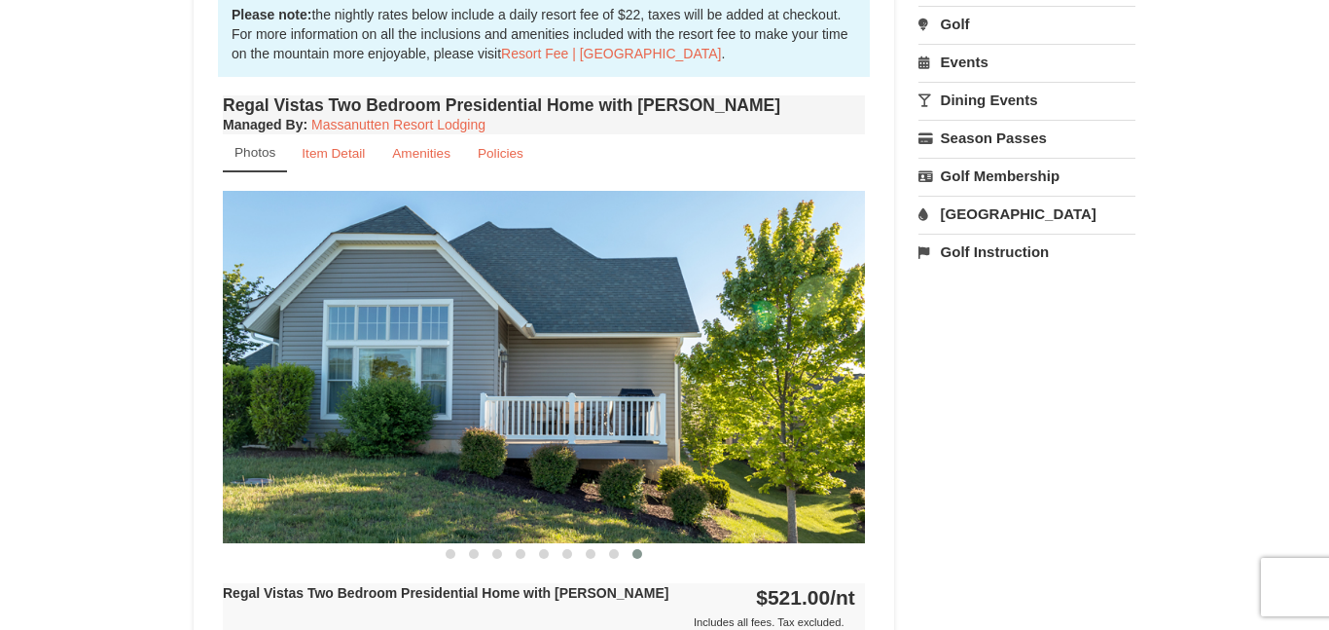
drag, startPoint x: 501, startPoint y: 350, endPoint x: 251, endPoint y: 375, distance: 251.2
click at [251, 375] on img at bounding box center [544, 366] width 642 height 351
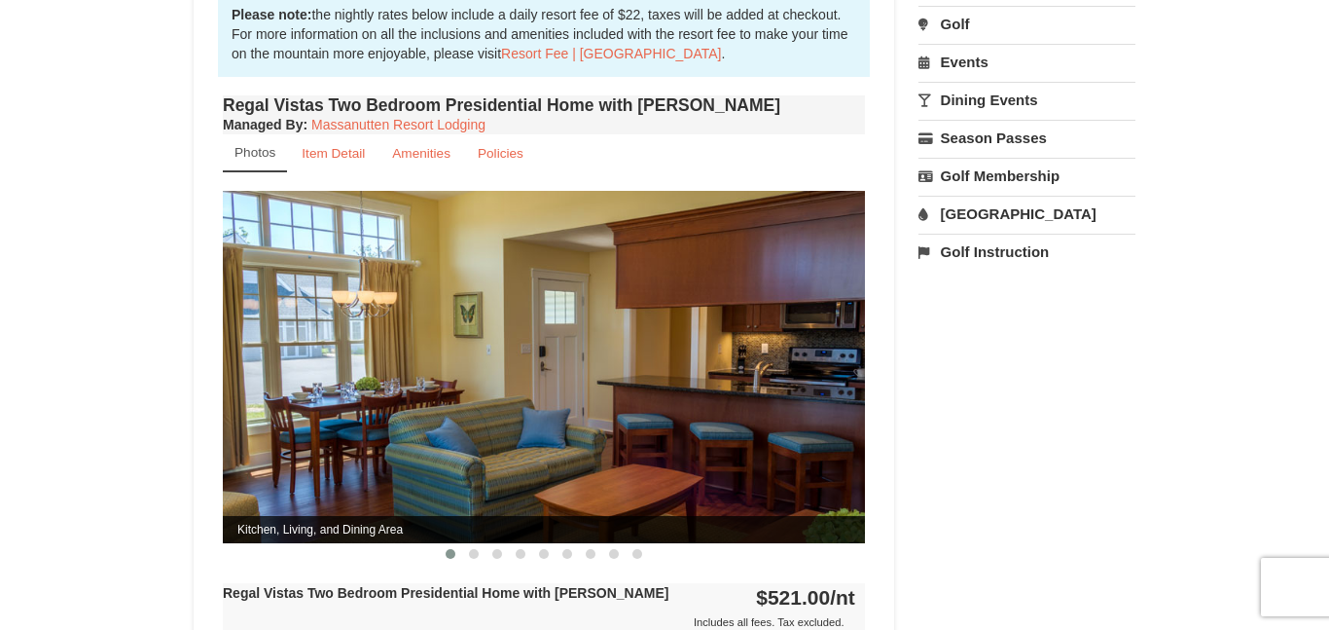
drag, startPoint x: 517, startPoint y: 370, endPoint x: 176, endPoint y: 342, distance: 341.7
click at [176, 342] on div "× <<Back to results Regal Vistas - Presidential Homes Book from $521.00! [STREE…" at bounding box center [664, 278] width 981 height 1711
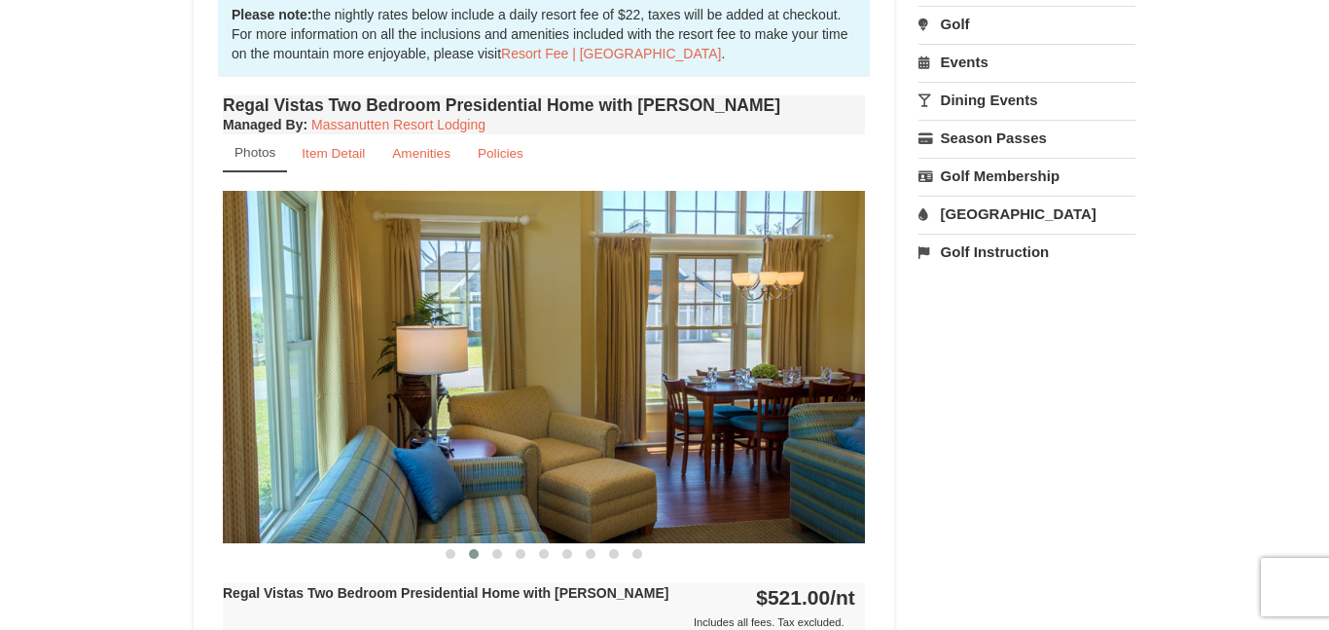
drag, startPoint x: 481, startPoint y: 359, endPoint x: 178, endPoint y: 334, distance: 303.7
click at [178, 334] on div "× <<Back to results Regal Vistas - Presidential Homes Book from $521.00! [STREE…" at bounding box center [664, 278] width 981 height 1711
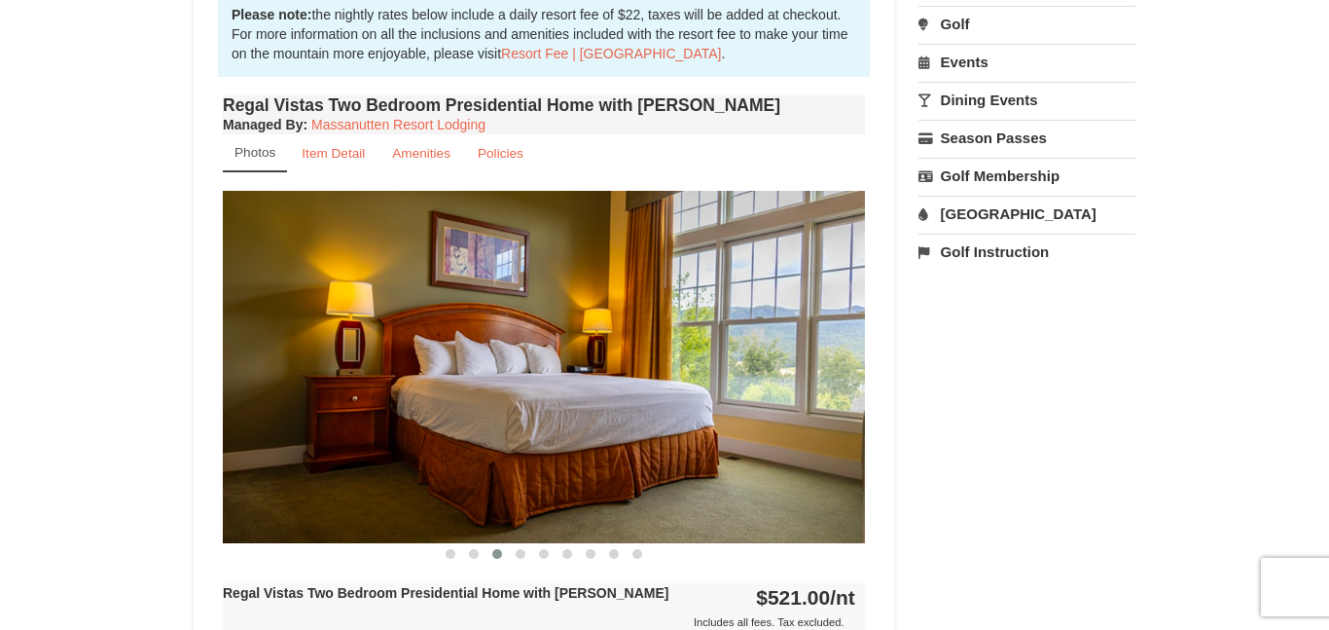
drag, startPoint x: 616, startPoint y: 300, endPoint x: 488, endPoint y: 342, distance: 134.5
click at [488, 342] on img at bounding box center [544, 366] width 642 height 351
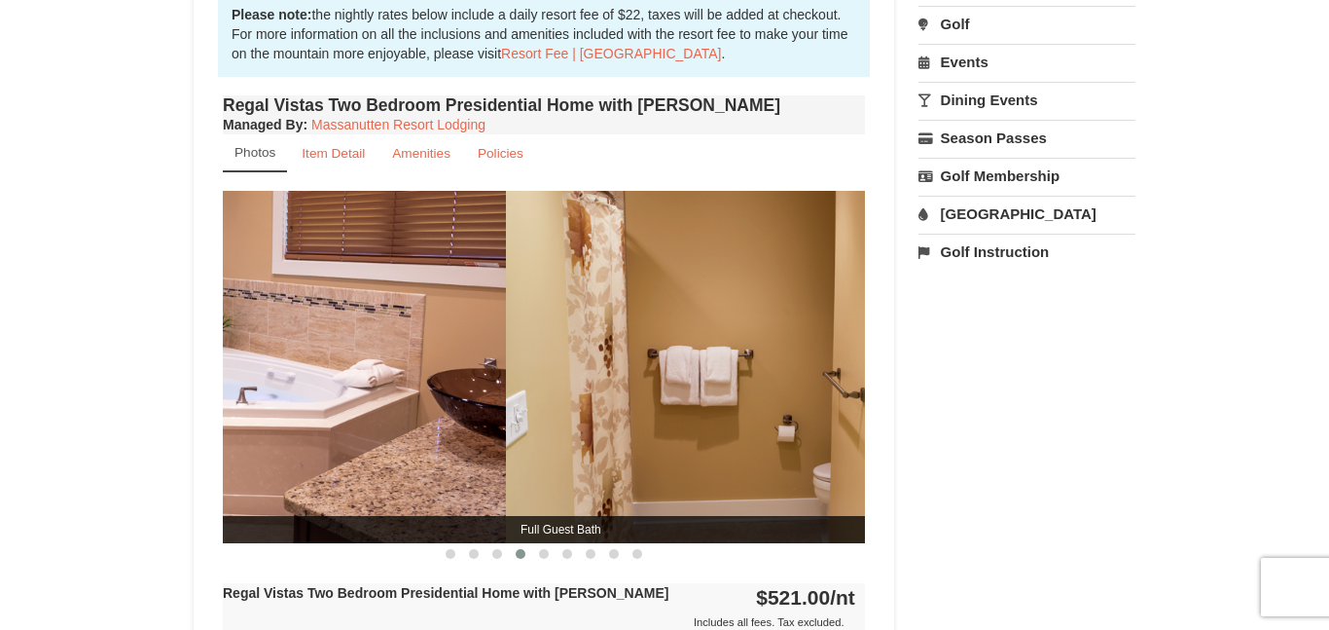
drag, startPoint x: 704, startPoint y: 381, endPoint x: 328, endPoint y: 428, distance: 379.4
click at [328, 428] on img at bounding box center [185, 366] width 642 height 351
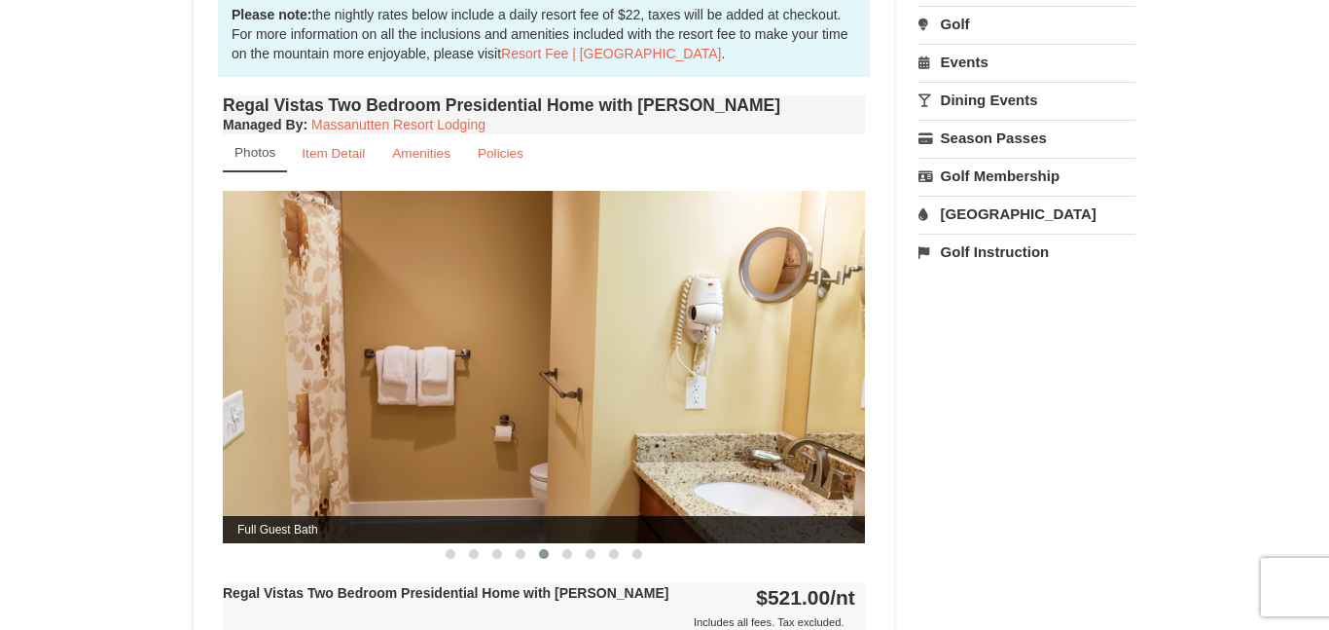
drag, startPoint x: 567, startPoint y: 433, endPoint x: 395, endPoint y: 418, distance: 172.8
click at [395, 418] on img at bounding box center [544, 366] width 642 height 351
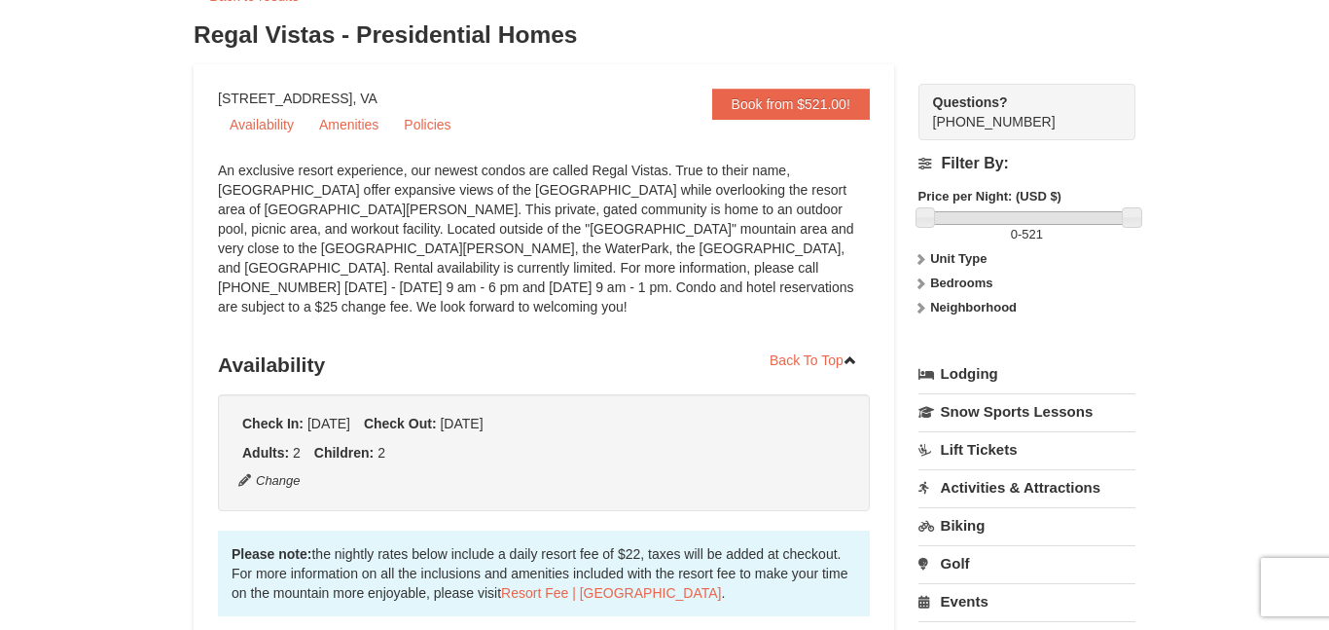
scroll to position [132, 0]
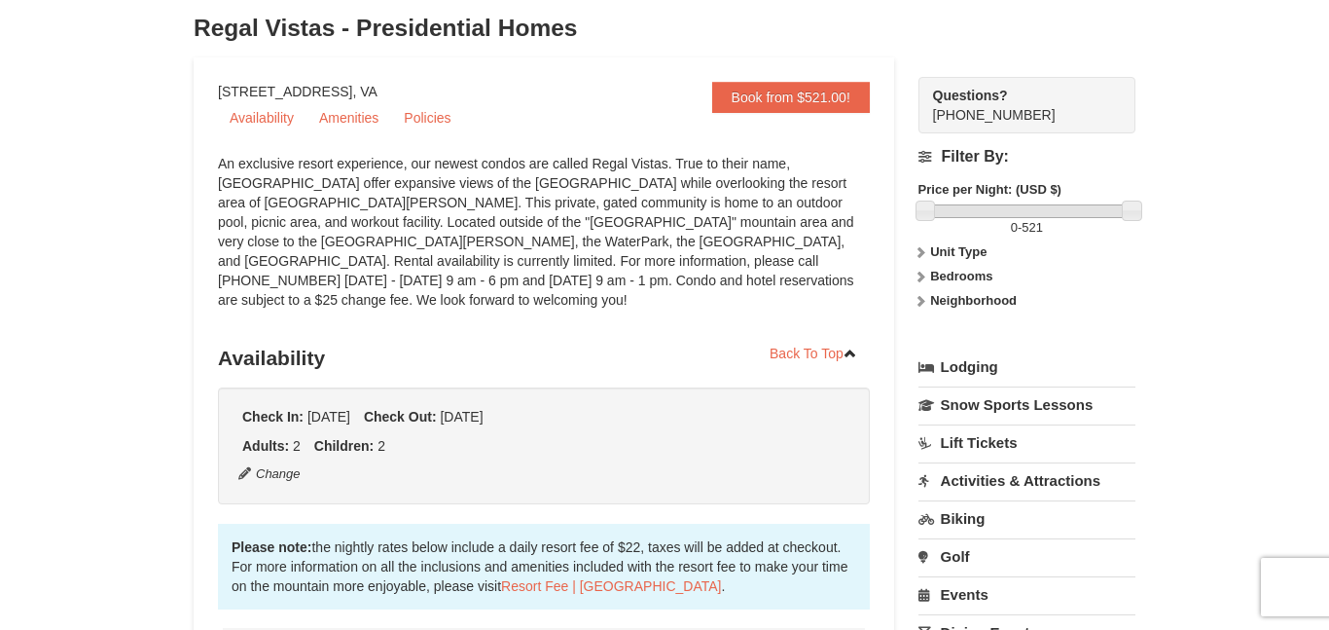
click at [964, 279] on strong "Bedrooms" at bounding box center [961, 276] width 62 height 15
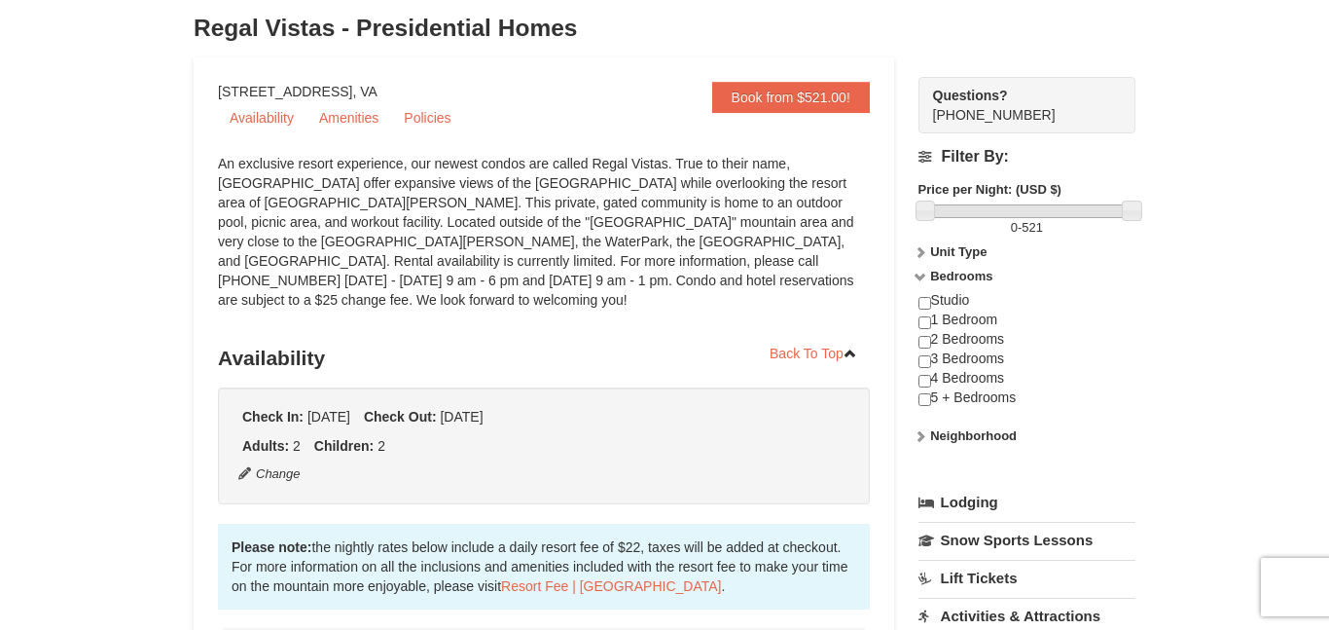
scroll to position [0, 0]
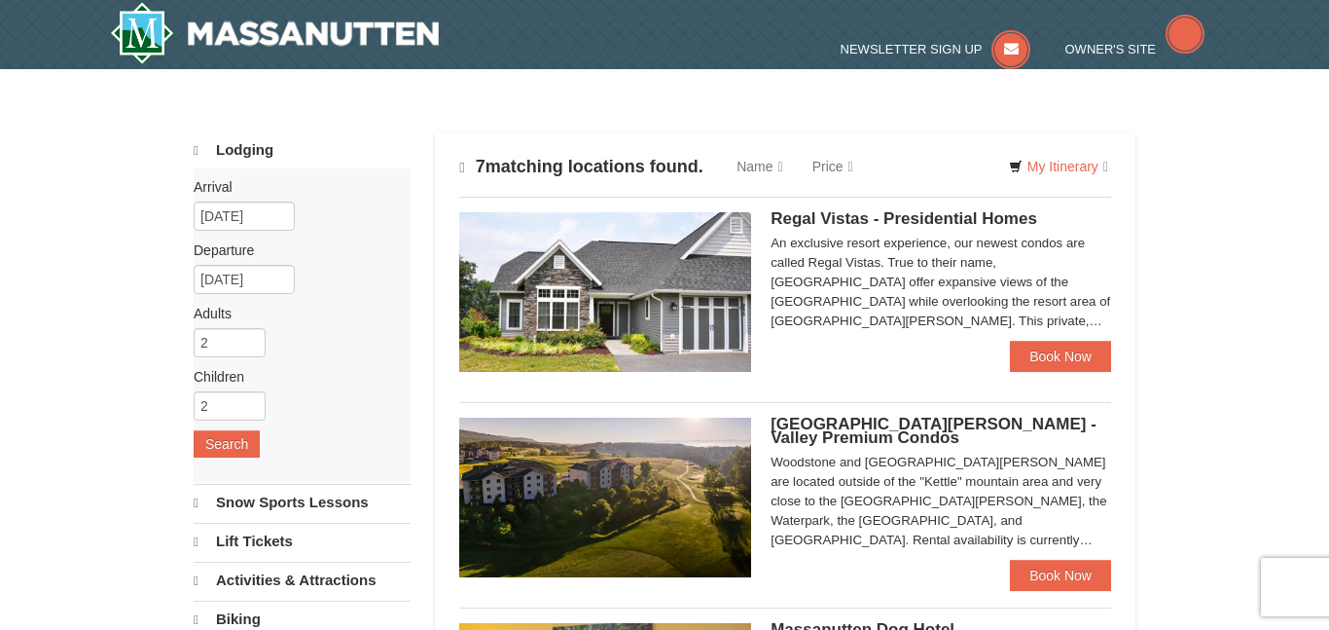
select select "10"
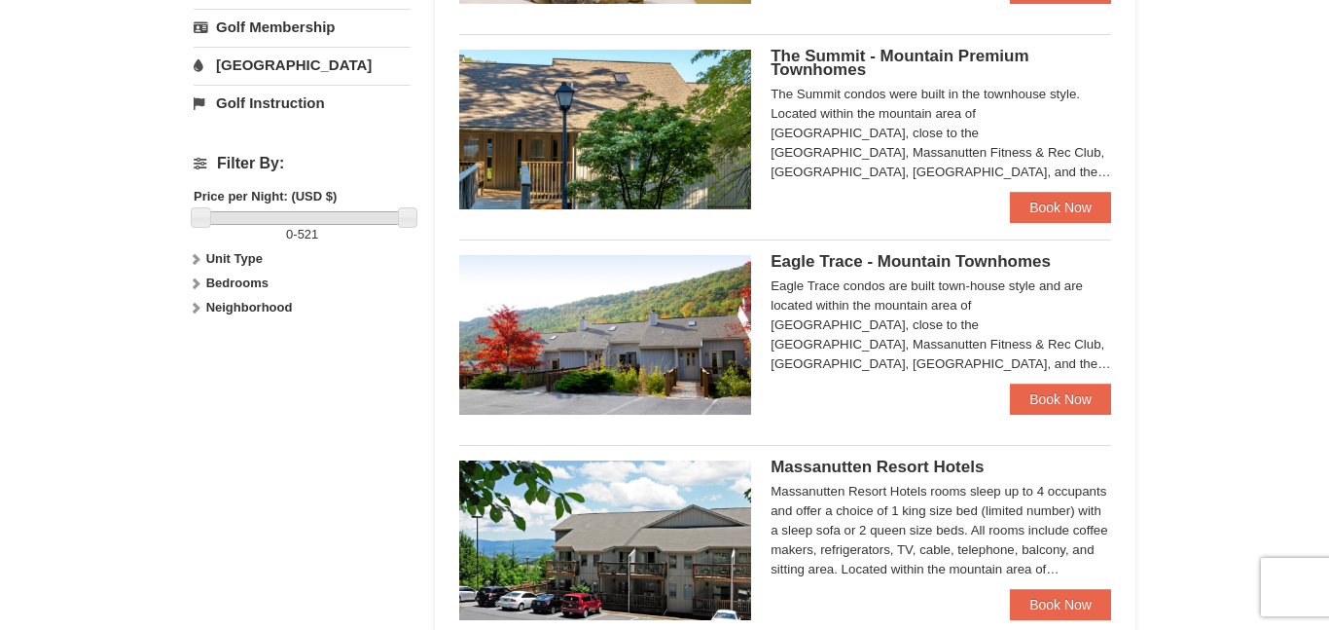
scroll to position [775, 0]
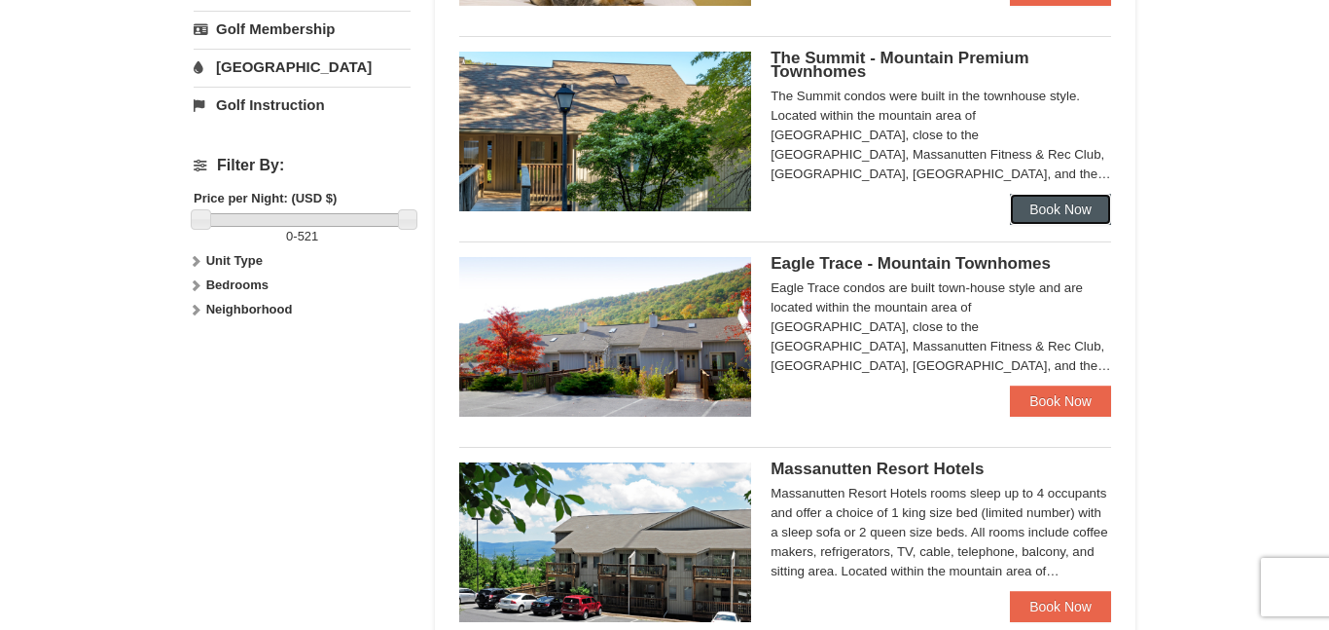
click at [1039, 199] on link "Book Now" at bounding box center [1060, 209] width 101 height 31
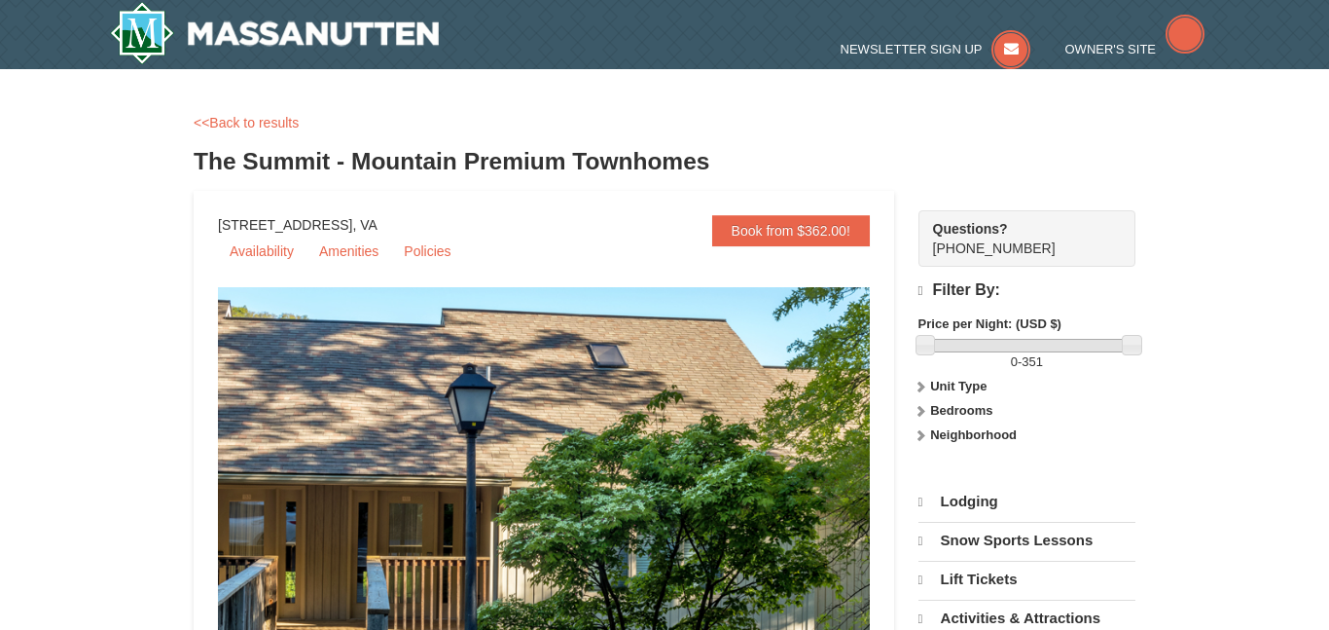
select select "10"
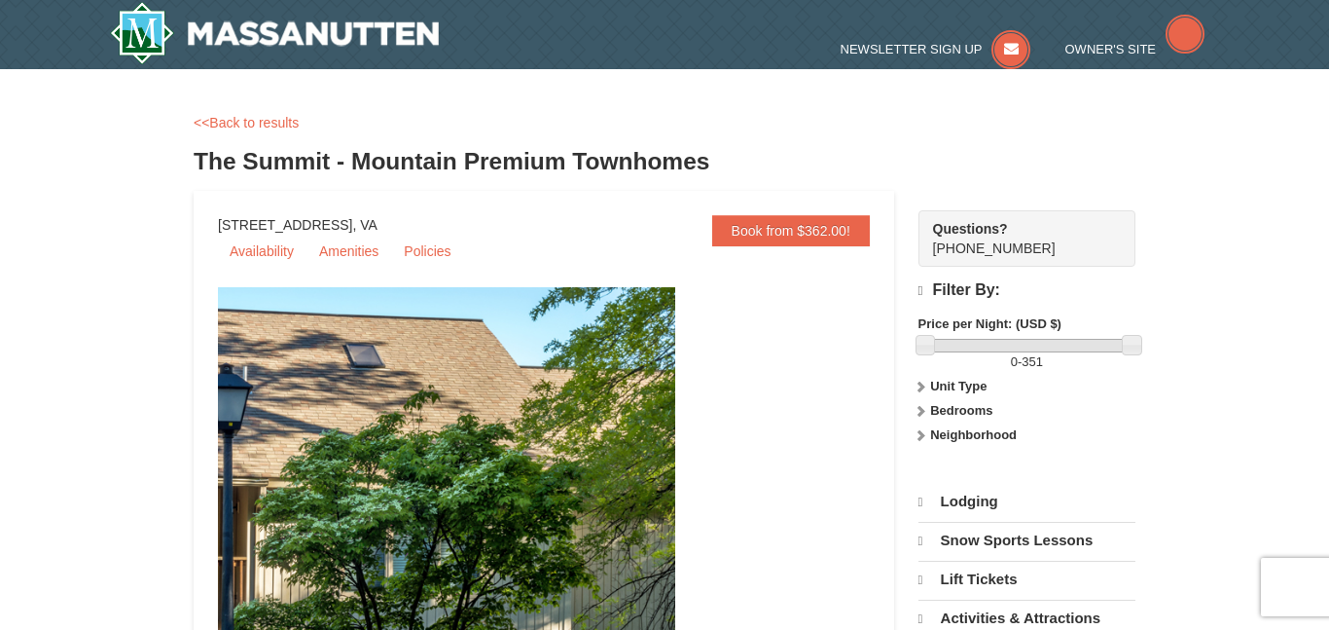
drag, startPoint x: 451, startPoint y: 331, endPoint x: 424, endPoint y: 298, distance: 42.2
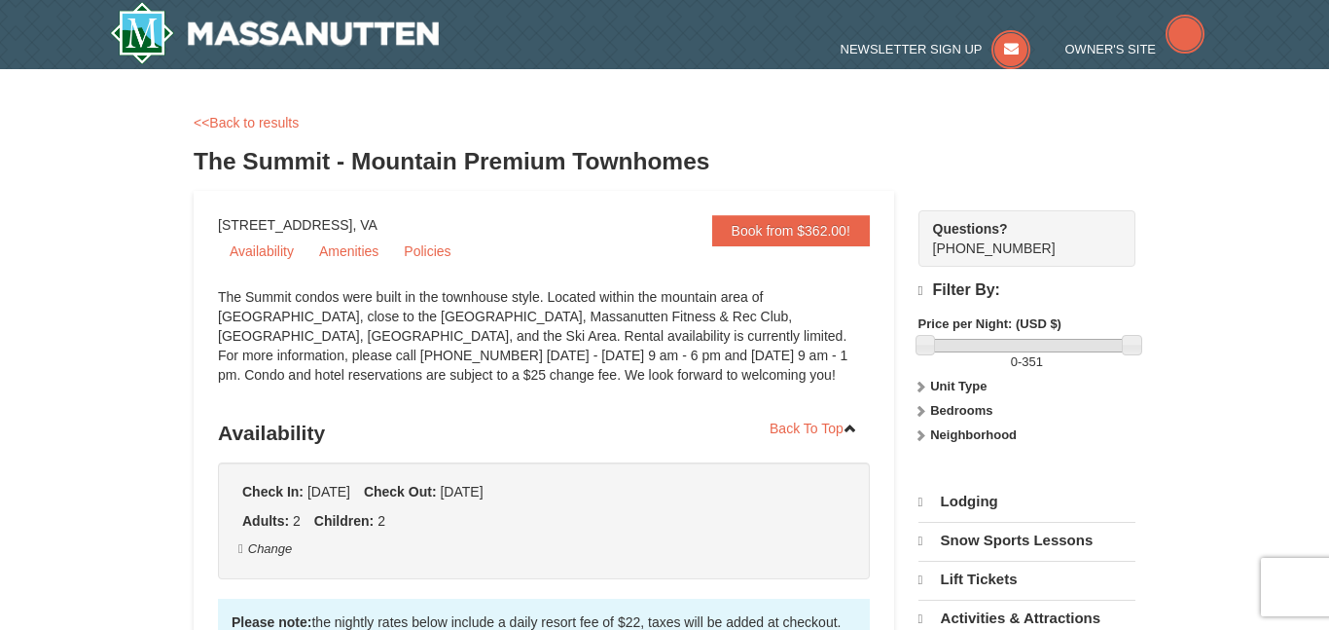
scroll to position [560, 0]
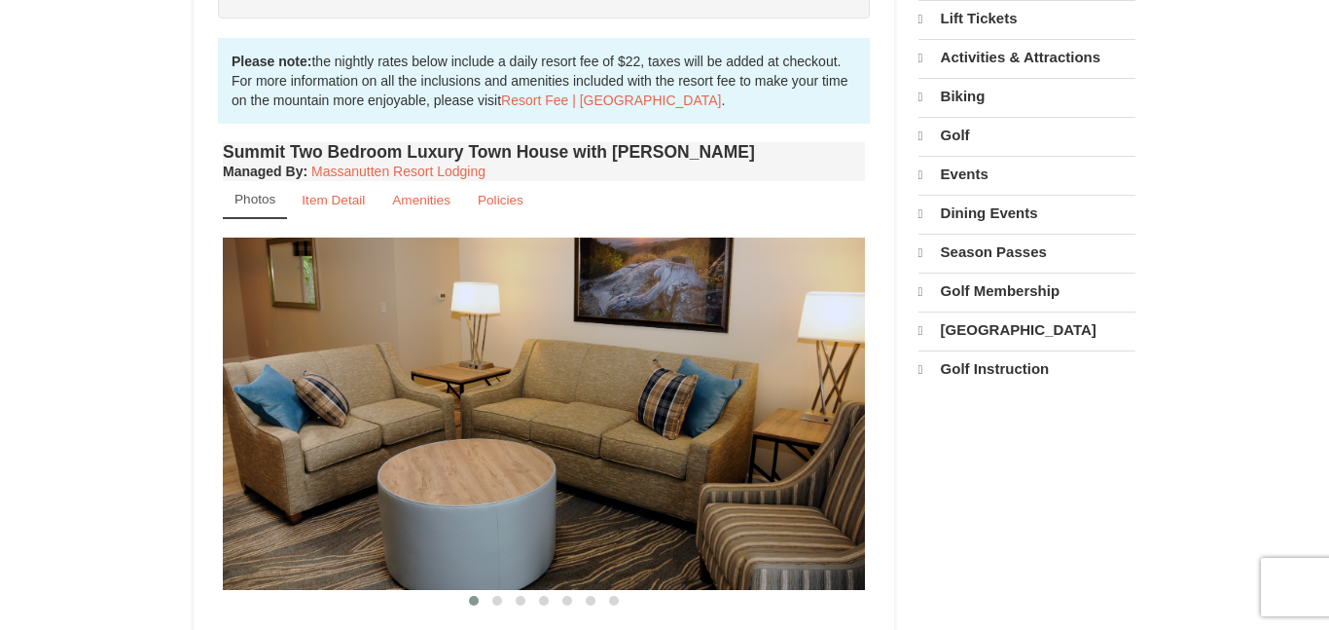
drag, startPoint x: 519, startPoint y: 279, endPoint x: 192, endPoint y: 234, distance: 330.0
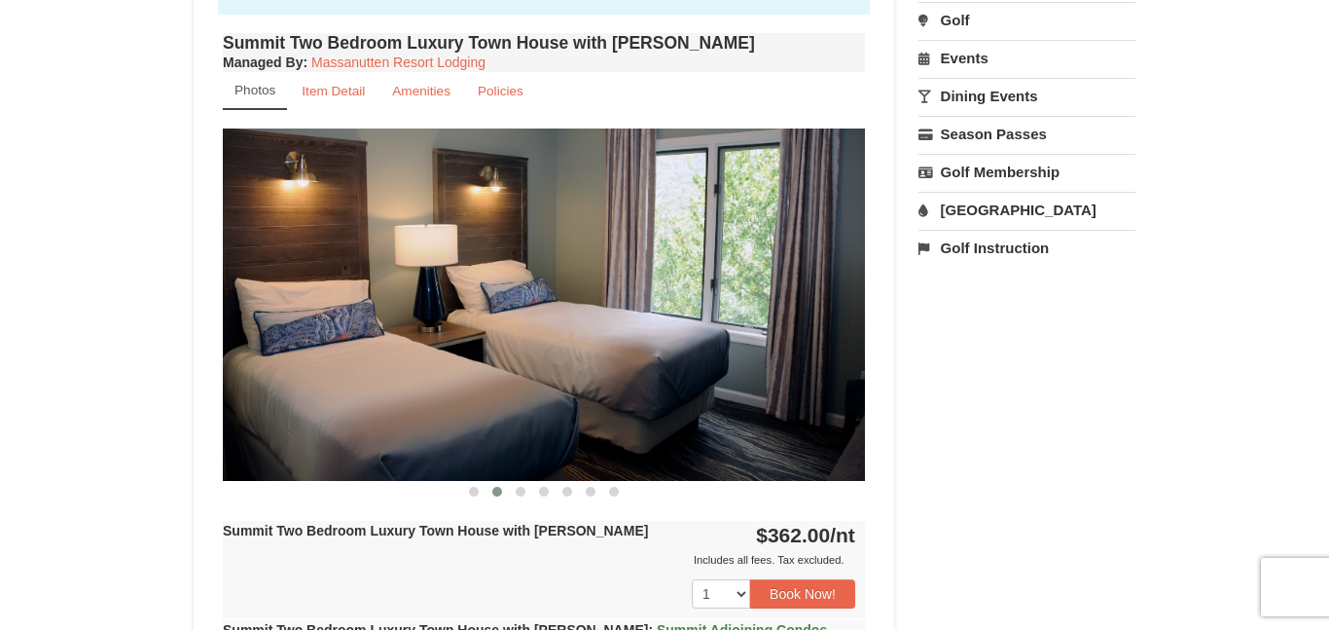
scroll to position [0, 0]
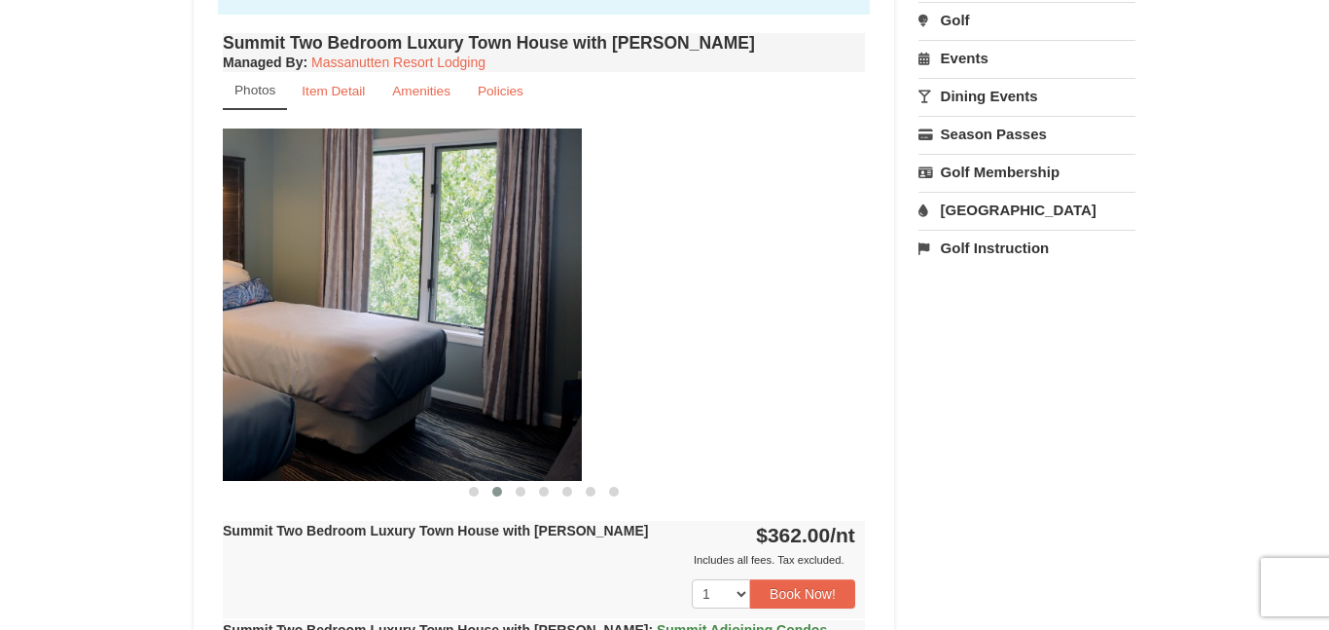
drag, startPoint x: 544, startPoint y: 242, endPoint x: 253, endPoint y: 213, distance: 292.4
click at [253, 213] on img at bounding box center [261, 303] width 642 height 351
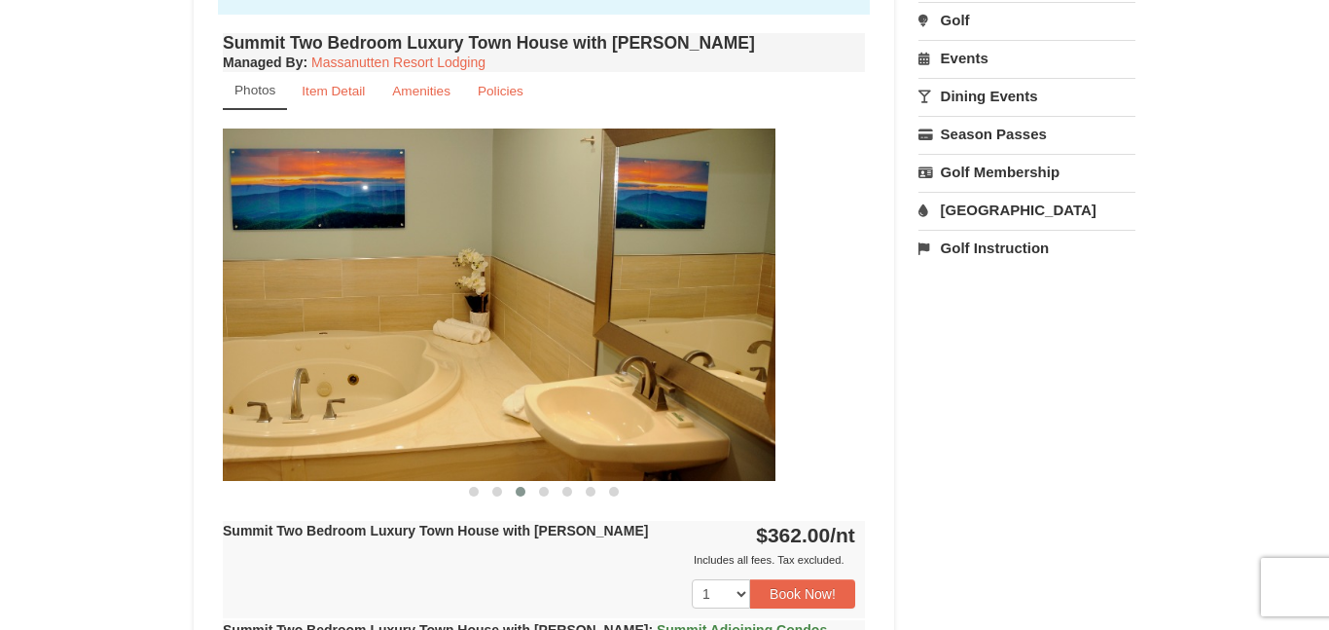
drag, startPoint x: 637, startPoint y: 238, endPoint x: 380, endPoint y: 220, distance: 257.5
click at [380, 220] on img at bounding box center [454, 303] width 642 height 351
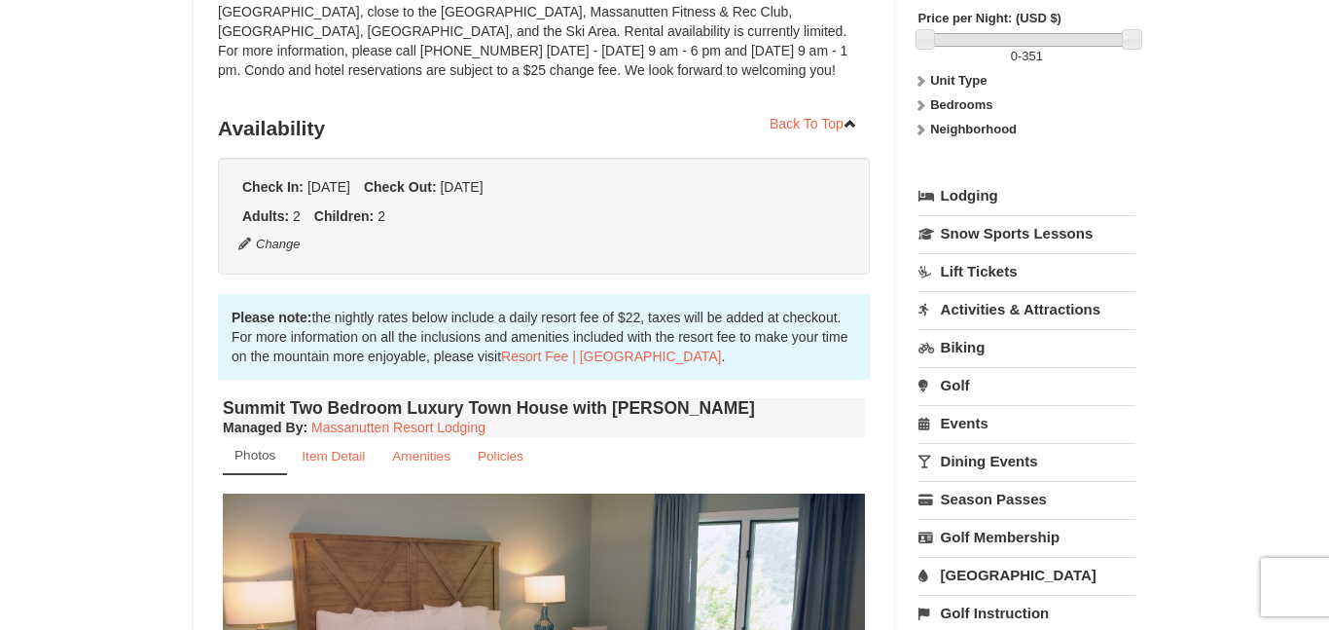
scroll to position [289, 0]
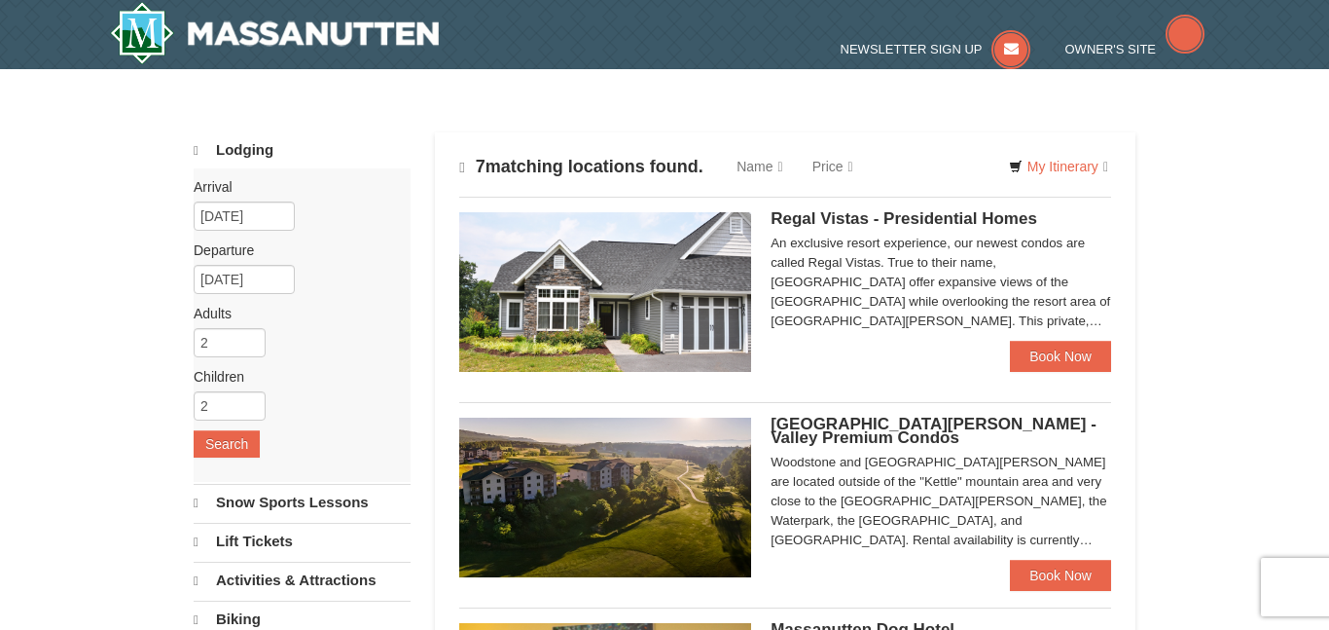
scroll to position [1099, 0]
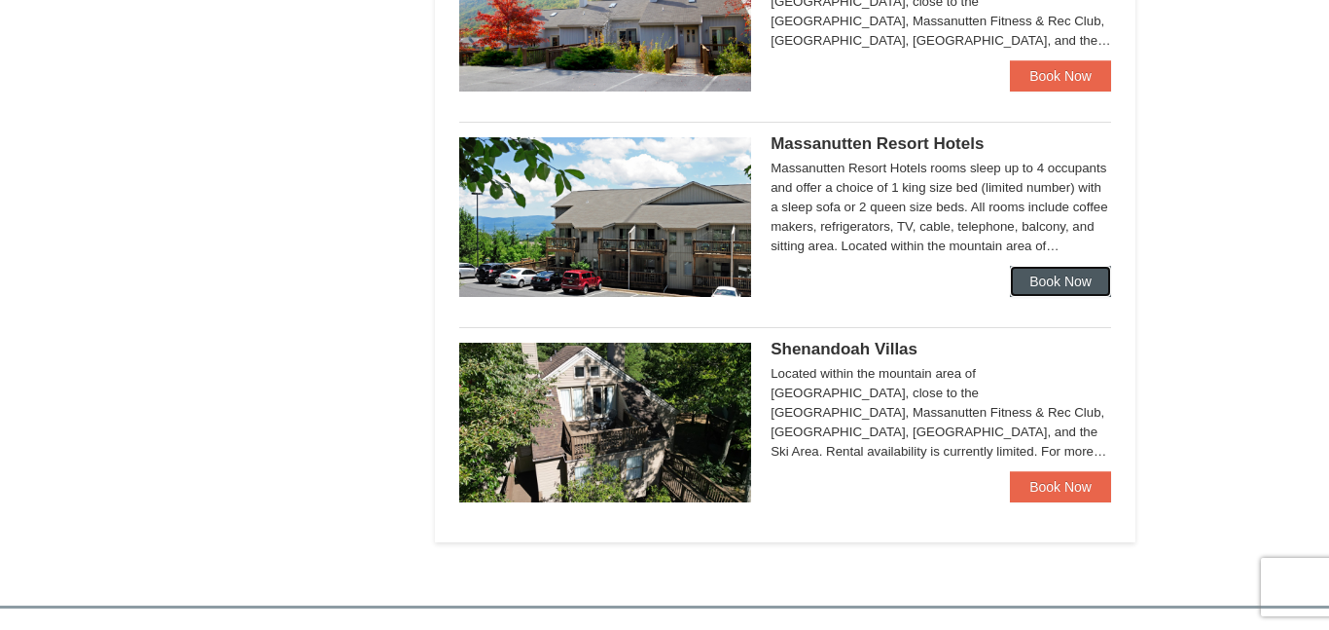
click at [1048, 277] on link "Book Now" at bounding box center [1060, 281] width 101 height 31
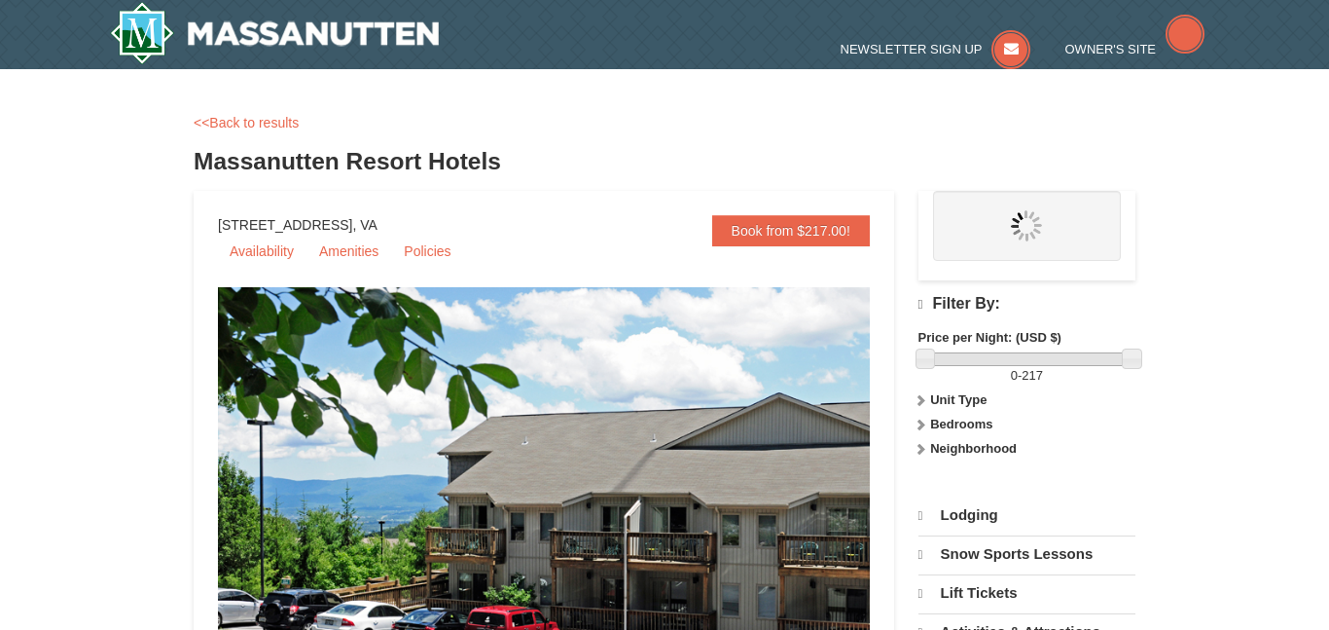
select select "10"
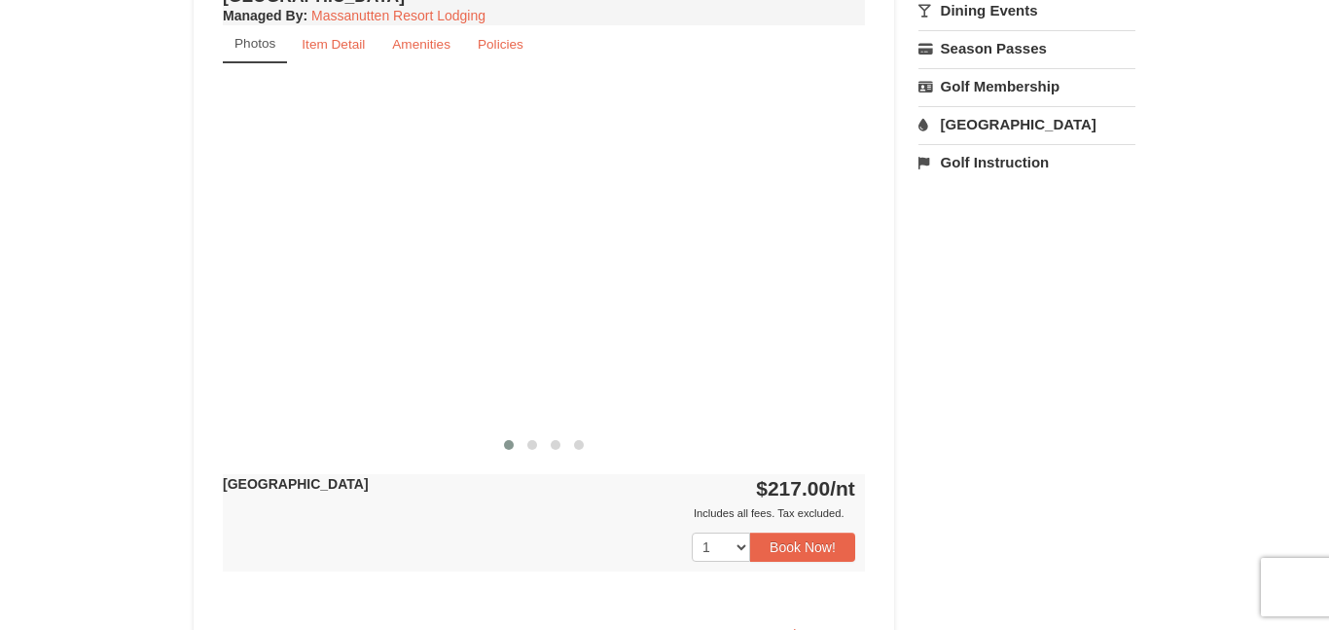
scroll to position [775, 0]
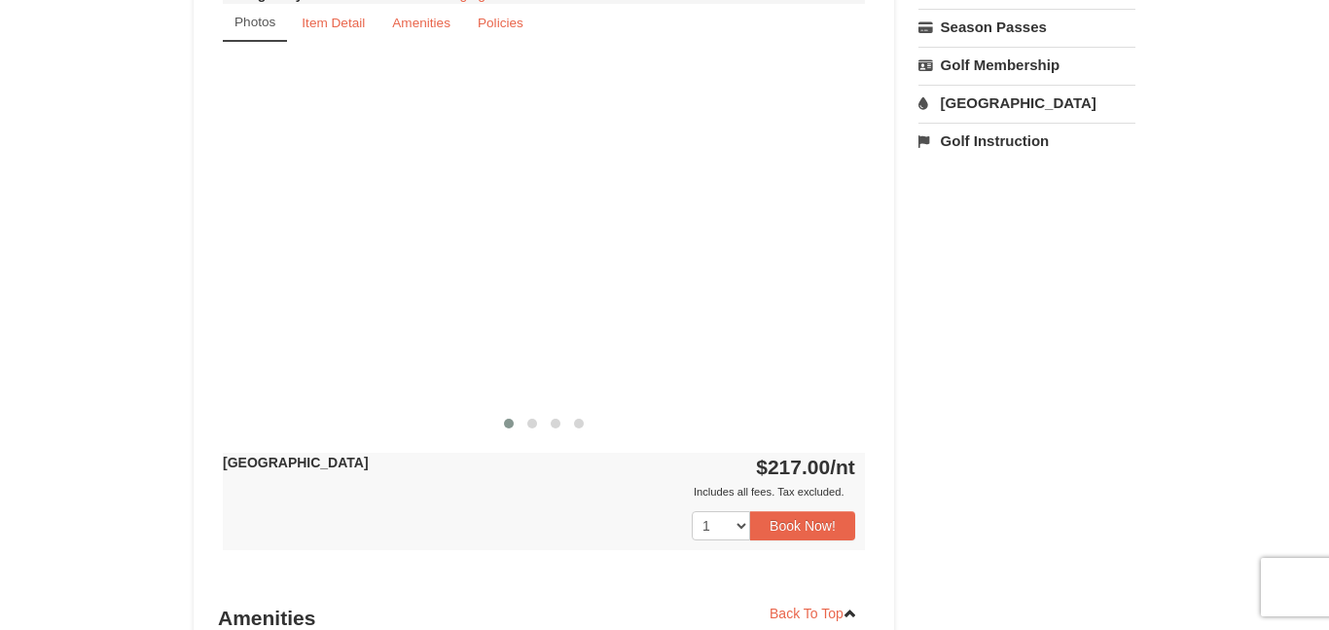
drag, startPoint x: 587, startPoint y: 407, endPoint x: 468, endPoint y: 388, distance: 120.1
click at [468, 388] on div at bounding box center [427, 235] width 642 height 351
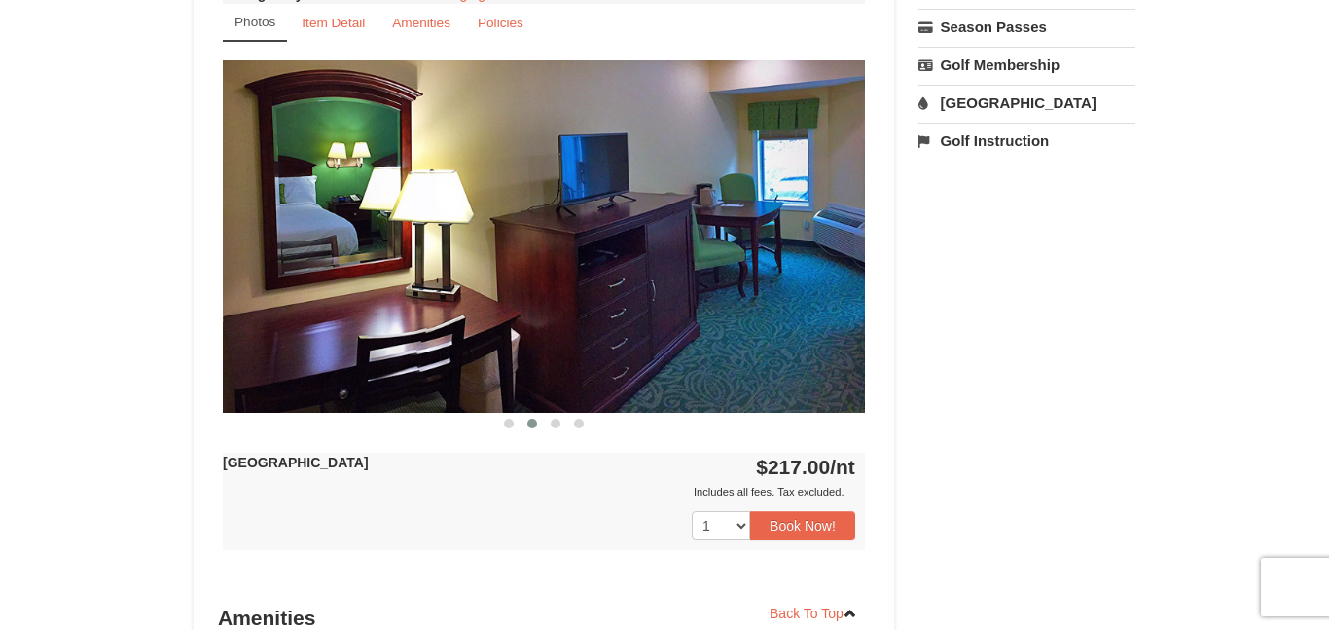
scroll to position [695, 0]
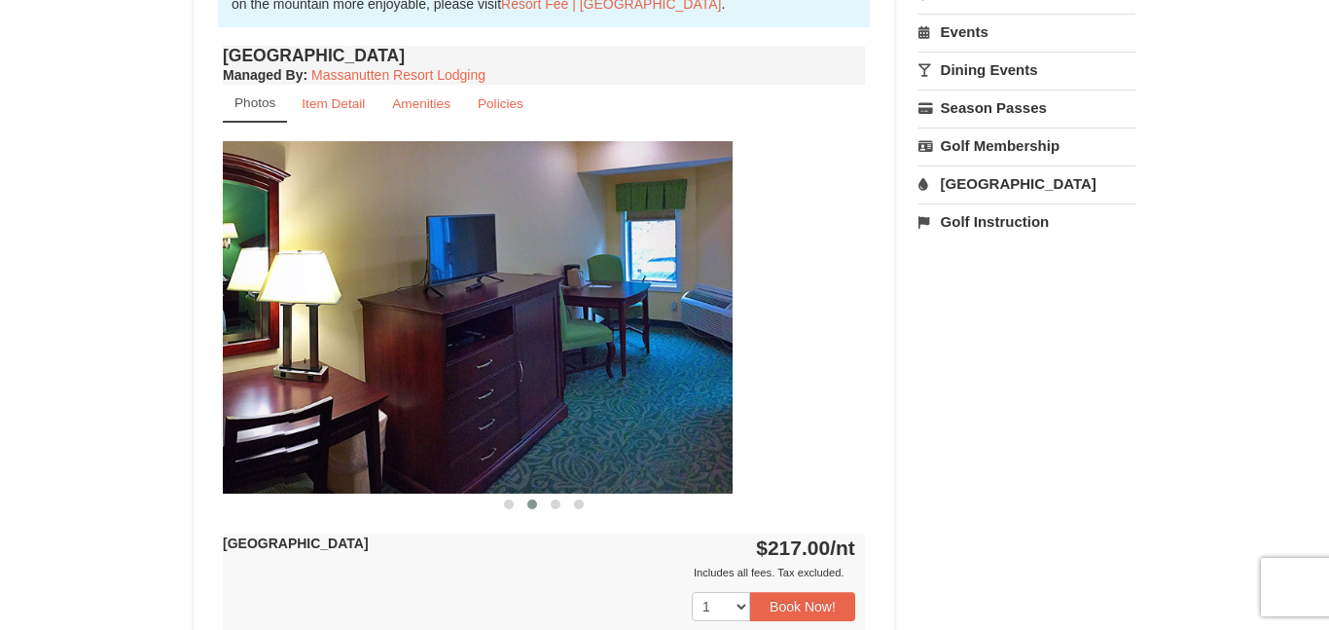
drag, startPoint x: 813, startPoint y: 365, endPoint x: 475, endPoint y: 339, distance: 339.6
click at [475, 339] on img at bounding box center [411, 316] width 642 height 351
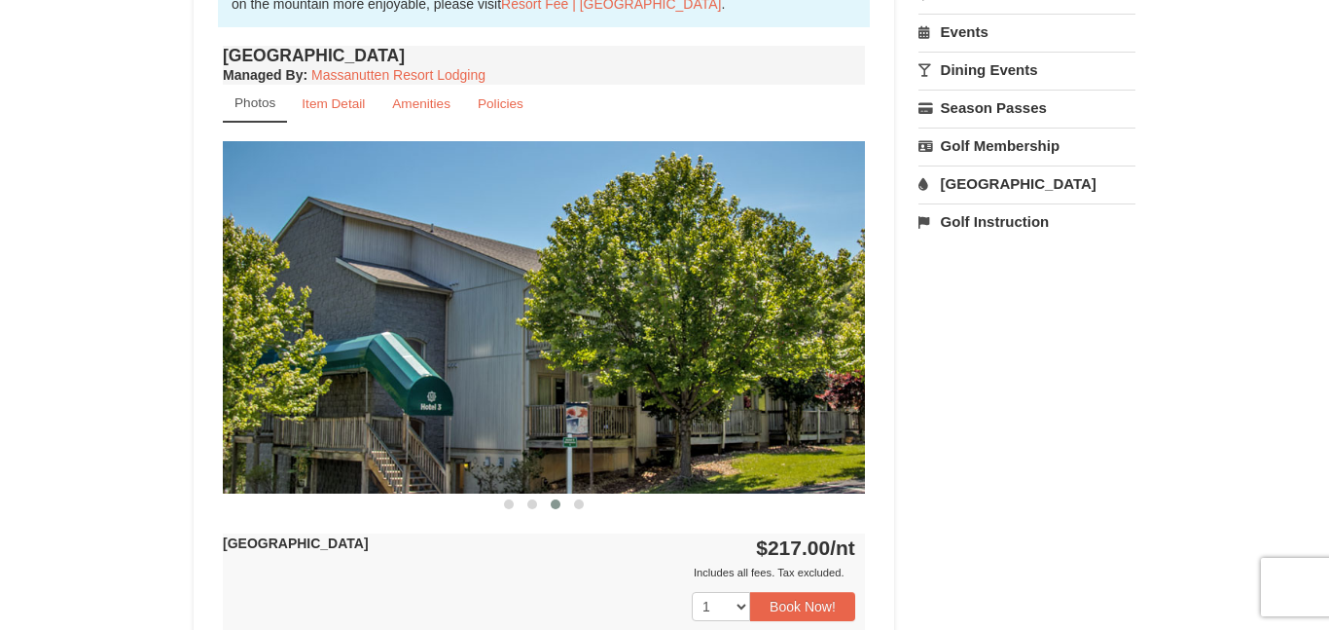
drag, startPoint x: 475, startPoint y: 339, endPoint x: 112, endPoint y: 330, distance: 363.0
click at [112, 330] on div "× <<Back to results Massanutten Resort Hotels Book from $217.00! [STREET_ADDRES…" at bounding box center [664, 228] width 1329 height 1711
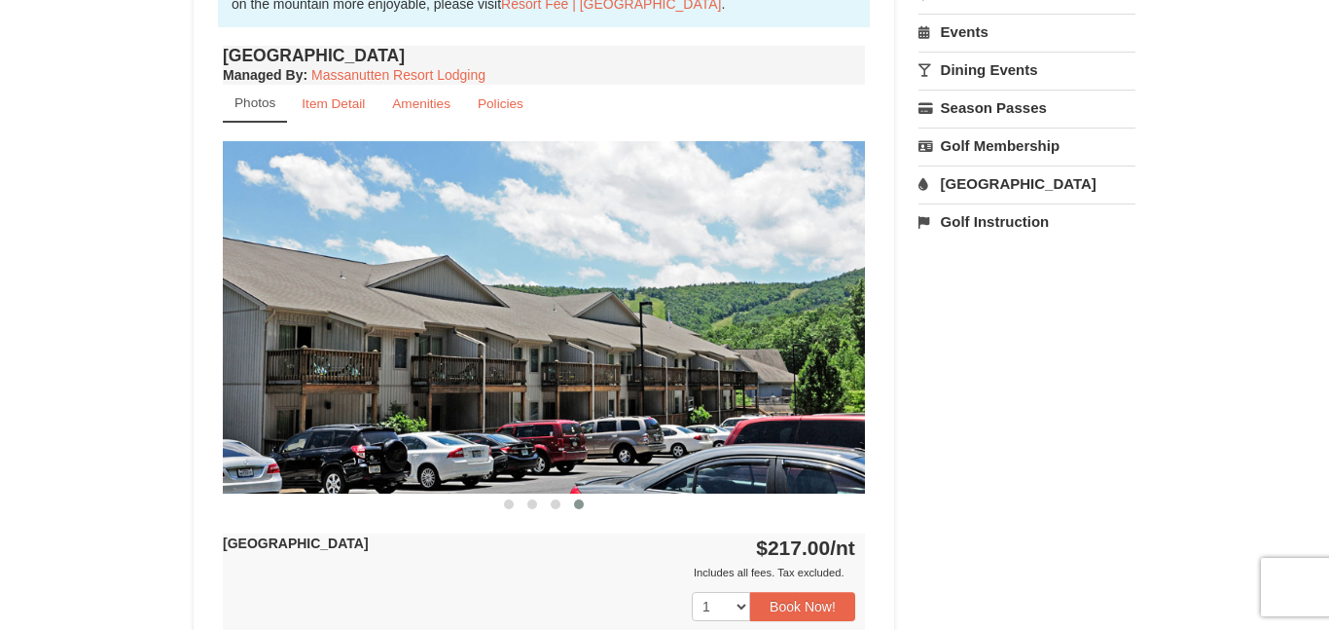
drag, startPoint x: 416, startPoint y: 324, endPoint x: 179, endPoint y: 251, distance: 248.4
click at [179, 251] on div "× <<Back to results Massanutten Resort Hotels Book from $217.00! [STREET_ADDRES…" at bounding box center [664, 229] width 981 height 1672
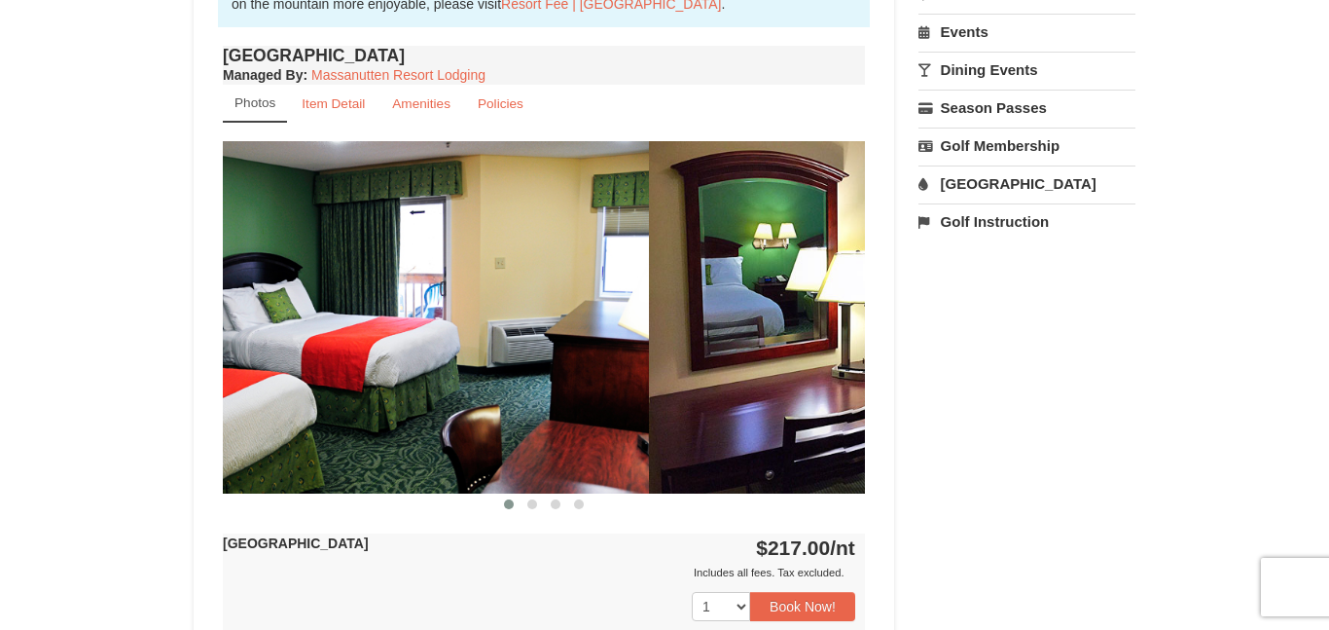
drag, startPoint x: 510, startPoint y: 246, endPoint x: 204, endPoint y: 178, distance: 313.0
click at [204, 178] on div "Book from $217.00! [STREET_ADDRESS], VA Availability Amenities Policies ‹ › Bac…" at bounding box center [544, 267] width 701 height 1545
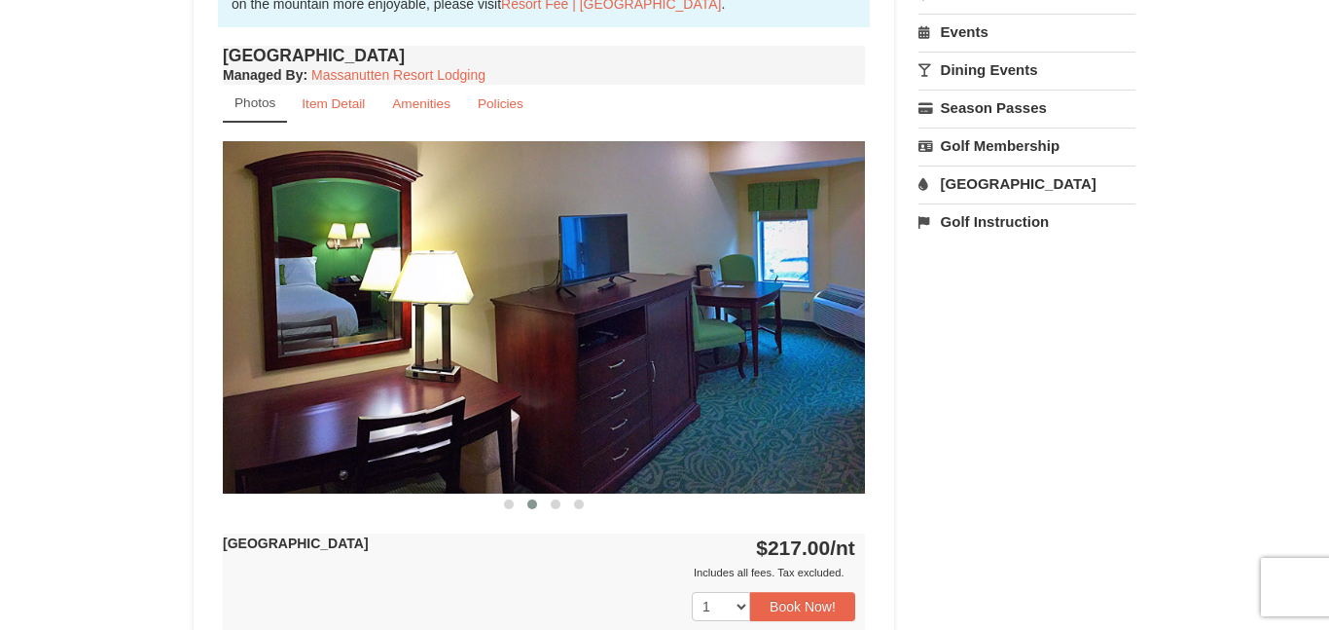
drag, startPoint x: 468, startPoint y: 245, endPoint x: 272, endPoint y: 221, distance: 197.1
click at [272, 221] on img at bounding box center [544, 316] width 642 height 351
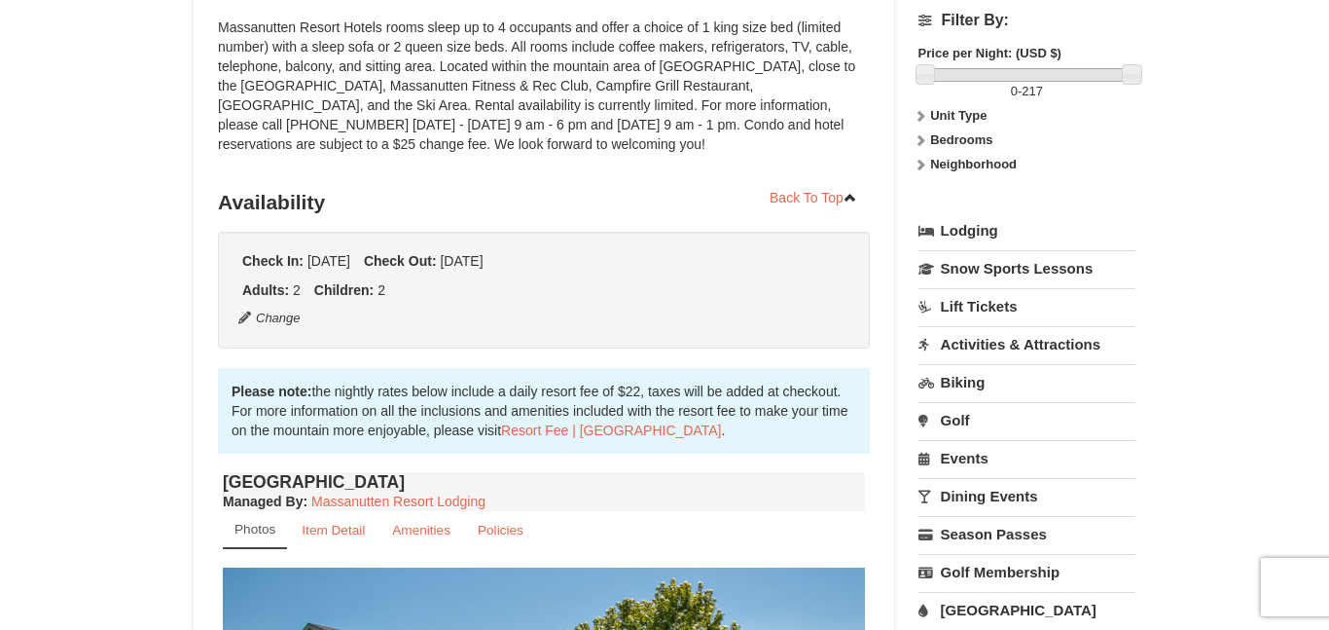
scroll to position [259, 0]
